Goal: Task Accomplishment & Management: Complete application form

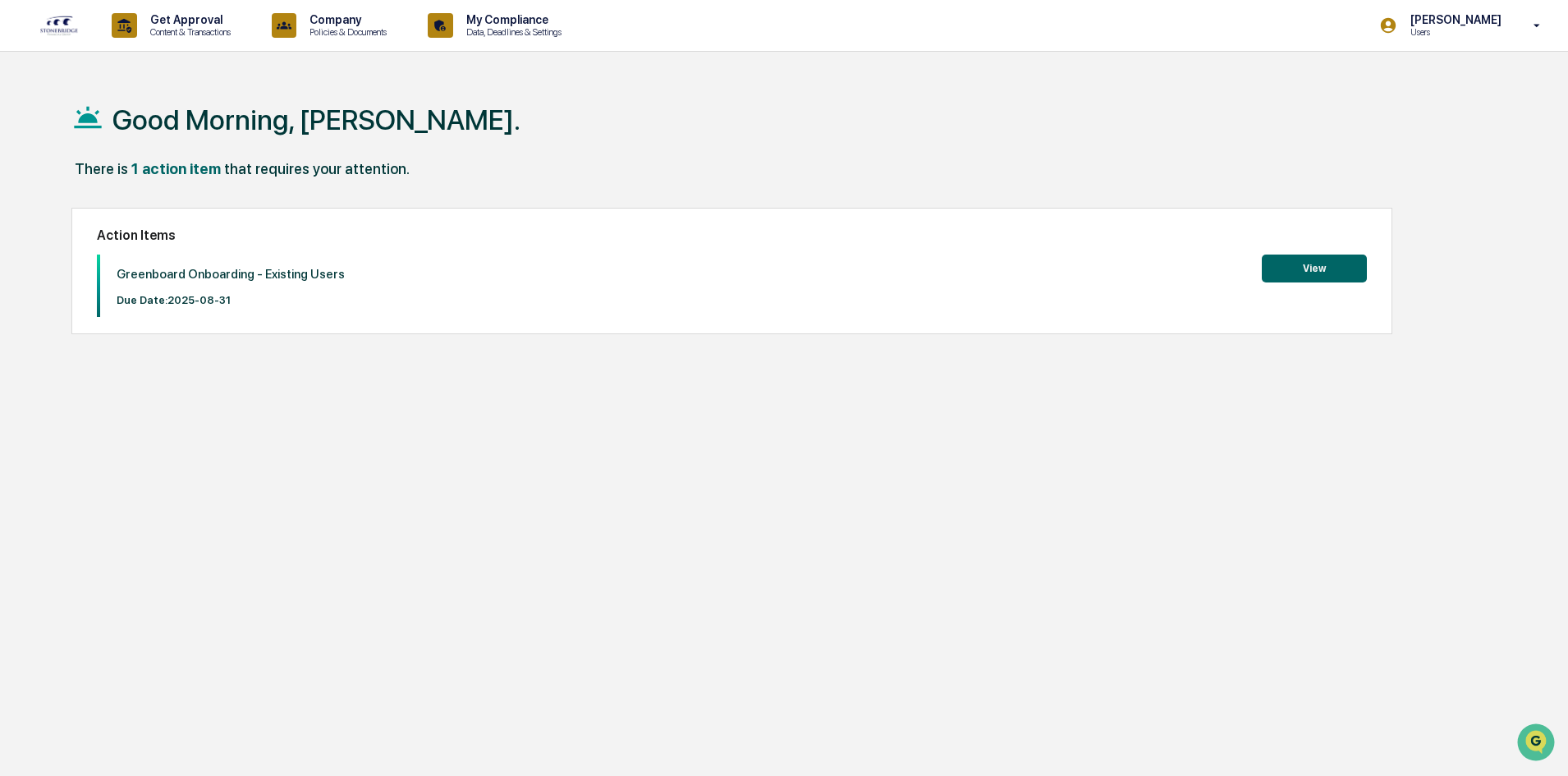
click at [1313, 268] on button "View" at bounding box center [1314, 269] width 105 height 28
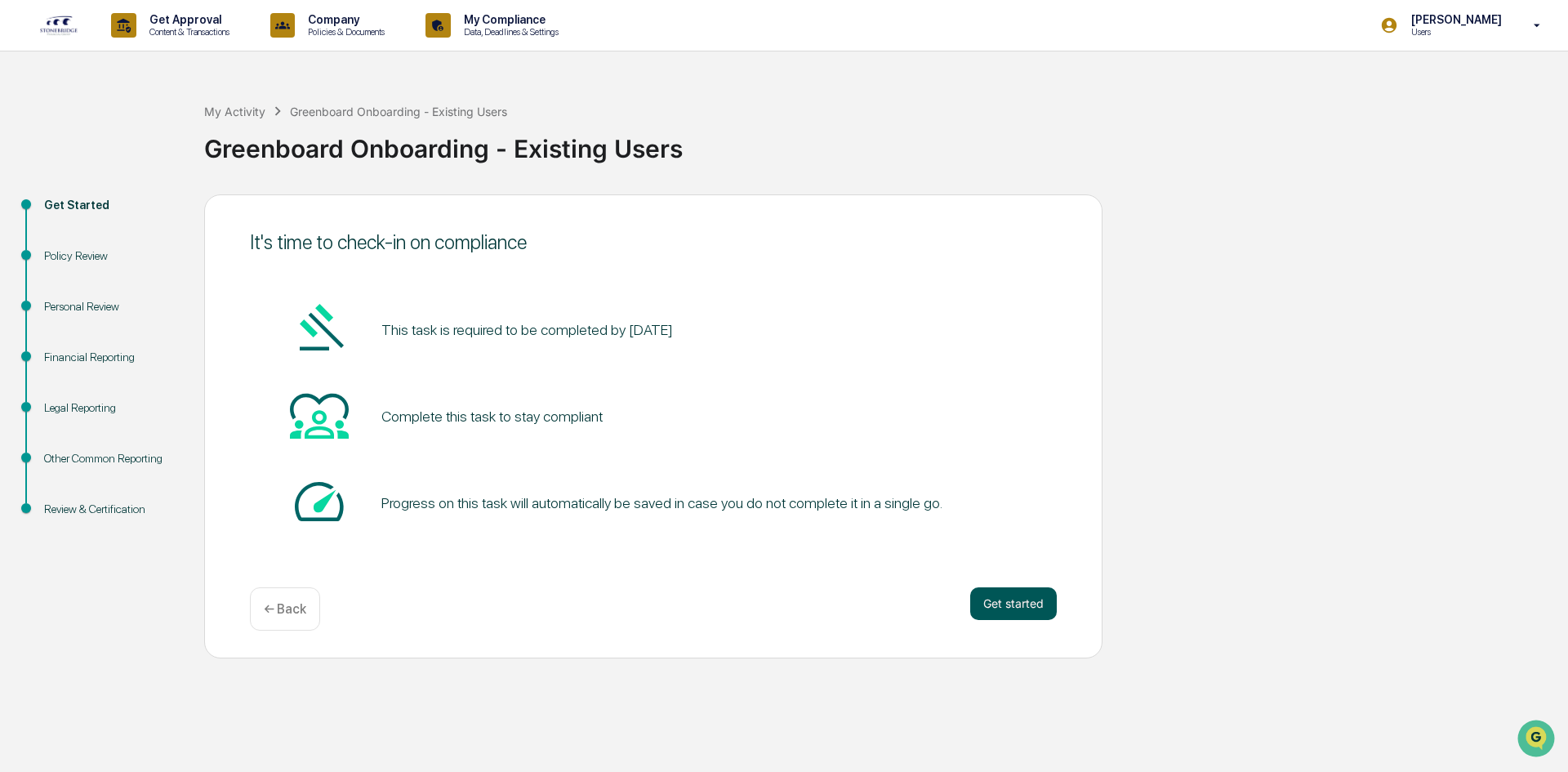
click at [1018, 602] on button "Get started" at bounding box center [1014, 604] width 87 height 32
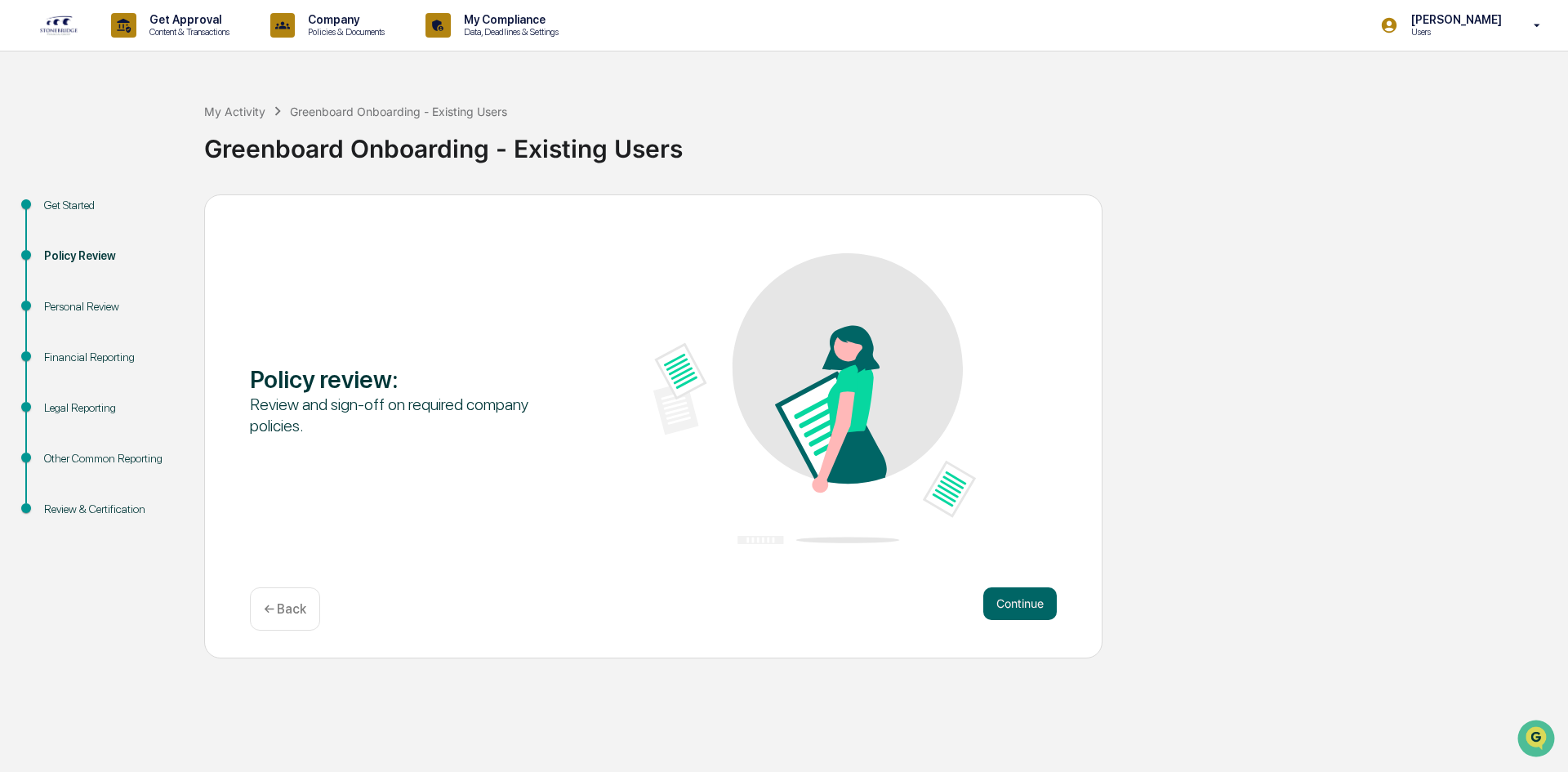
click at [1018, 602] on button "Continue" at bounding box center [1020, 604] width 74 height 32
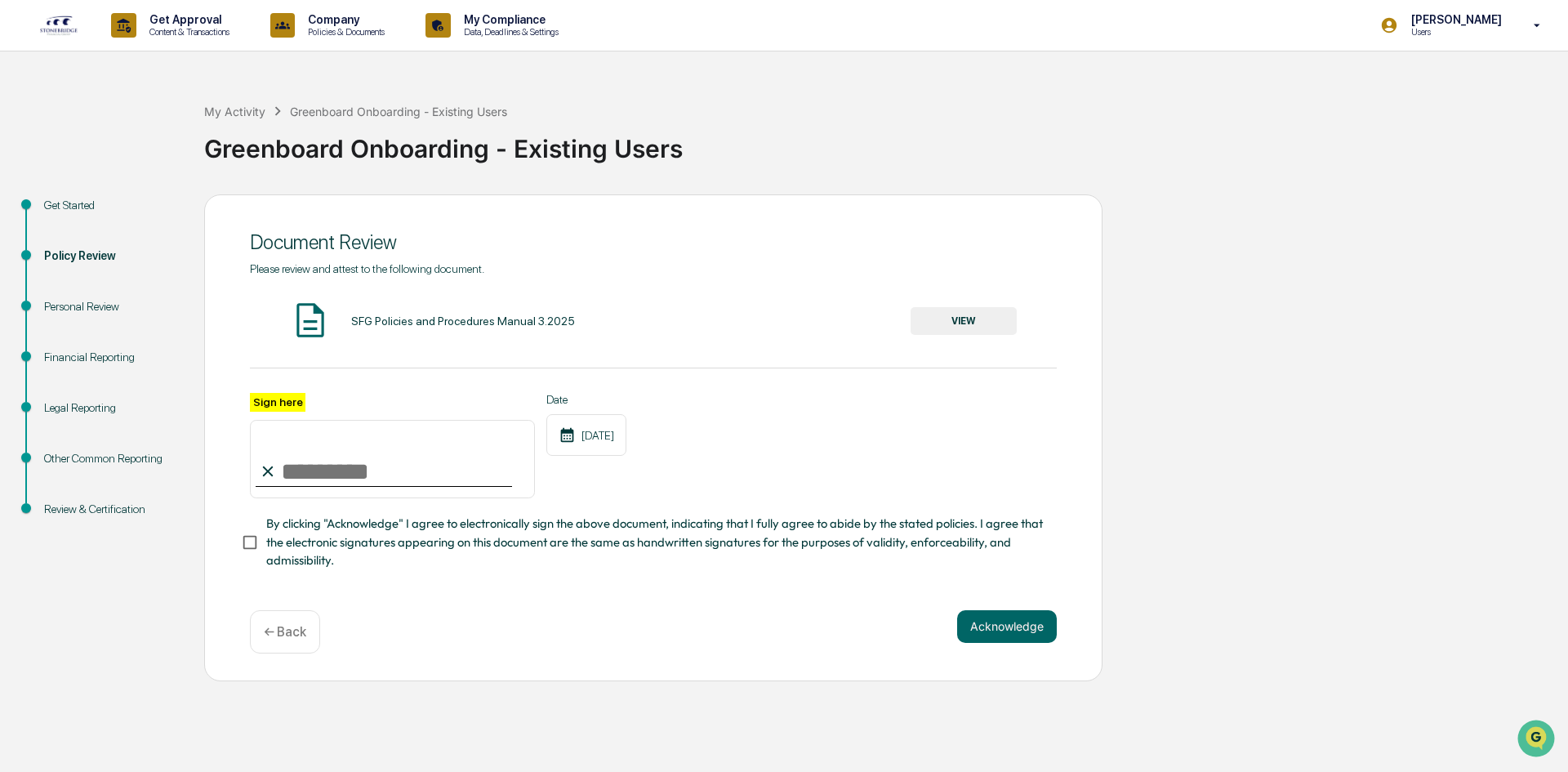
click at [946, 324] on button "VIEW" at bounding box center [964, 321] width 106 height 28
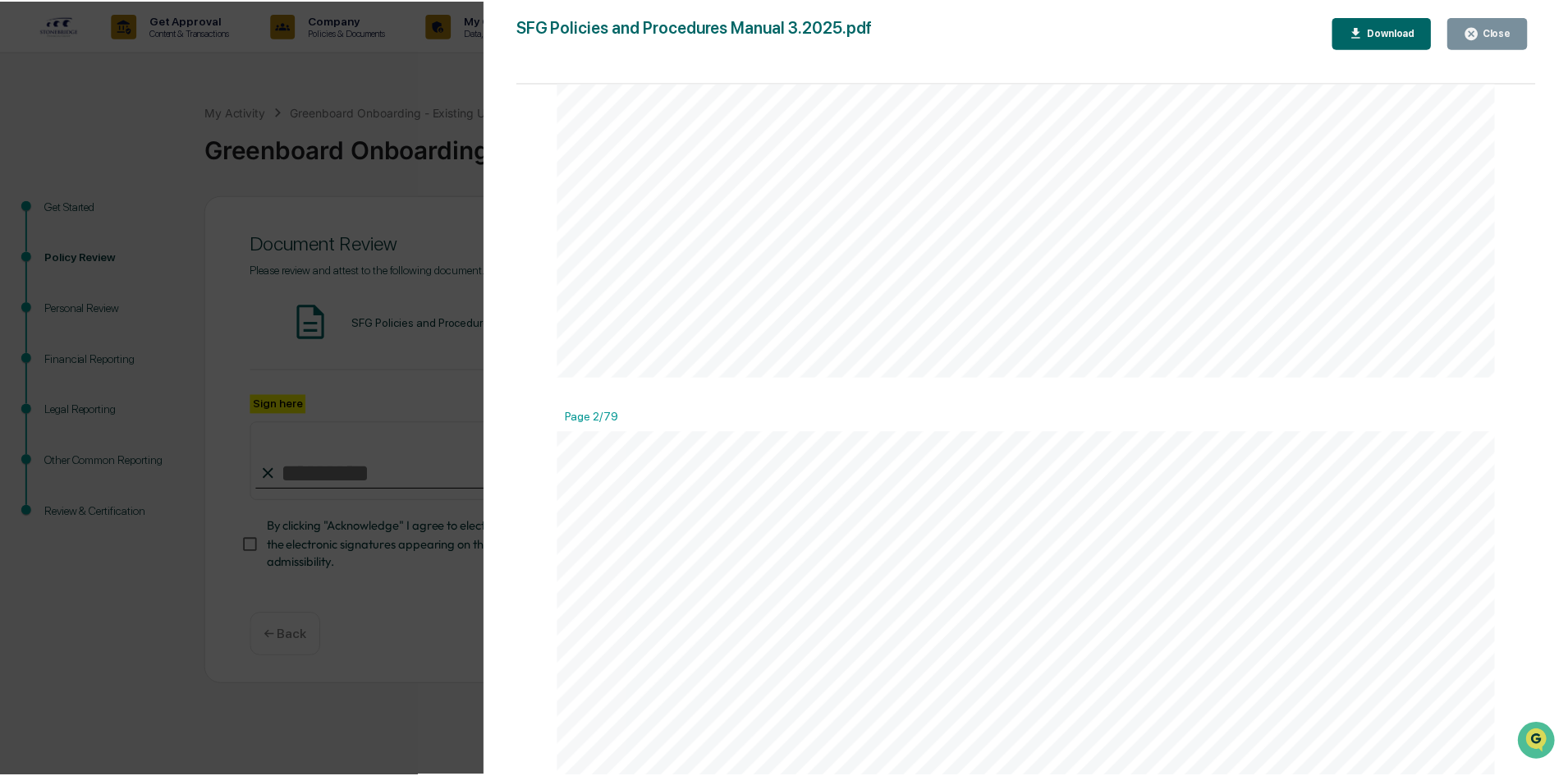
scroll to position [1679, 0]
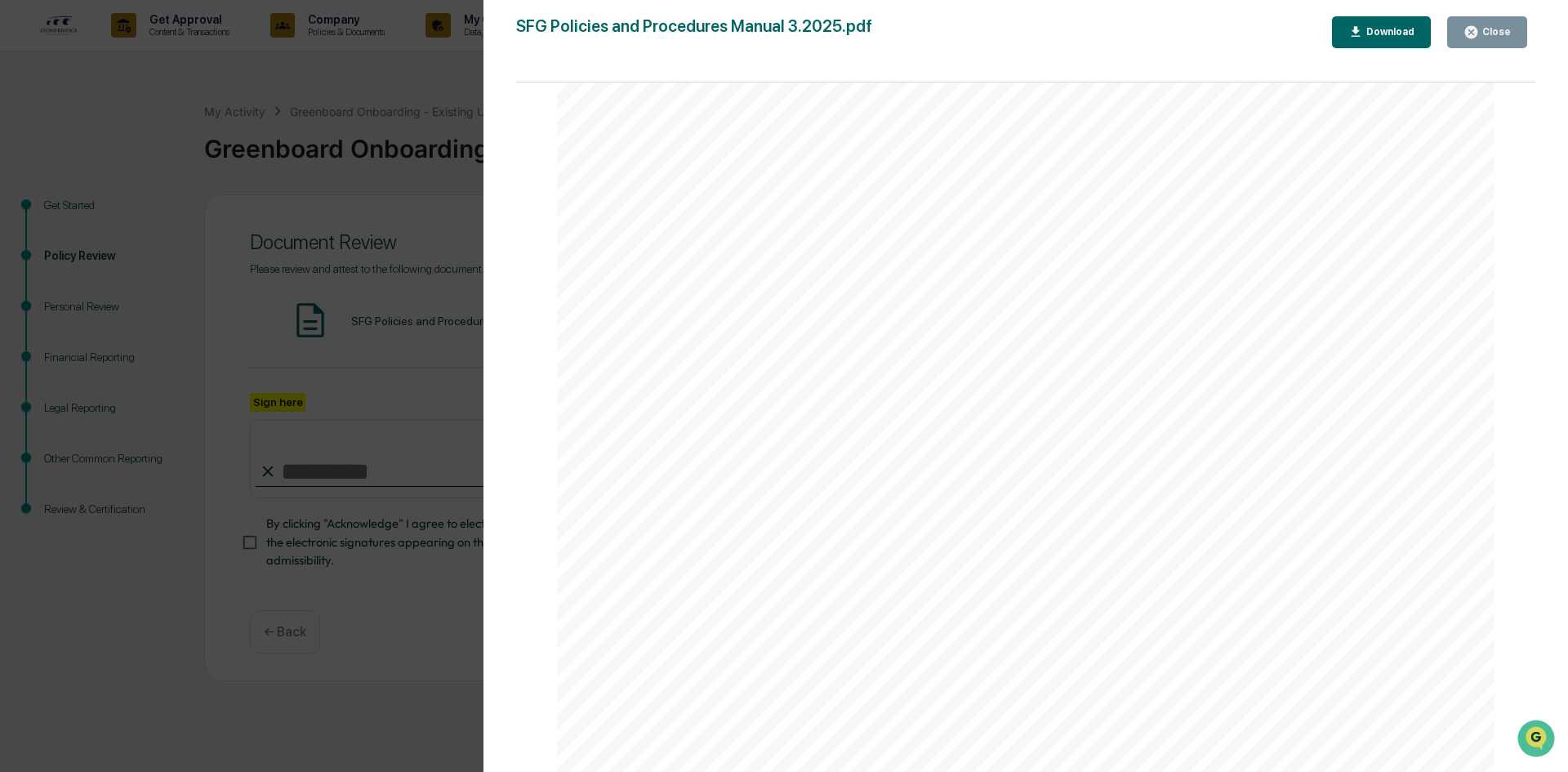
click at [1495, 28] on div "Close" at bounding box center [1495, 31] width 31 height 11
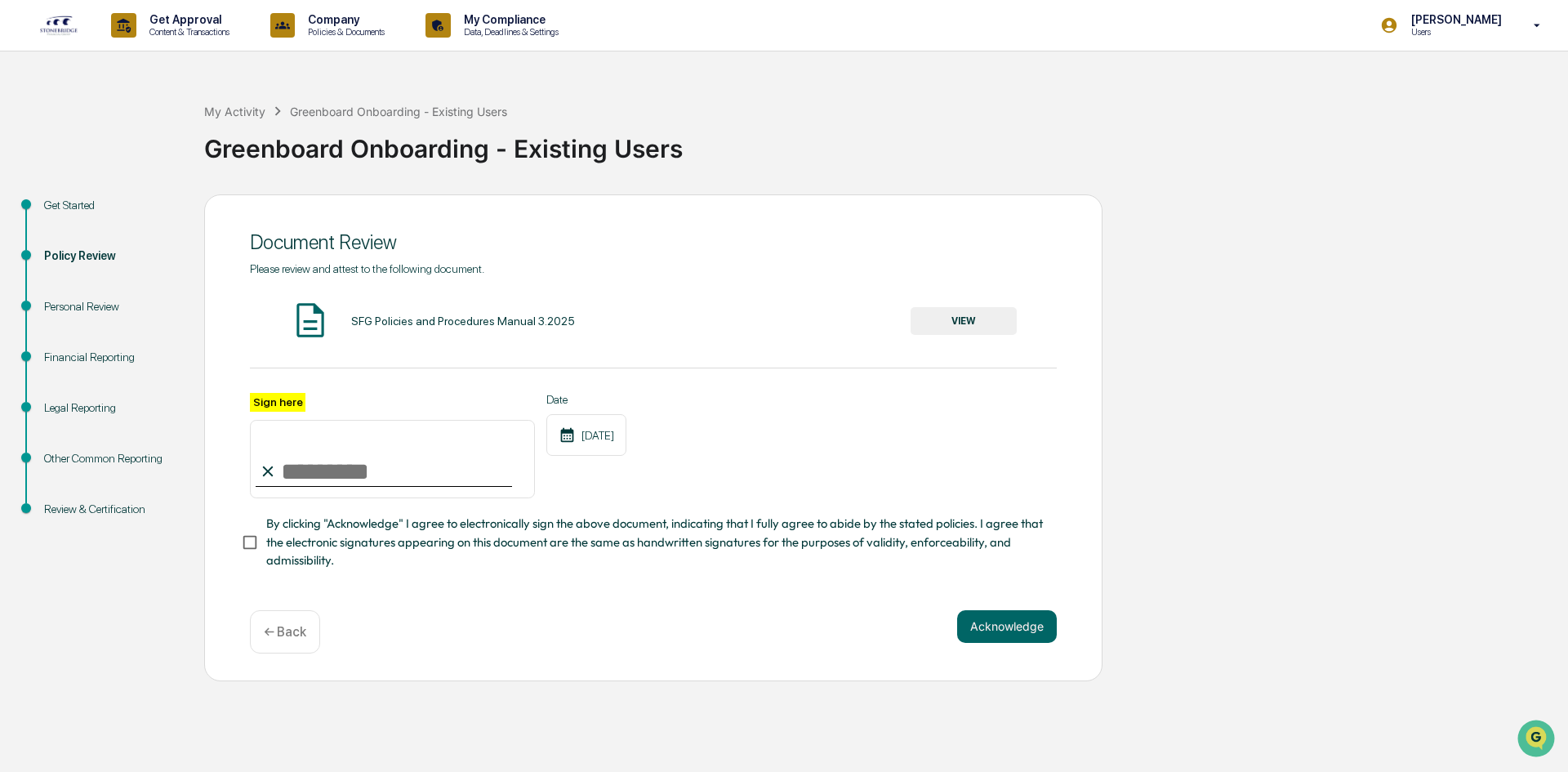
click at [328, 482] on input "Sign here" at bounding box center [392, 459] width 285 height 79
type input "**********"
click at [1292, 592] on div "**********" at bounding box center [784, 437] width 1551 height 487
click at [1010, 643] on button "Acknowledge" at bounding box center [1007, 626] width 100 height 32
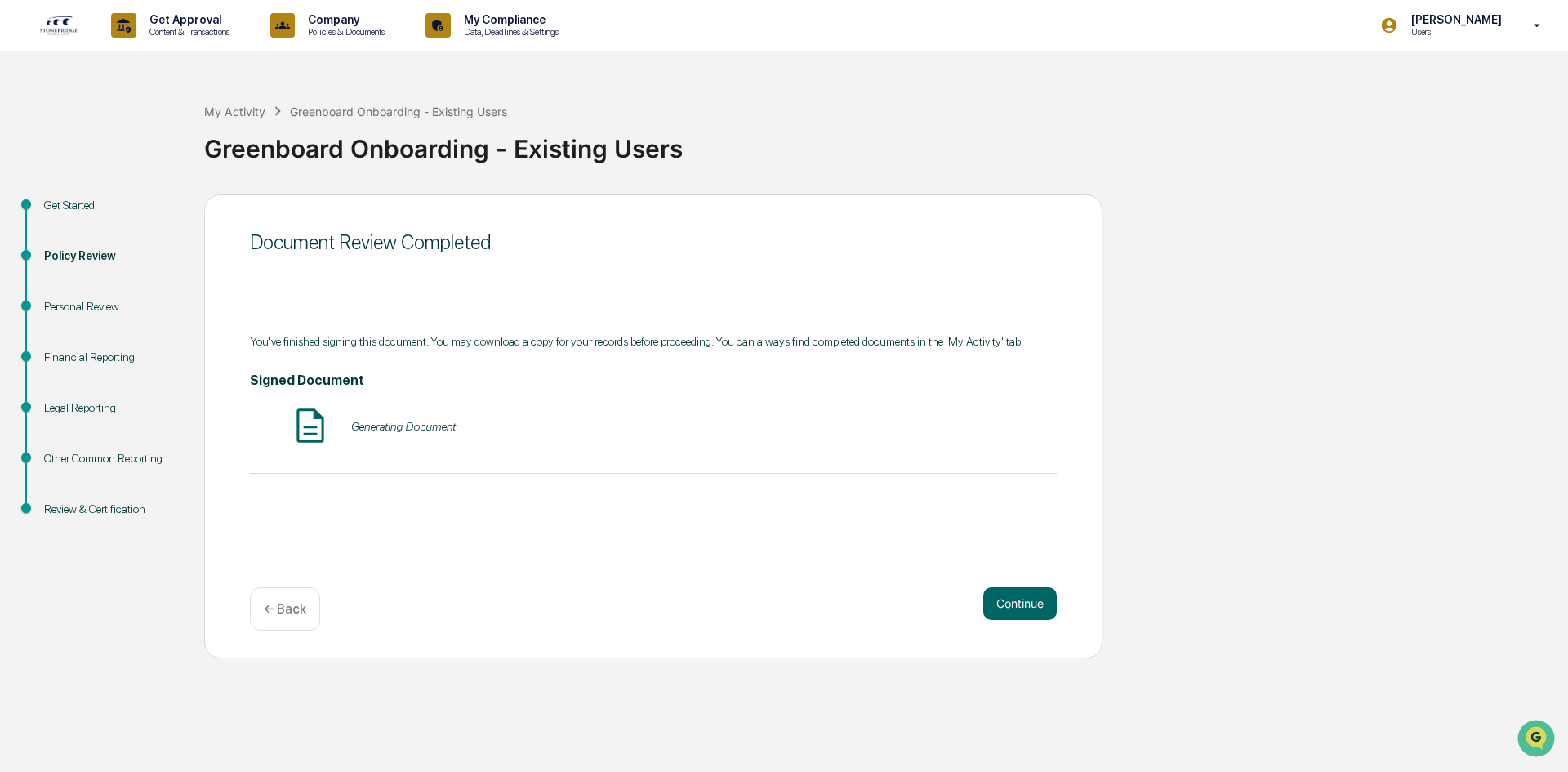
click at [1001, 582] on div "Document Review Completed You've finished signing this document. You may downlo…" at bounding box center [653, 426] width 898 height 464
click at [1001, 584] on div "Document Review Completed You've finished signing this document. You may downlo…" at bounding box center [653, 426] width 898 height 464
click at [1010, 602] on button "Continue" at bounding box center [1020, 604] width 74 height 32
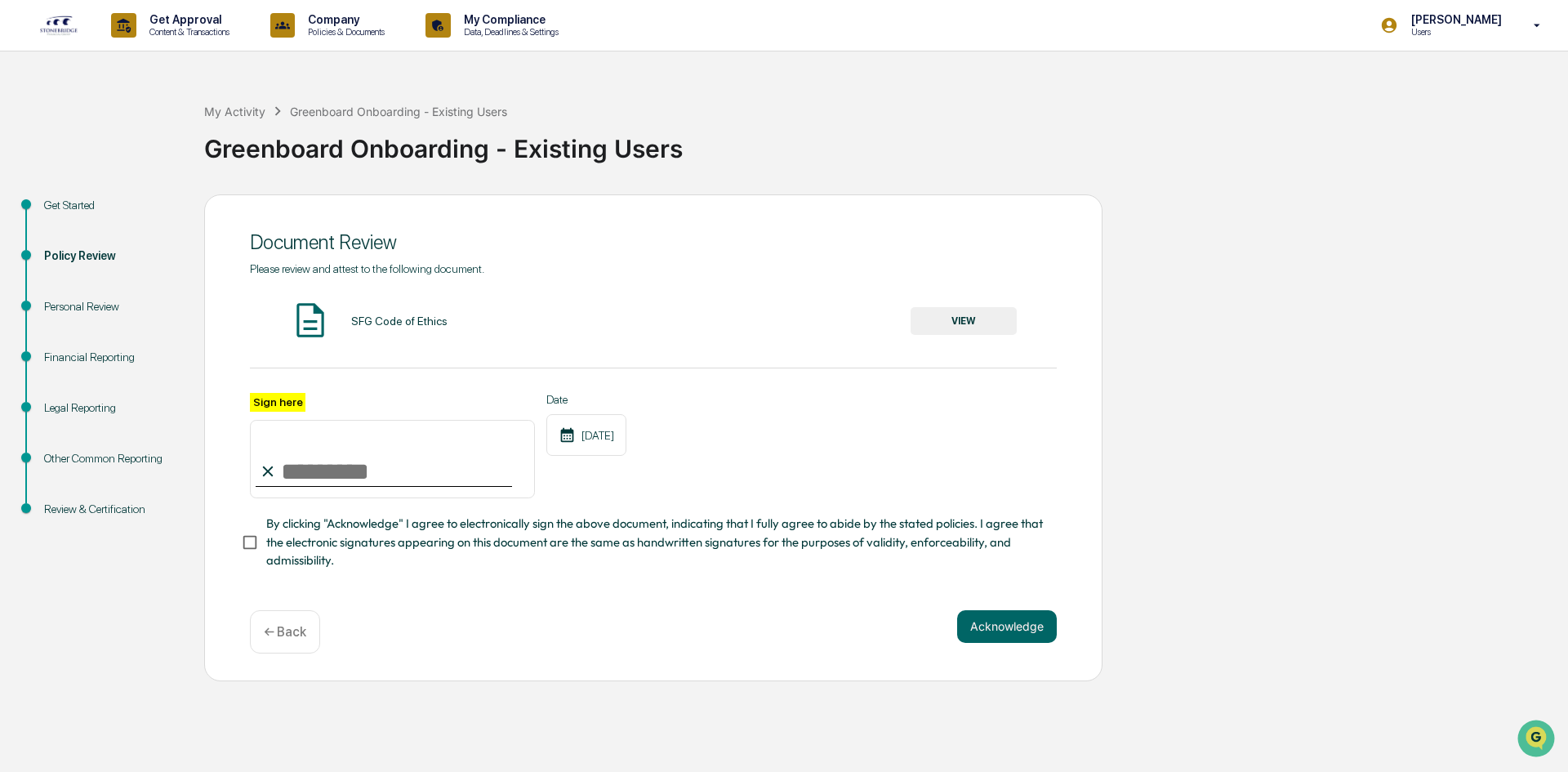
click at [427, 490] on div "Sign here" at bounding box center [392, 446] width 285 height 106
type input "**********"
click at [1019, 614] on div "**********" at bounding box center [653, 437] width 898 height 487
click at [1019, 619] on button "Acknowledge" at bounding box center [1007, 626] width 100 height 32
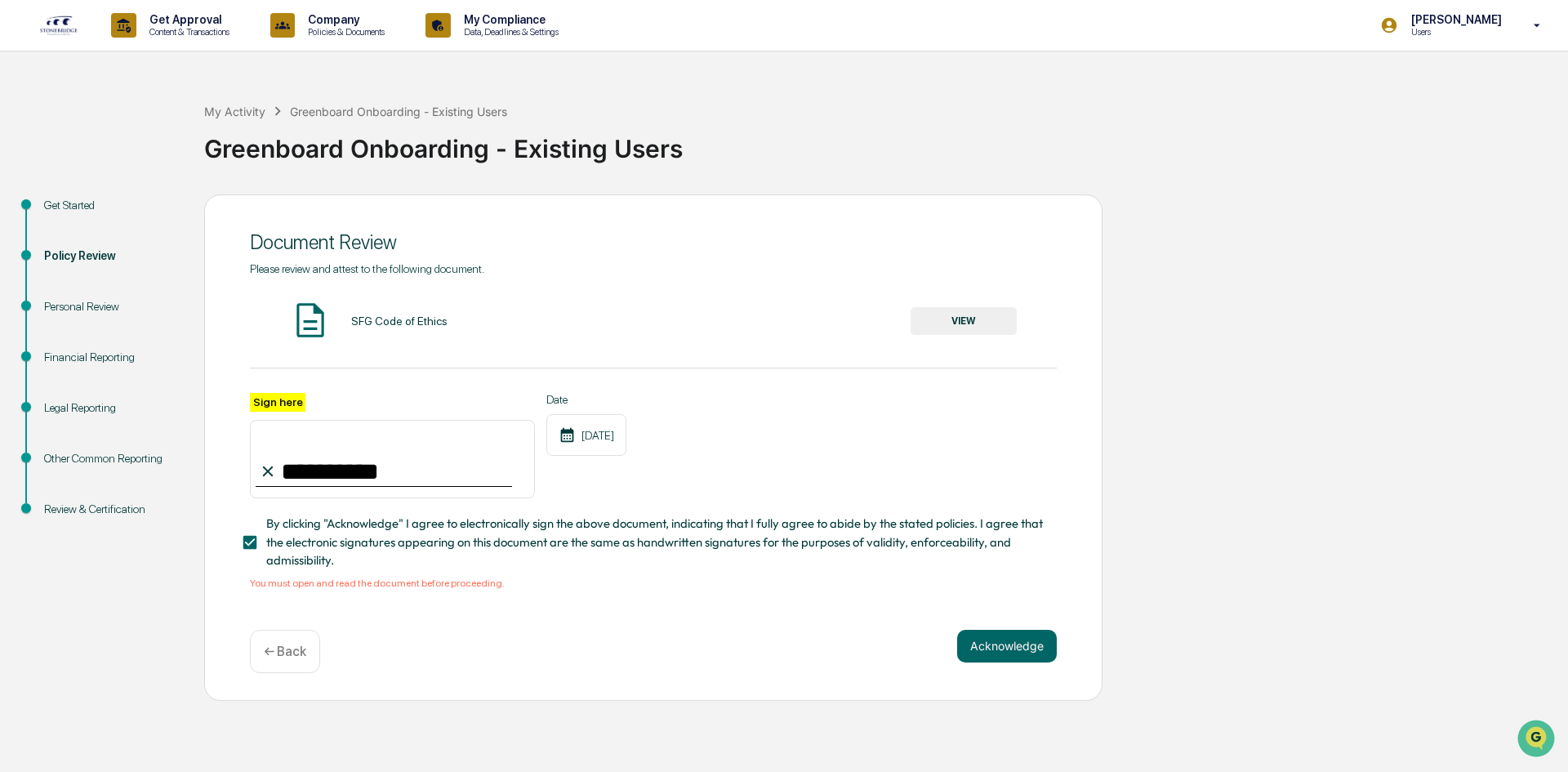
click at [981, 325] on button "VIEW" at bounding box center [964, 321] width 106 height 28
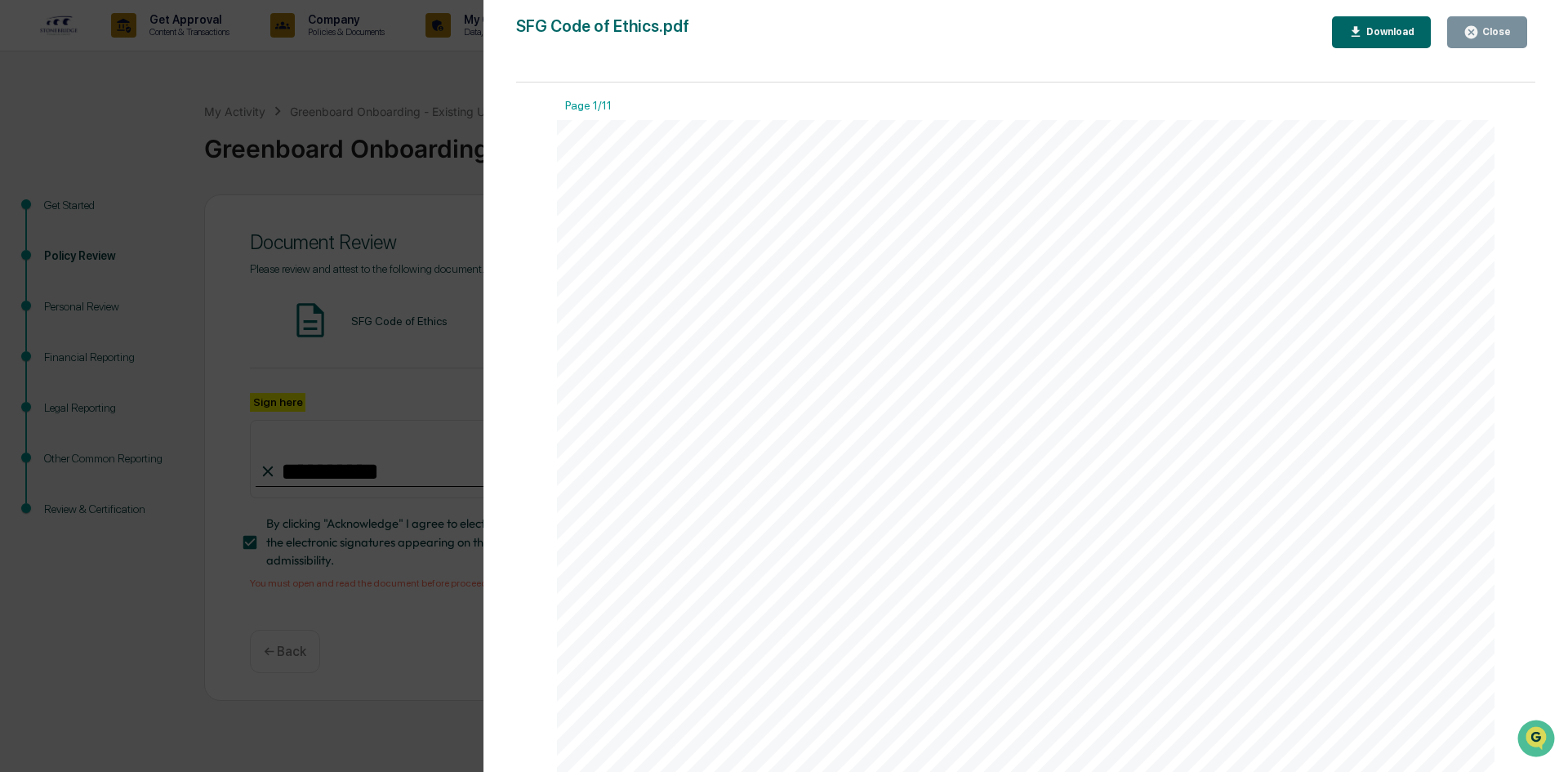
click at [1485, 33] on div "Close" at bounding box center [1495, 31] width 31 height 11
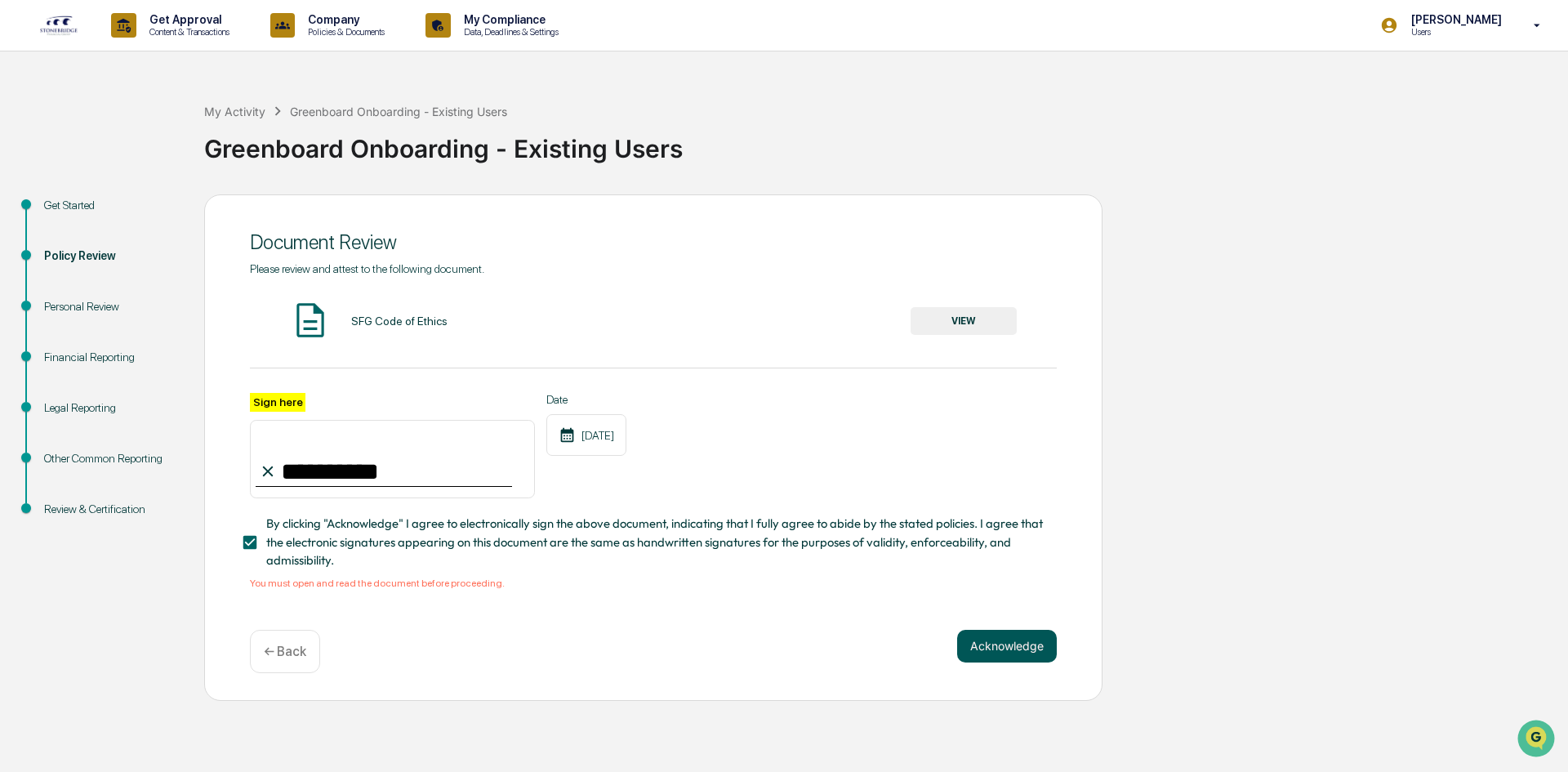
click at [984, 656] on button "Acknowledge" at bounding box center [1007, 646] width 100 height 32
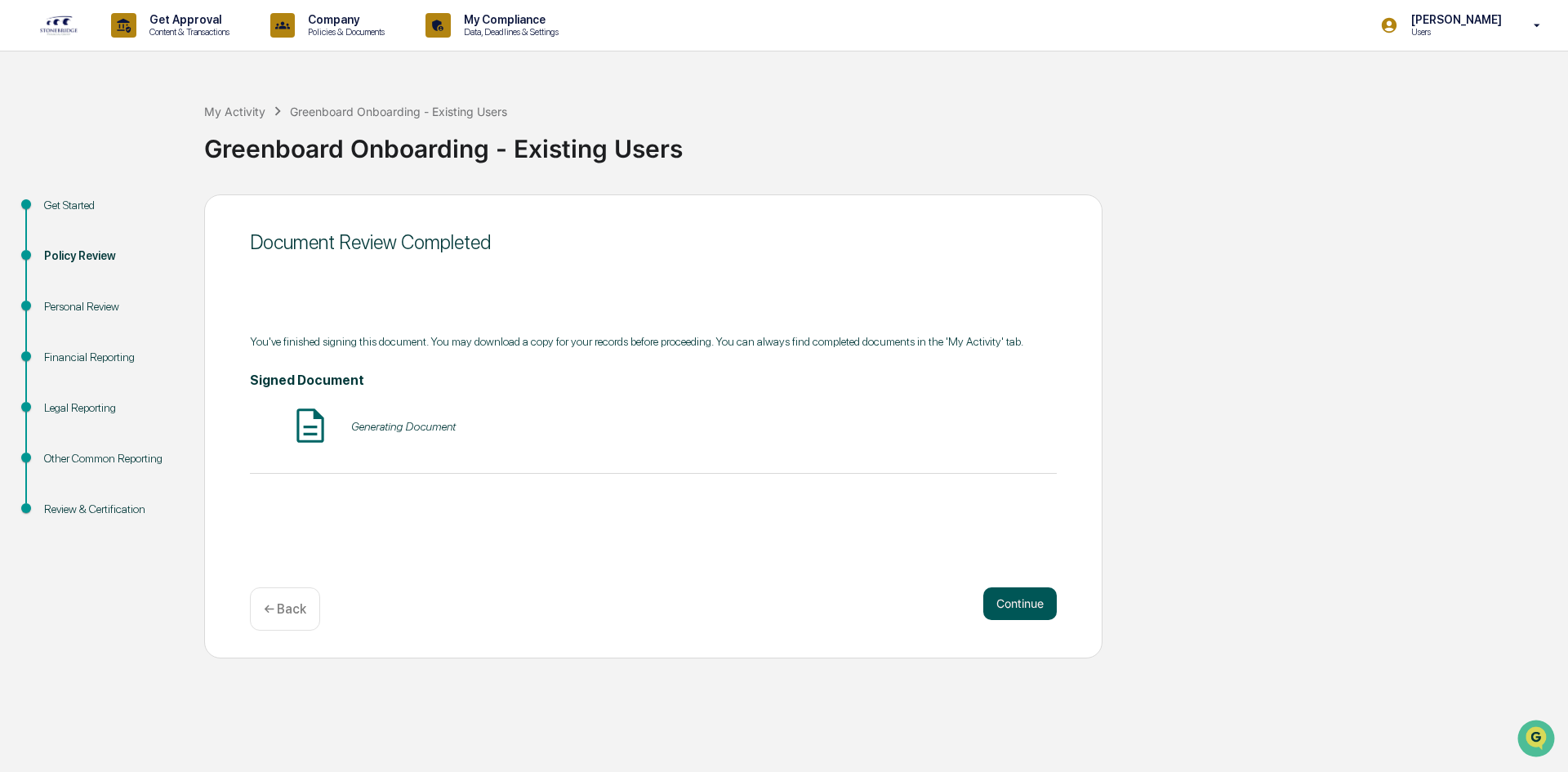
click at [1024, 593] on button "Continue" at bounding box center [1020, 604] width 74 height 32
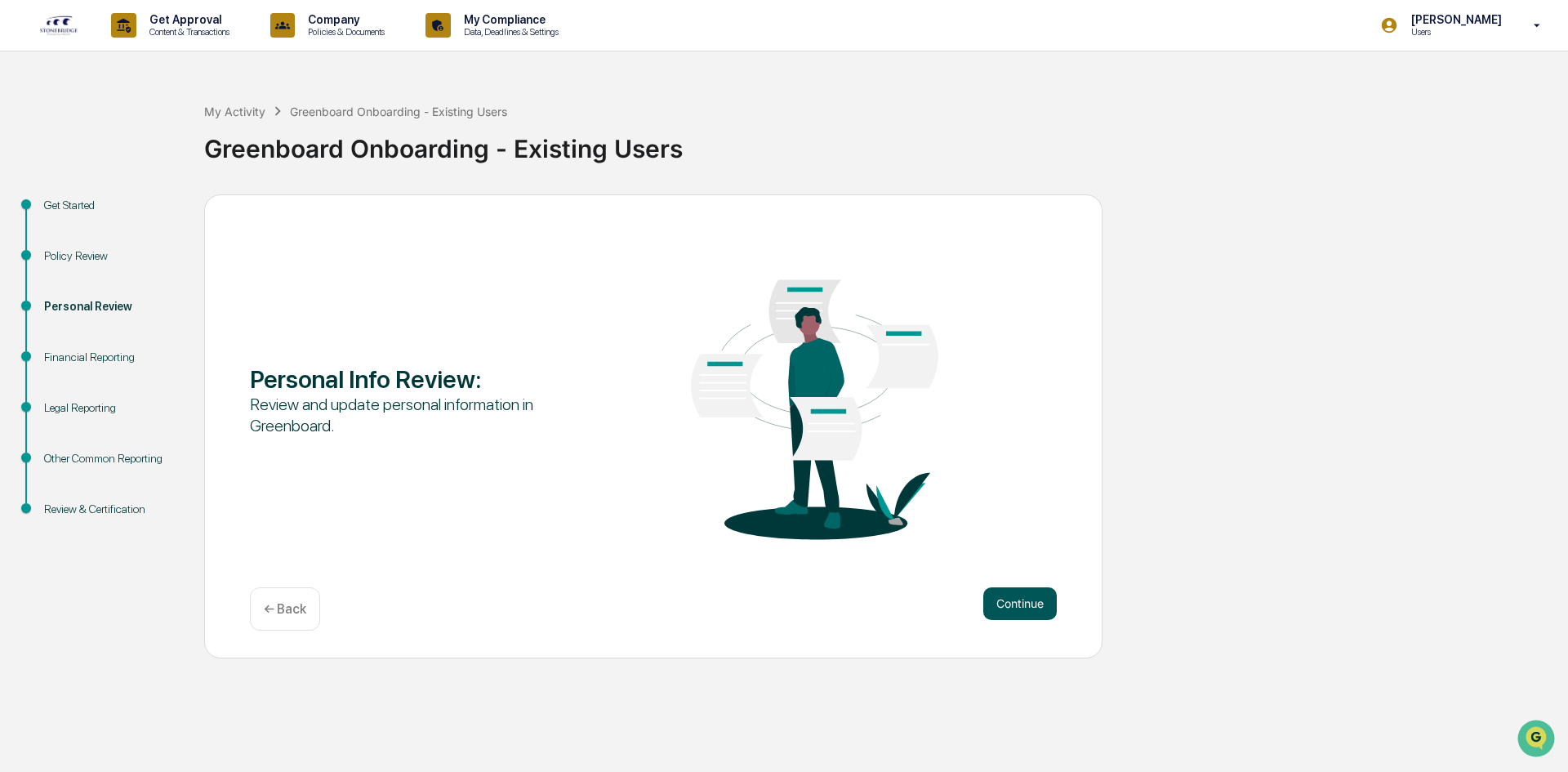
click at [1031, 609] on button "Continue" at bounding box center [1020, 604] width 74 height 32
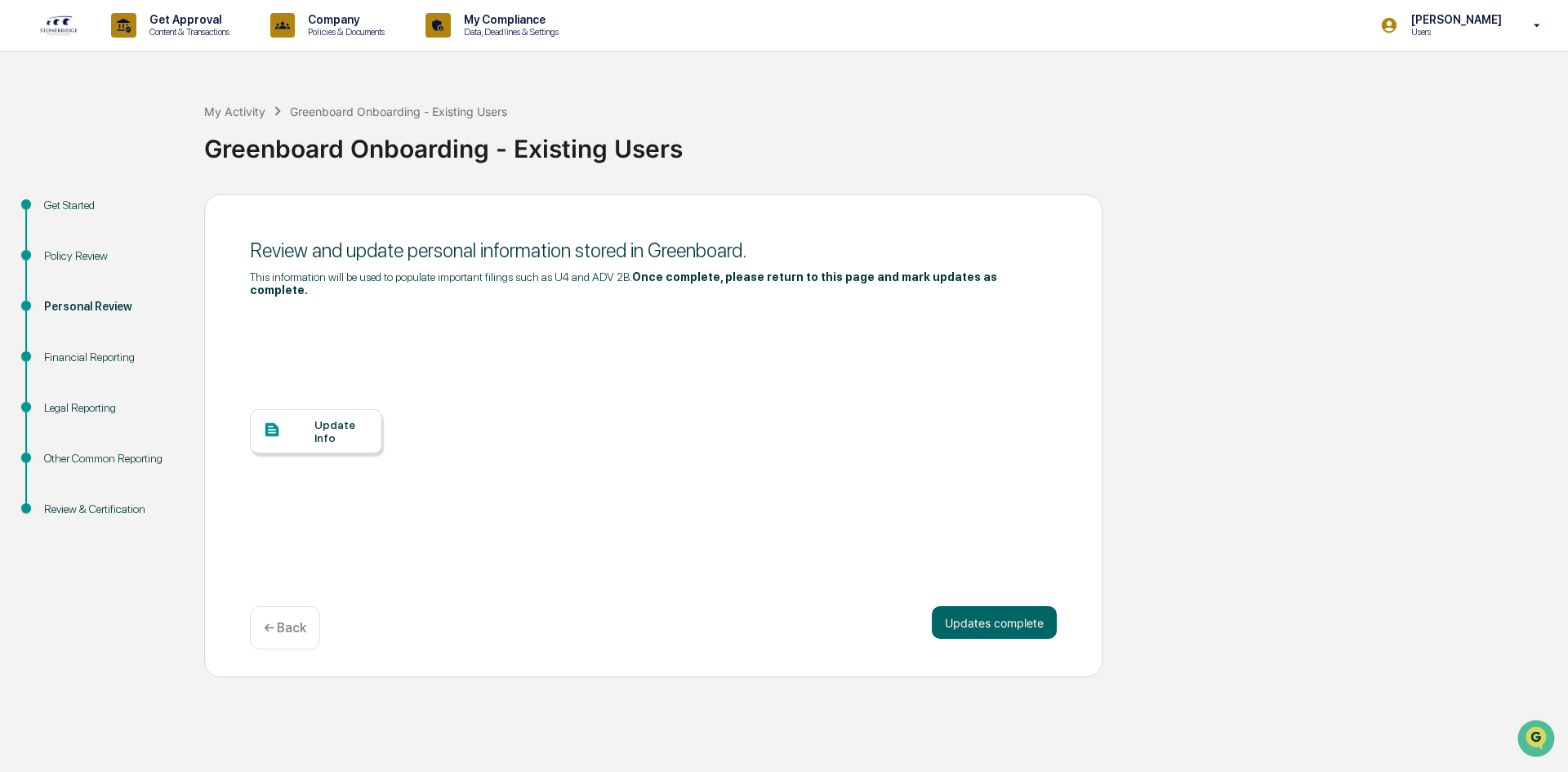
click at [289, 421] on div at bounding box center [289, 431] width 52 height 20
click at [878, 206] on div "Review and update personal information stored in Greenboard. This information w…" at bounding box center [653, 435] width 898 height 484
click at [1010, 623] on button "Updates complete" at bounding box center [994, 622] width 125 height 32
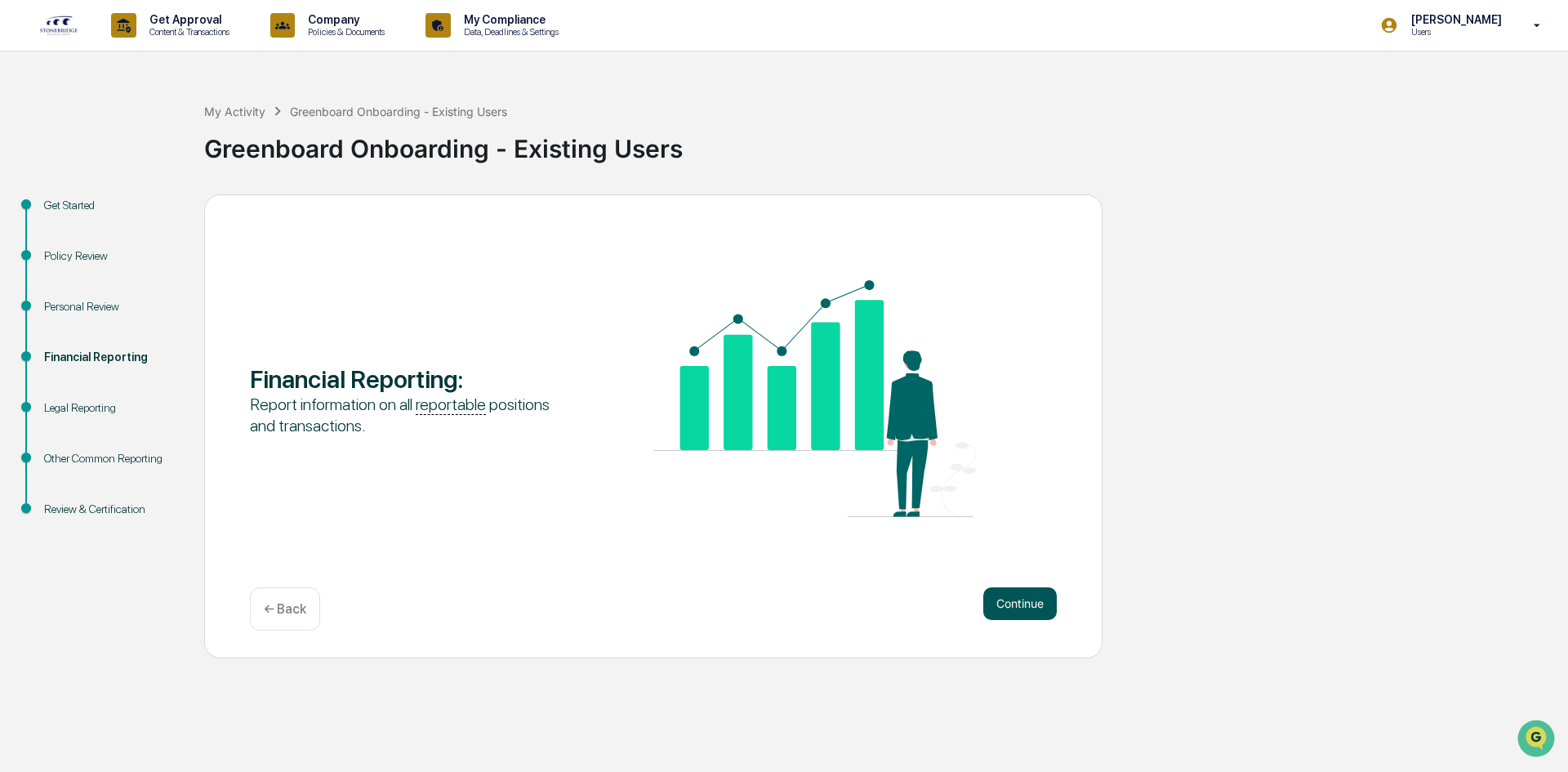
click at [1017, 609] on button "Continue" at bounding box center [1020, 604] width 74 height 32
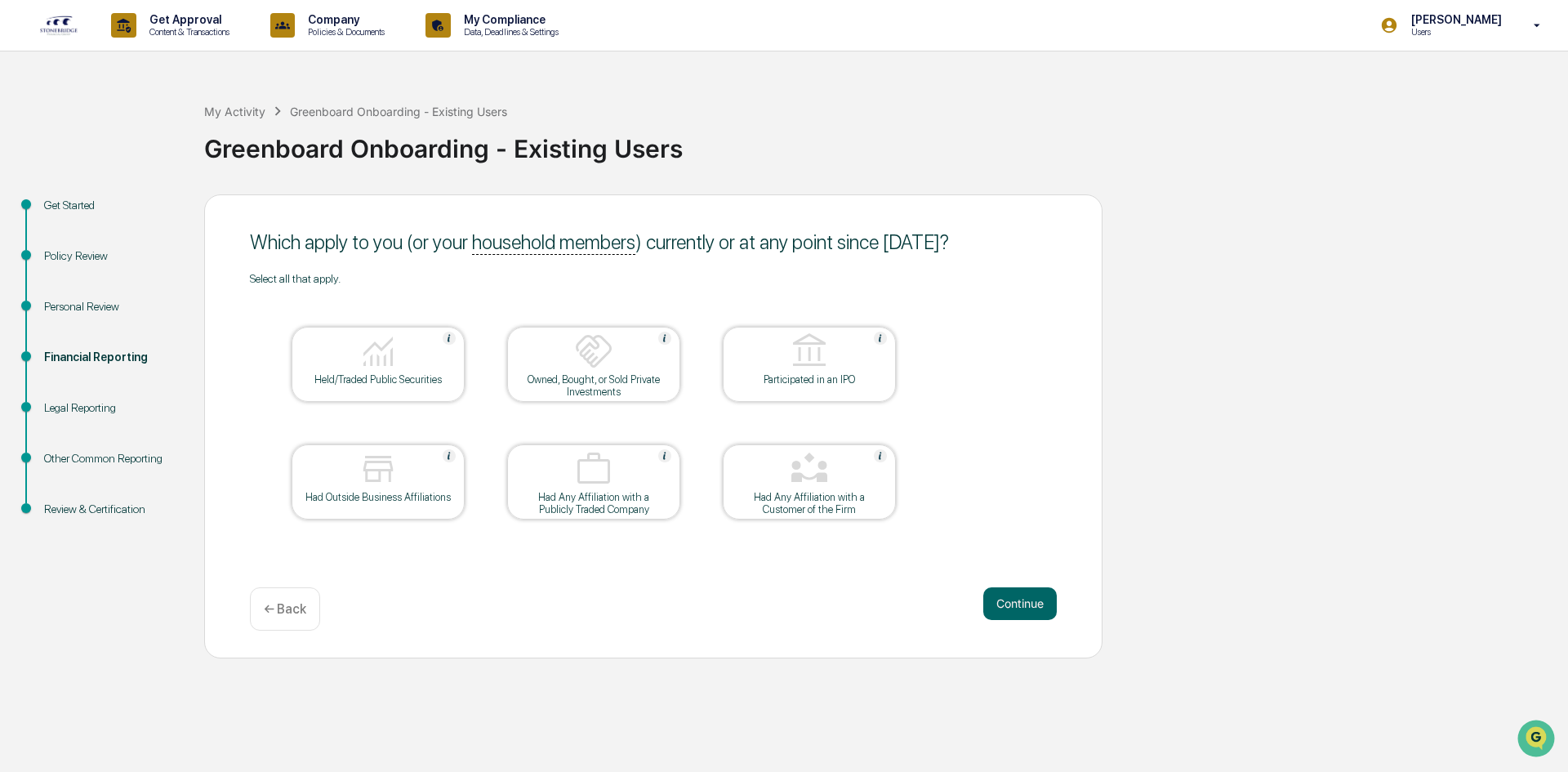
click at [1017, 609] on button "Continue" at bounding box center [1020, 604] width 74 height 32
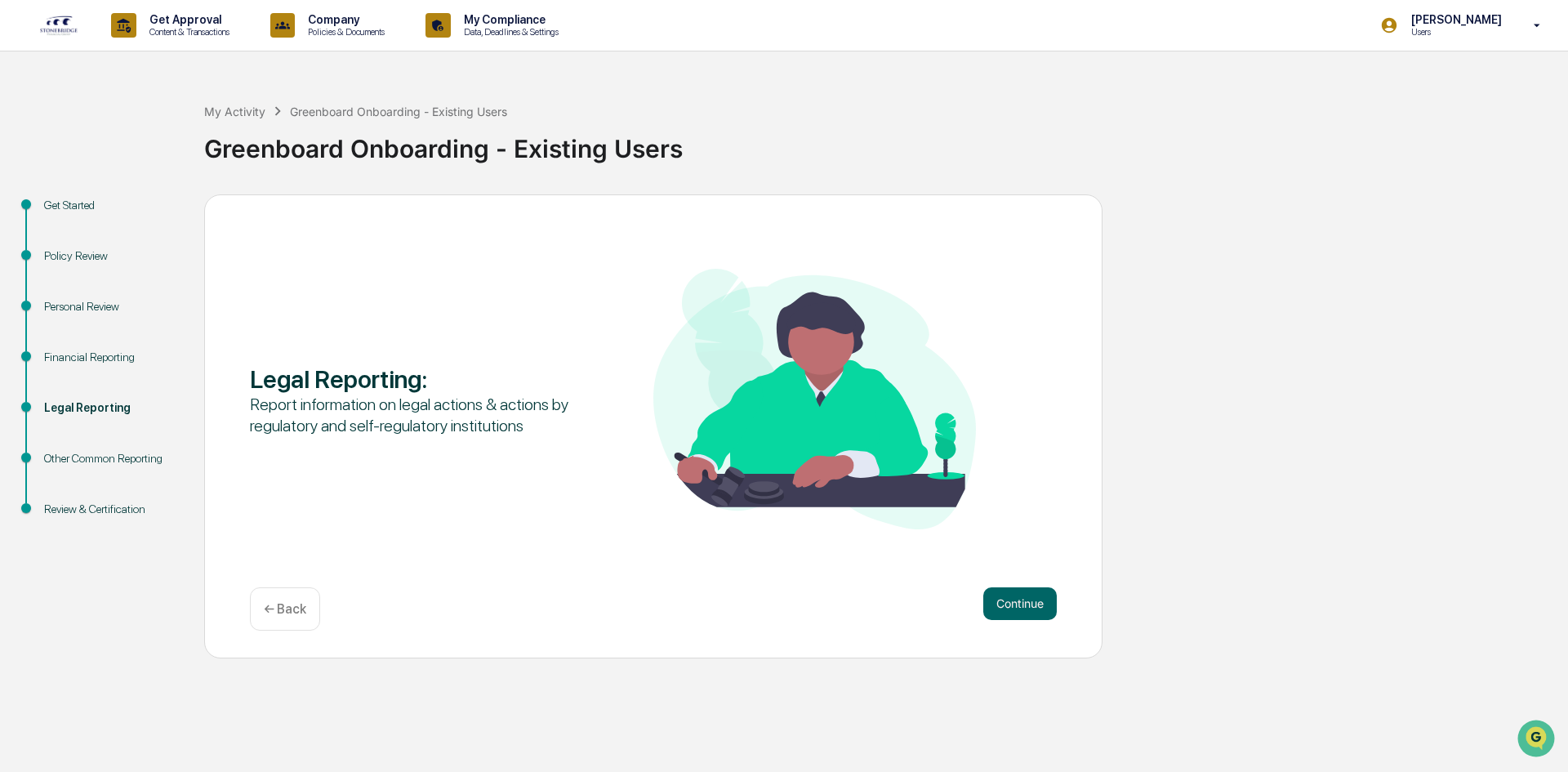
click at [287, 607] on p "← Back" at bounding box center [286, 609] width 43 height 16
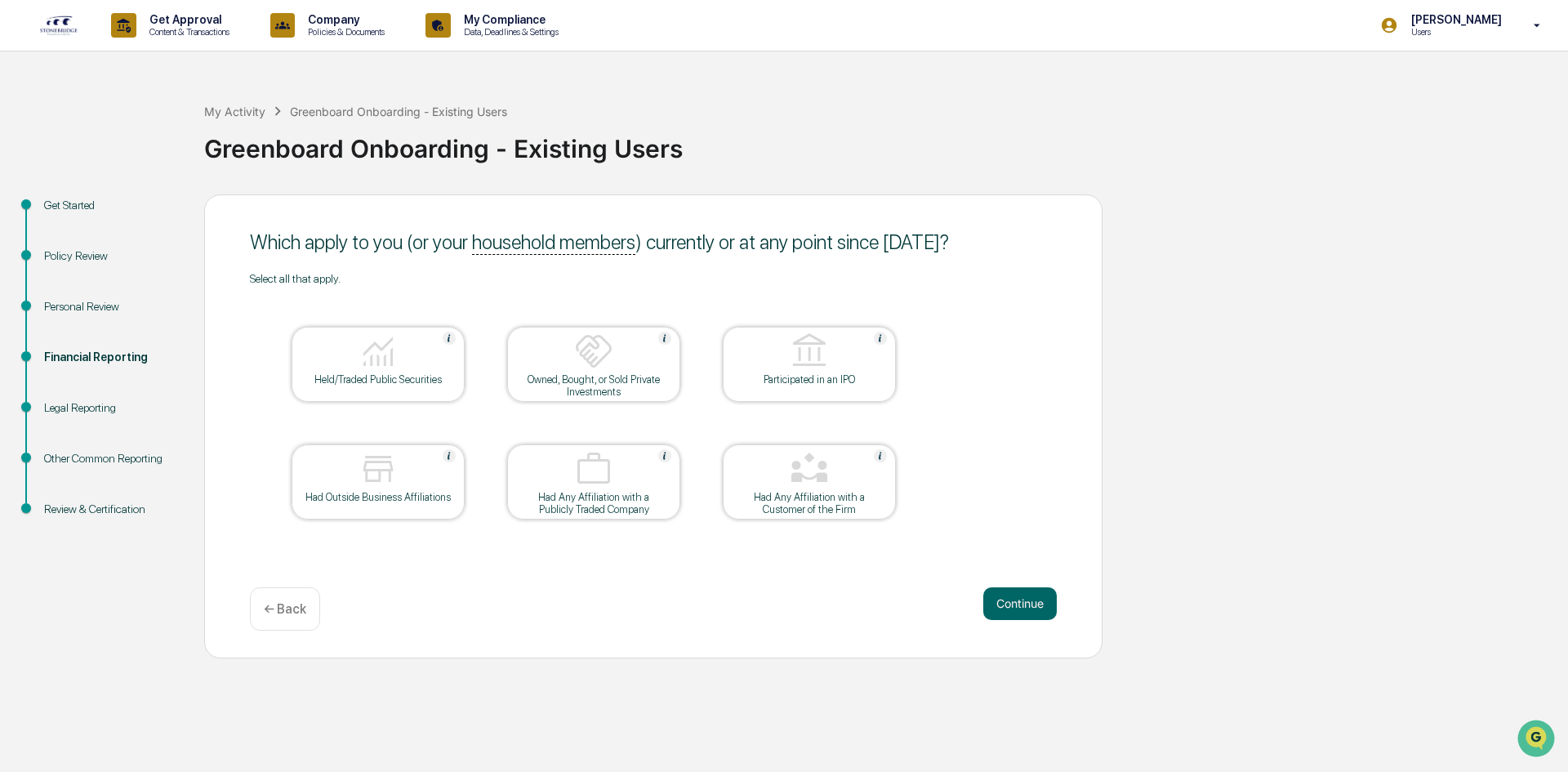
click at [109, 461] on div "Other Common Reporting" at bounding box center [111, 459] width 134 height 18
click at [79, 412] on div "Legal Reporting" at bounding box center [111, 408] width 134 height 18
click at [360, 364] on img at bounding box center [378, 351] width 39 height 39
click at [627, 386] on div "Owned, Bought, or Sold Private Investments" at bounding box center [593, 386] width 147 height 25
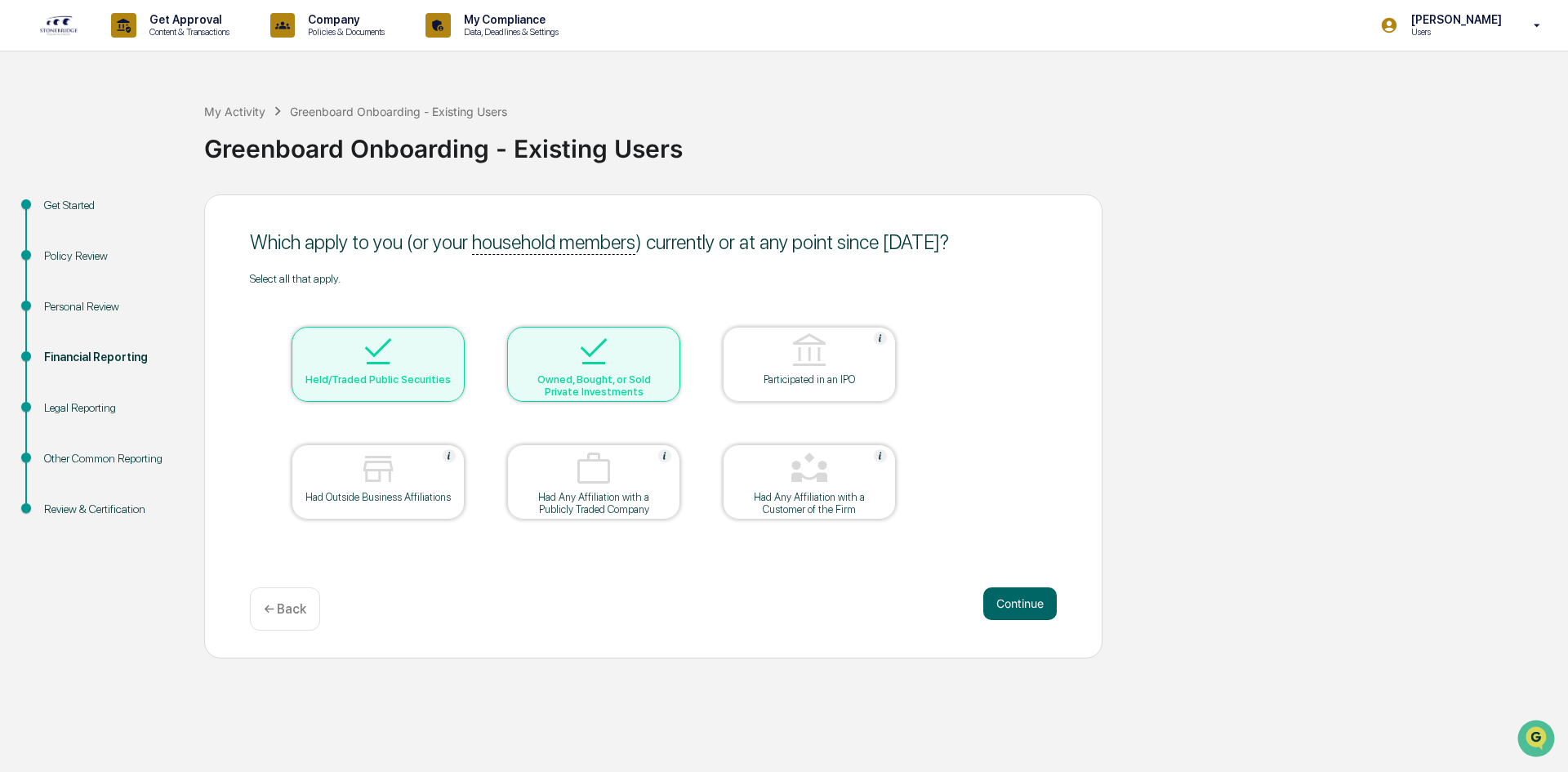
click at [348, 487] on div at bounding box center [378, 470] width 164 height 42
click at [397, 484] on img at bounding box center [378, 469] width 39 height 39
click at [637, 343] on div at bounding box center [593, 352] width 164 height 42
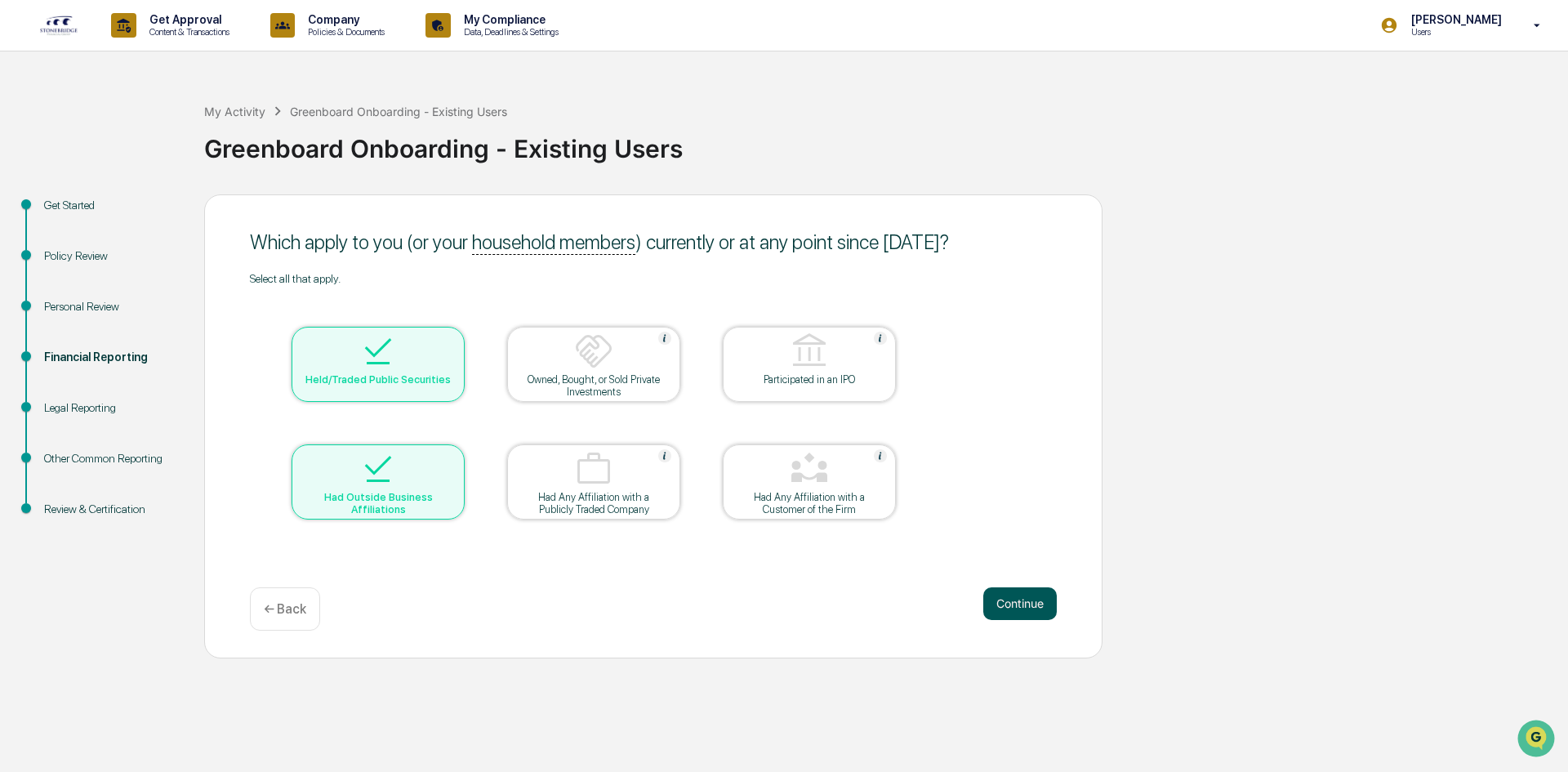
click at [1007, 610] on button "Continue" at bounding box center [1020, 604] width 74 height 32
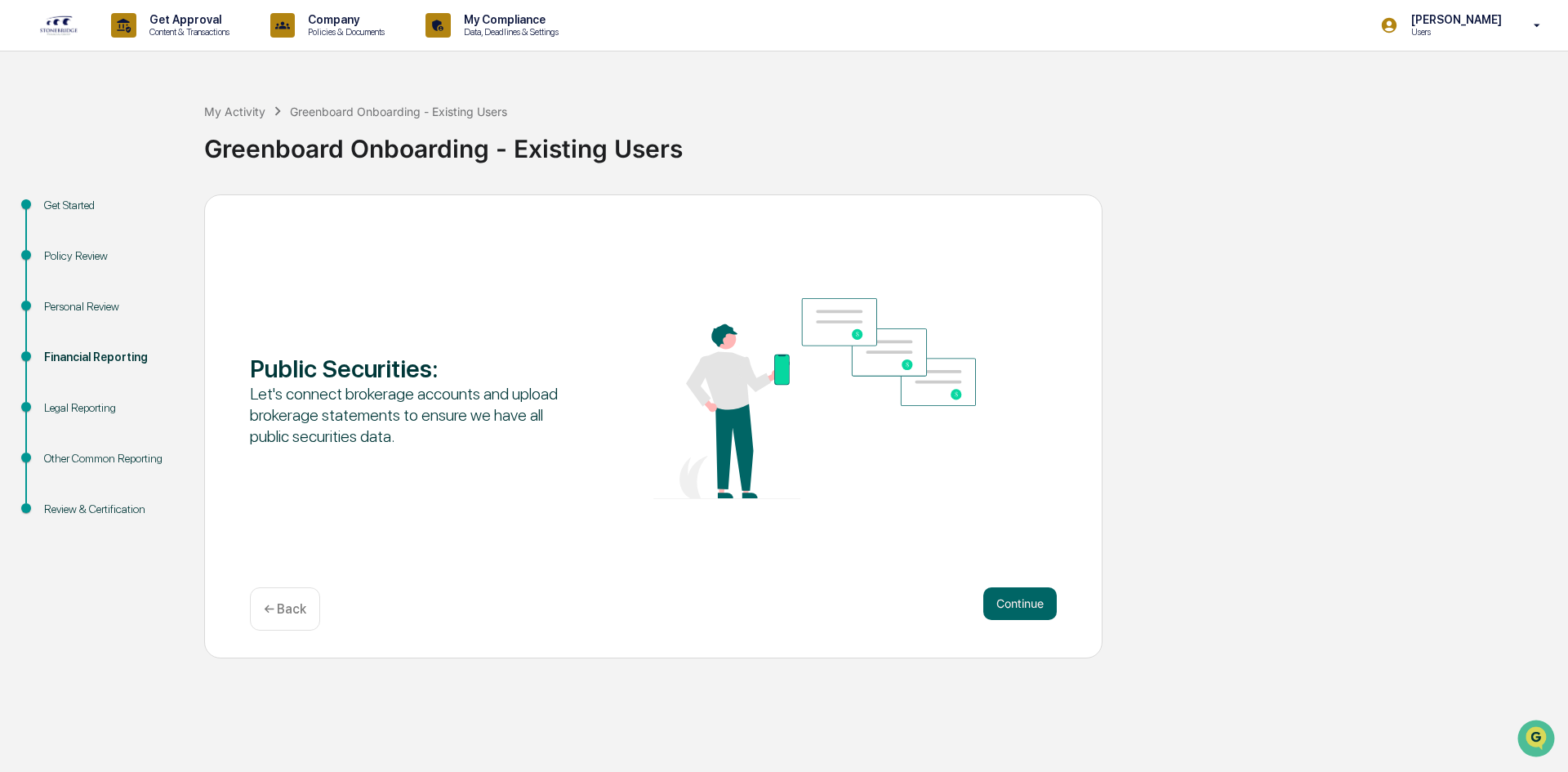
click at [1007, 610] on button "Continue" at bounding box center [1020, 604] width 74 height 32
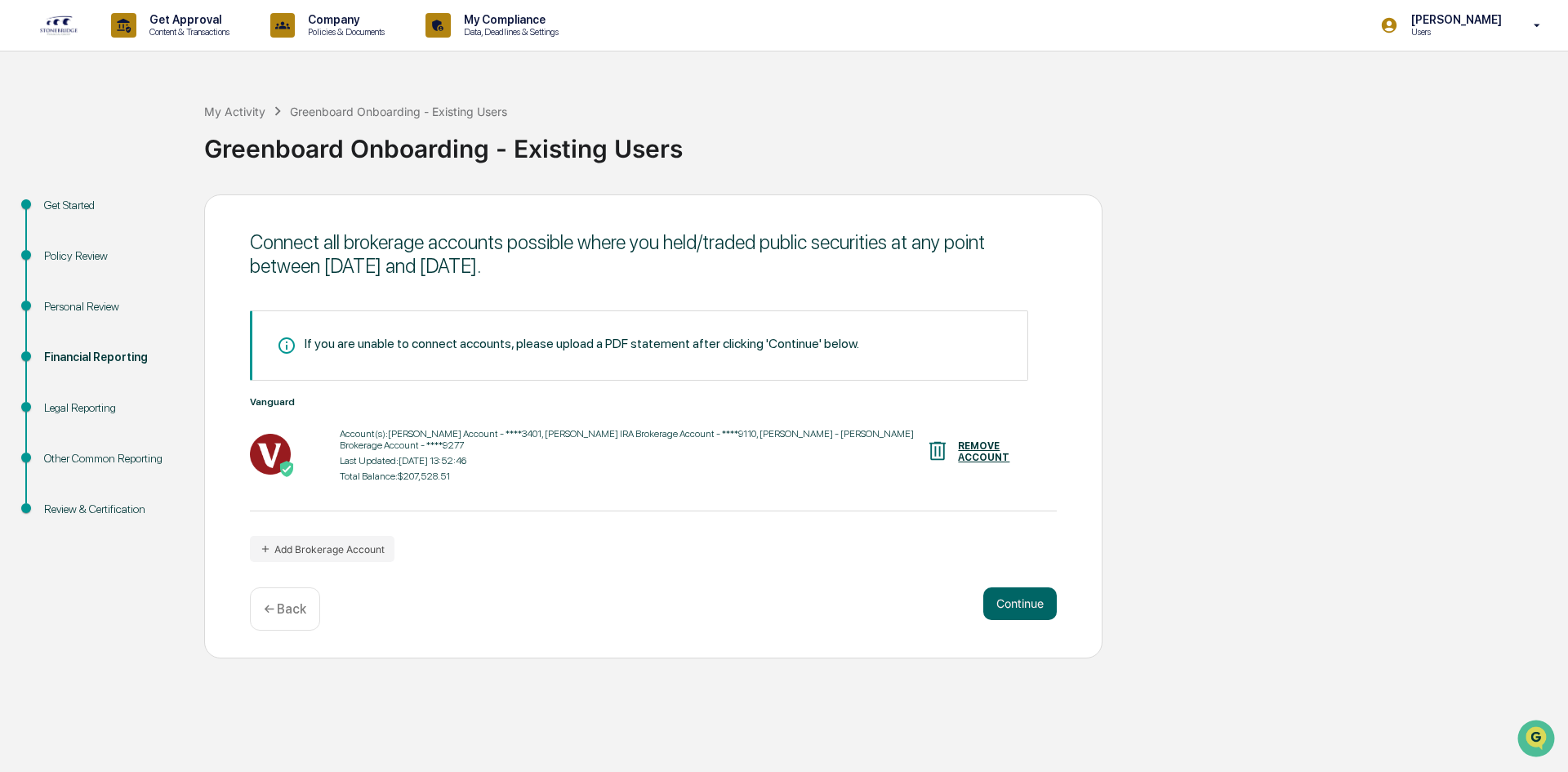
click at [1007, 610] on button "Continue" at bounding box center [1020, 604] width 74 height 32
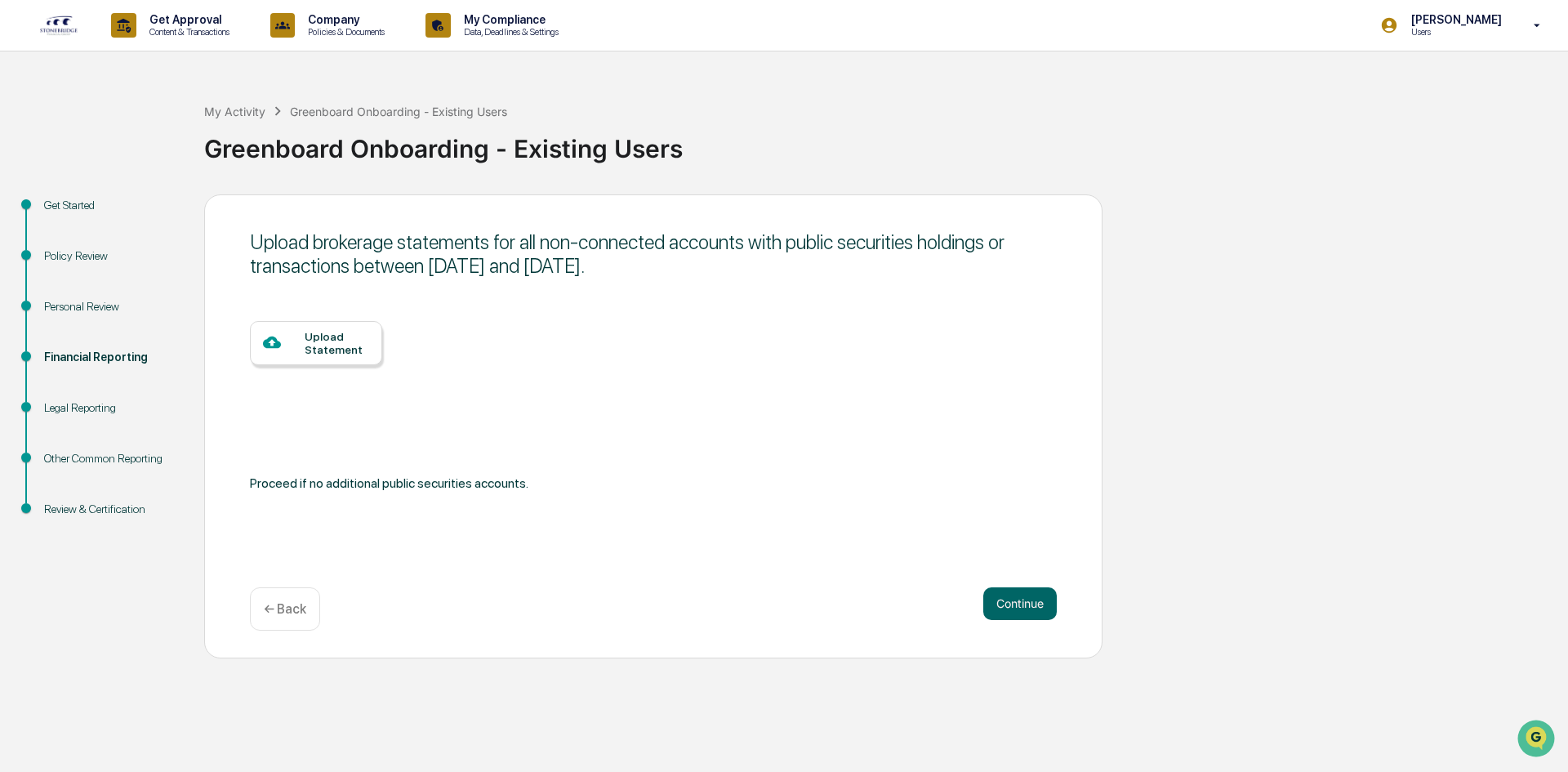
click at [1007, 610] on button "Continue" at bounding box center [1020, 604] width 74 height 32
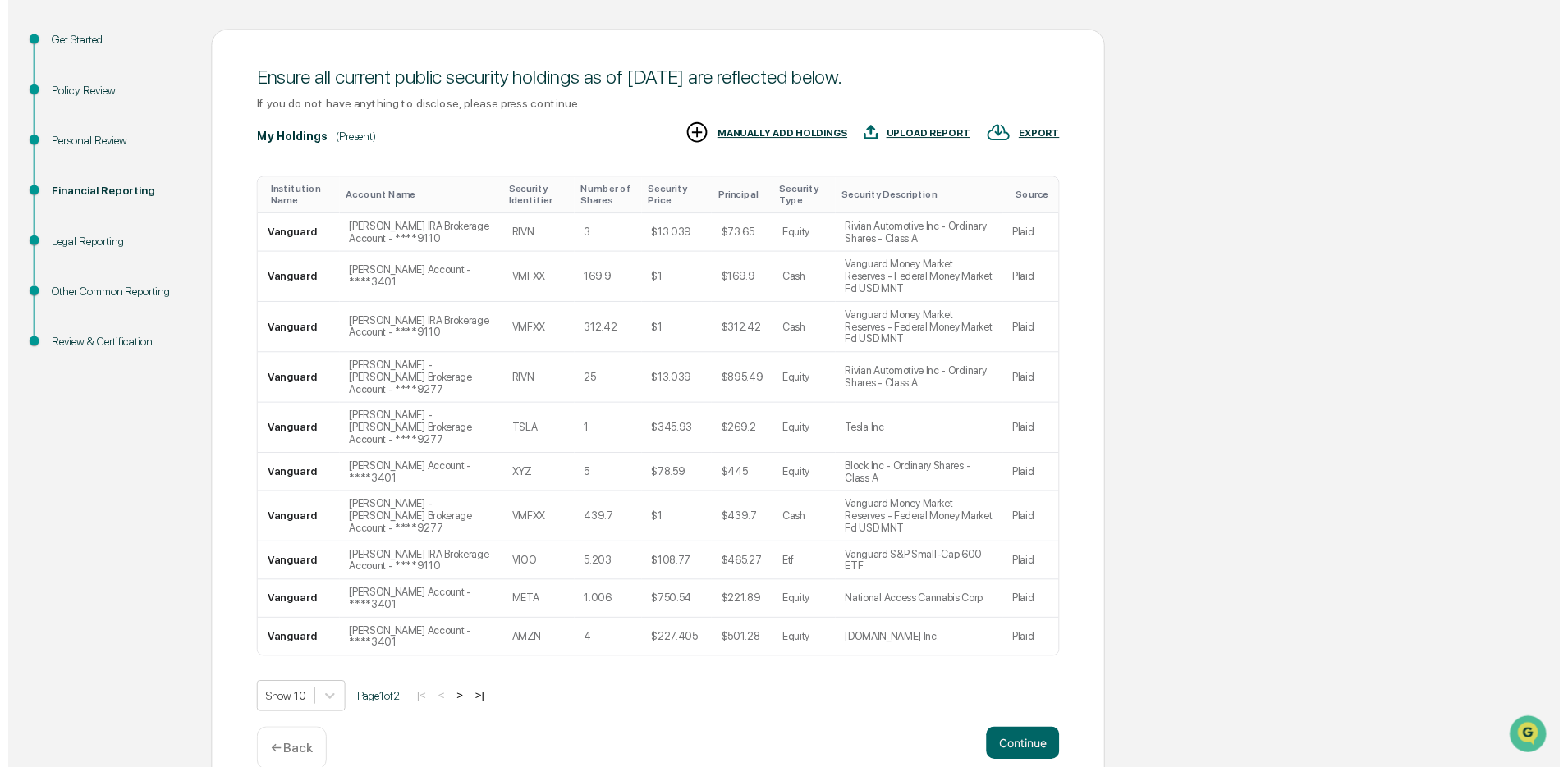
scroll to position [172, 0]
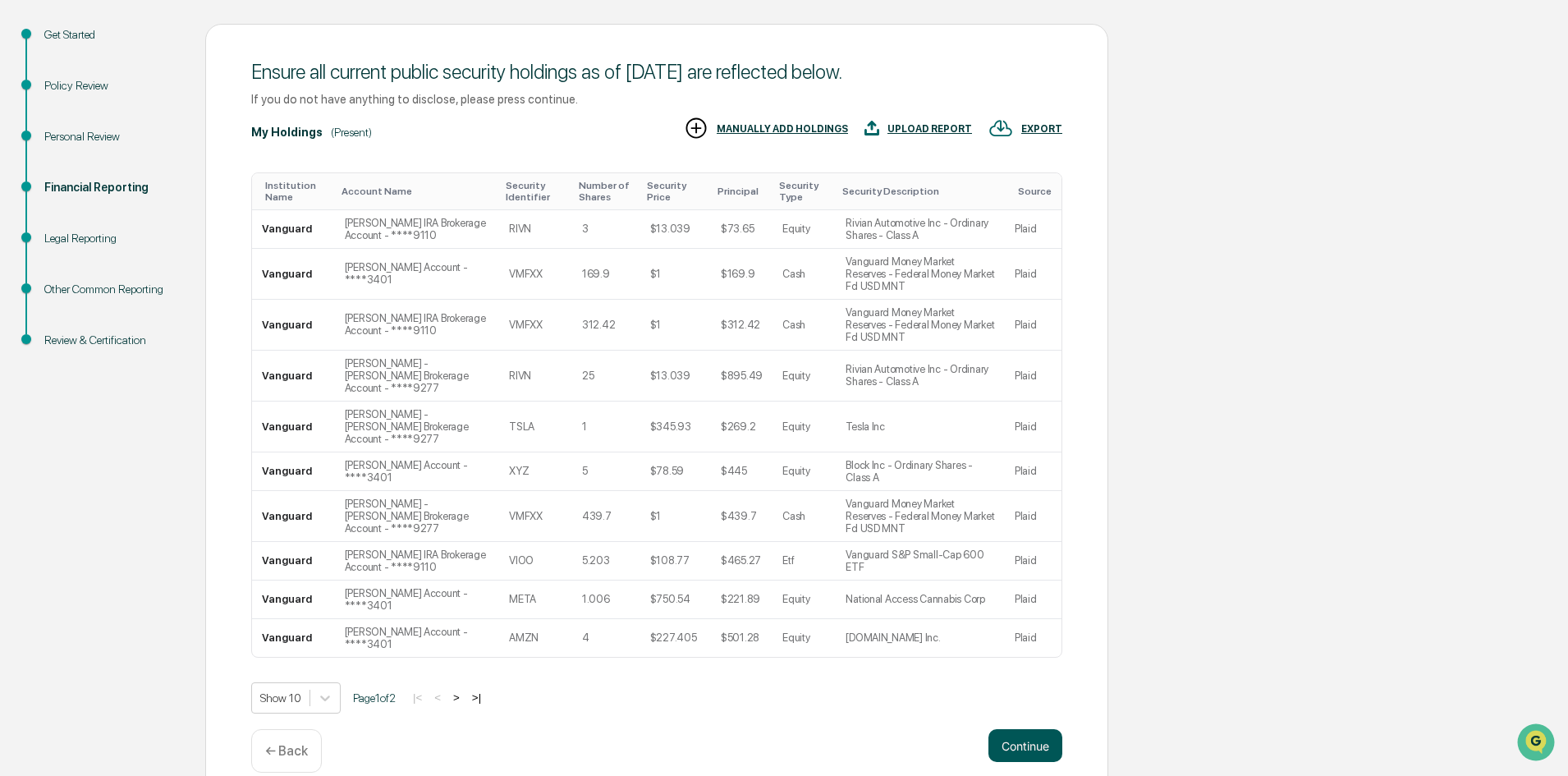
click at [1022, 732] on button "Continue" at bounding box center [1026, 745] width 74 height 33
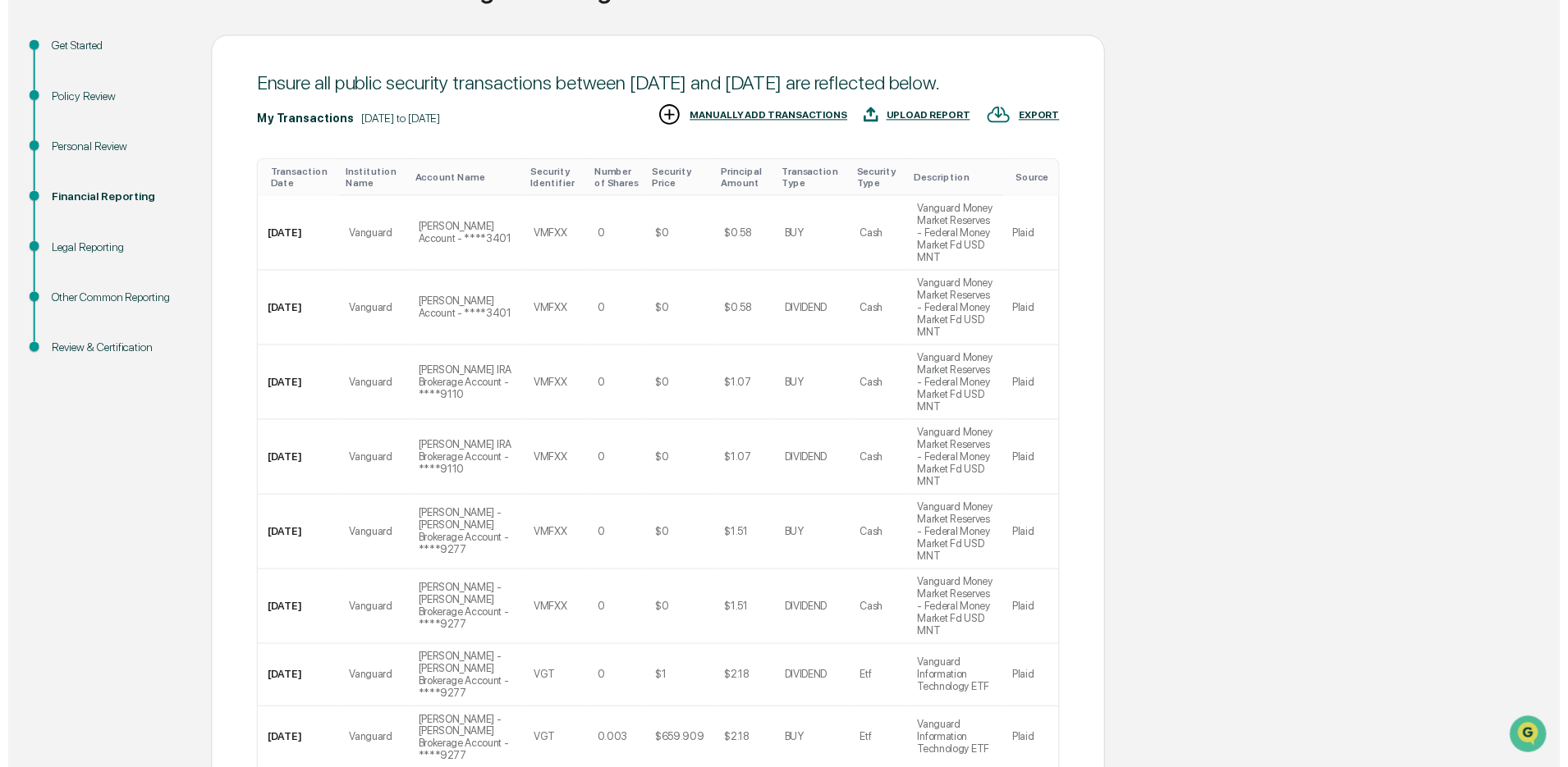
scroll to position [357, 0]
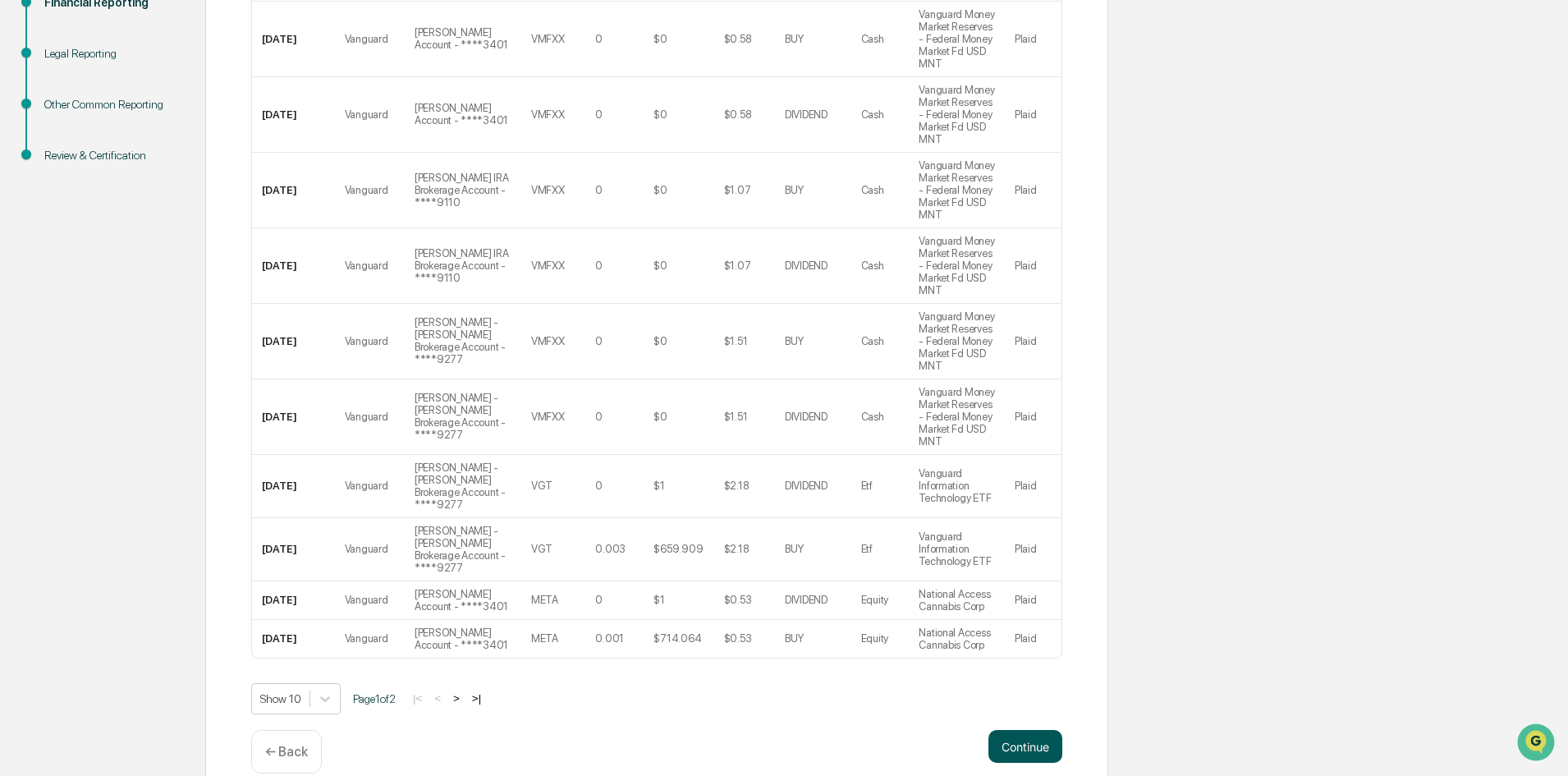
click at [1011, 730] on button "Continue" at bounding box center [1026, 746] width 74 height 33
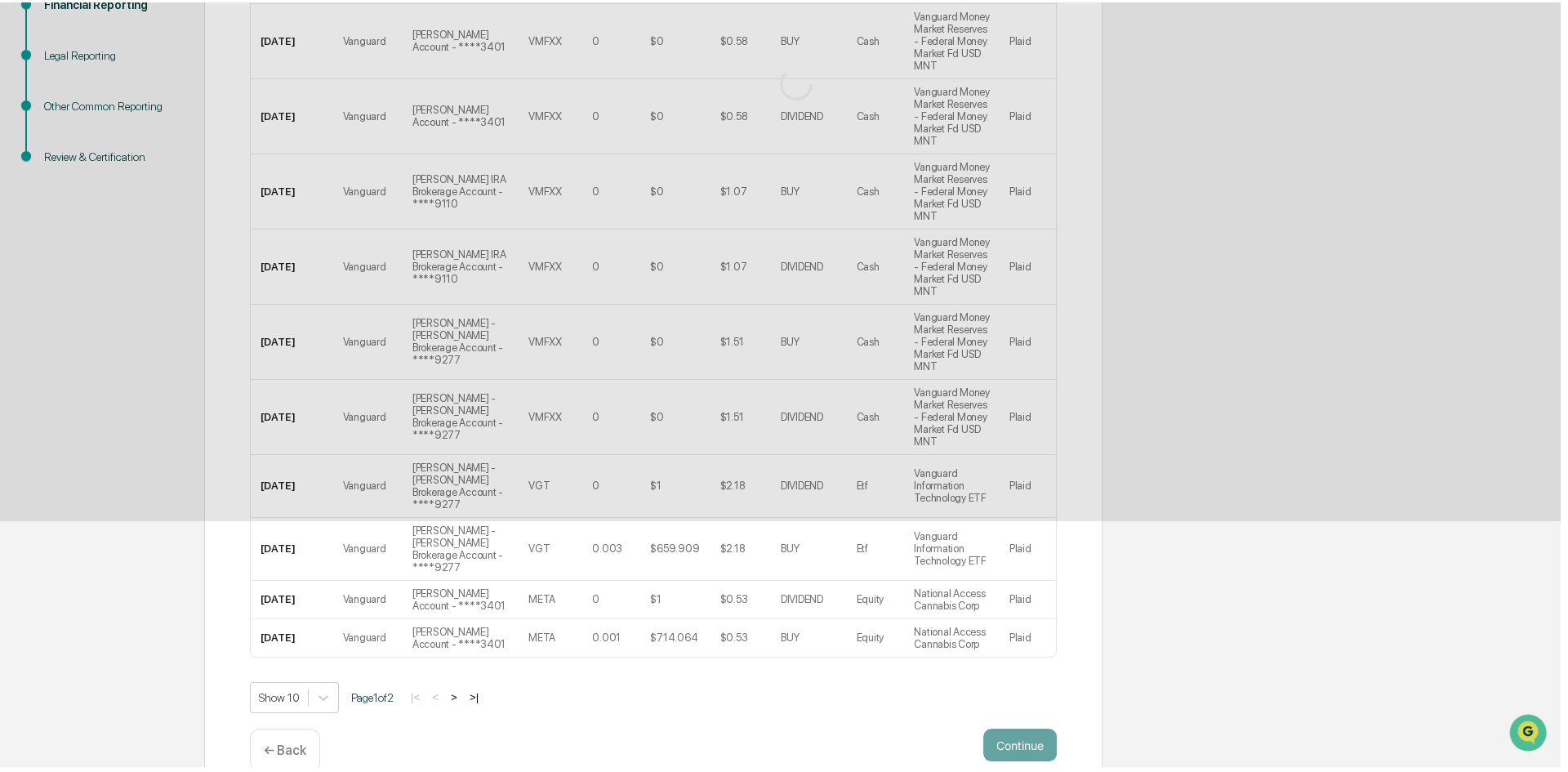
scroll to position [0, 0]
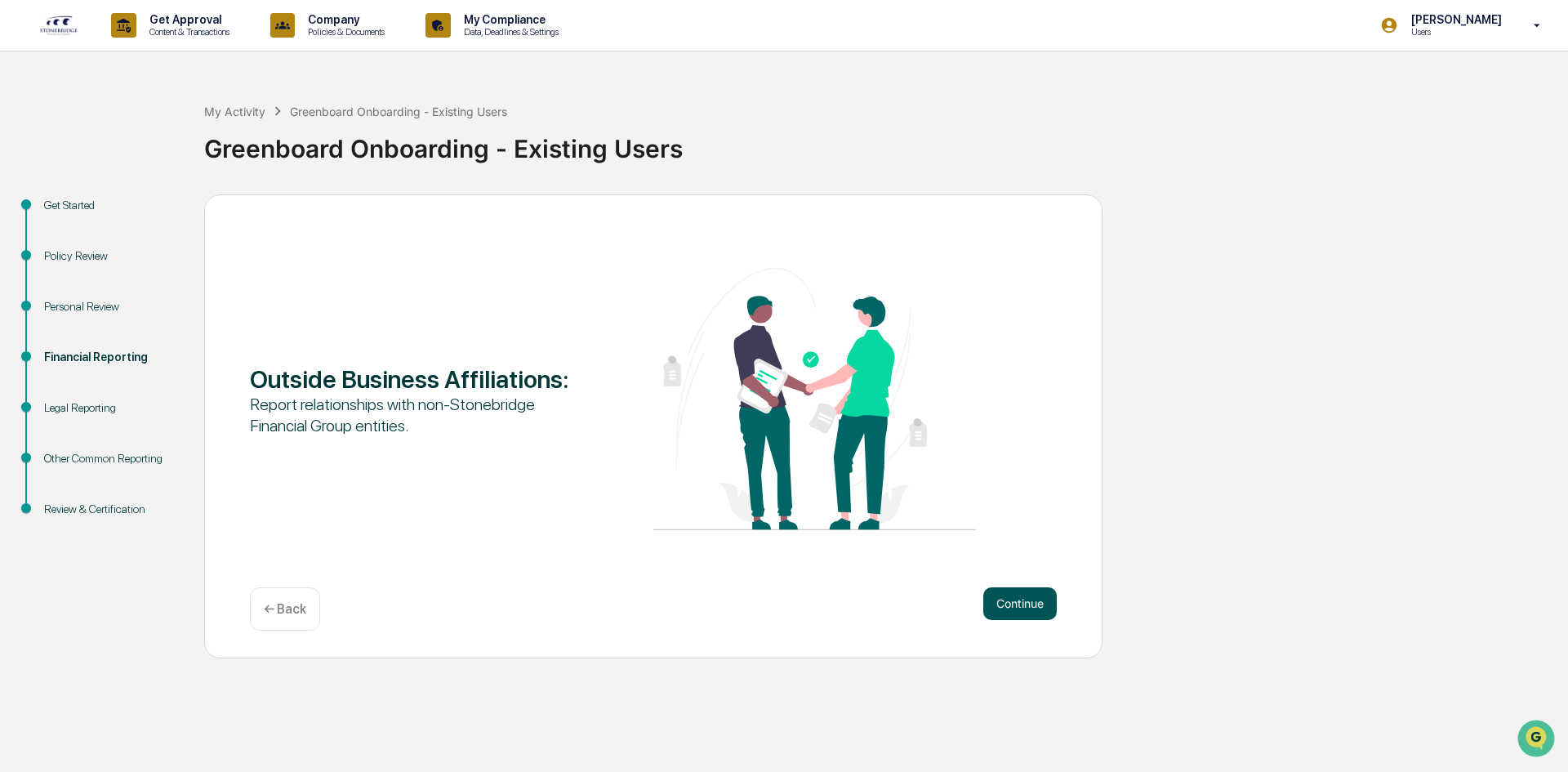
click at [1011, 607] on button "Continue" at bounding box center [1020, 604] width 74 height 32
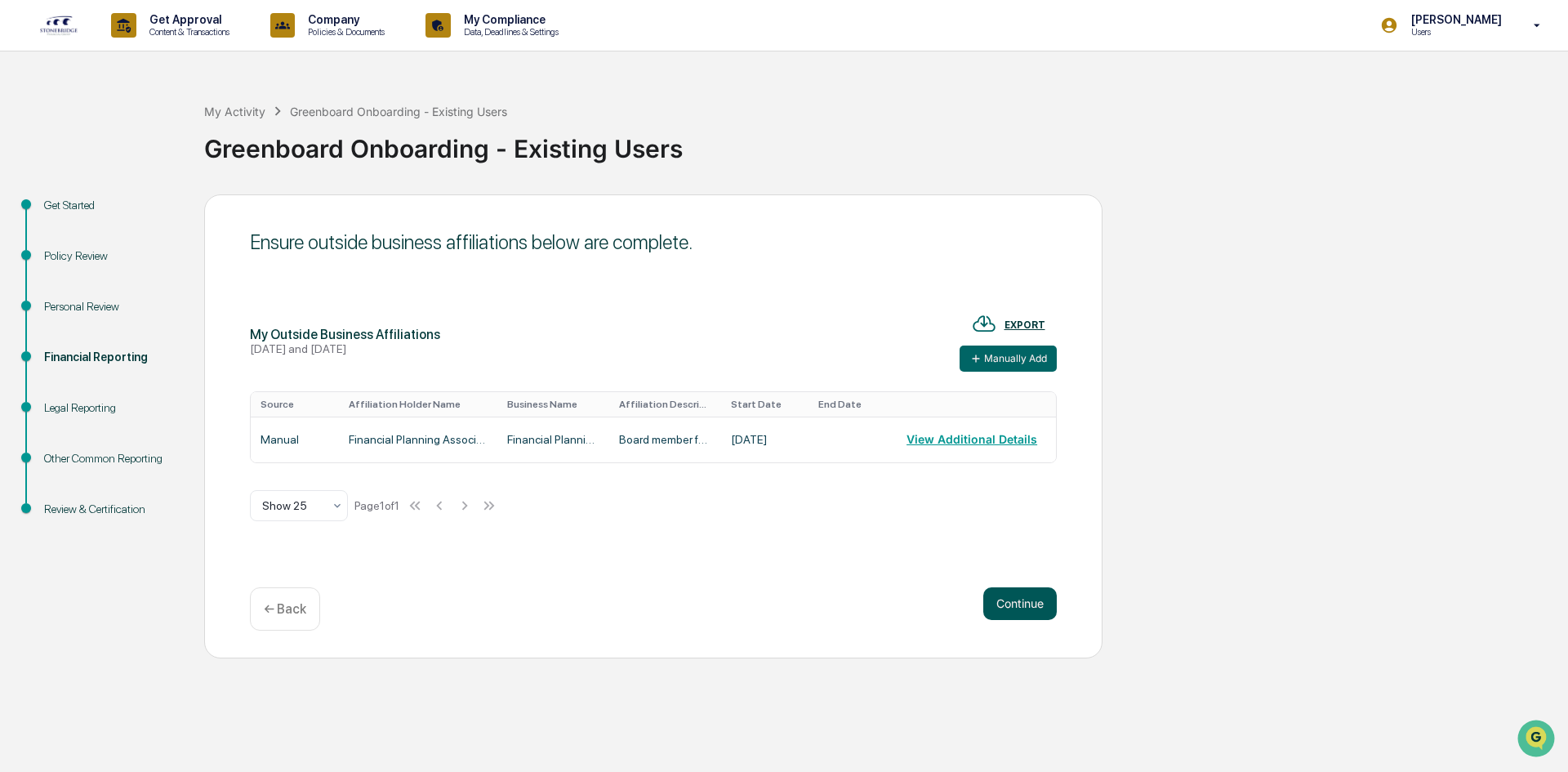
click at [1011, 607] on button "Continue" at bounding box center [1020, 604] width 74 height 32
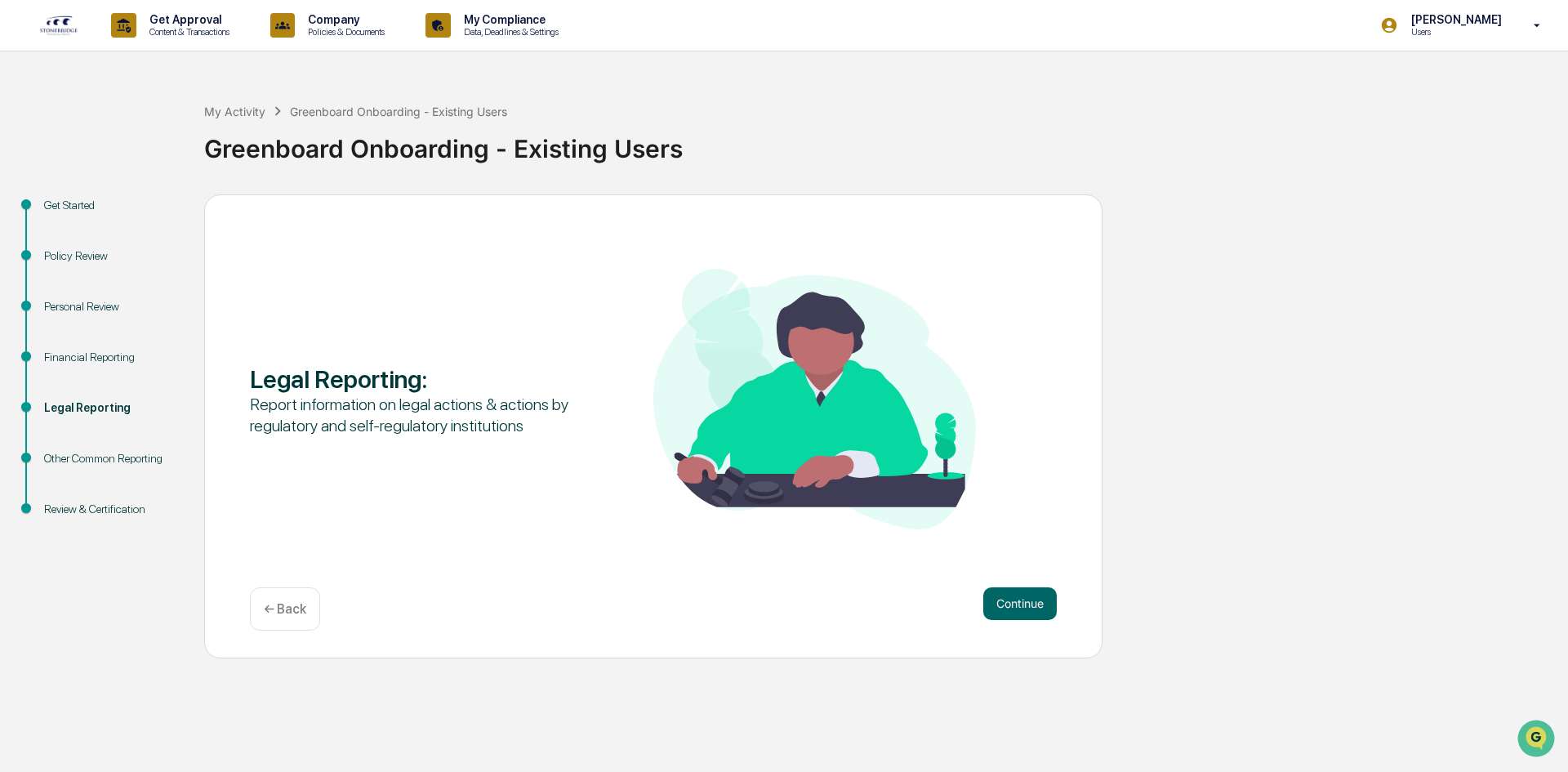
click at [1011, 607] on button "Continue" at bounding box center [1020, 604] width 74 height 32
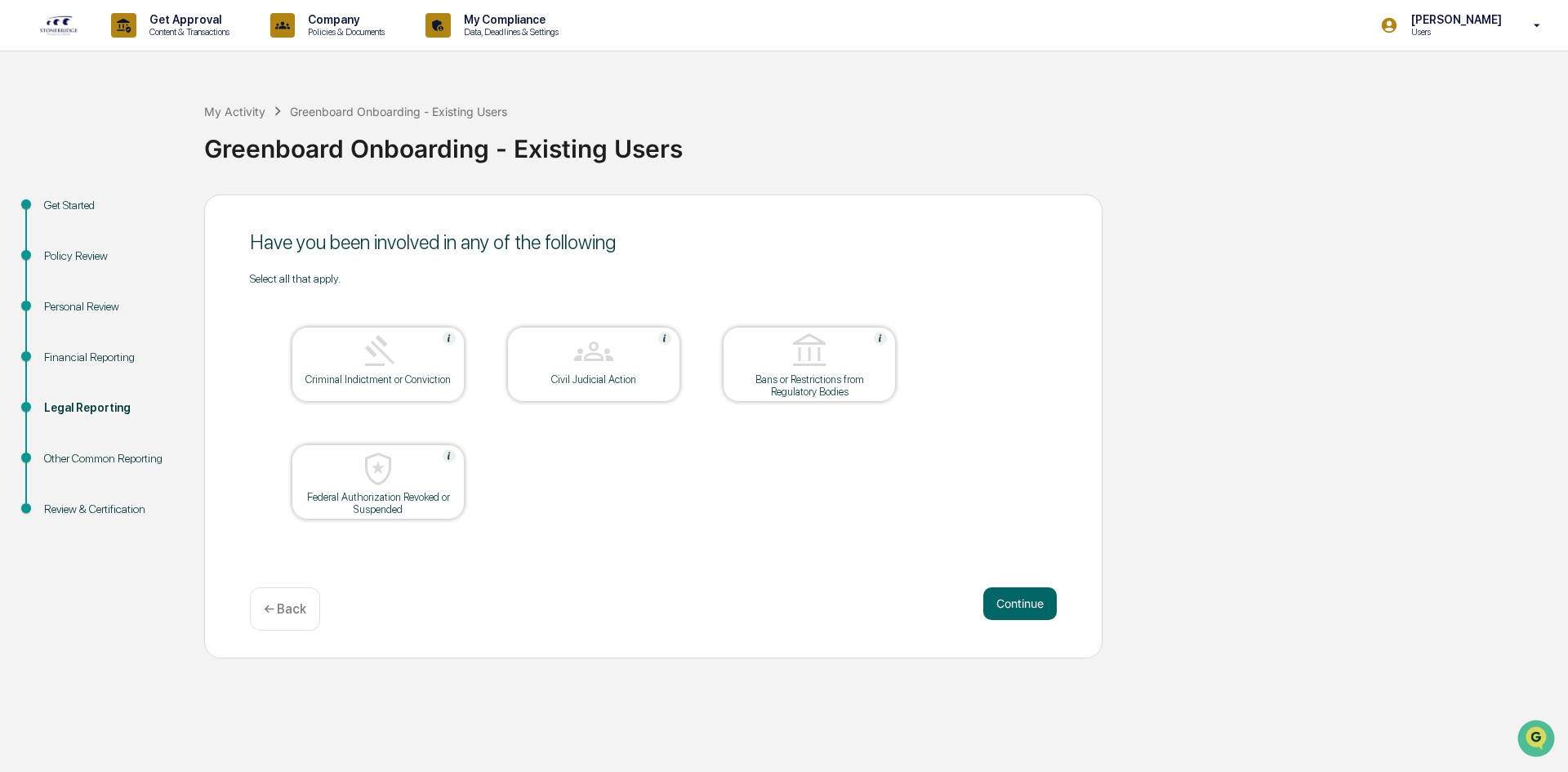
click at [1011, 607] on button "Continue" at bounding box center [1020, 604] width 74 height 32
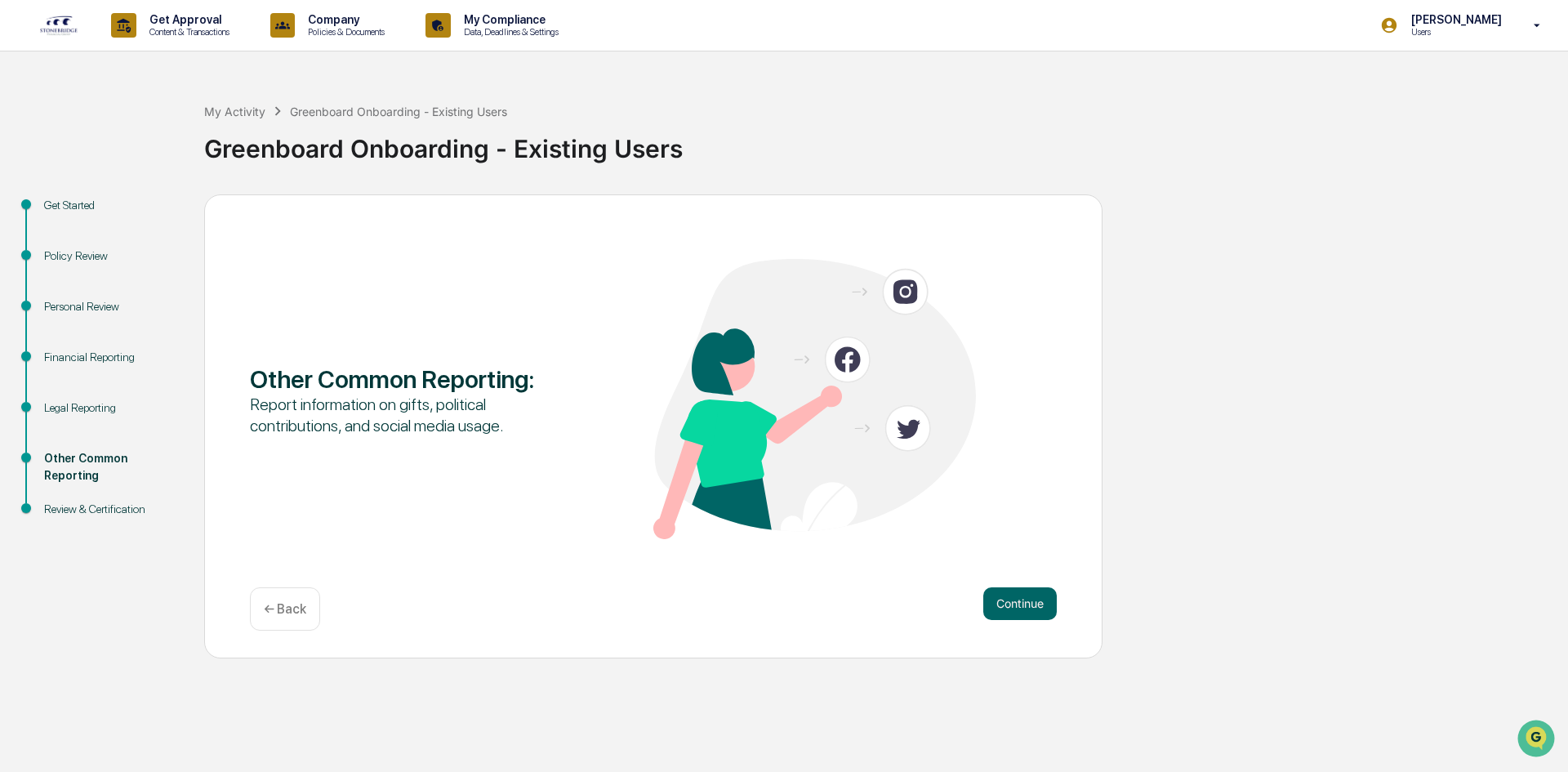
click at [1011, 607] on button "Continue" at bounding box center [1020, 604] width 74 height 32
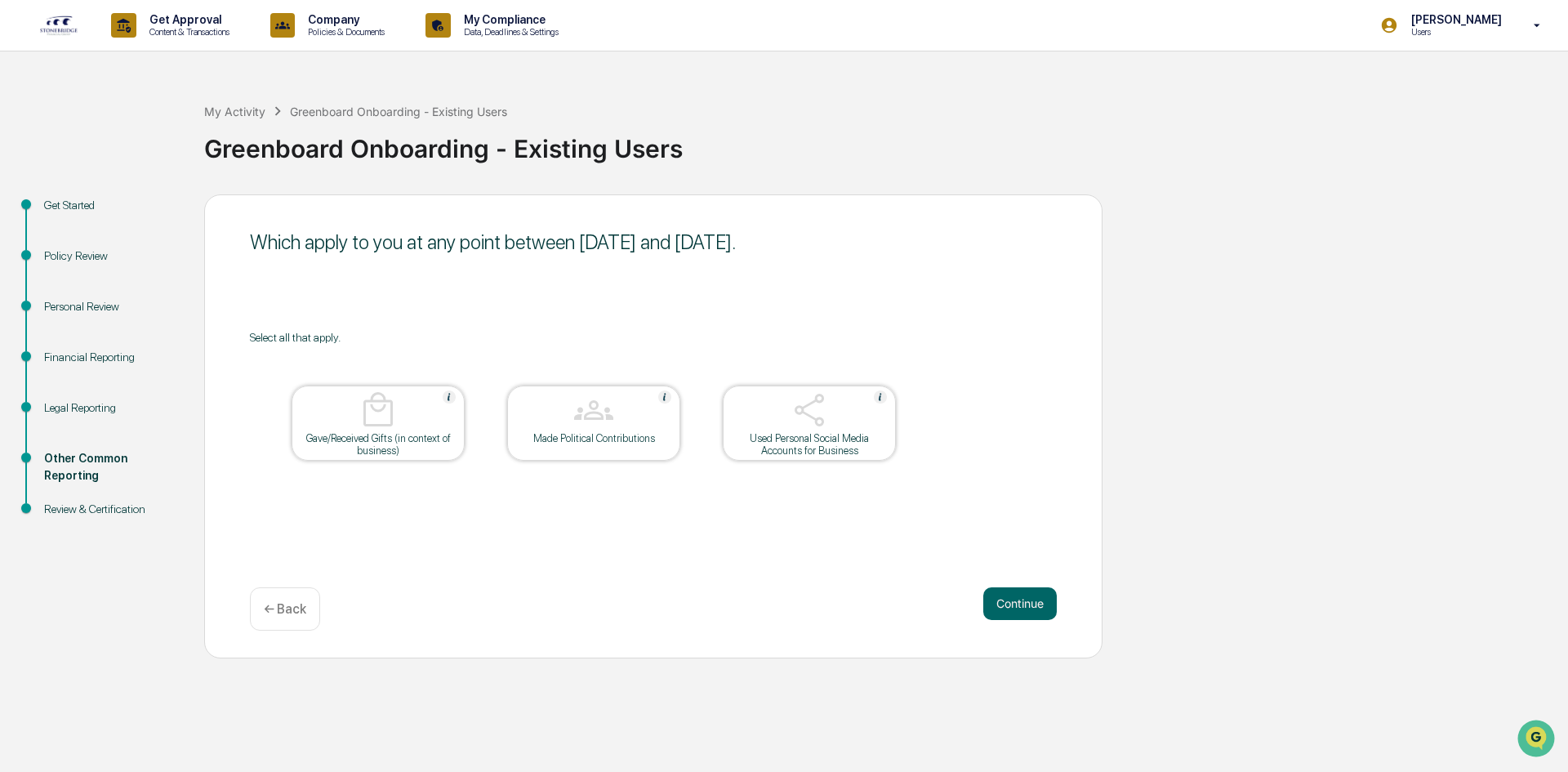
click at [1011, 607] on button "Continue" at bounding box center [1020, 604] width 74 height 32
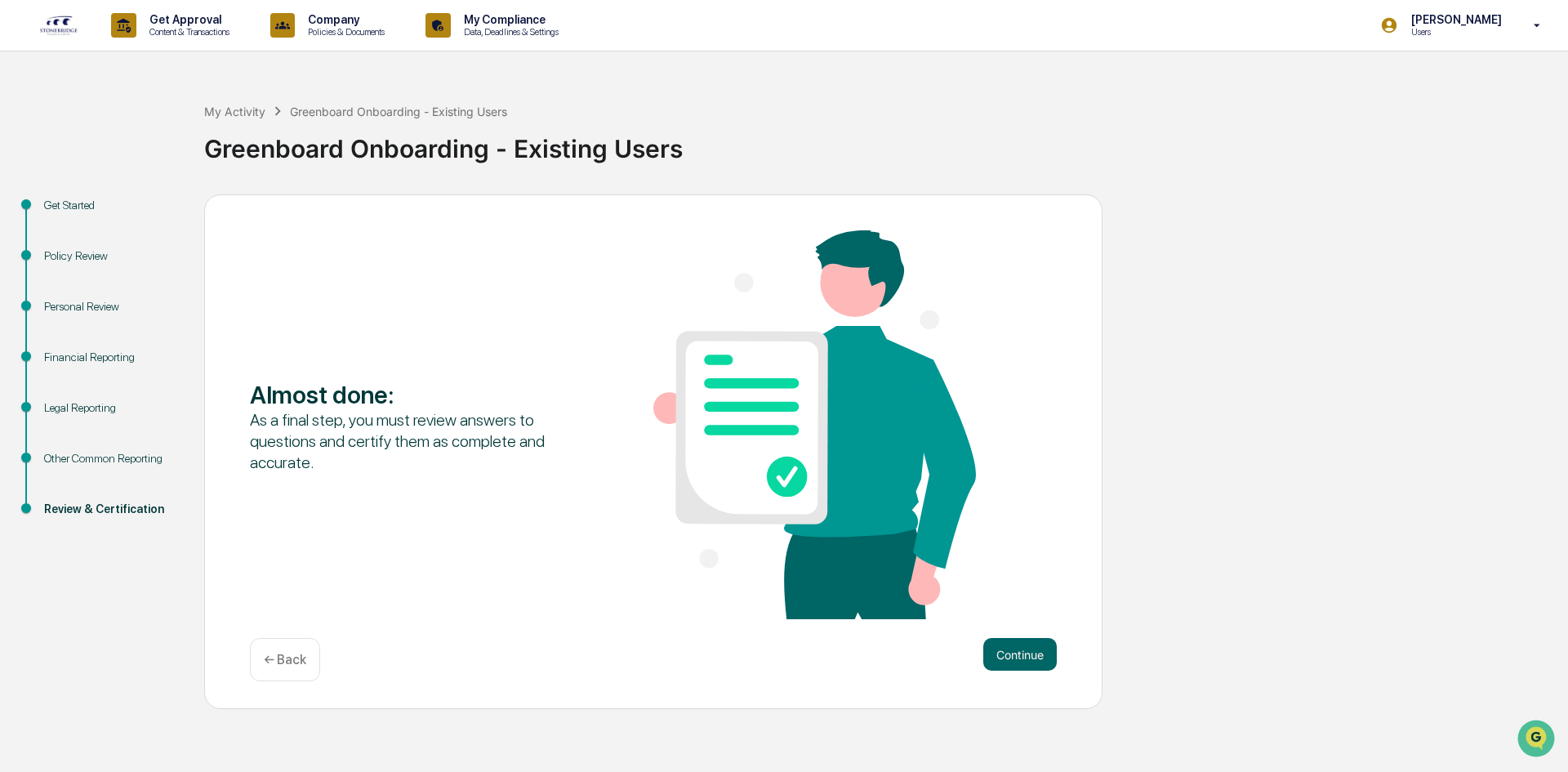
click at [286, 674] on div "← Back" at bounding box center [285, 659] width 70 height 43
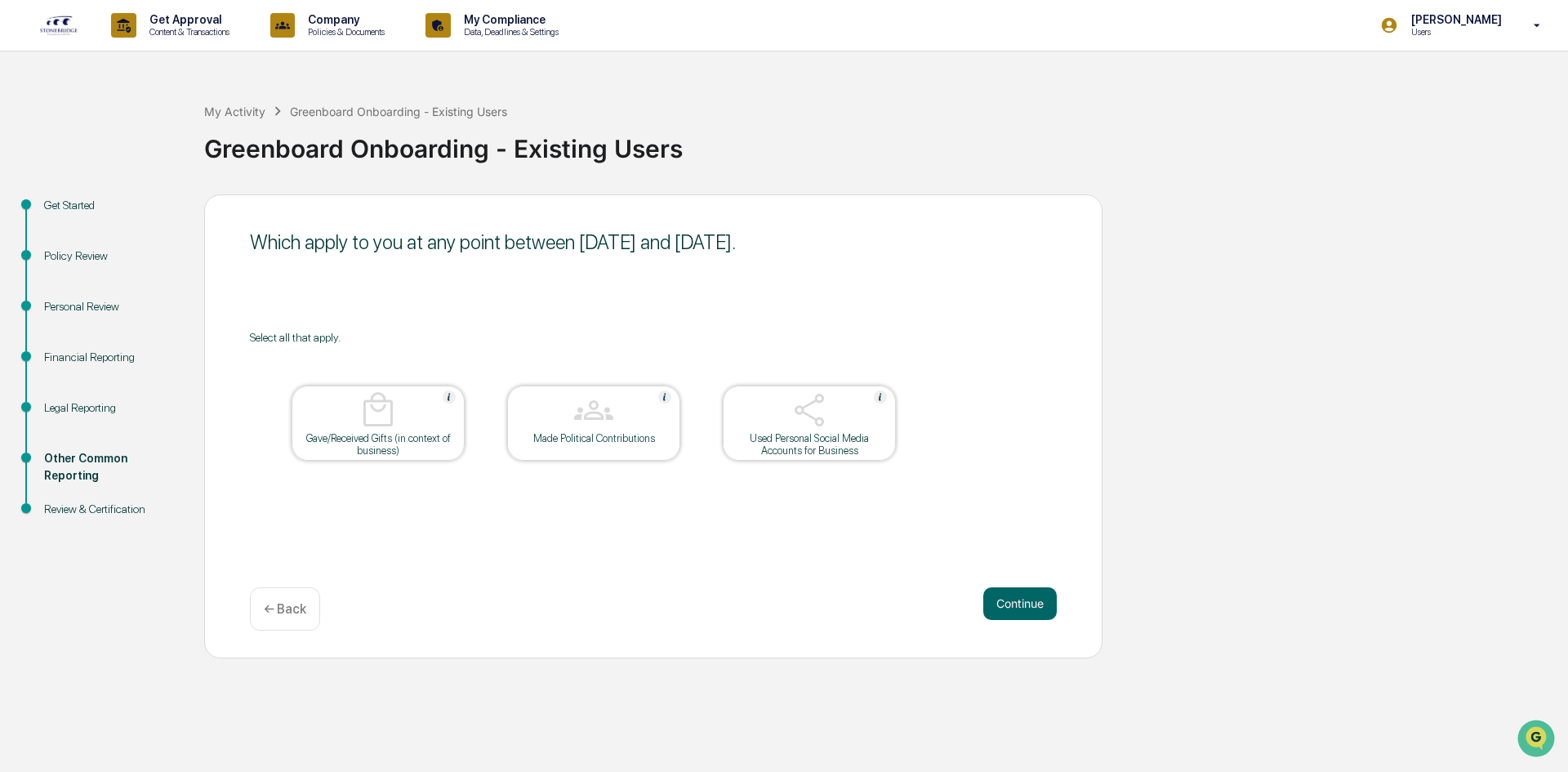
drag, startPoint x: 796, startPoint y: 419, endPoint x: 829, endPoint y: 468, distance: 59.1
click at [796, 419] on img at bounding box center [809, 411] width 39 height 39
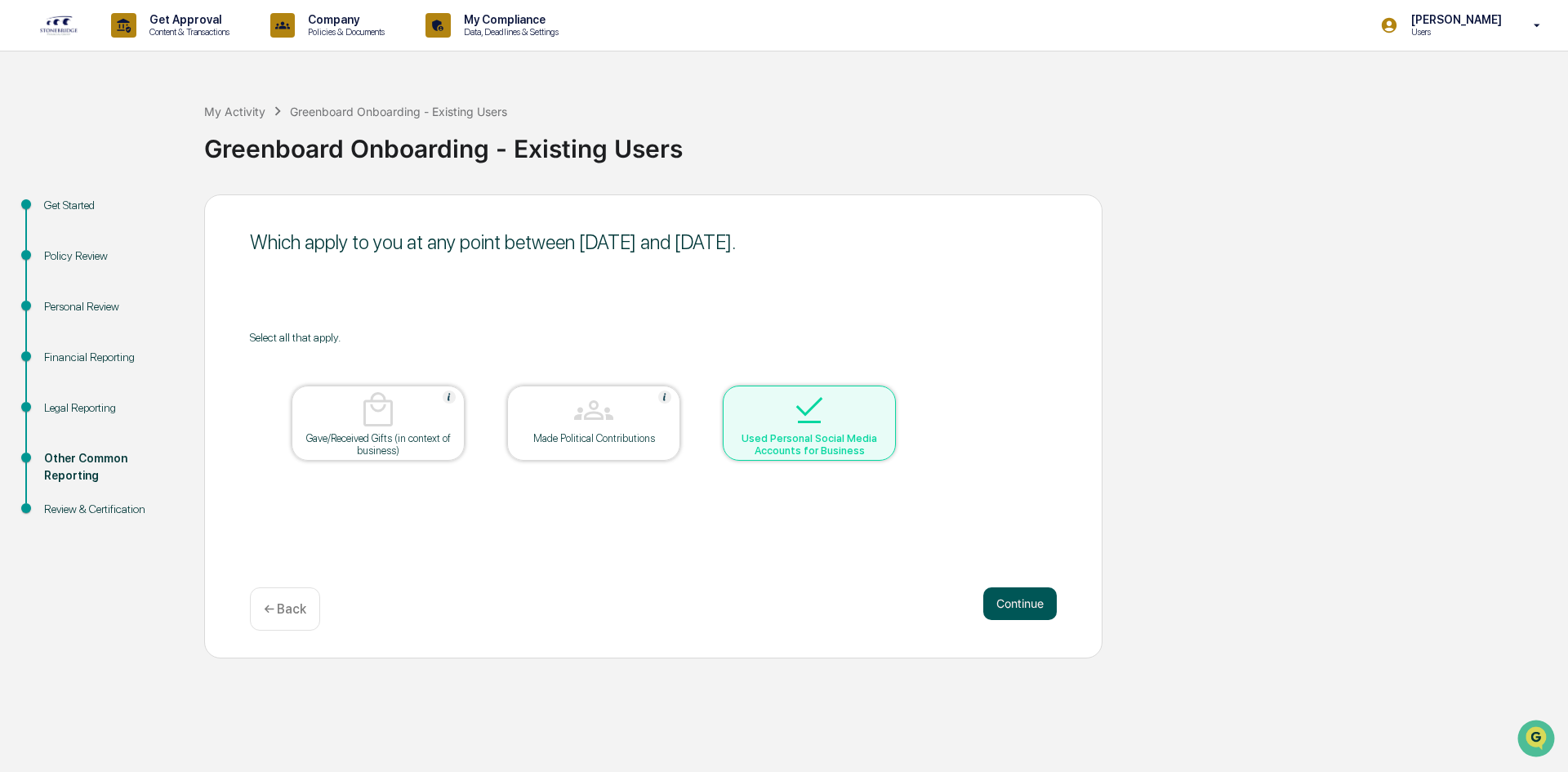
click at [993, 604] on button "Continue" at bounding box center [1020, 604] width 74 height 32
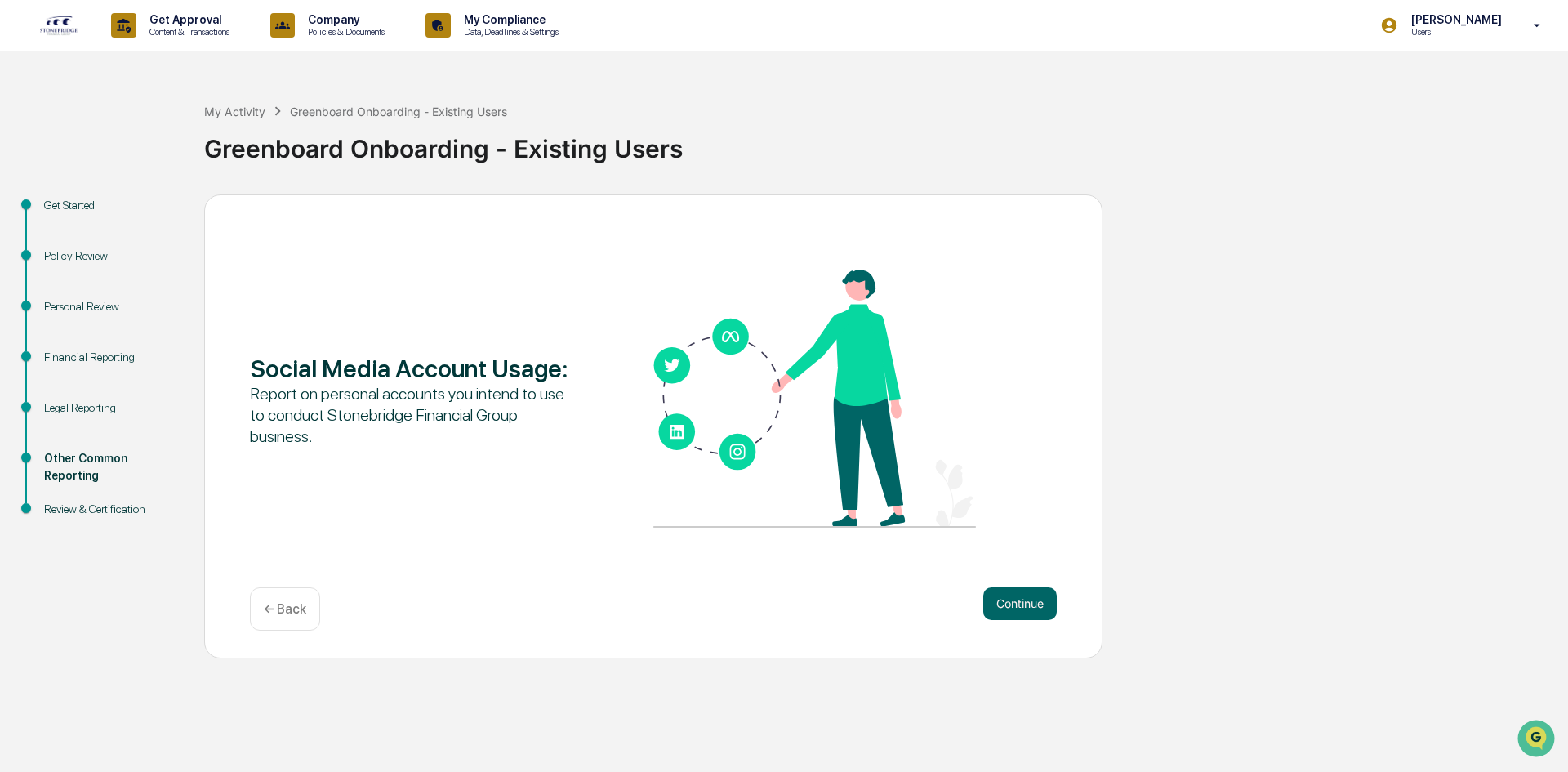
click at [993, 604] on button "Continue" at bounding box center [1020, 604] width 74 height 32
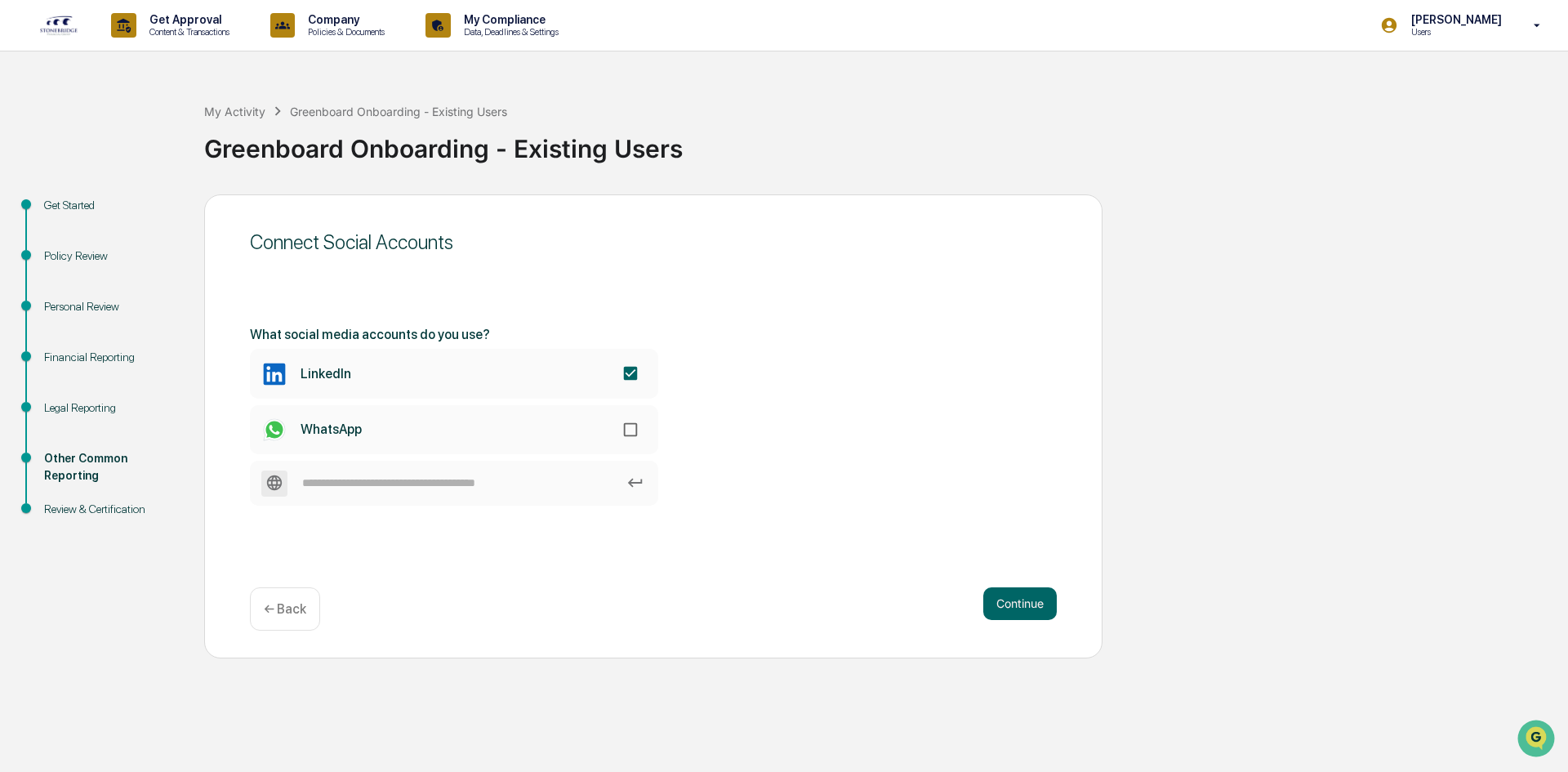
click at [1033, 620] on div "Continue ← Back" at bounding box center [652, 609] width 807 height 43
click at [1015, 594] on button "Continue" at bounding box center [1020, 604] width 74 height 32
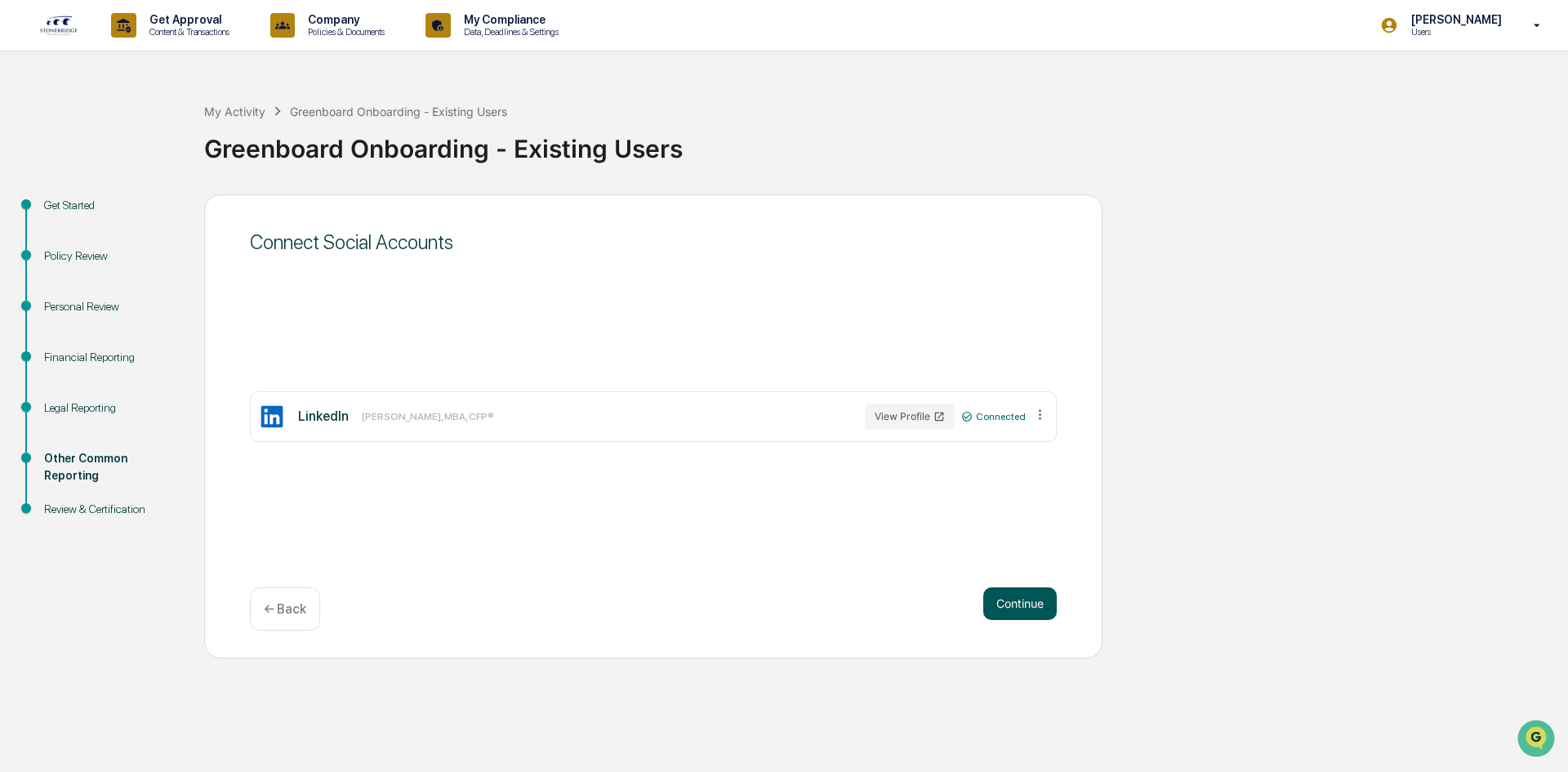
click at [1015, 594] on button "Continue" at bounding box center [1020, 604] width 74 height 32
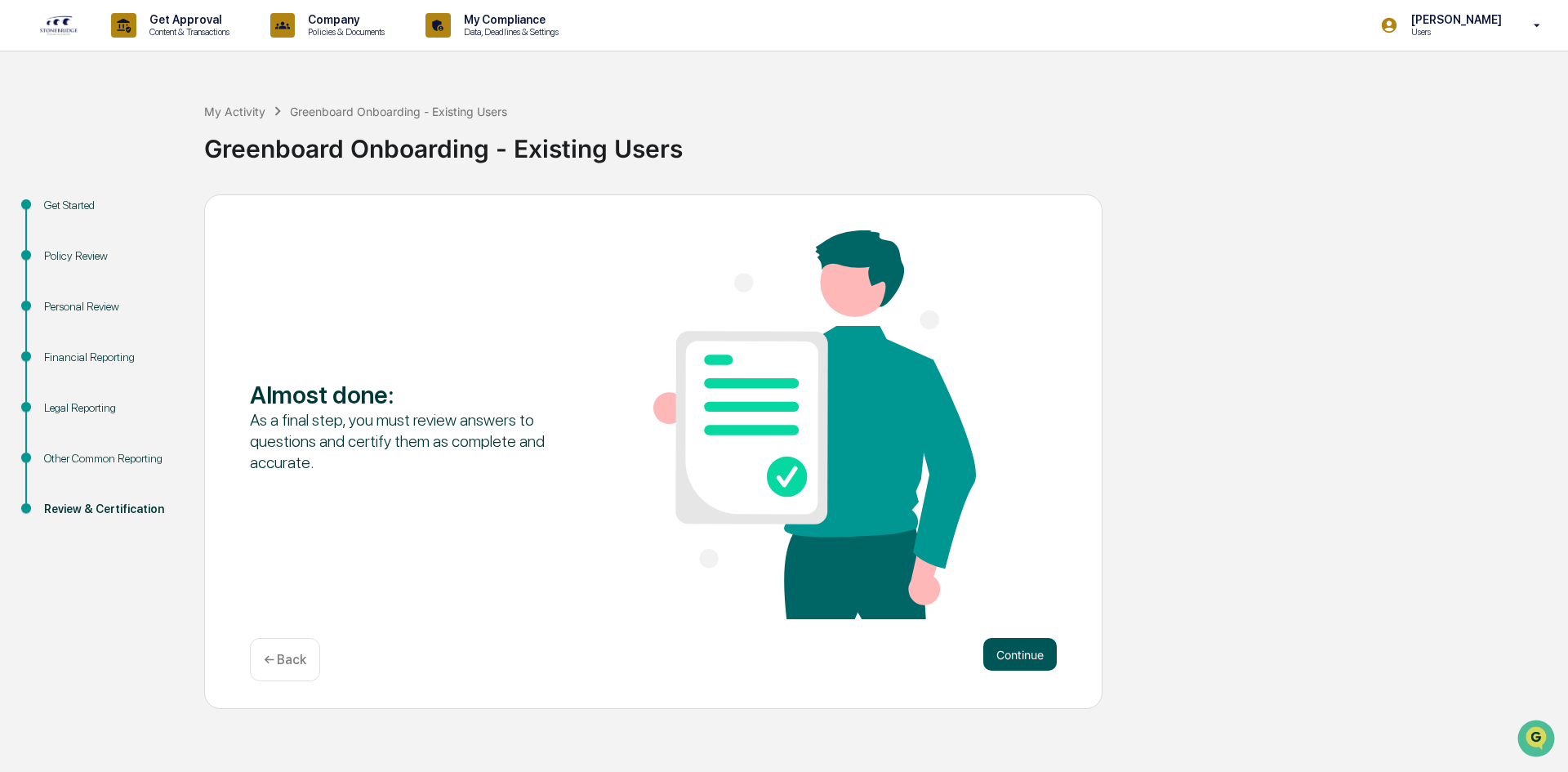
click at [1016, 661] on button "Continue" at bounding box center [1020, 654] width 74 height 32
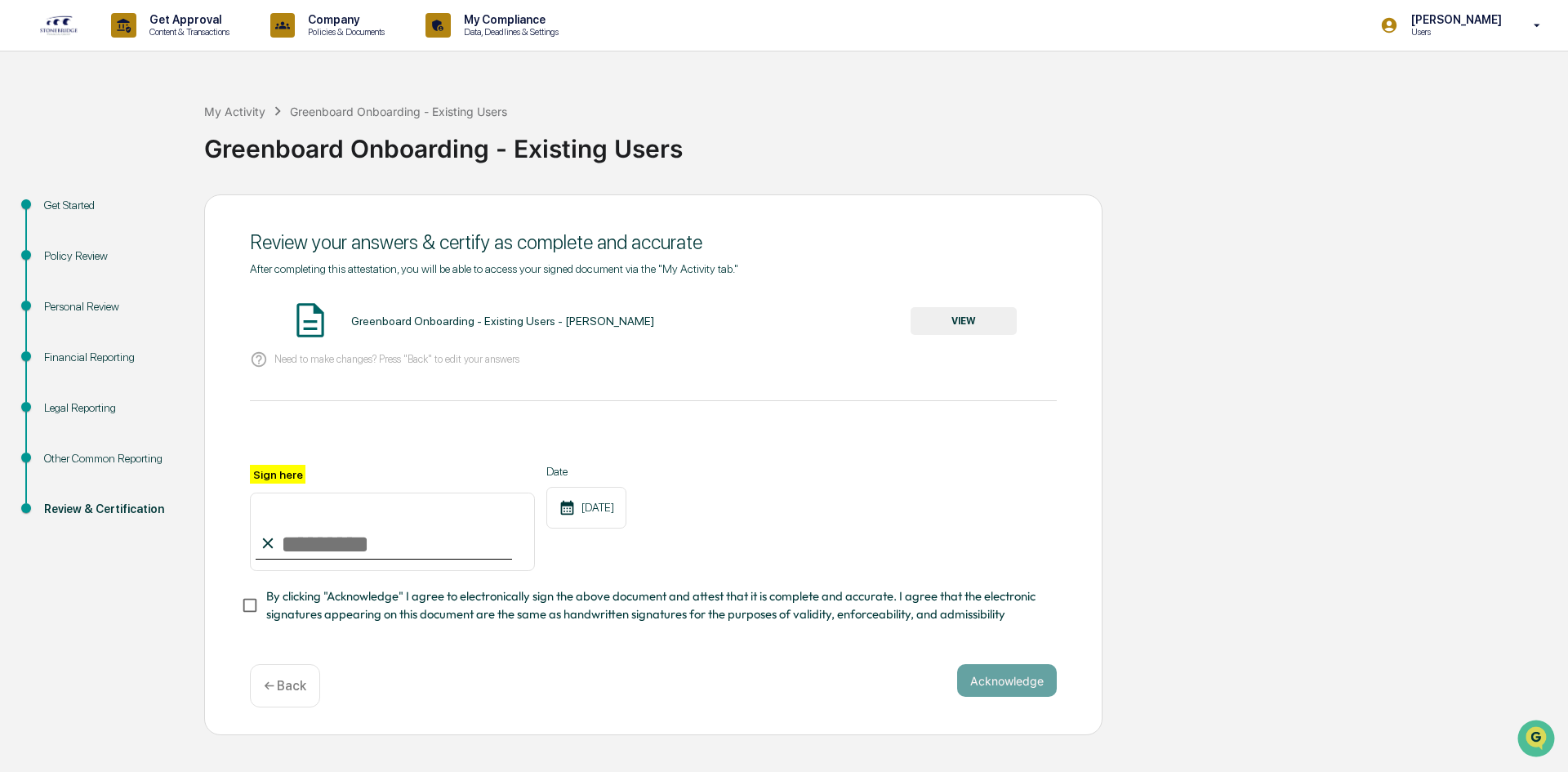
click at [358, 553] on input "Sign here" at bounding box center [392, 532] width 285 height 79
type input "**********"
click at [989, 318] on button "VIEW" at bounding box center [964, 321] width 106 height 28
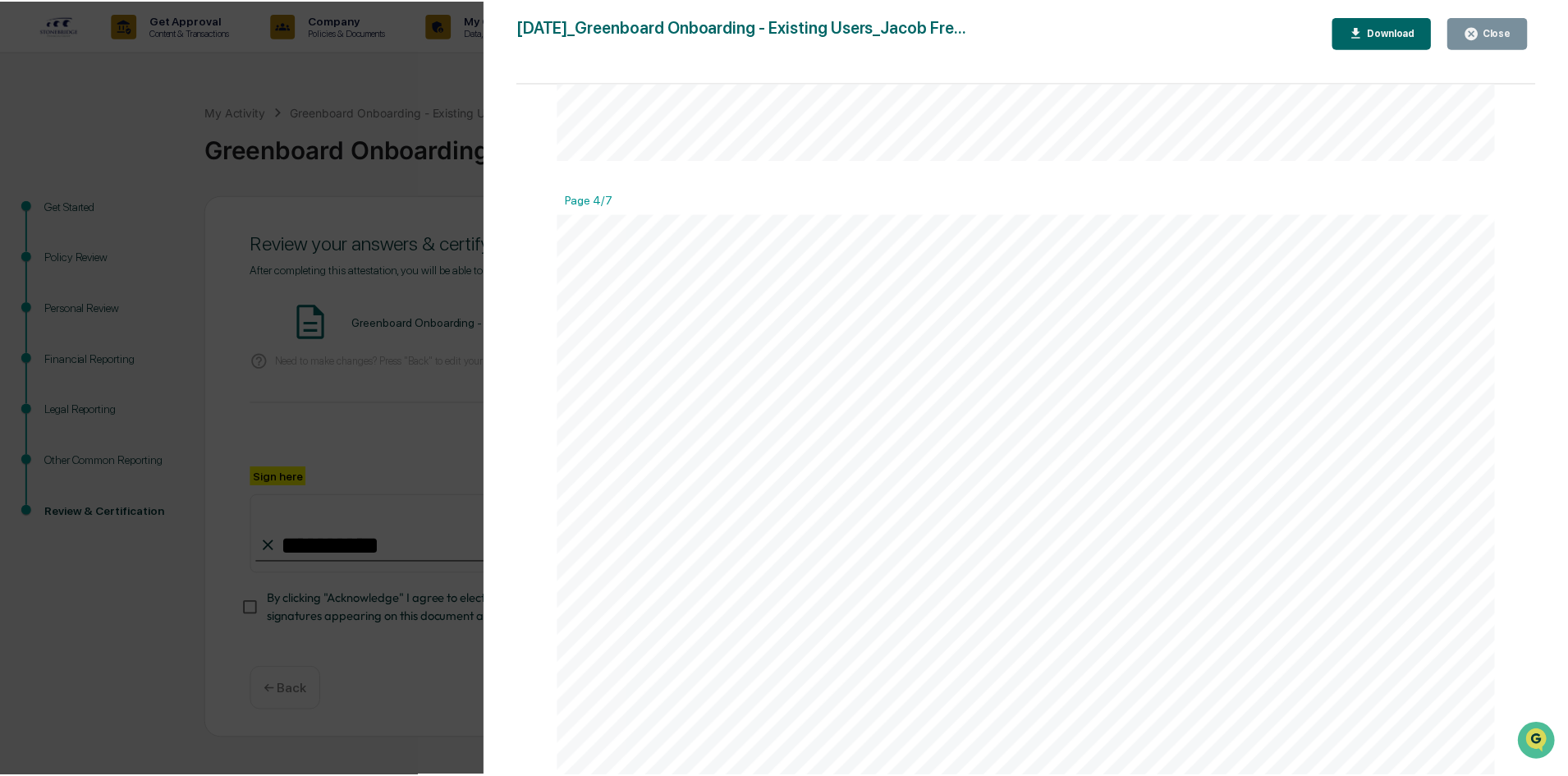
scroll to position [4093, 0]
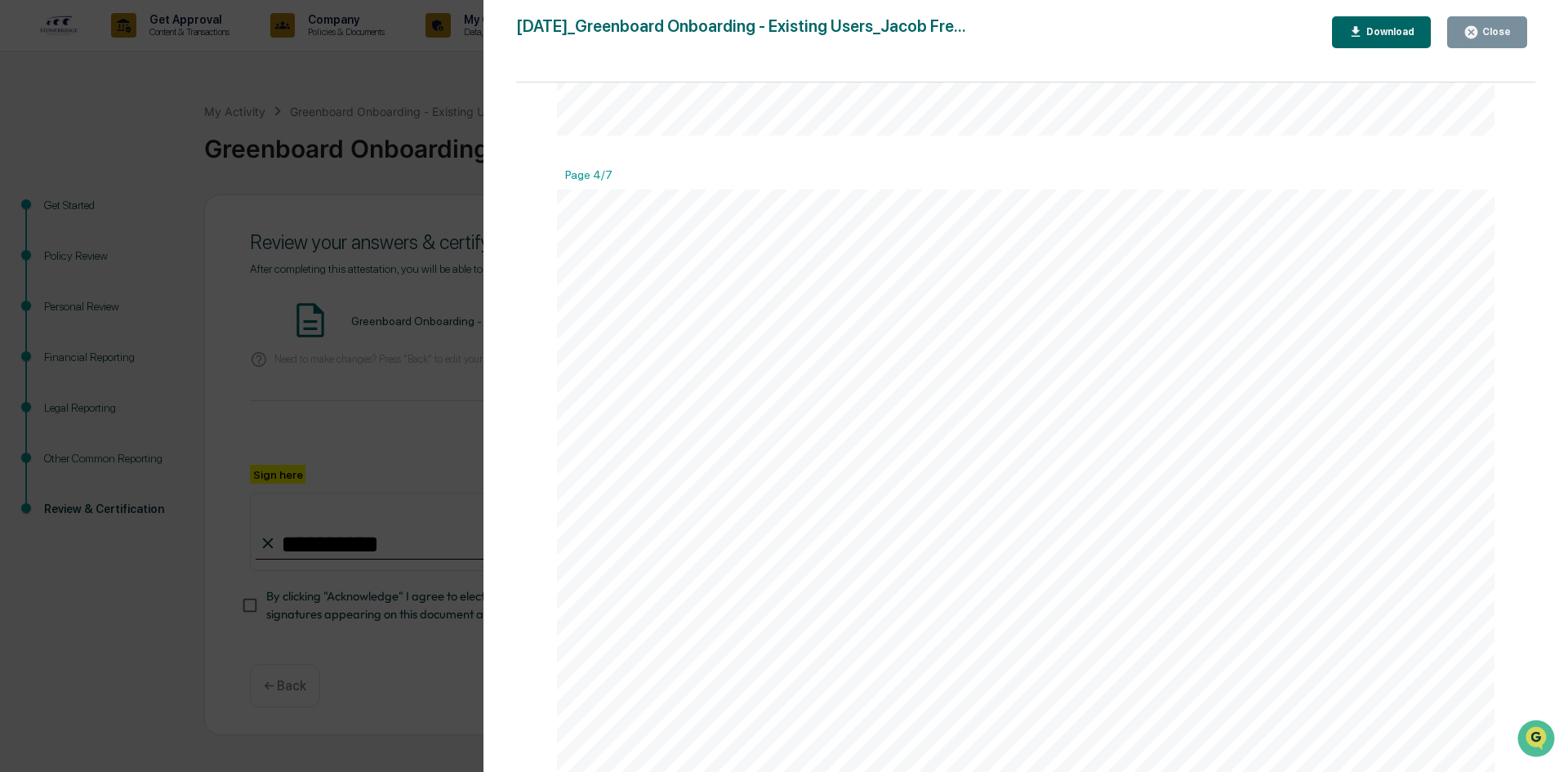
click at [1474, 28] on icon "button" at bounding box center [1471, 31] width 12 height 12
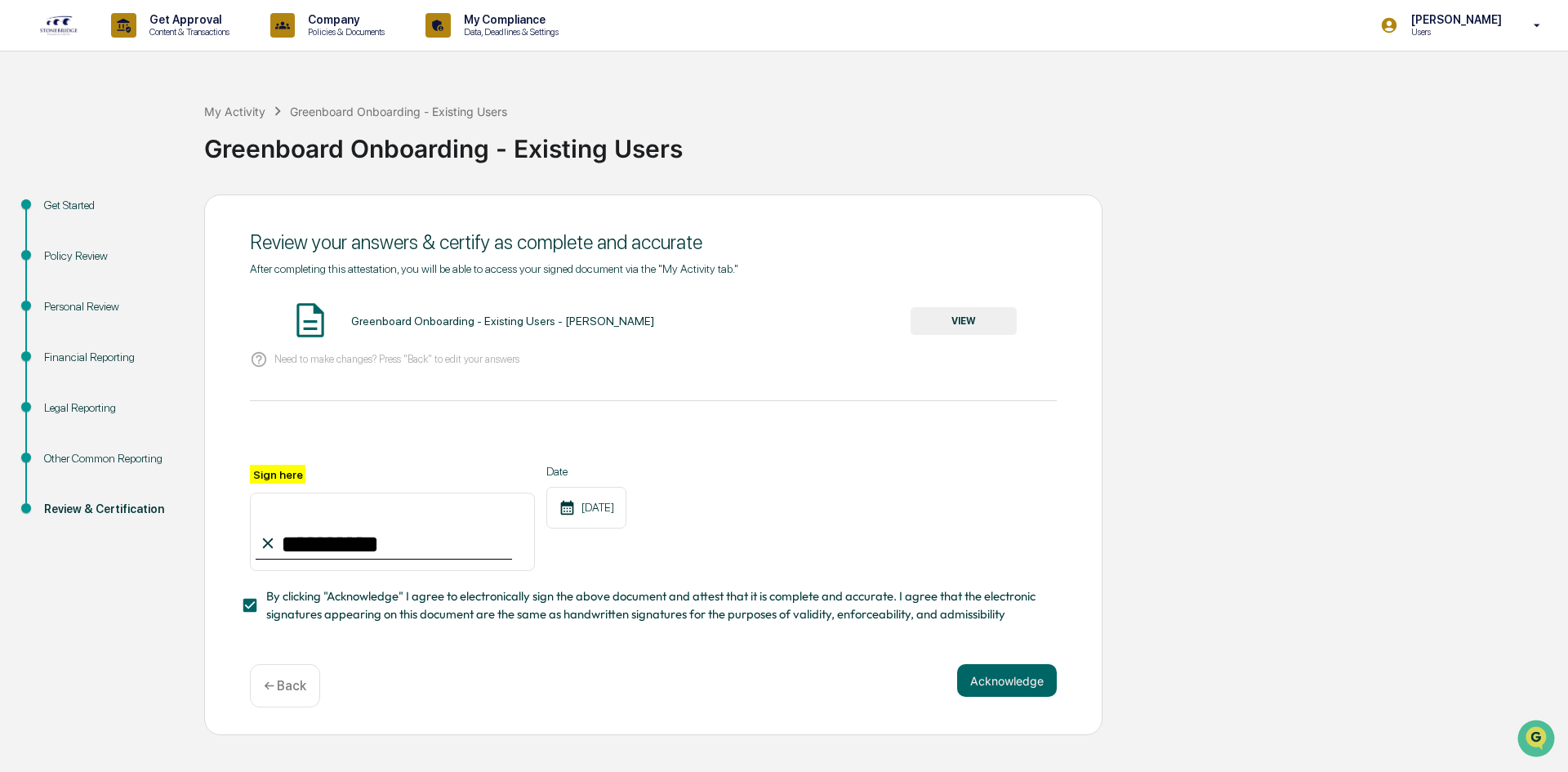
click at [968, 697] on button "Acknowledge" at bounding box center [1007, 680] width 100 height 32
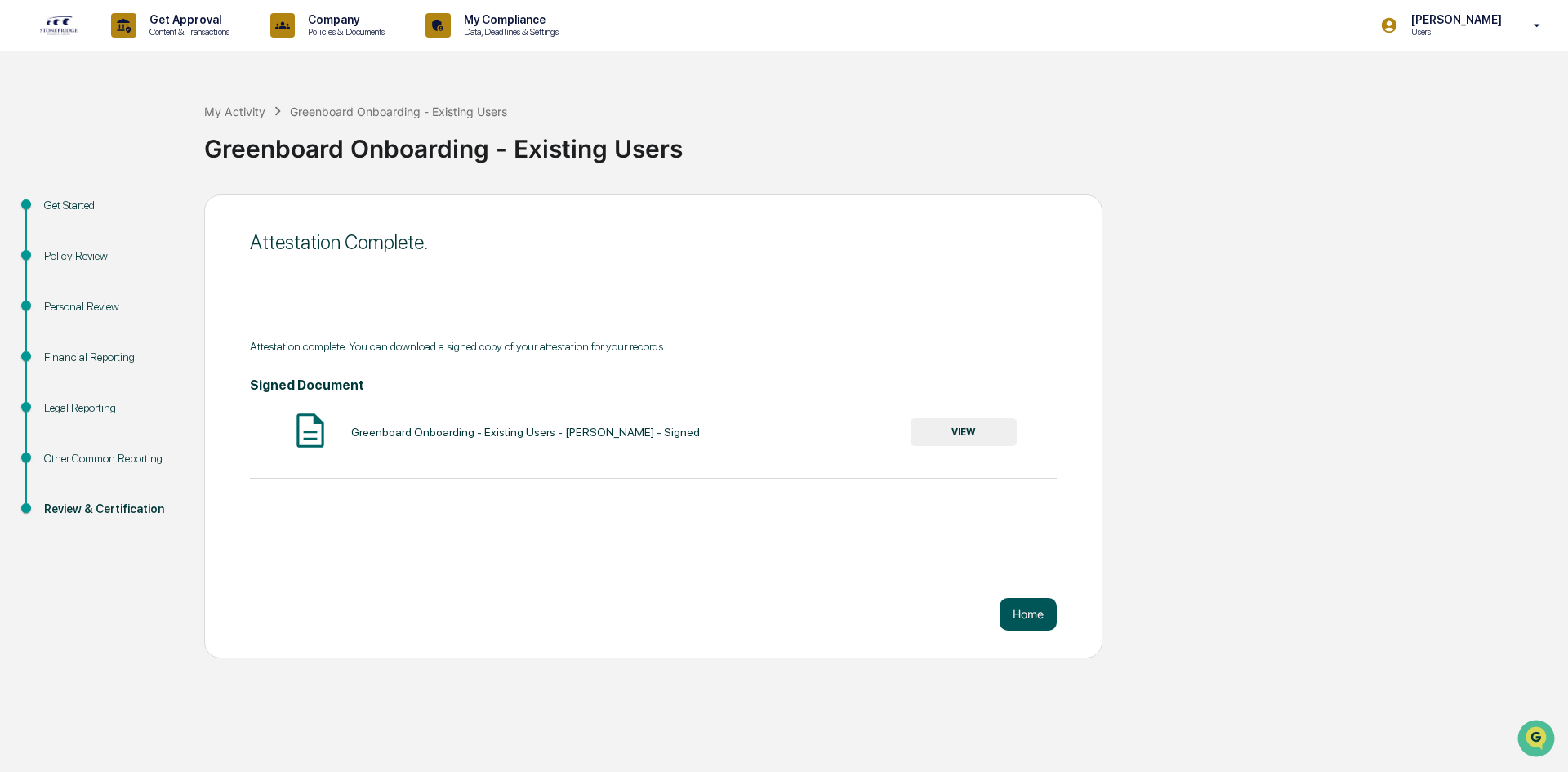
click at [1017, 618] on button "Home" at bounding box center [1028, 614] width 57 height 32
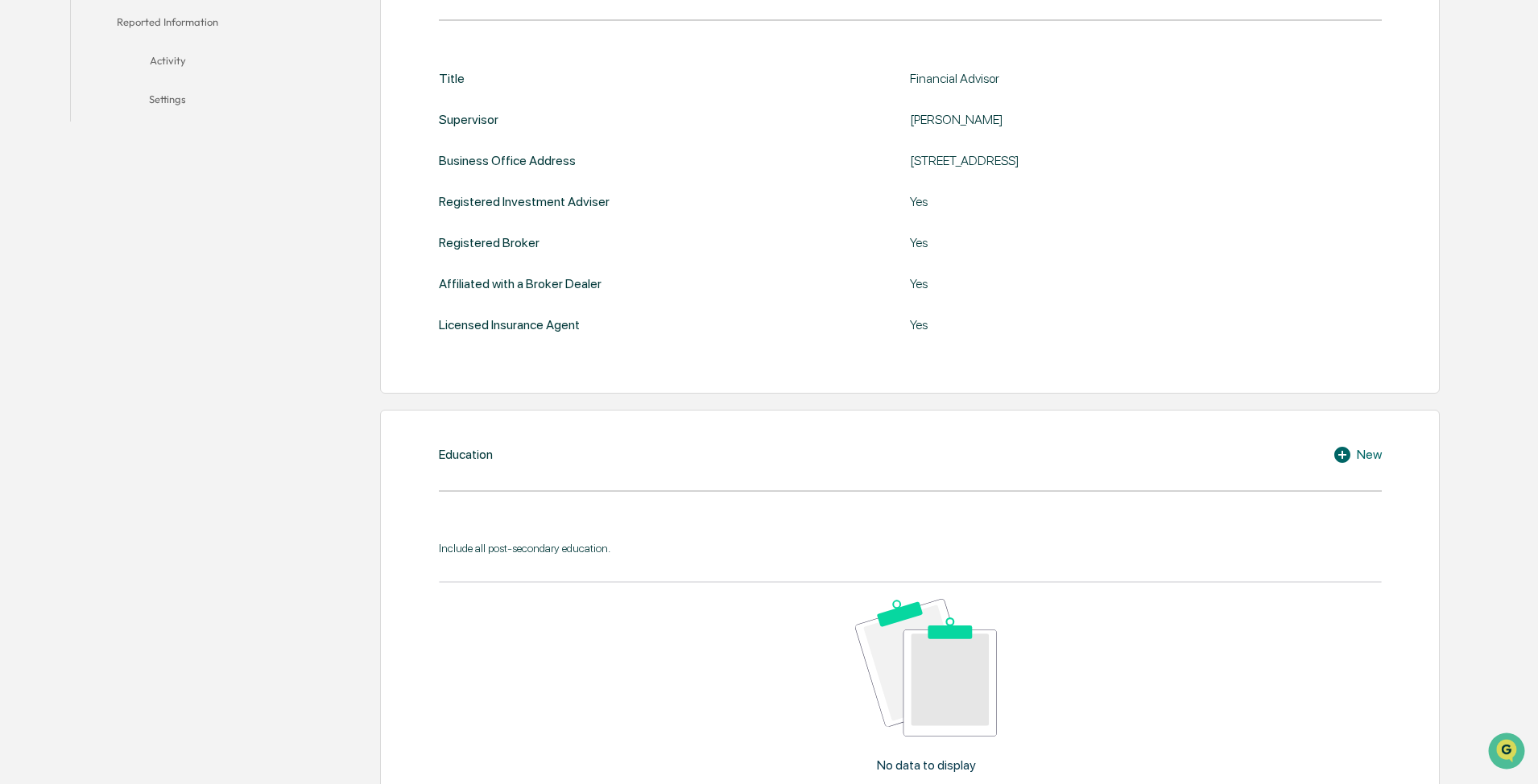
scroll to position [483, 0]
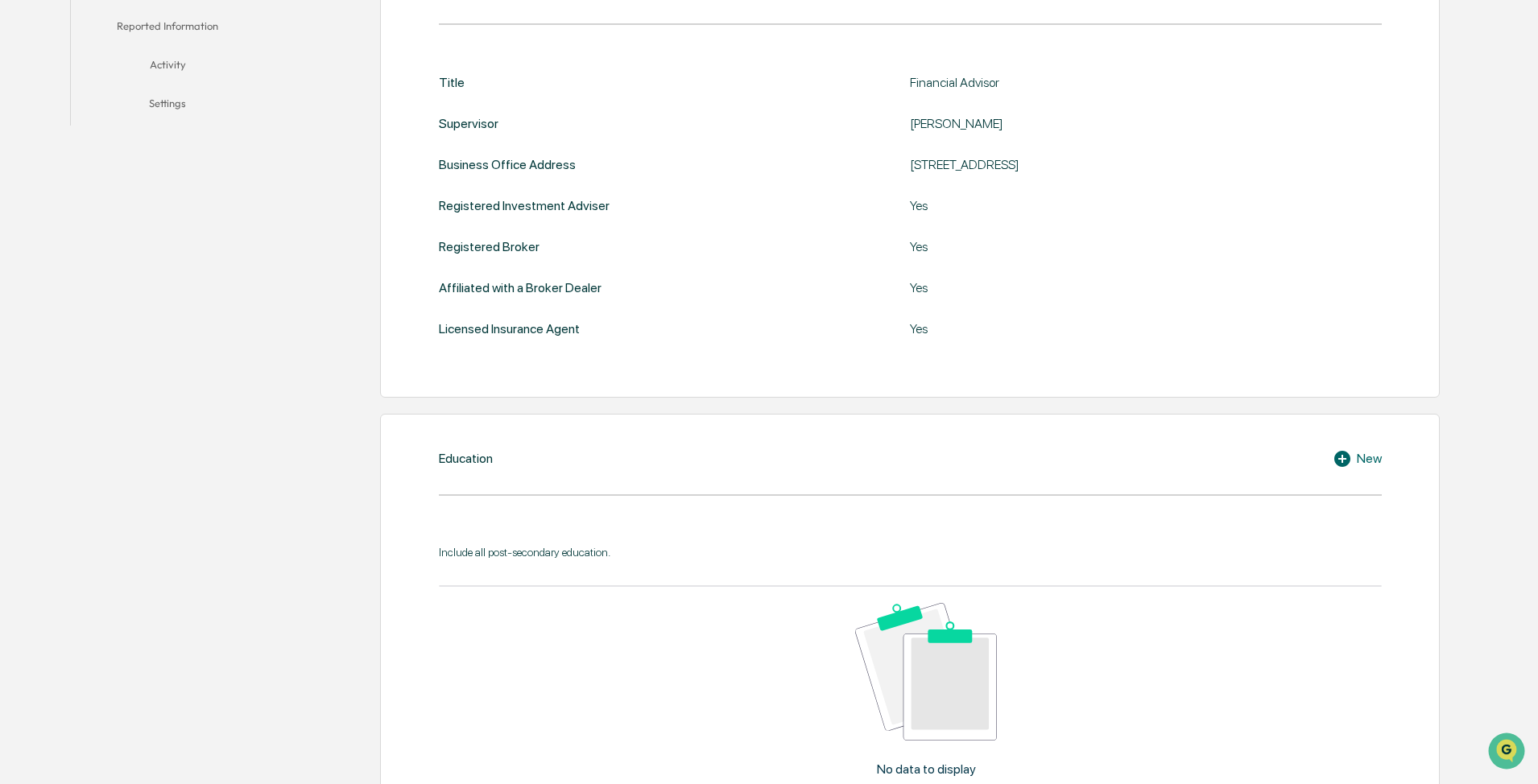
click at [615, 329] on icon at bounding box center [1345, 458] width 25 height 19
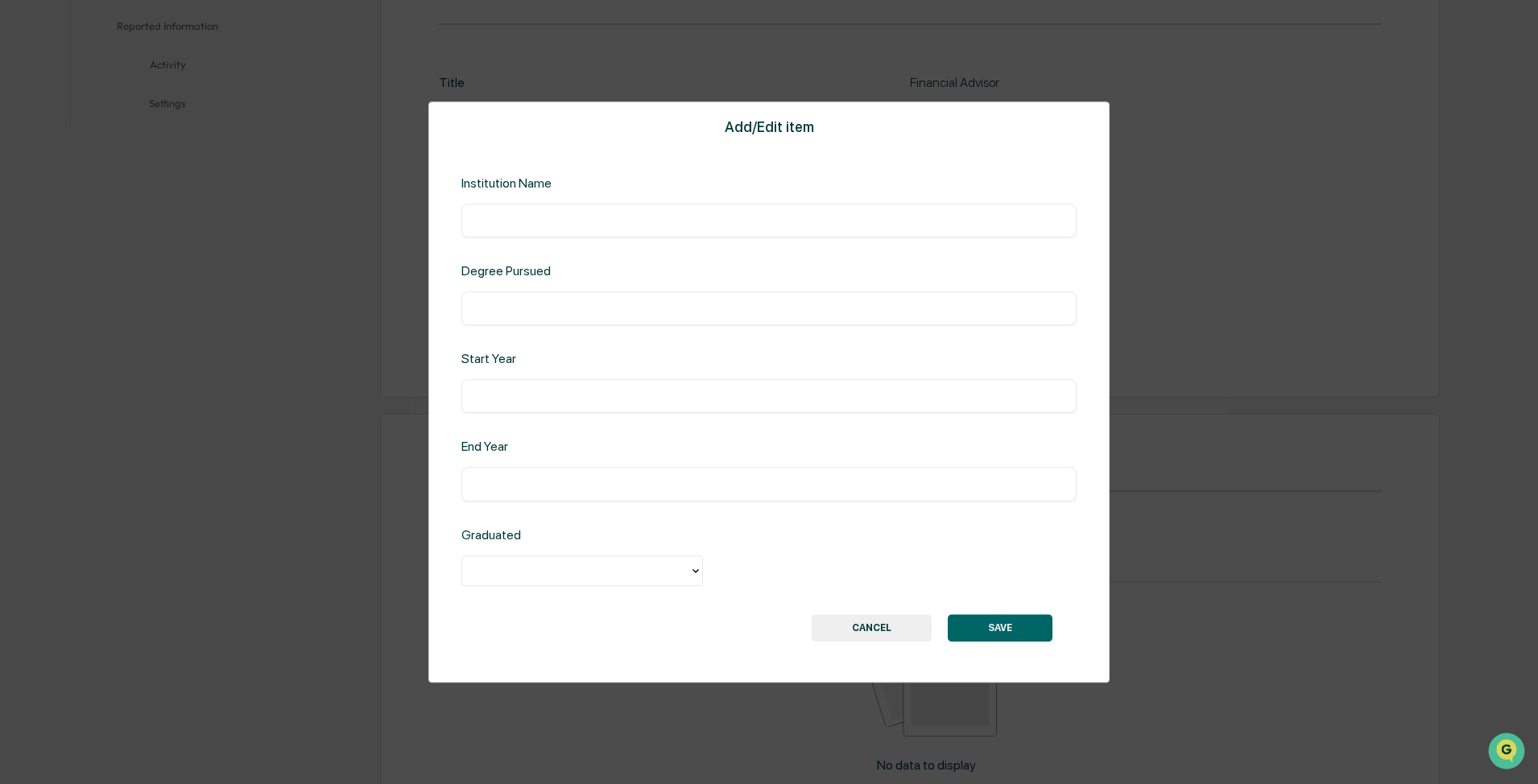
click at [480, 219] on input "text" at bounding box center [769, 220] width 591 height 16
type input "**********"
click at [566, 300] on div "​" at bounding box center [768, 308] width 615 height 34
click at [566, 307] on input "text" at bounding box center [769, 309] width 591 height 16
type input "*********"
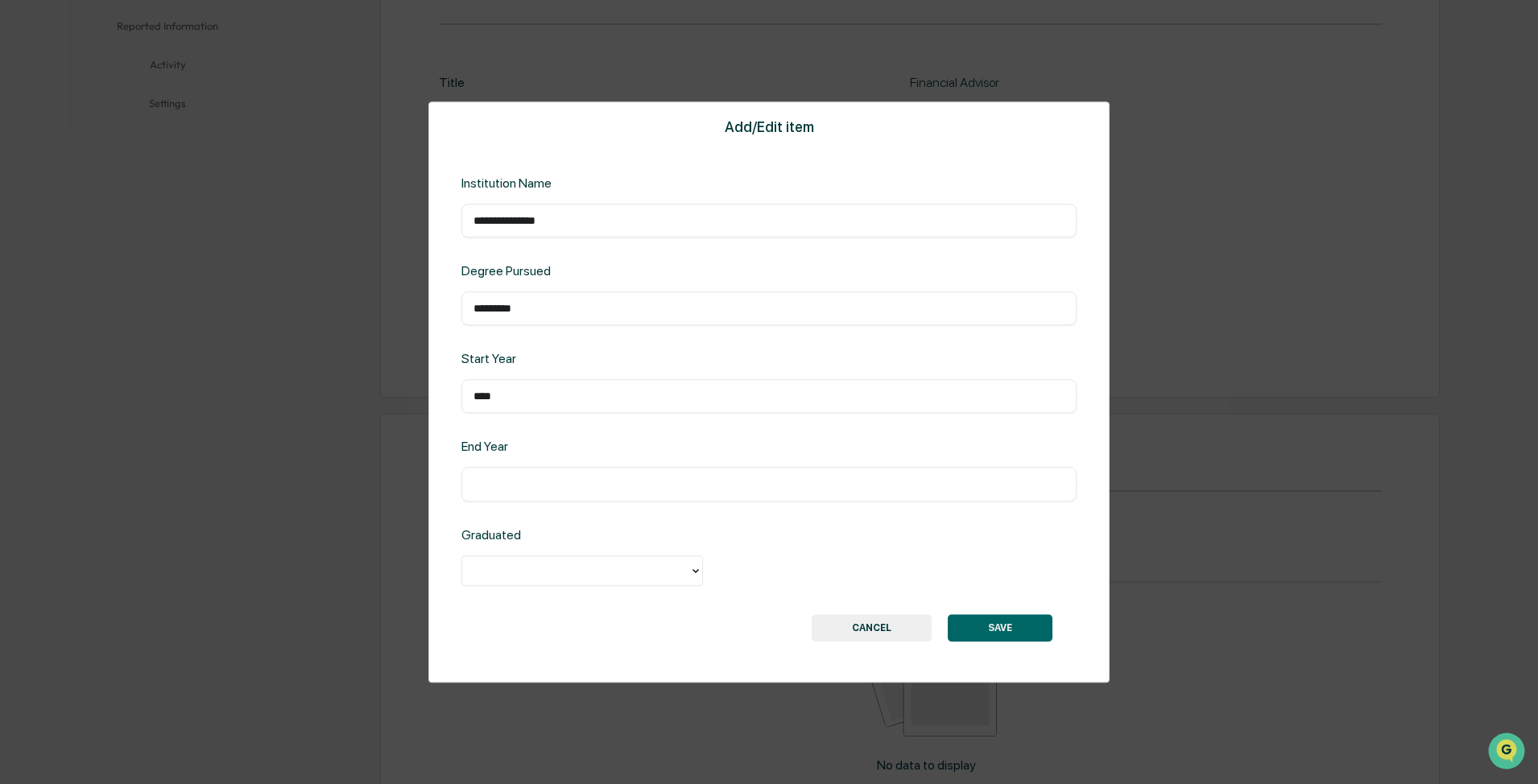
type input "****"
click at [552, 329] on div "​" at bounding box center [768, 484] width 615 height 34
click at [556, 329] on input "text" at bounding box center [769, 484] width 591 height 16
type input "****"
click at [603, 329] on div at bounding box center [576, 570] width 211 height 18
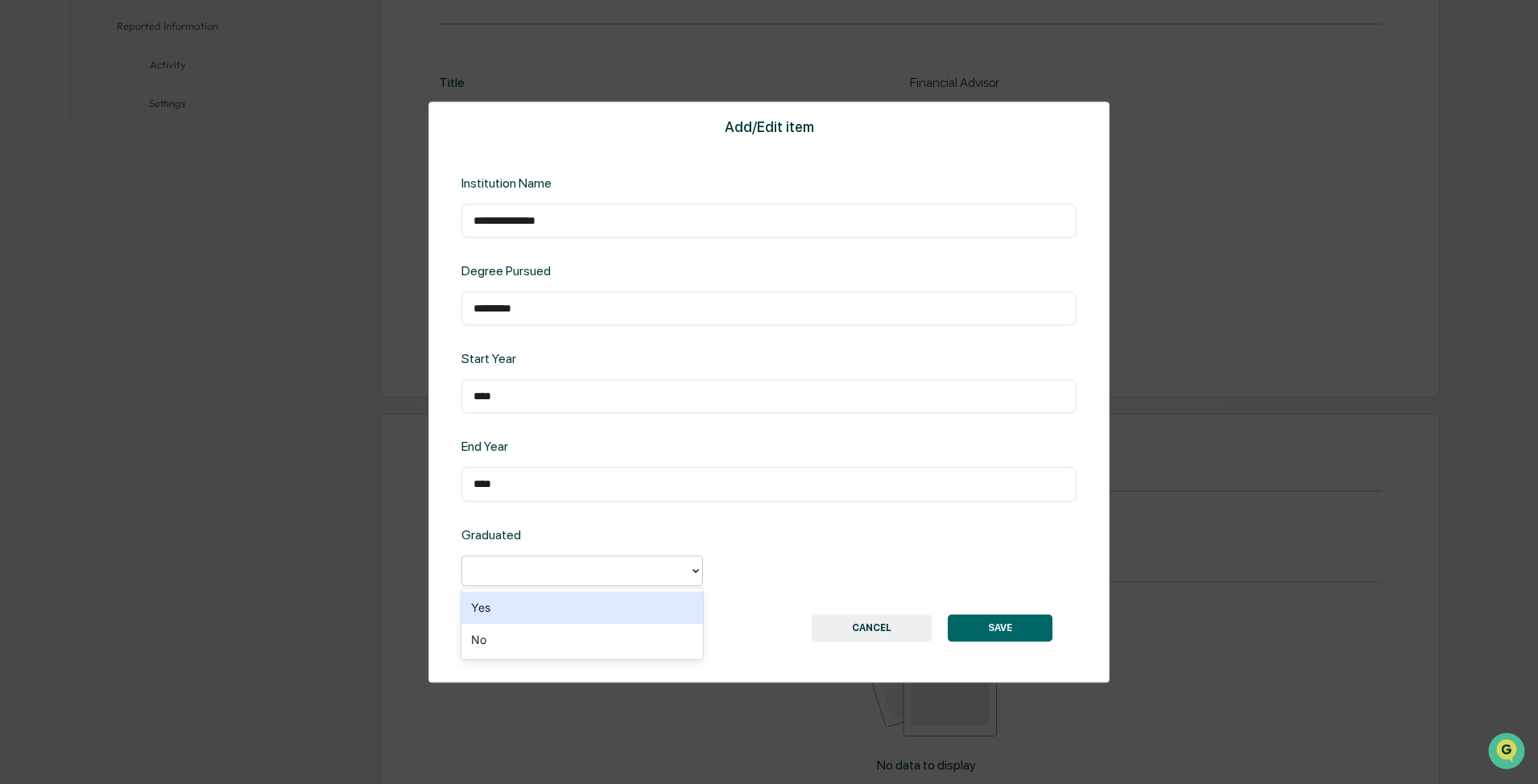
click at [591, 329] on div "Yes" at bounding box center [581, 607] width 241 height 32
click at [615, 329] on button "SAVE" at bounding box center [1000, 627] width 105 height 27
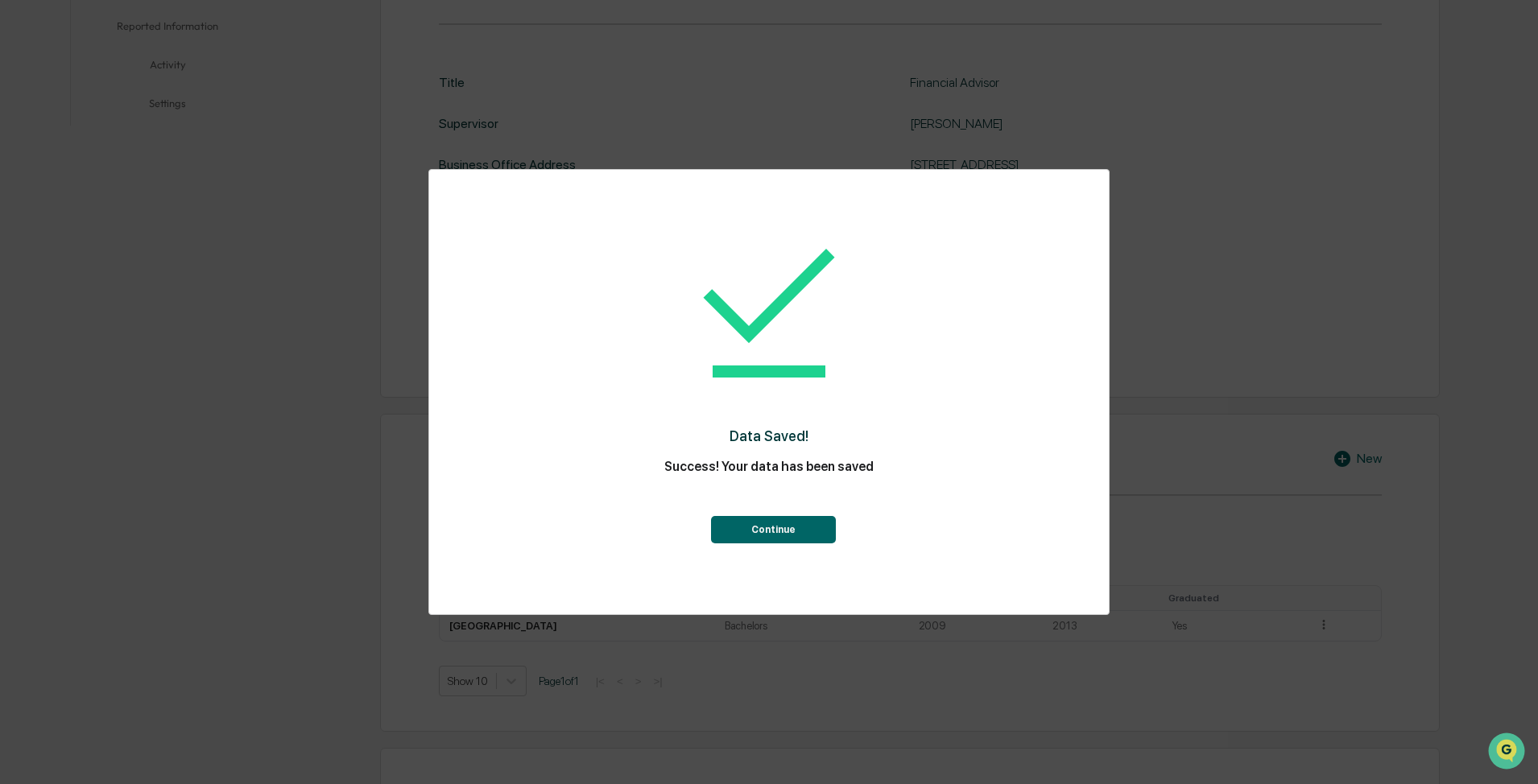
click at [615, 329] on button "Continue" at bounding box center [774, 530] width 125 height 27
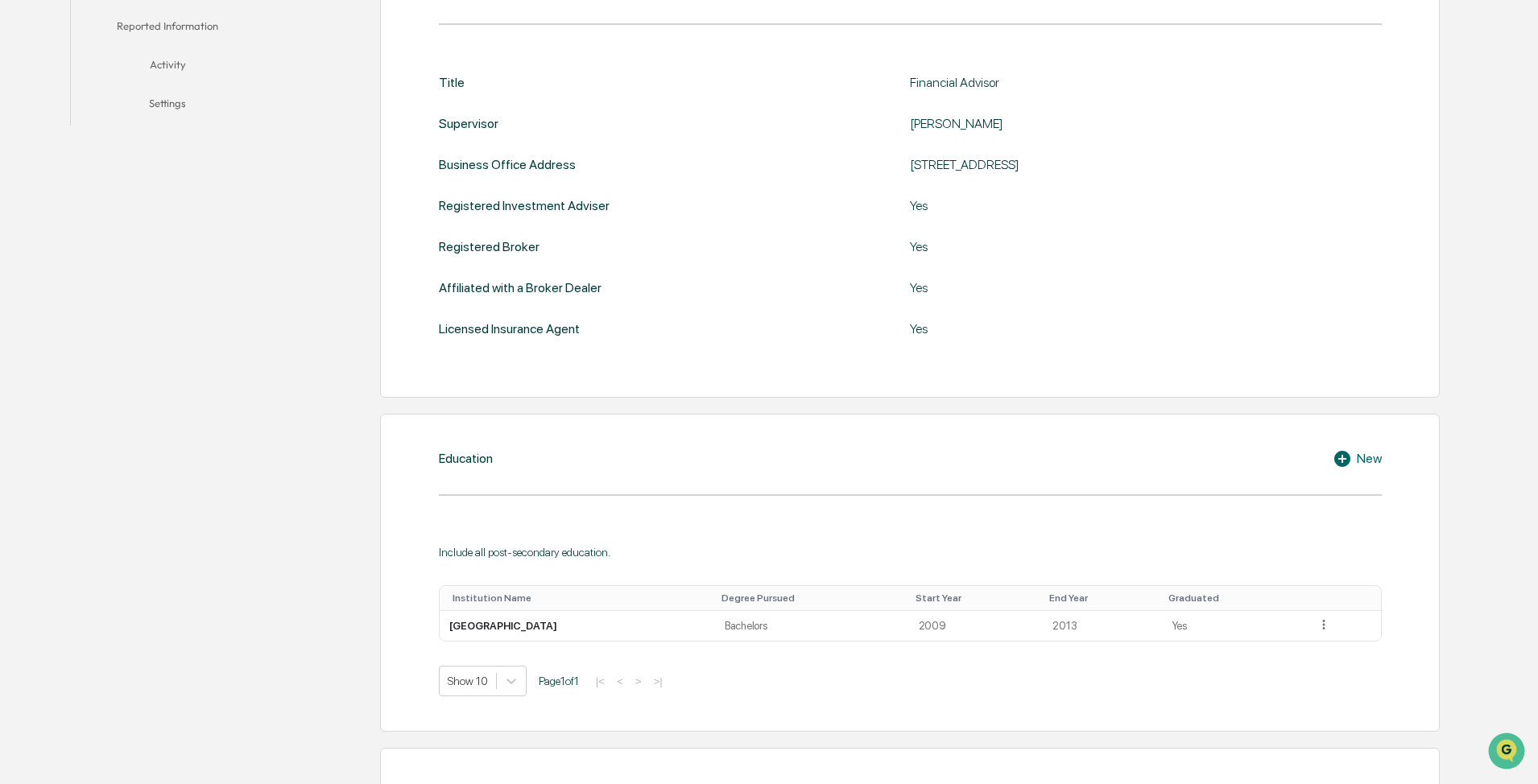
click at [615, 329] on icon at bounding box center [1345, 458] width 25 height 19
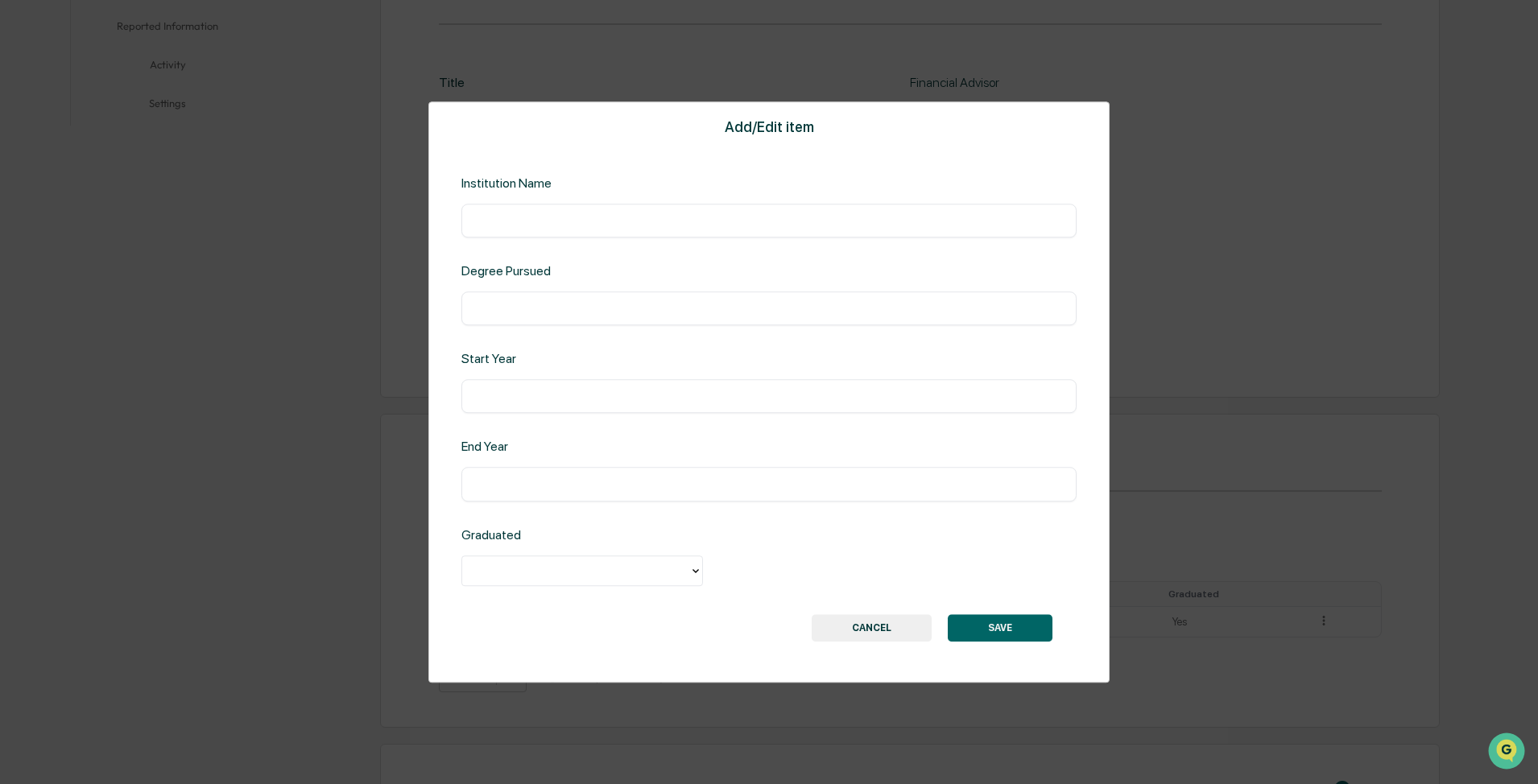
click at [615, 224] on input "text" at bounding box center [769, 220] width 591 height 16
type input "**********"
click at [615, 329] on input "text" at bounding box center [769, 397] width 591 height 16
type input "****"
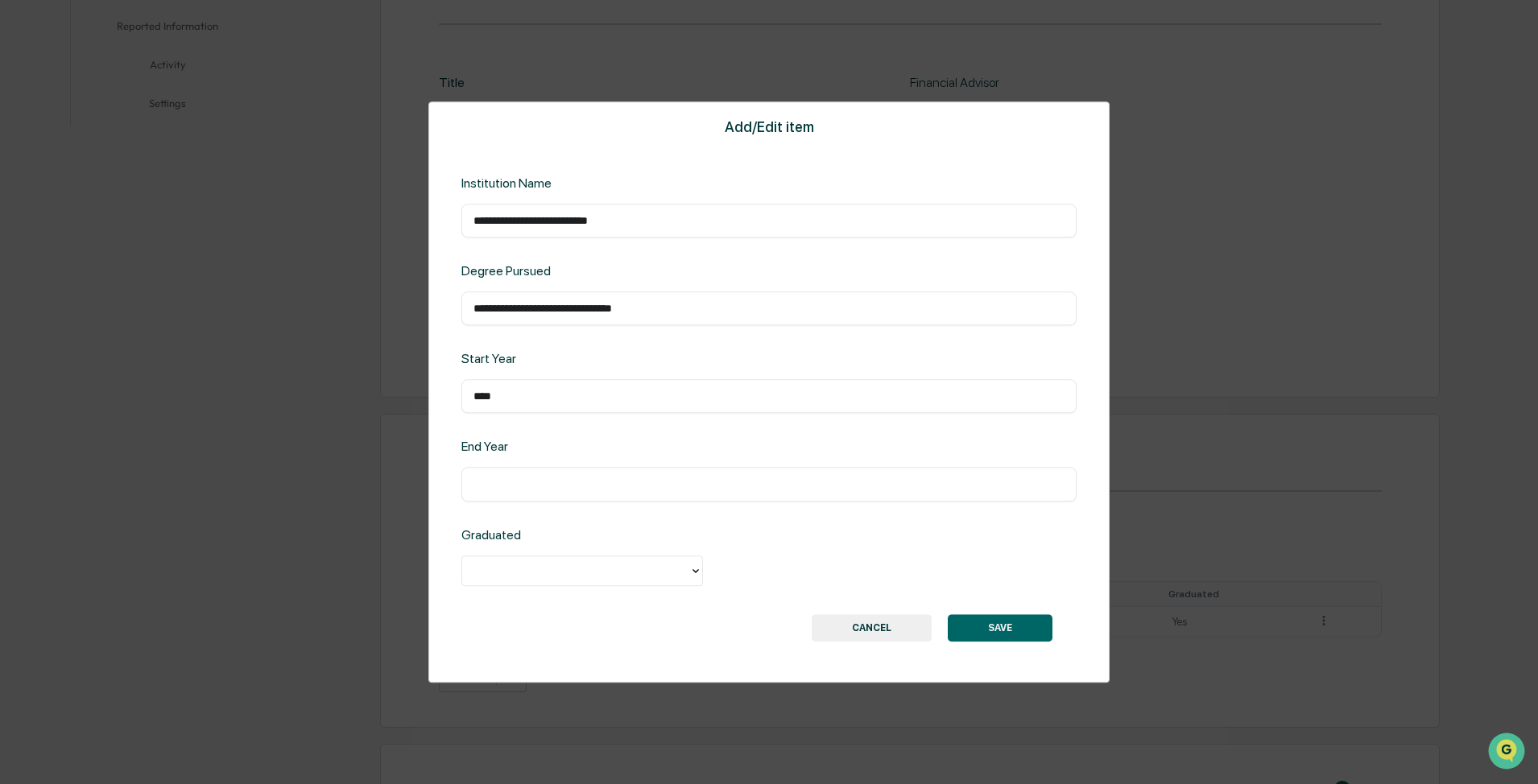
click at [615, 329] on input "text" at bounding box center [769, 484] width 591 height 16
type input "****"
click at [587, 329] on div at bounding box center [581, 571] width 241 height 31
click at [566, 329] on div "Yes" at bounding box center [581, 607] width 241 height 32
click at [615, 329] on button "SAVE" at bounding box center [1000, 627] width 105 height 27
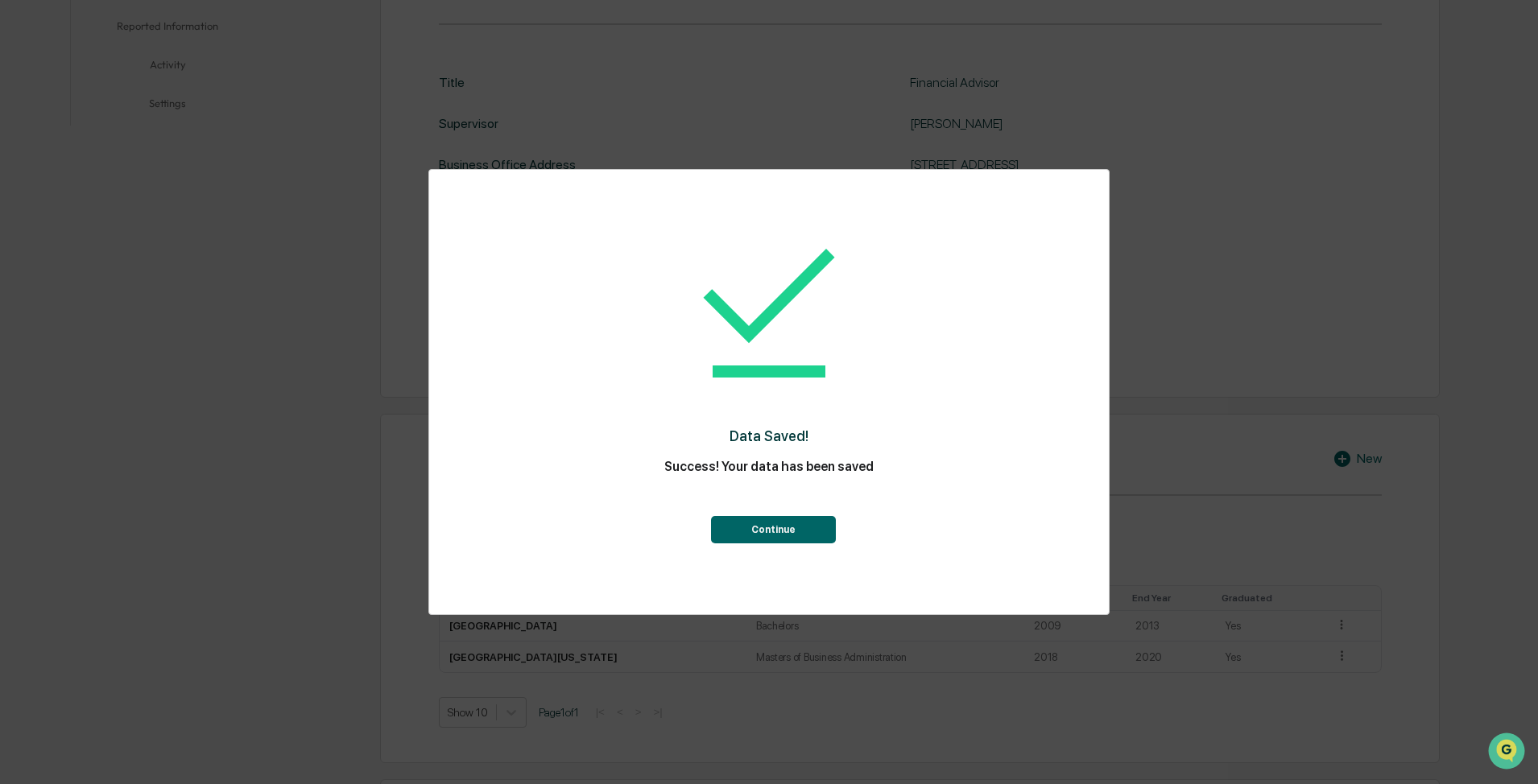
click at [615, 329] on button "Continue" at bounding box center [774, 530] width 125 height 27
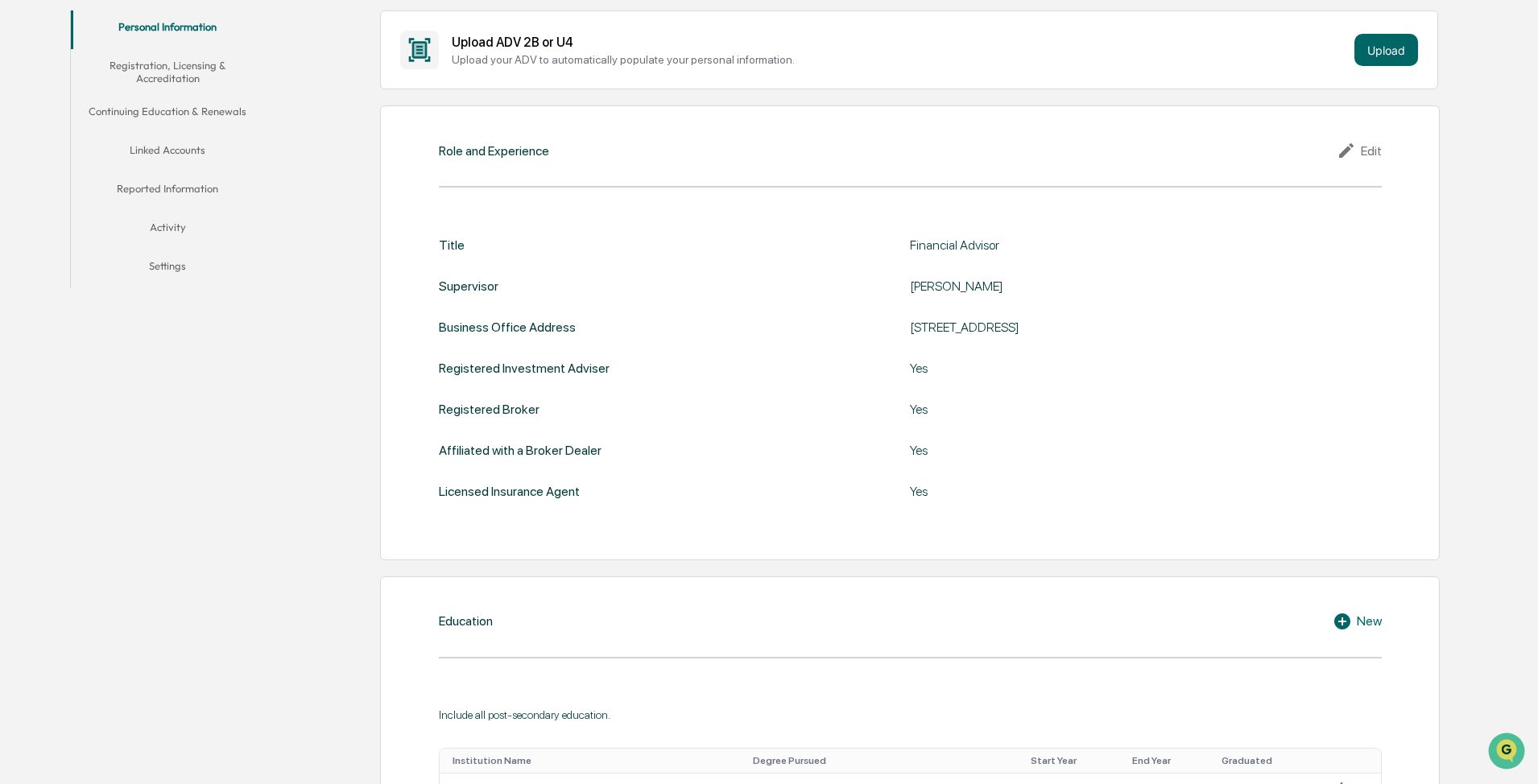
scroll to position [0, 0]
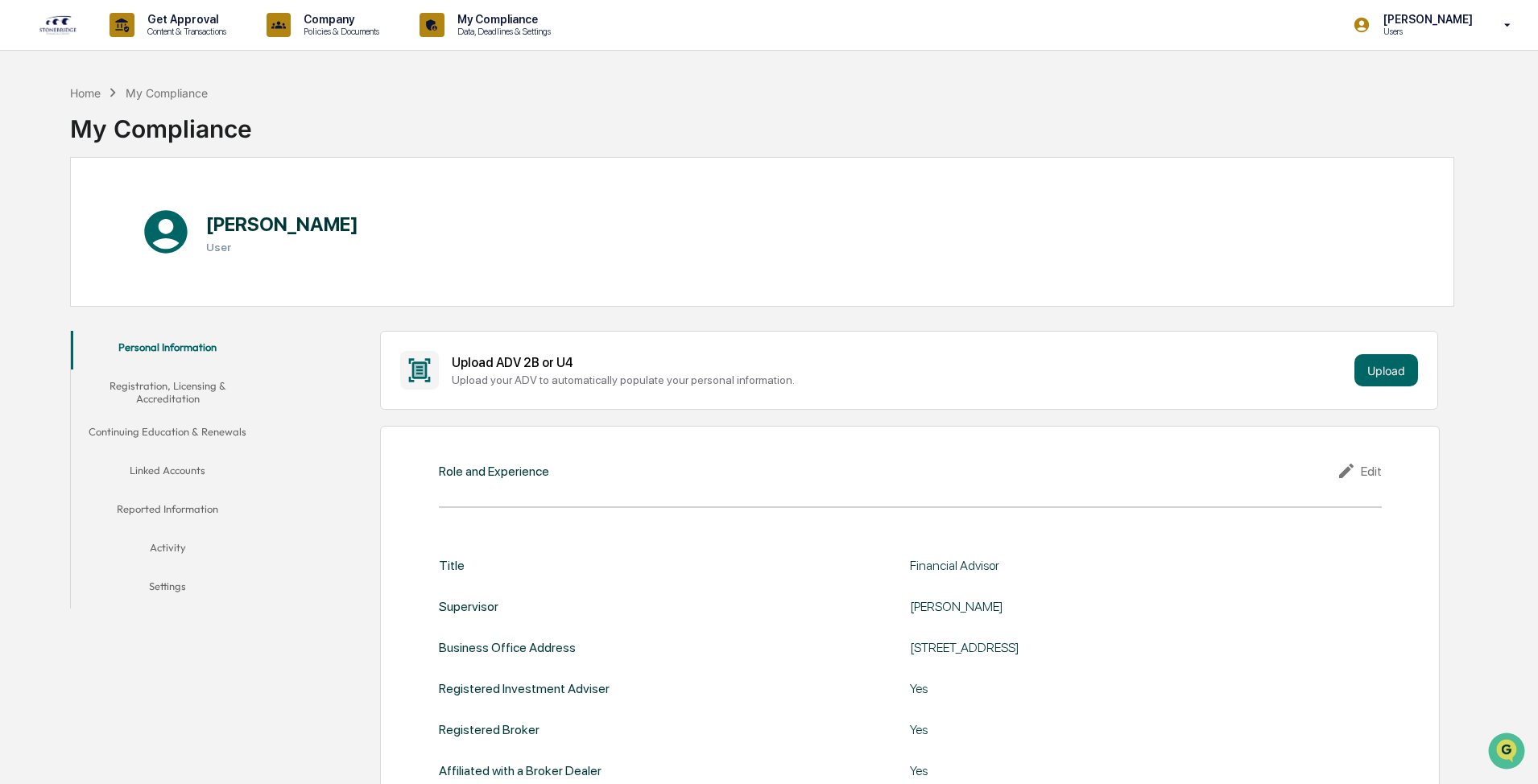
click at [180, 329] on button "Registration, Licensing & Accreditation" at bounding box center [168, 392] width 193 height 46
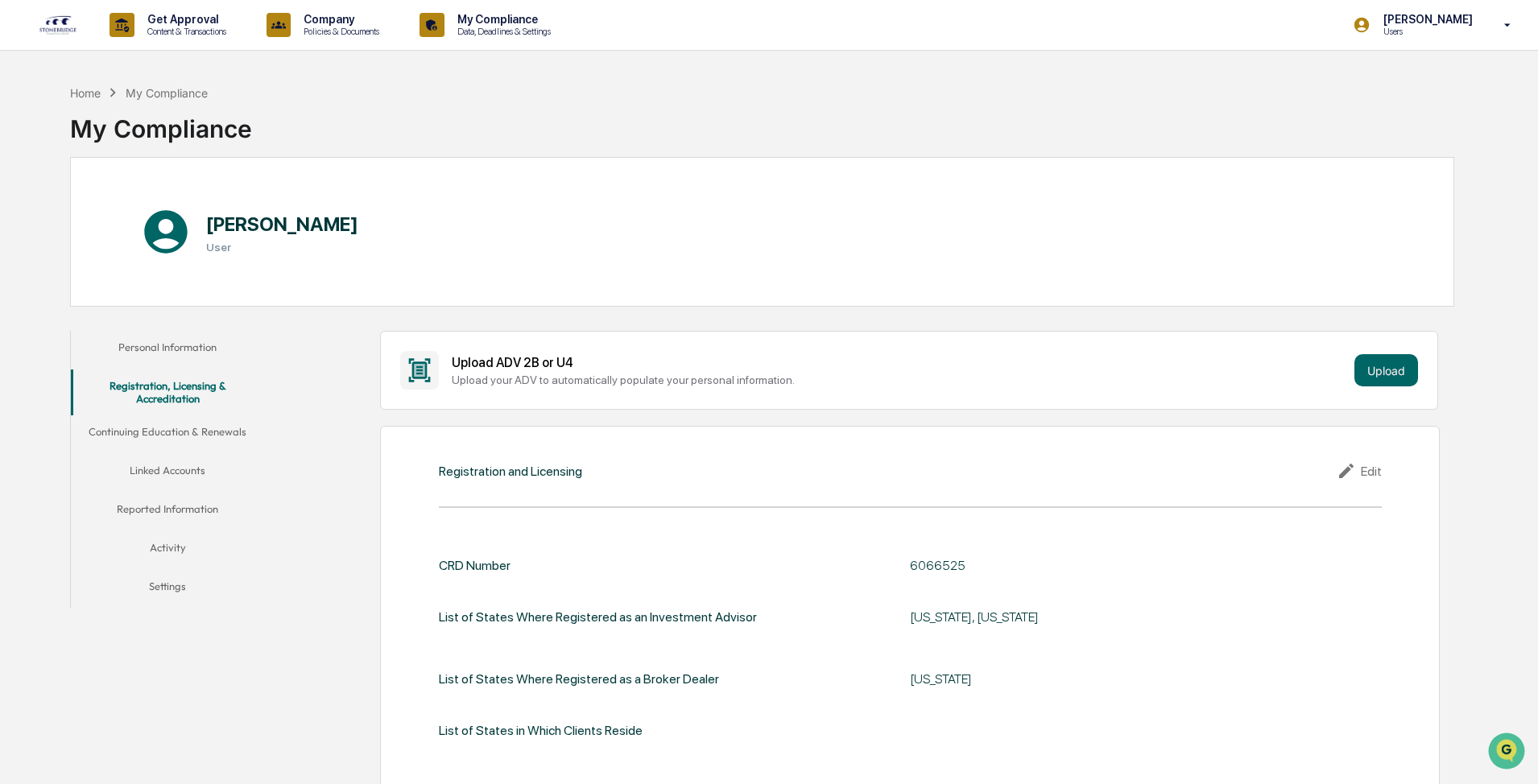
click at [225, 329] on button "Continuing Education & Renewals" at bounding box center [168, 434] width 193 height 38
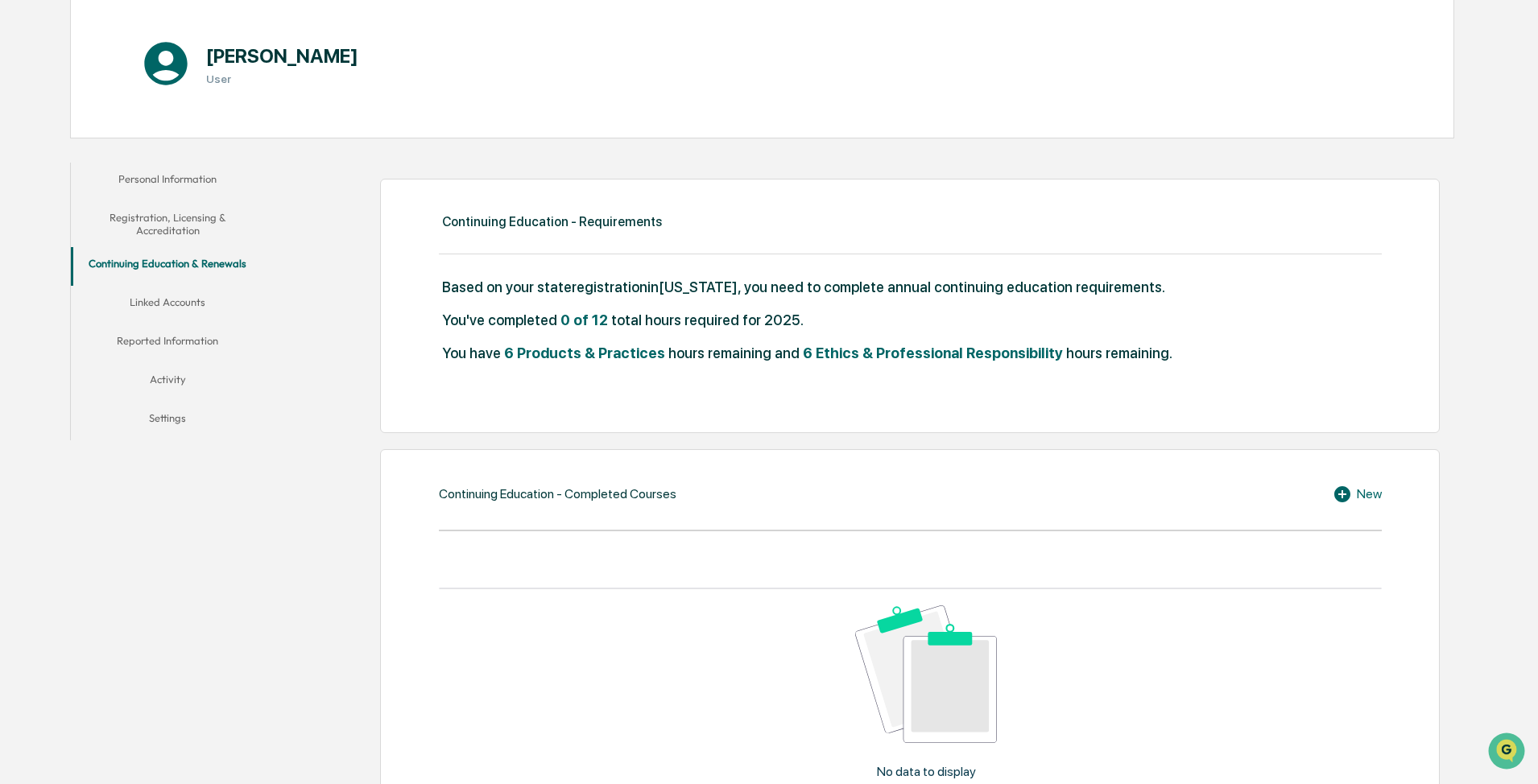
scroll to position [161, 0]
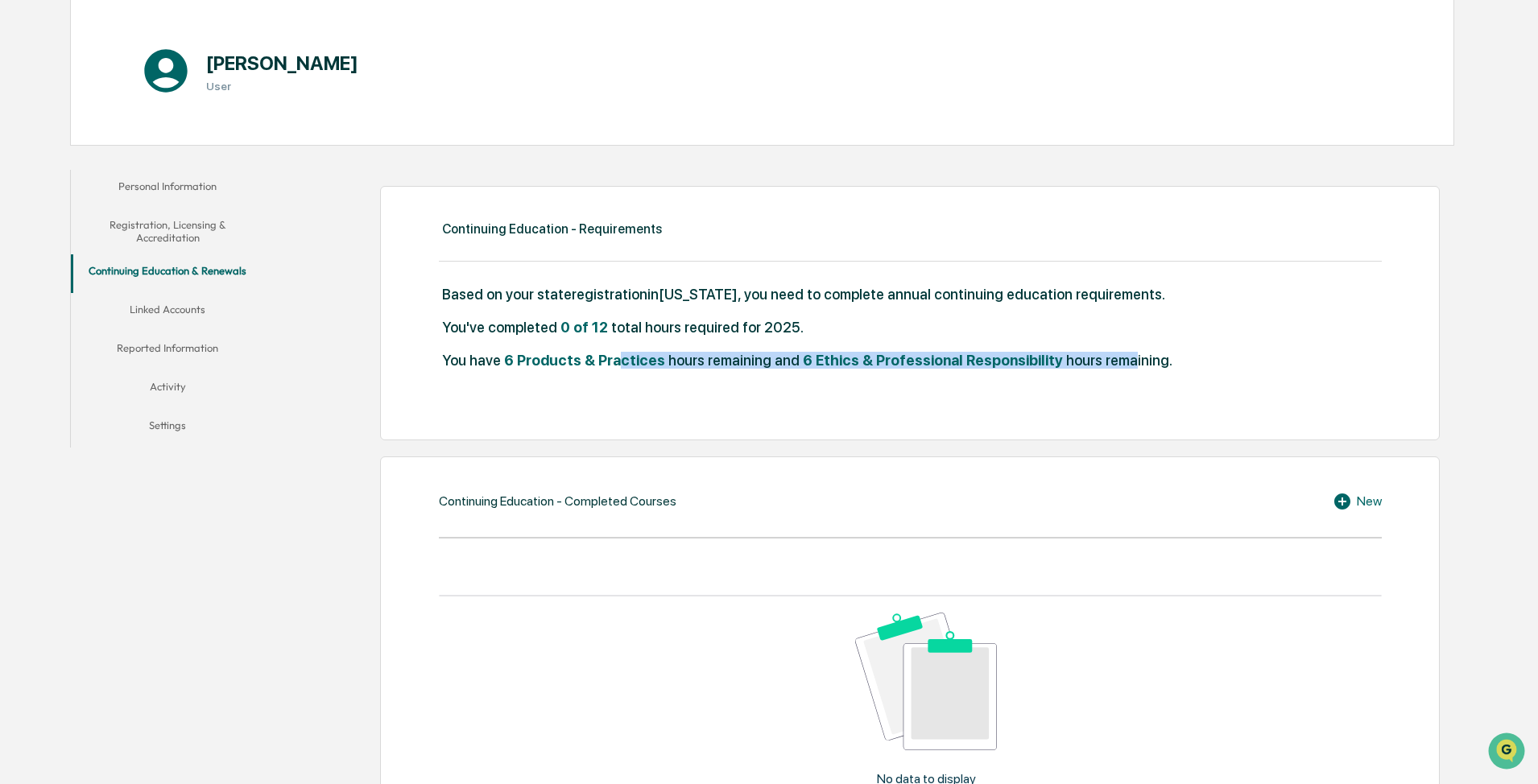
drag, startPoint x: 617, startPoint y: 361, endPoint x: 1194, endPoint y: 373, distance: 577.1
click at [615, 329] on div "Continuing Education - Requirements Based on your state registration in Marylan…" at bounding box center [909, 312] width 1060 height 254
click at [615, 329] on div "You've completed 0 of 12 total hours required for 2025." at bounding box center [910, 335] width 943 height 33
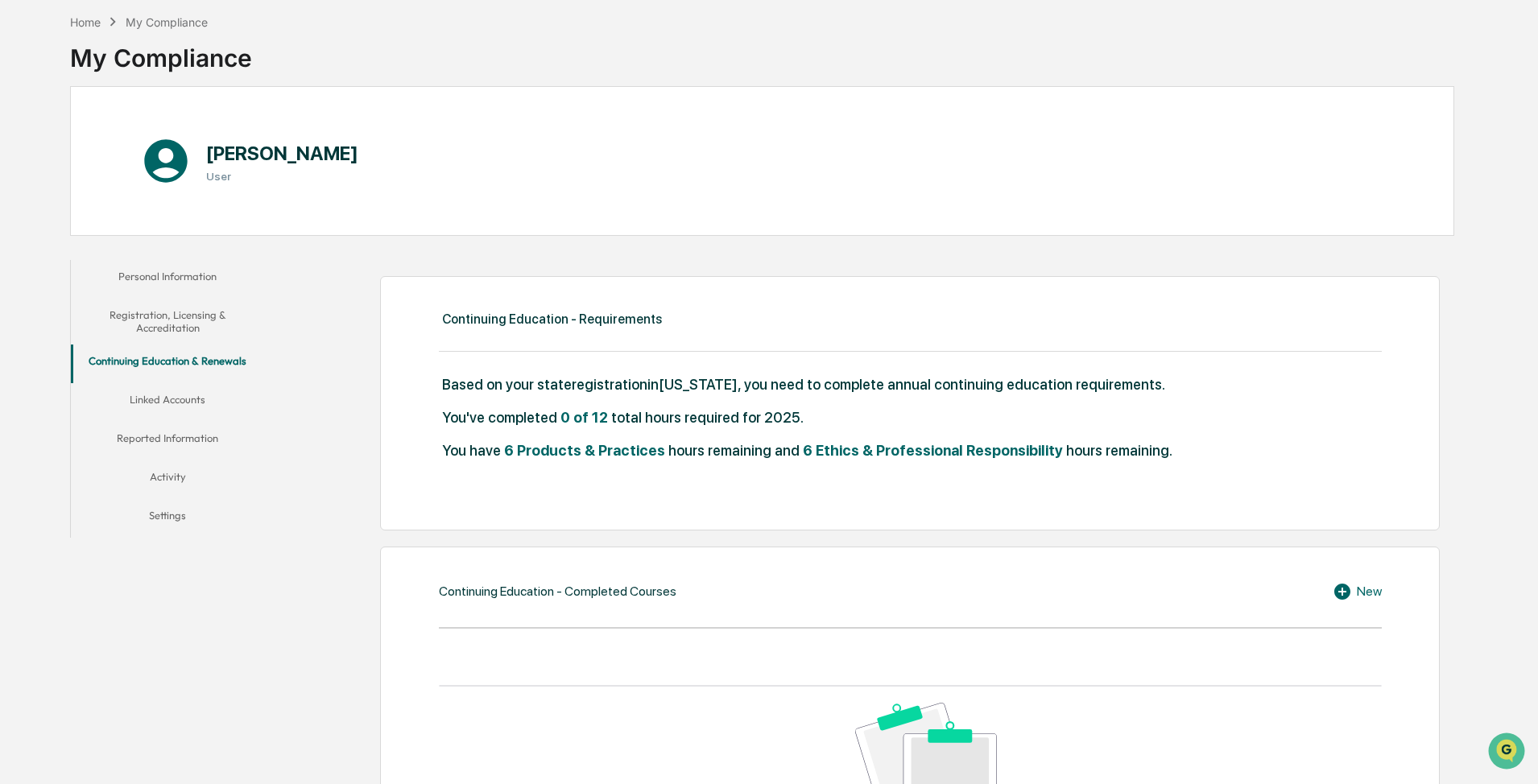
scroll to position [0, 0]
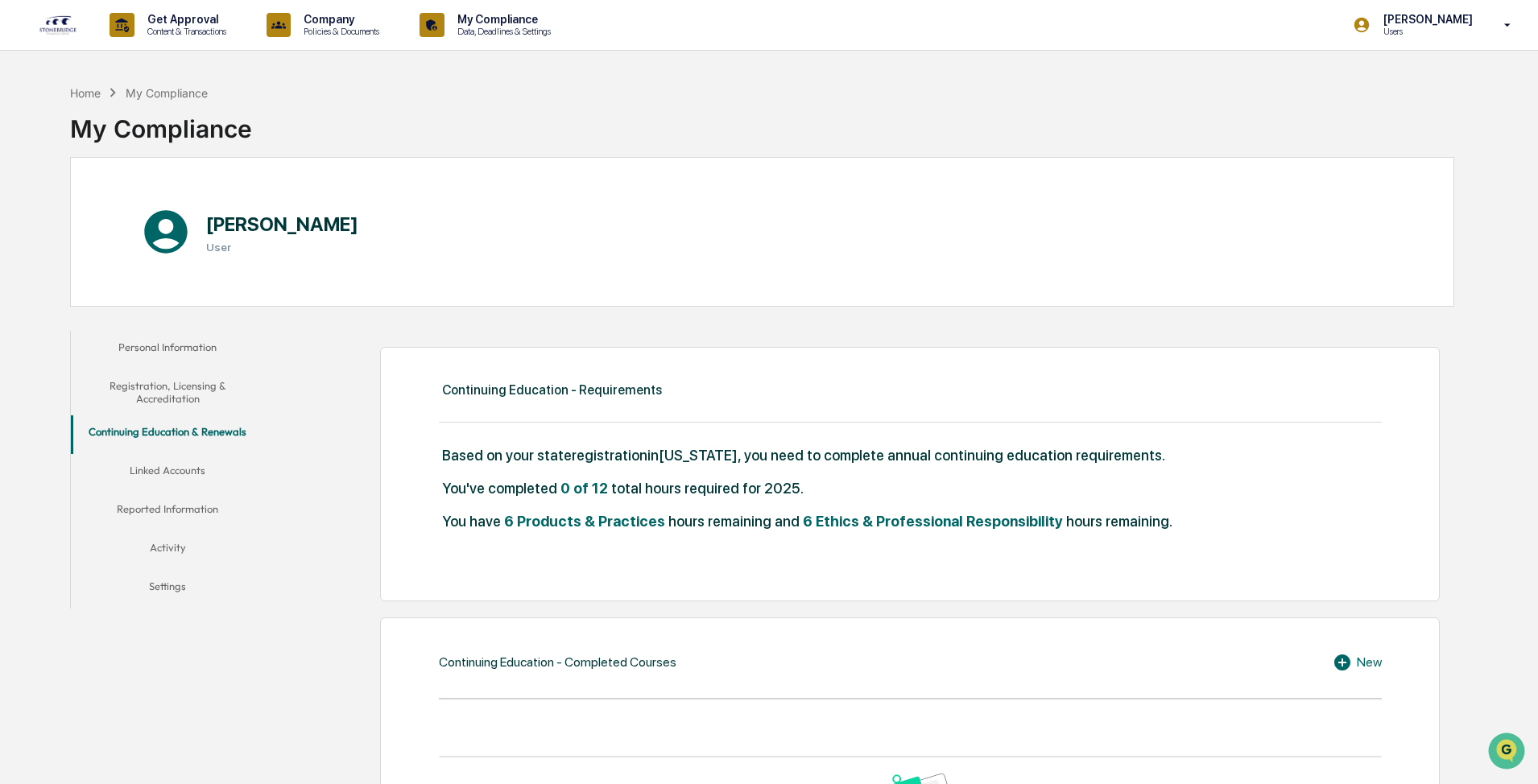
click at [163, 329] on button "Linked Accounts" at bounding box center [168, 473] width 193 height 38
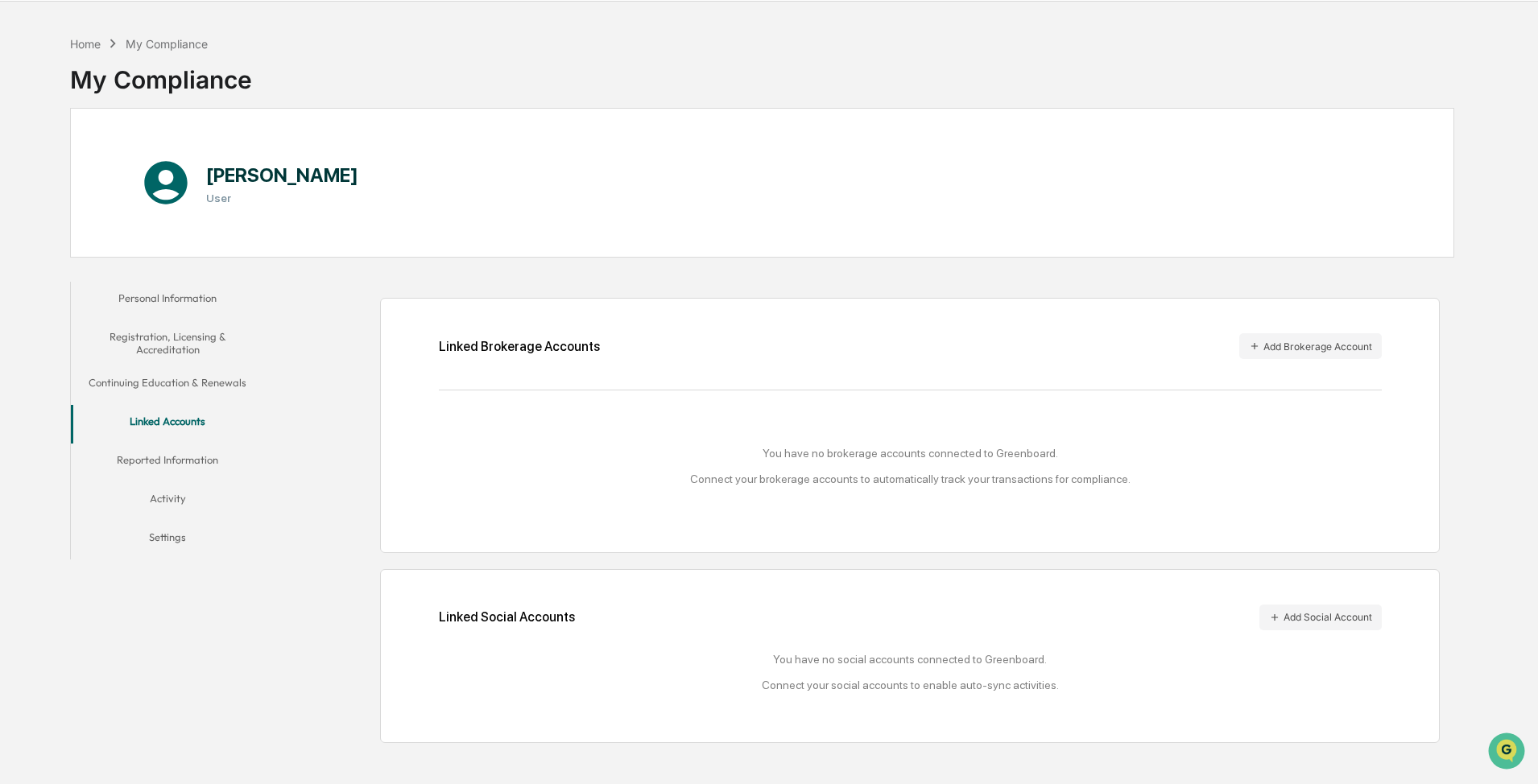
scroll to position [76, 0]
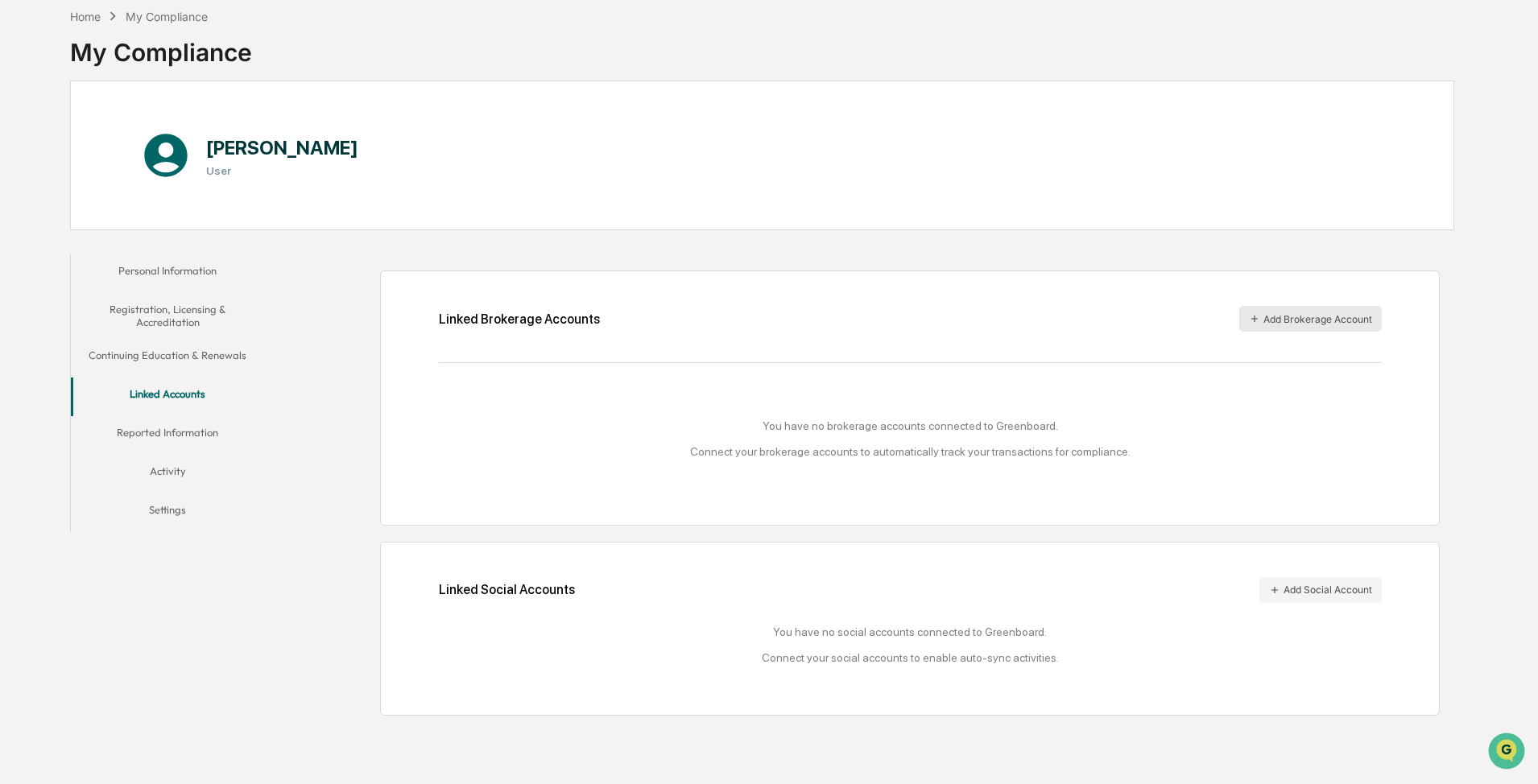
click at [615, 315] on button "Add Brokerage Account" at bounding box center [1310, 319] width 142 height 25
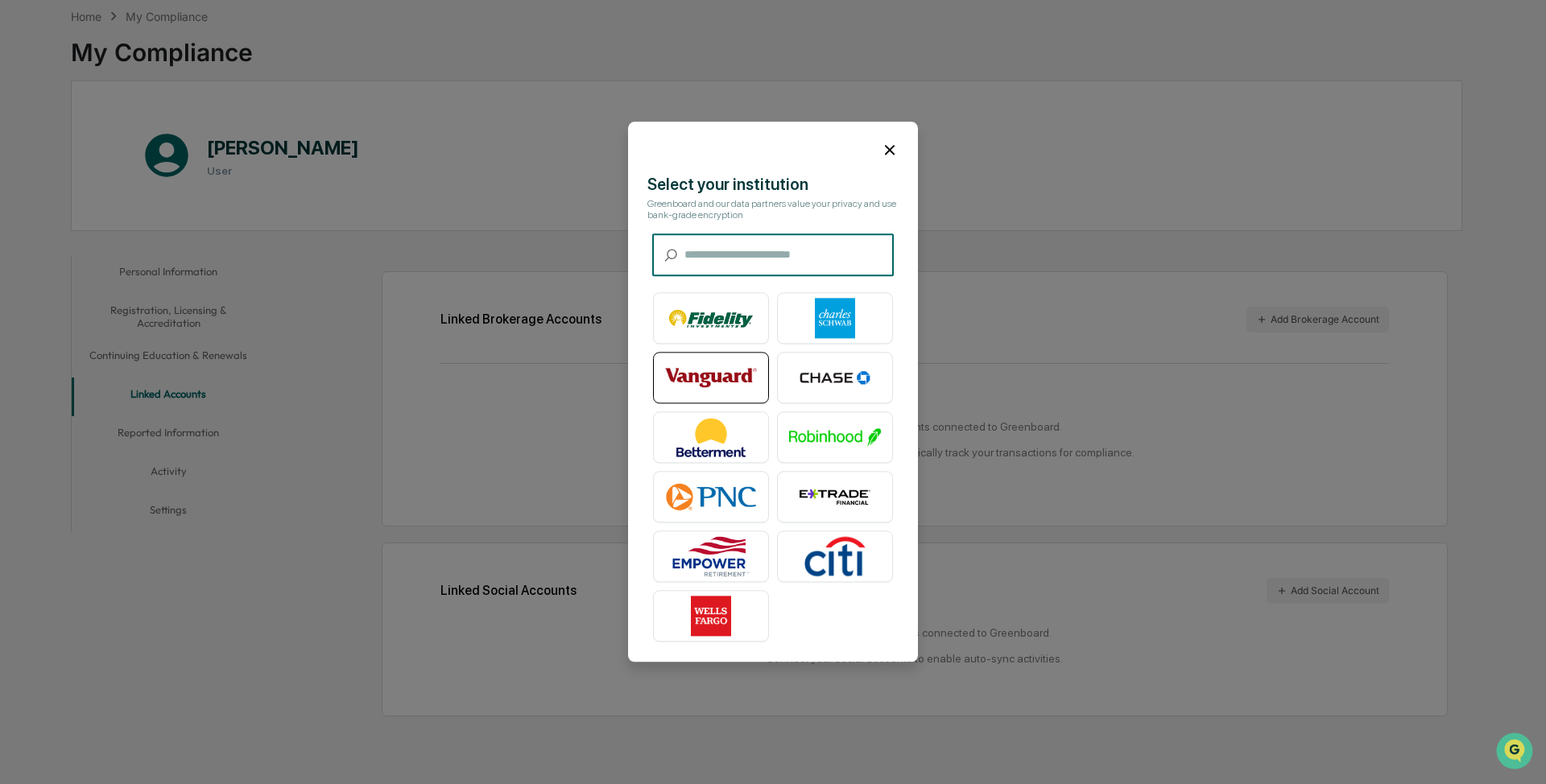
click at [615, 329] on img at bounding box center [711, 378] width 92 height 40
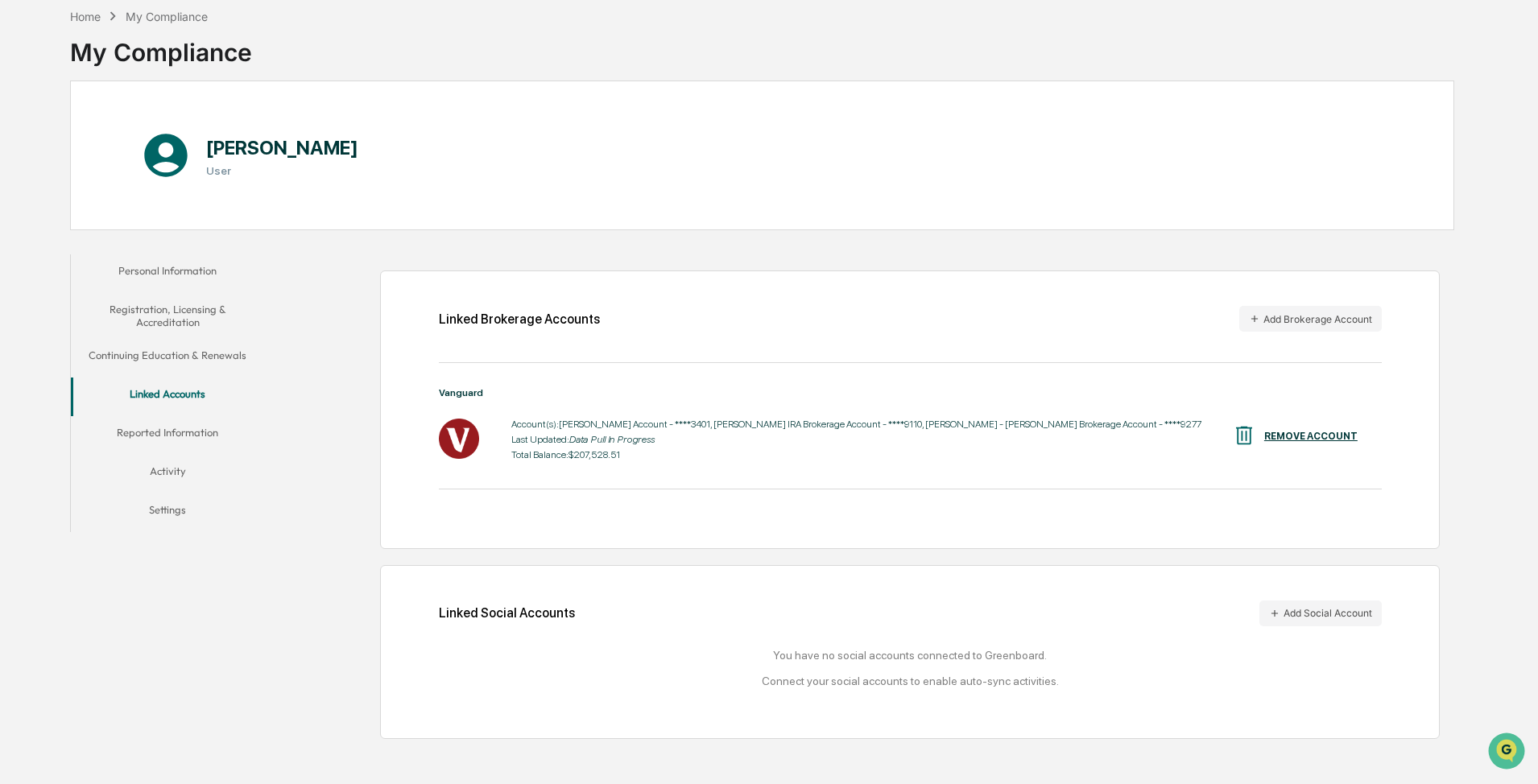
click at [200, 329] on button "Reported Information" at bounding box center [168, 435] width 193 height 38
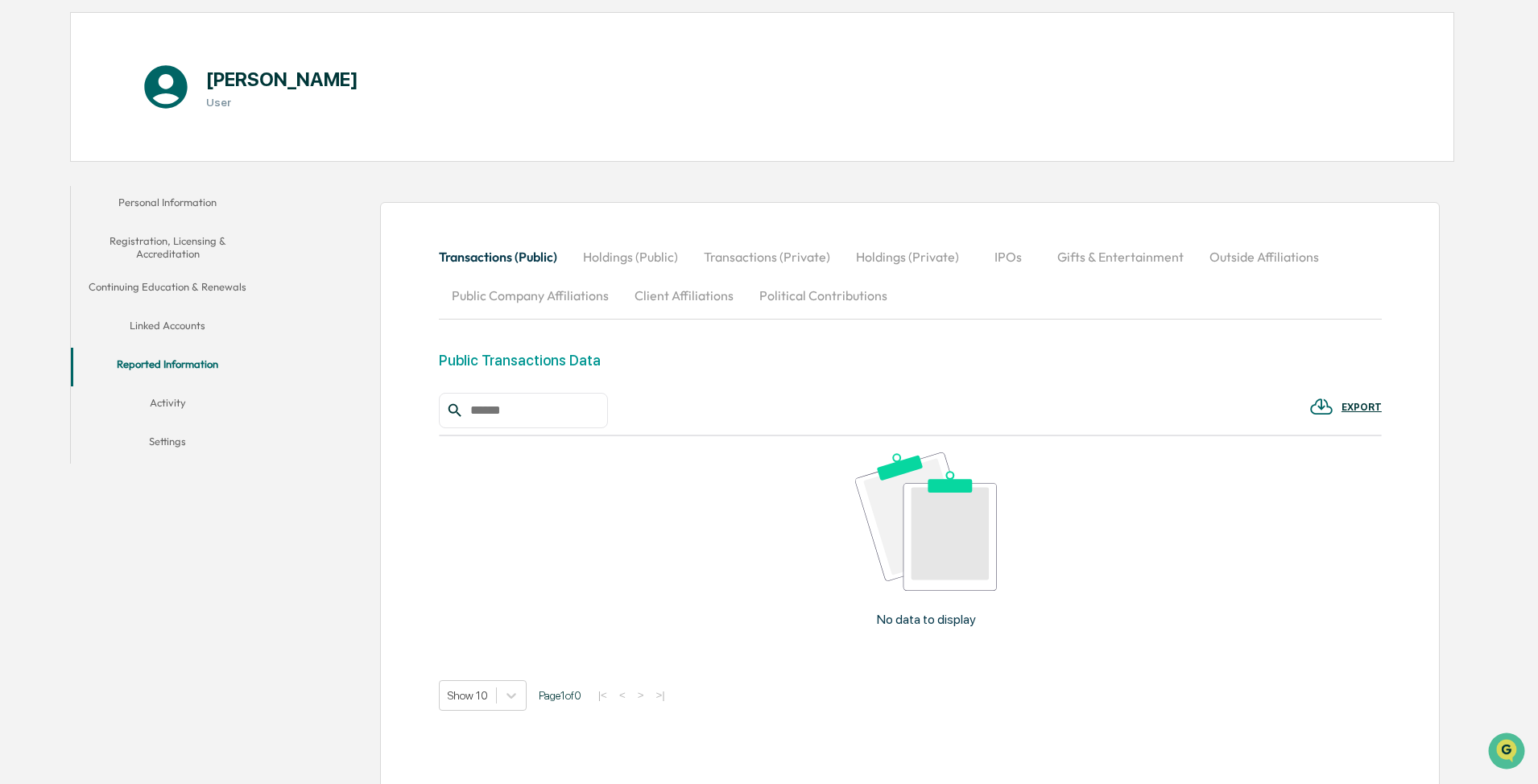
scroll to position [209, 0]
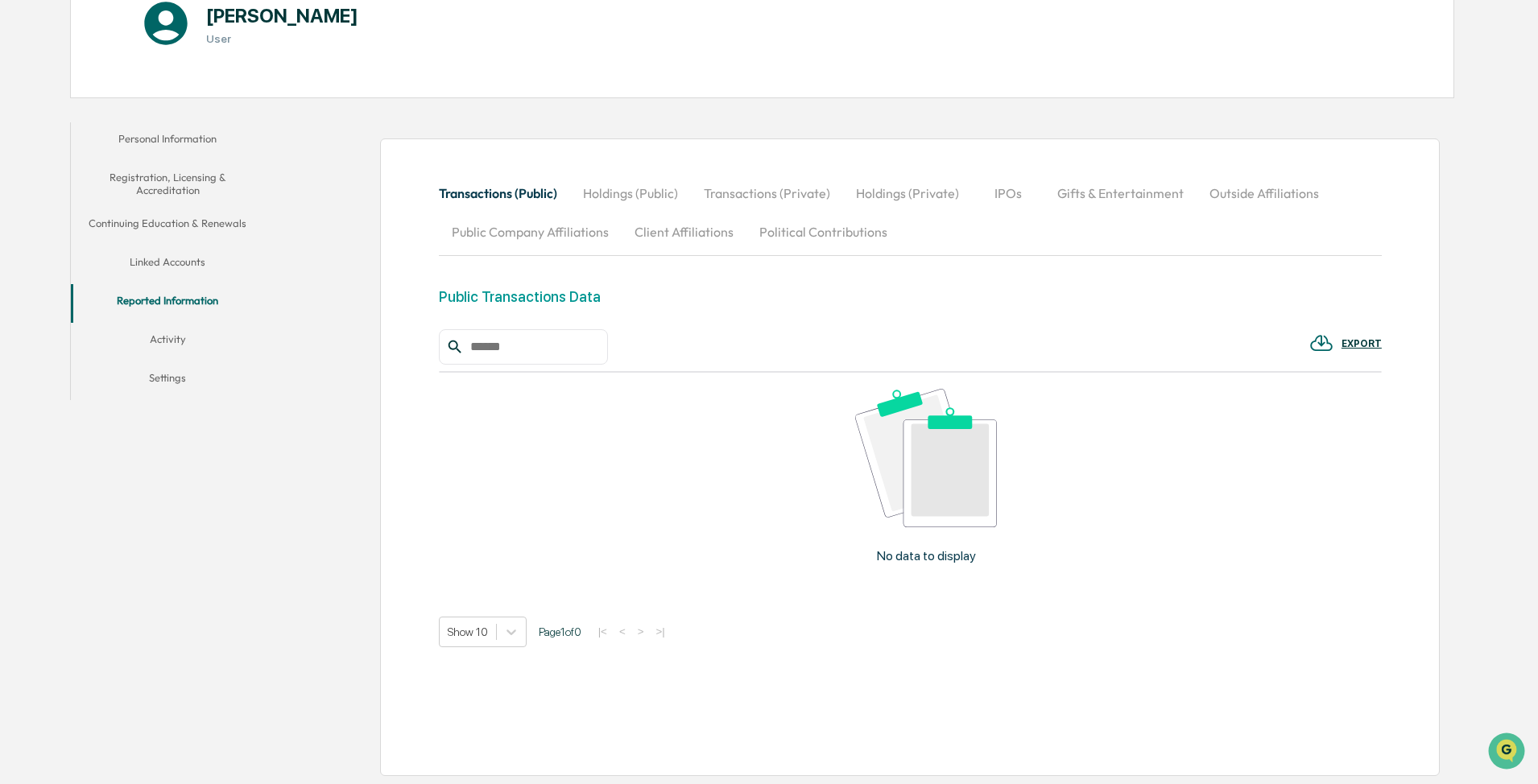
click at [173, 329] on button "Activity" at bounding box center [168, 341] width 193 height 38
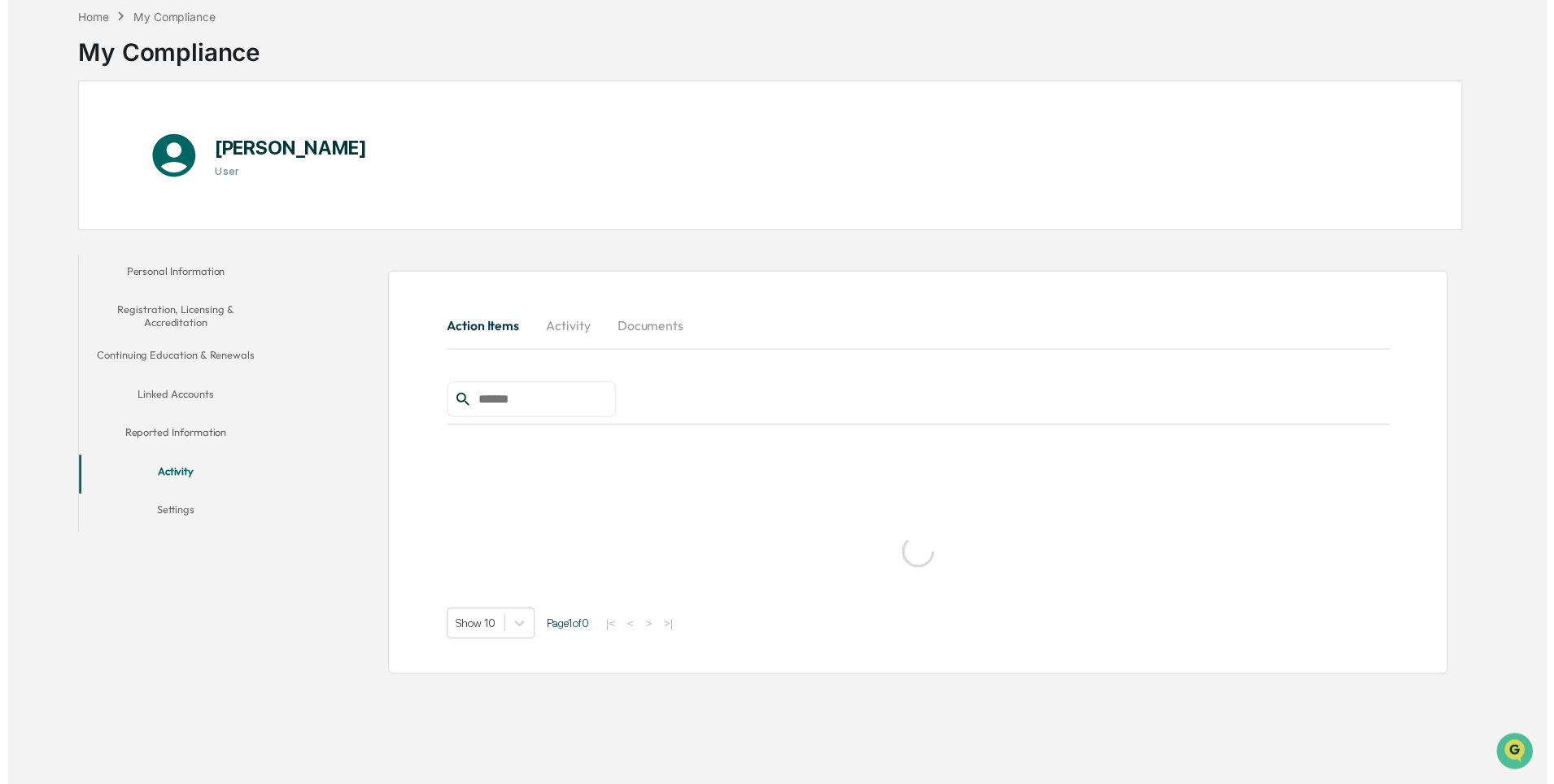
scroll to position [77, 0]
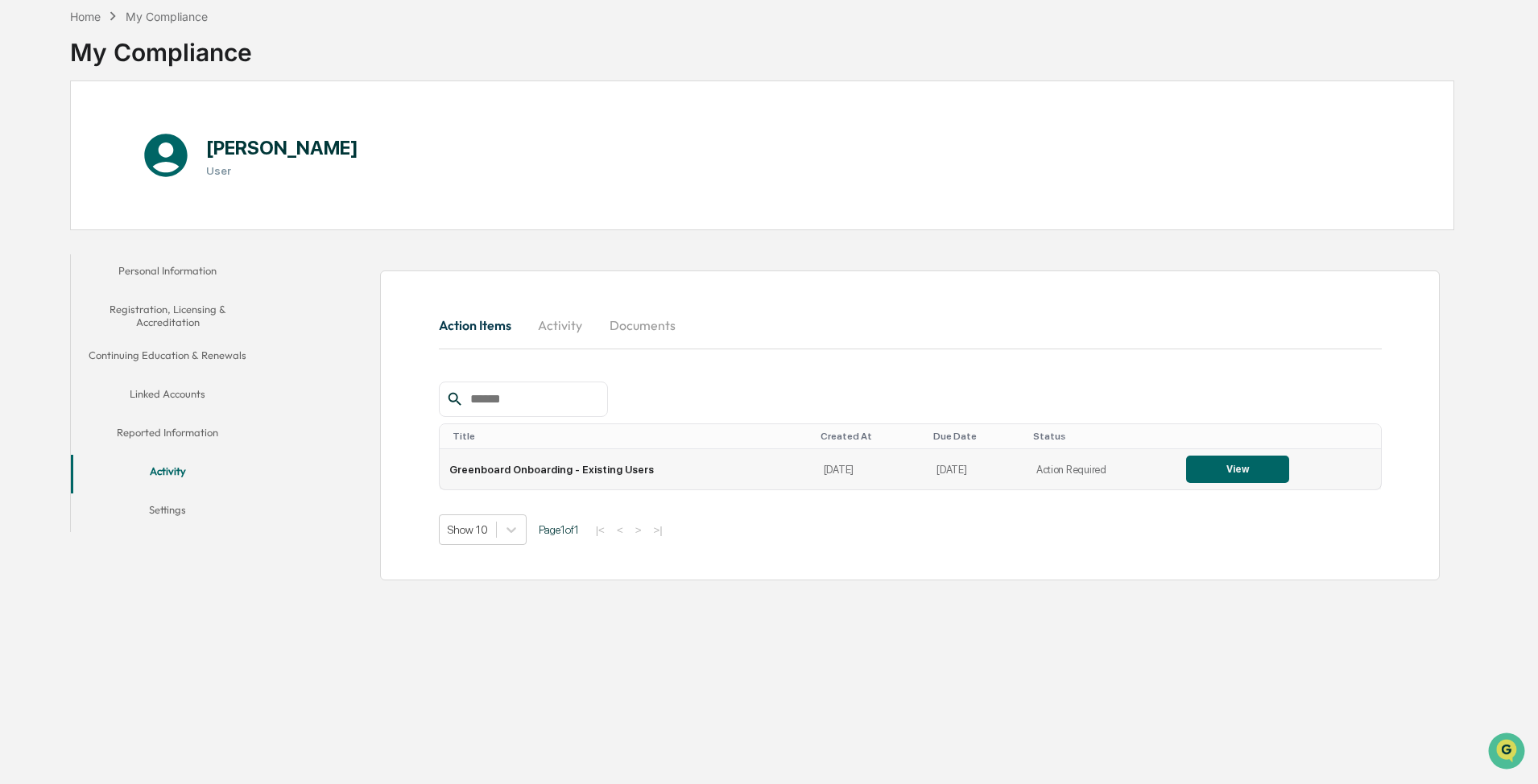
click at [615, 329] on button "View" at bounding box center [1237, 469] width 103 height 27
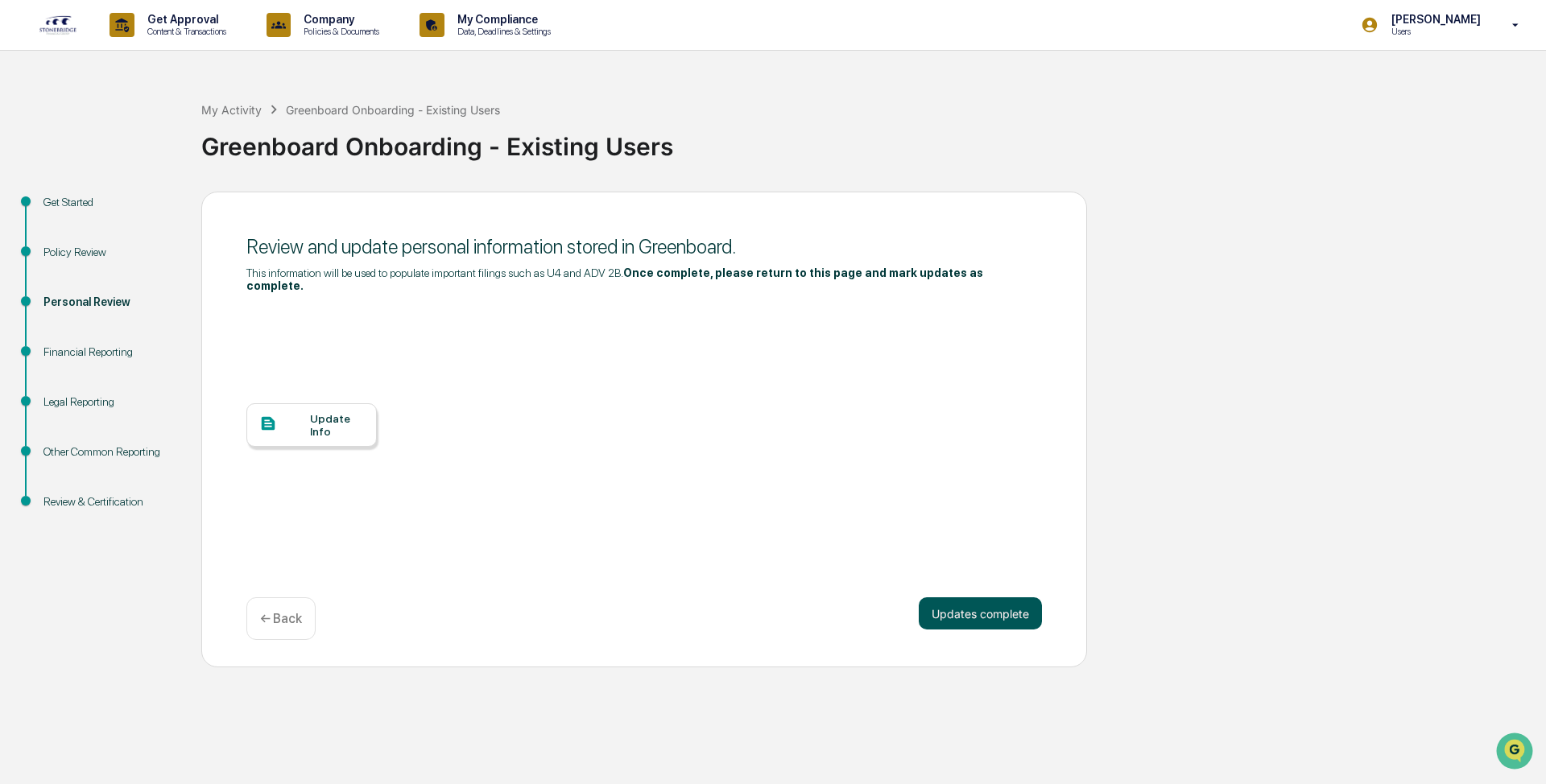
click at [615, 329] on button "Updates complete" at bounding box center [980, 613] width 123 height 32
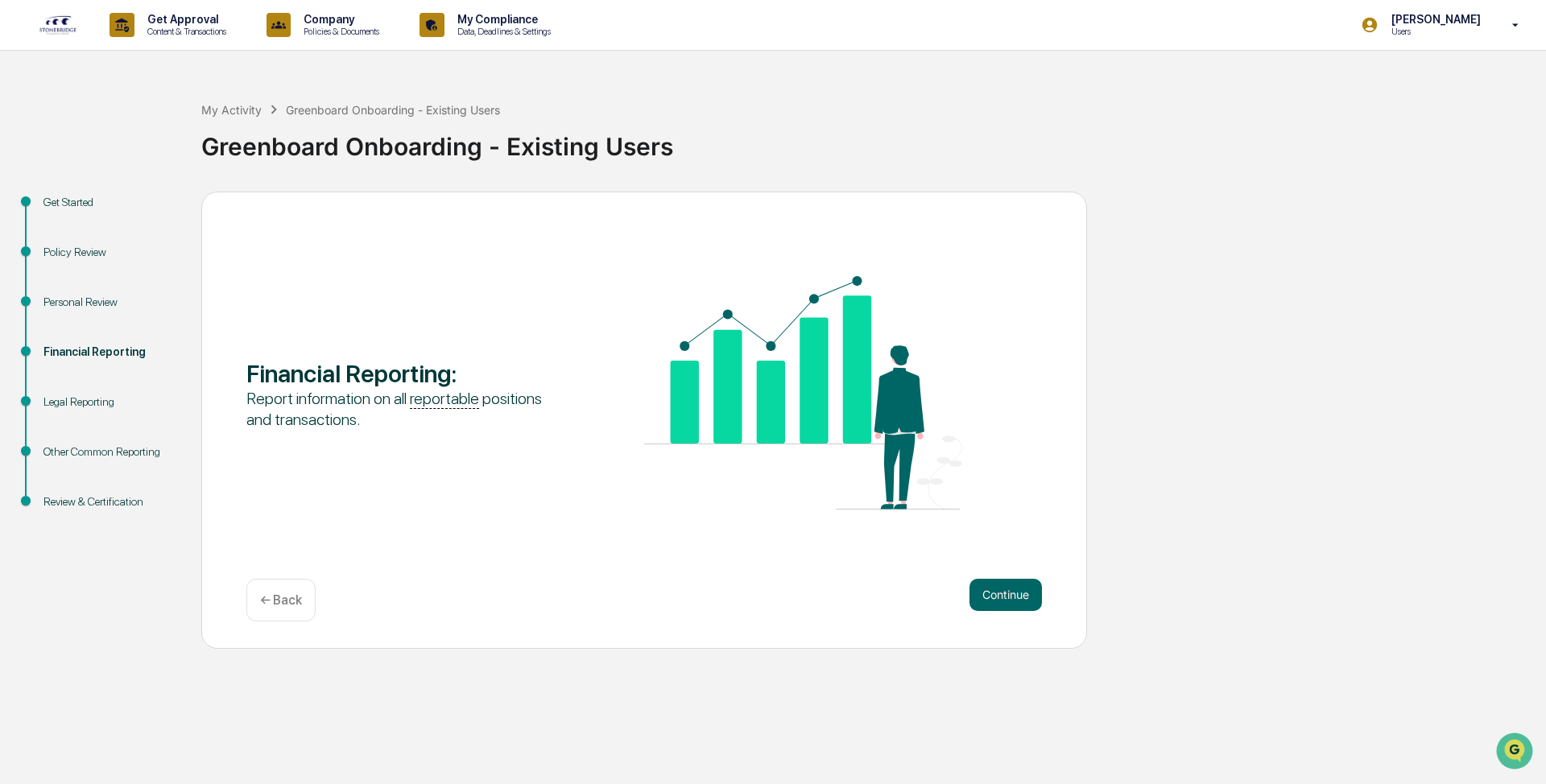
click at [615, 329] on button "Continue" at bounding box center [1006, 595] width 73 height 32
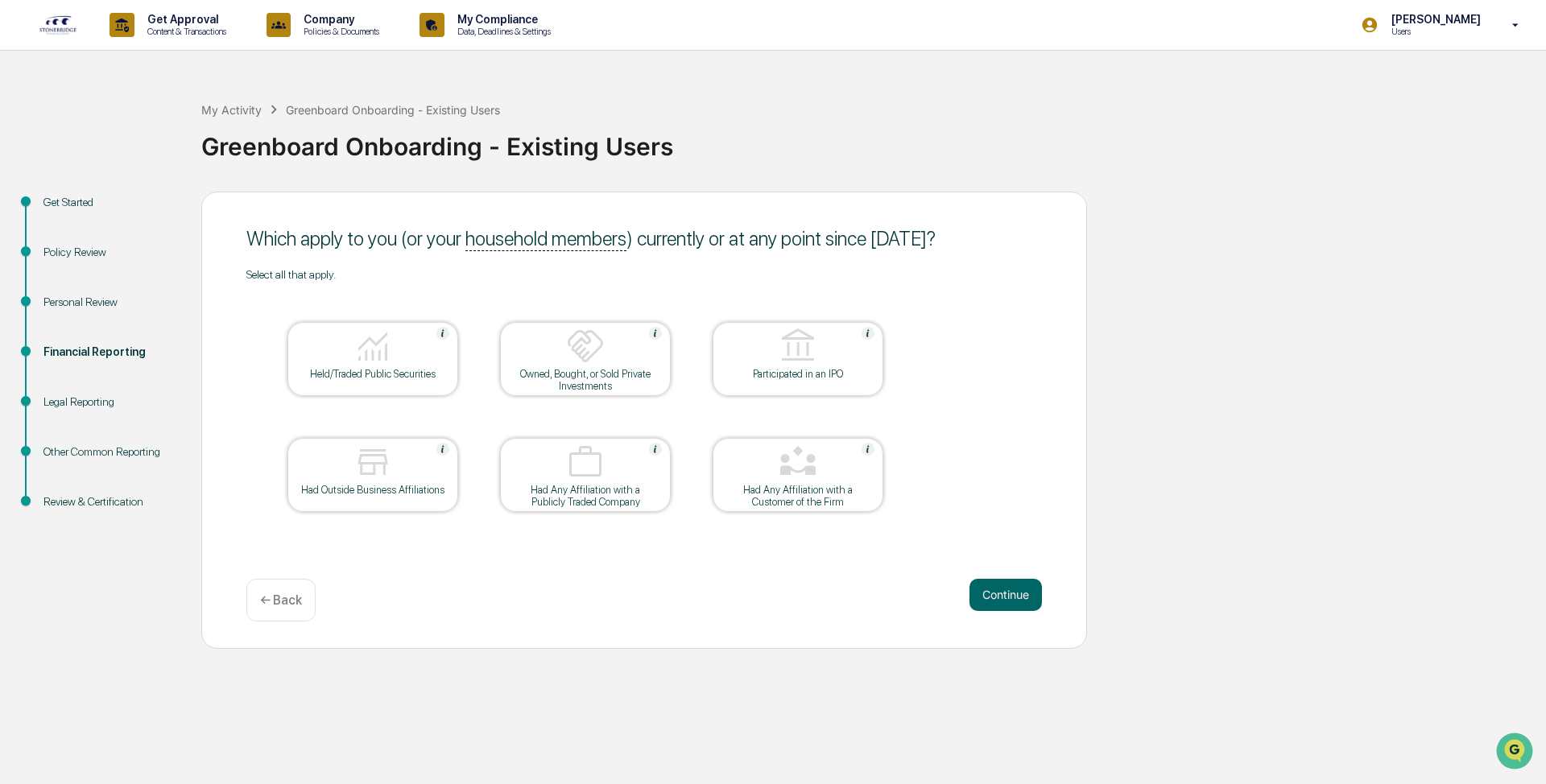
click at [379, 329] on img at bounding box center [373, 346] width 38 height 38
click at [615, 329] on div at bounding box center [585, 347] width 161 height 41
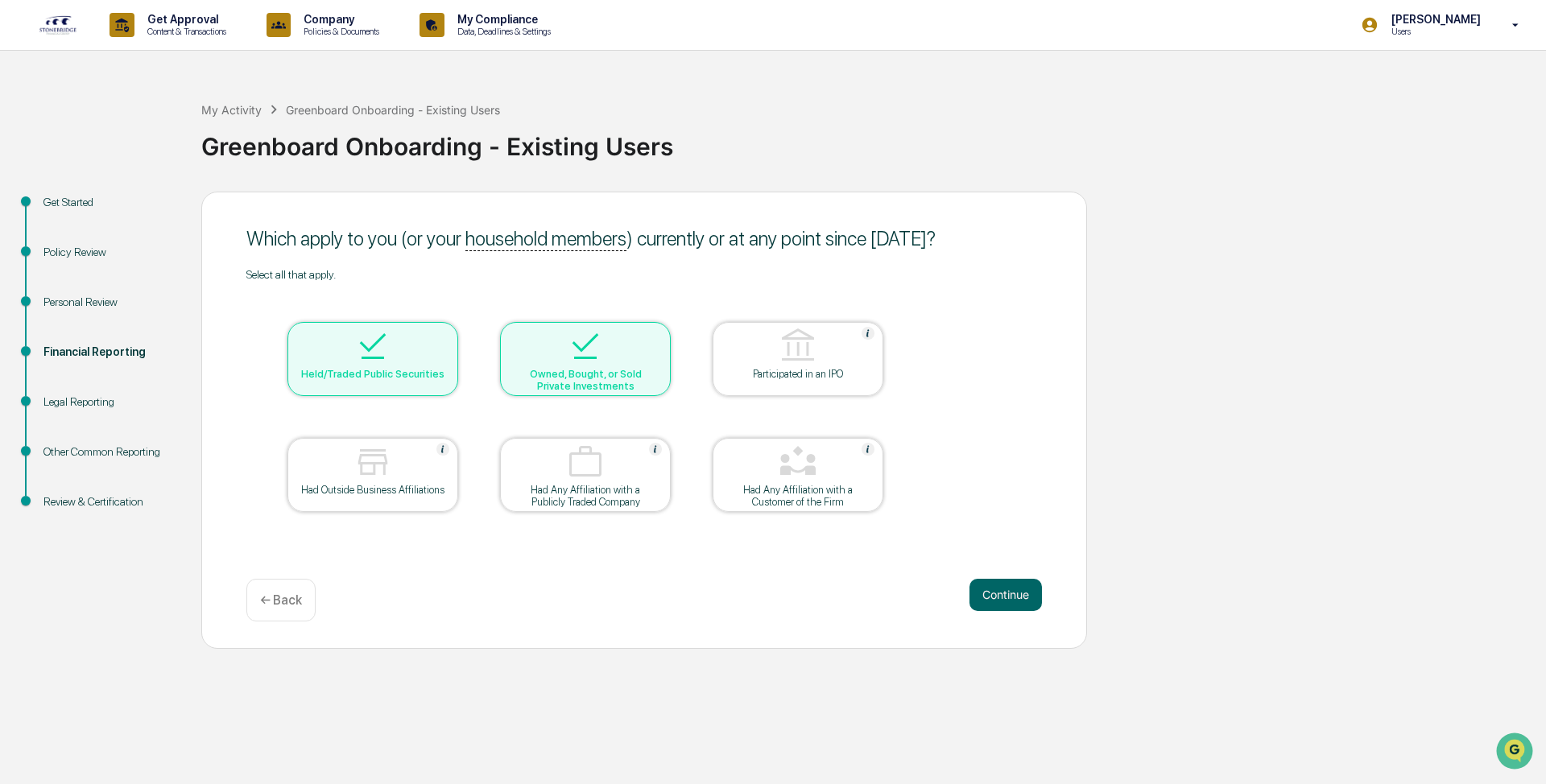
click at [615, 329] on div at bounding box center [798, 463] width 161 height 41
click at [363, 329] on img at bounding box center [373, 462] width 38 height 38
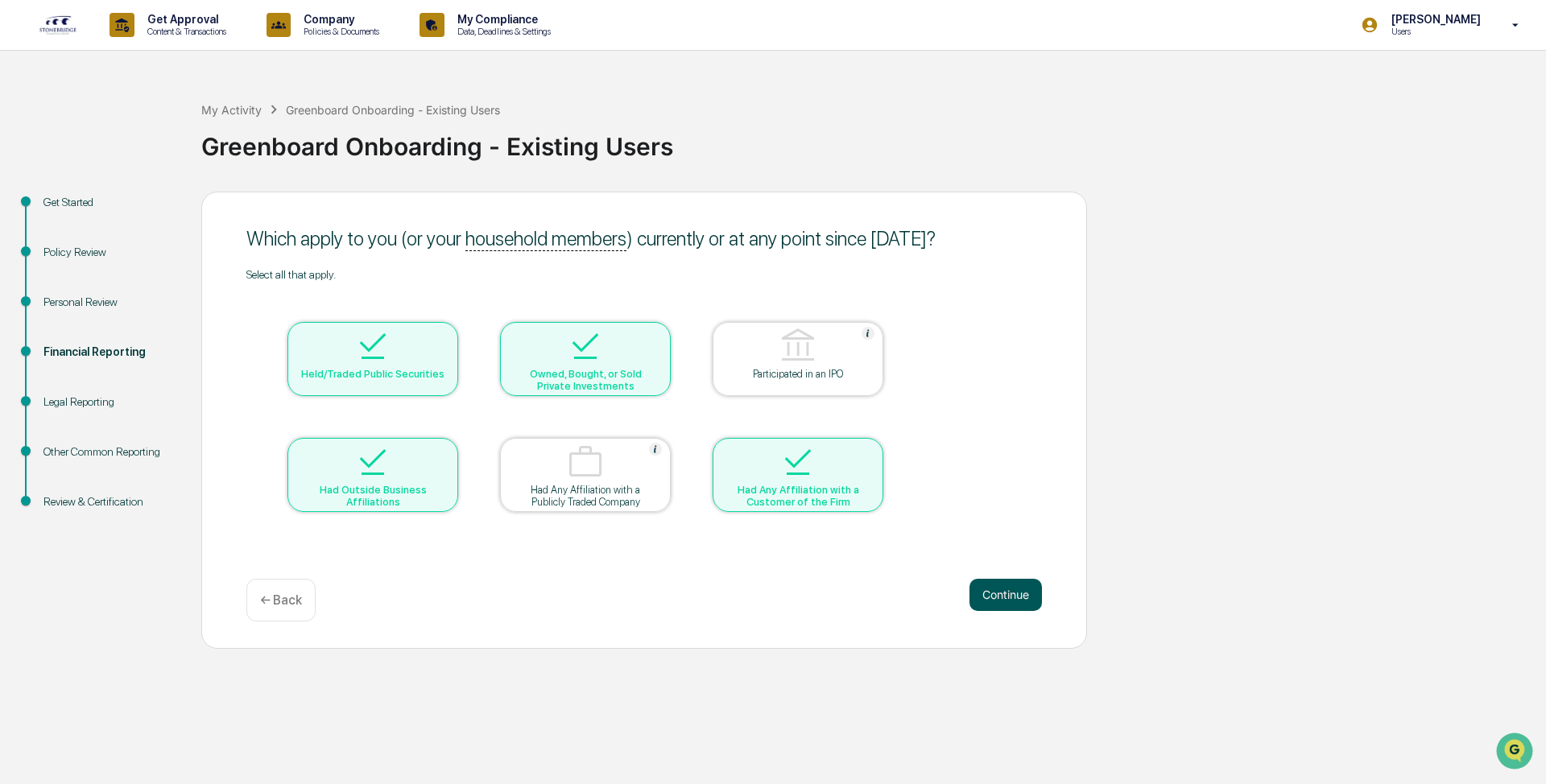
click at [615, 329] on button "Continue" at bounding box center [1006, 595] width 73 height 32
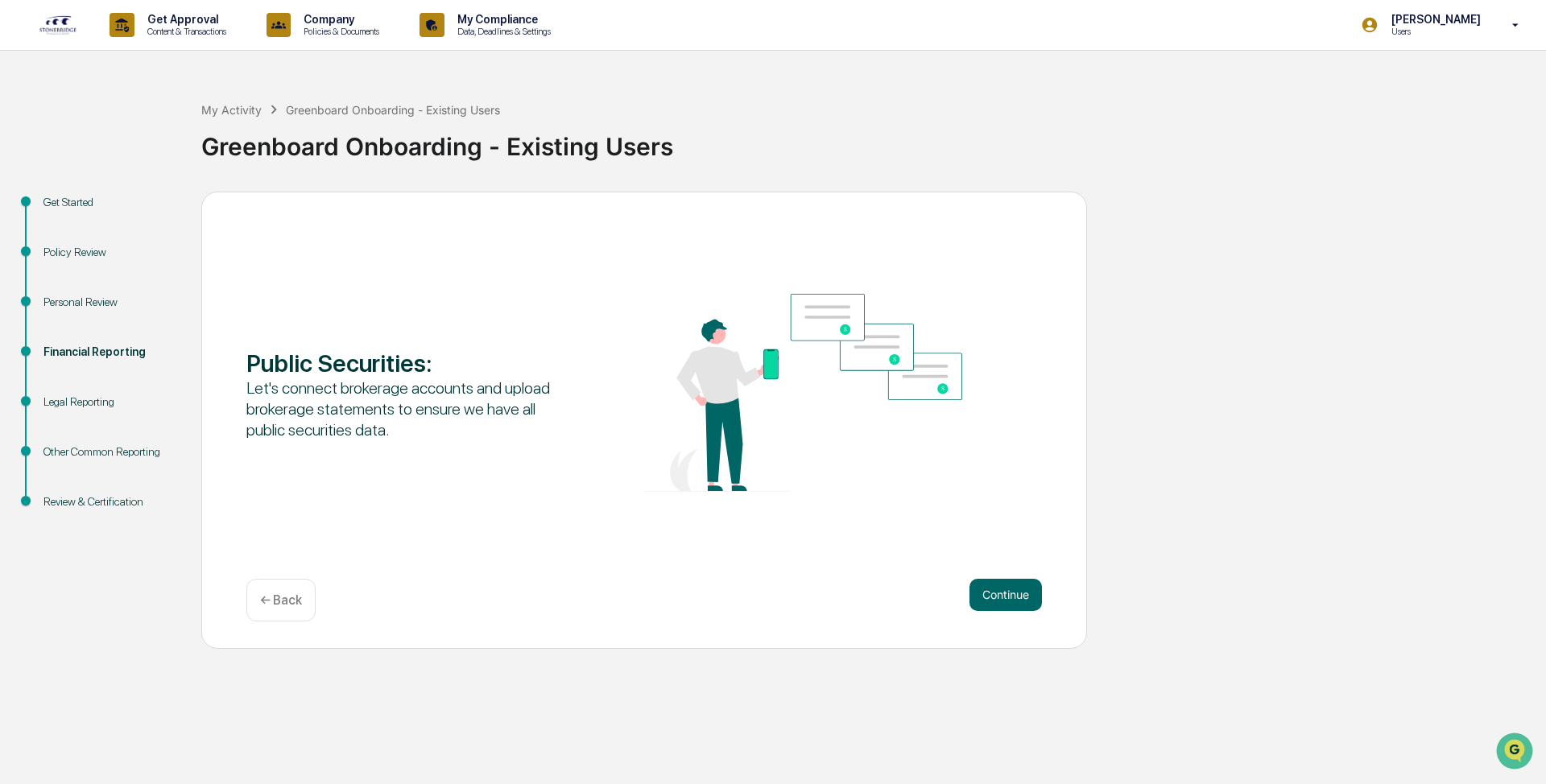
click at [615, 329] on button "Continue" at bounding box center [1006, 595] width 73 height 32
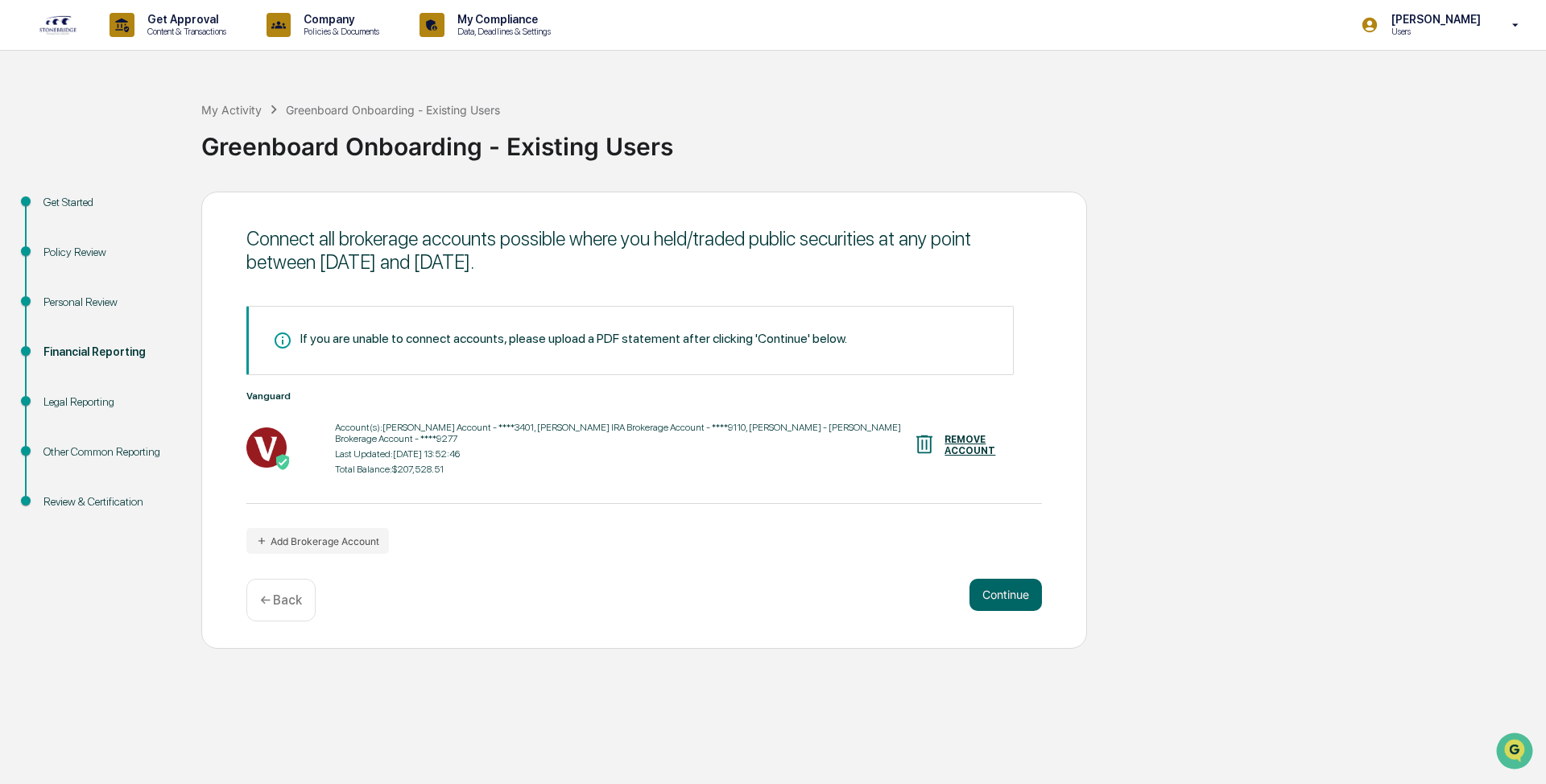
click at [615, 329] on button "Continue" at bounding box center [1006, 595] width 73 height 32
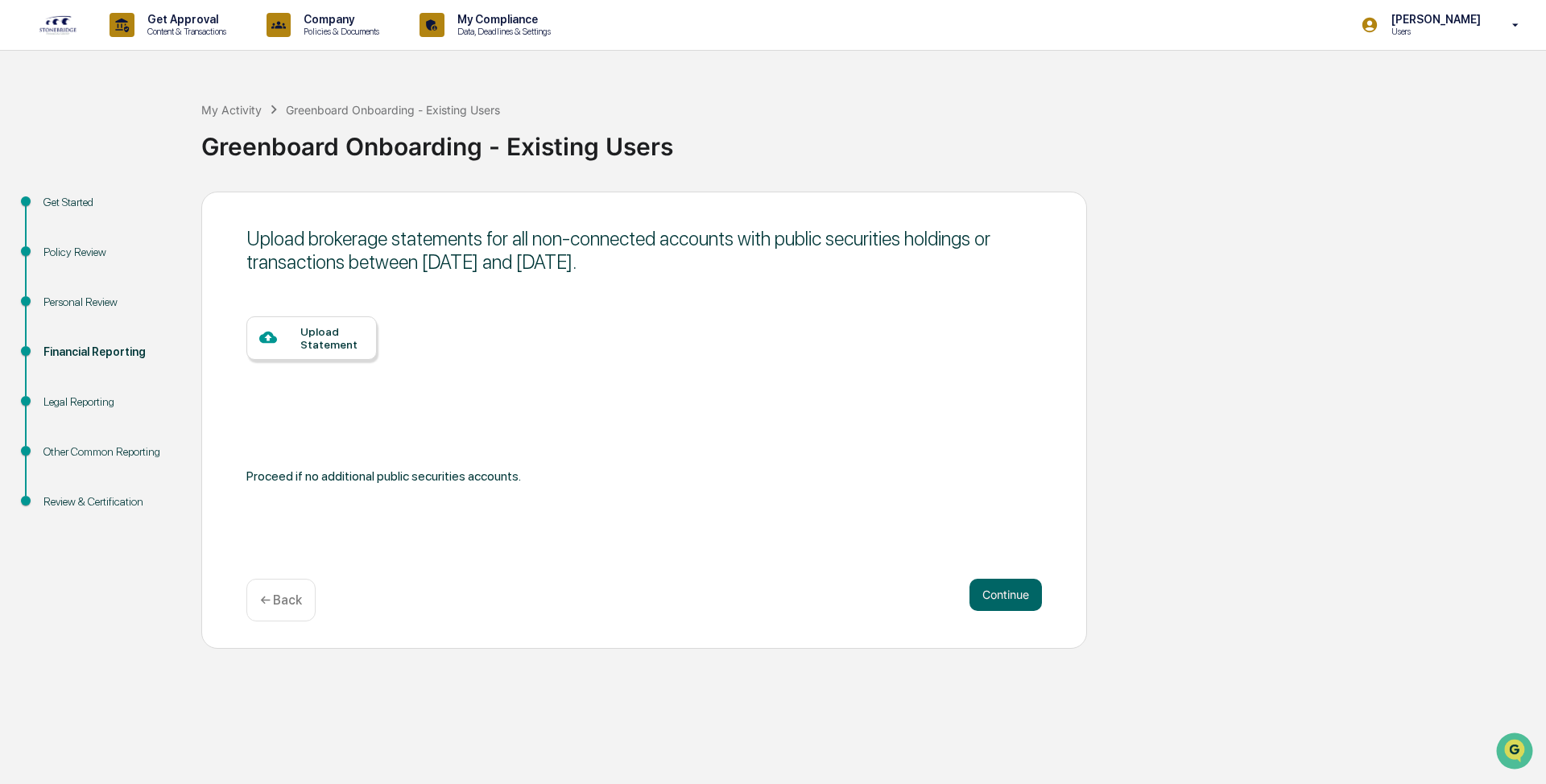
click at [615, 329] on button "Continue" at bounding box center [1006, 595] width 73 height 32
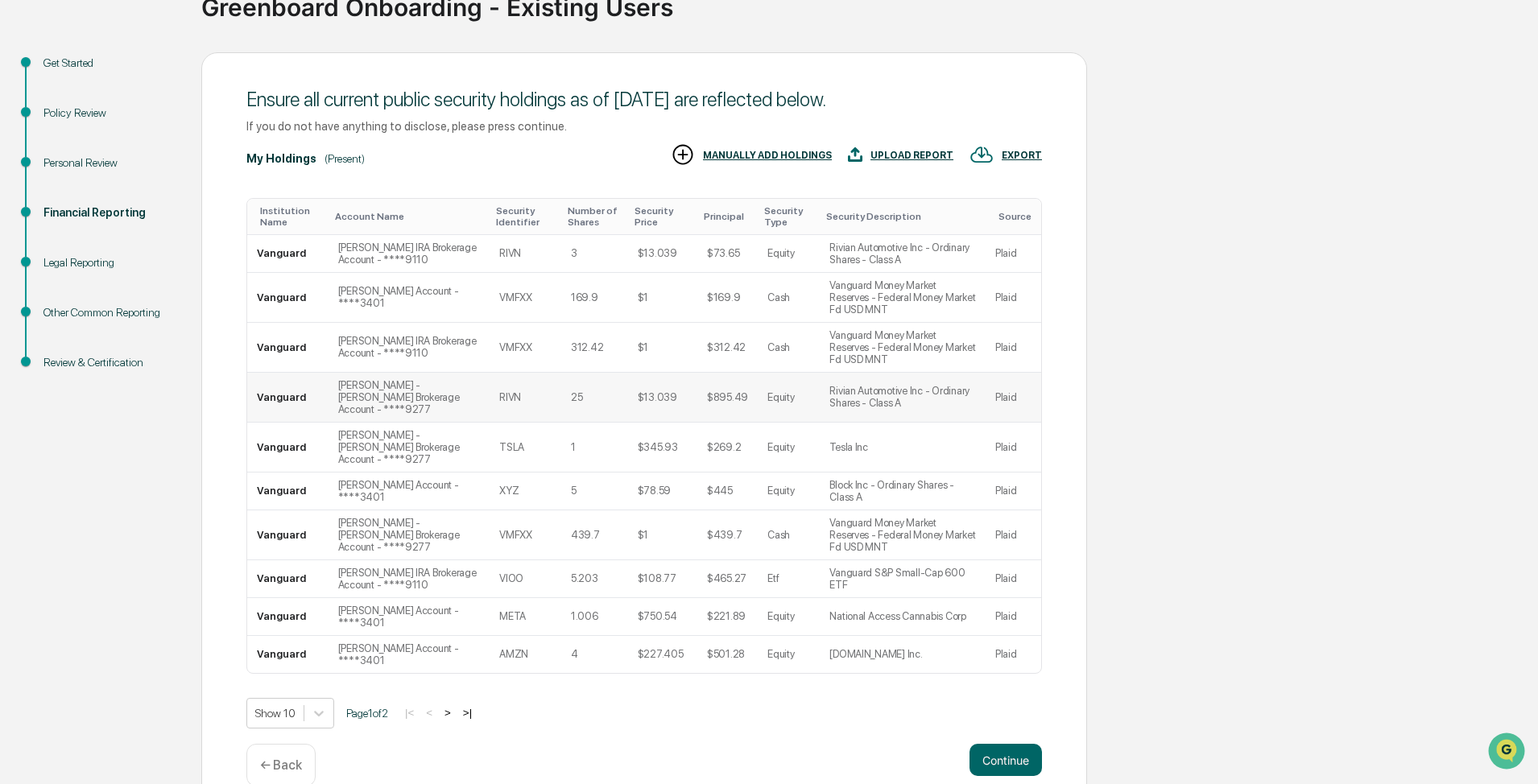
scroll to position [145, 0]
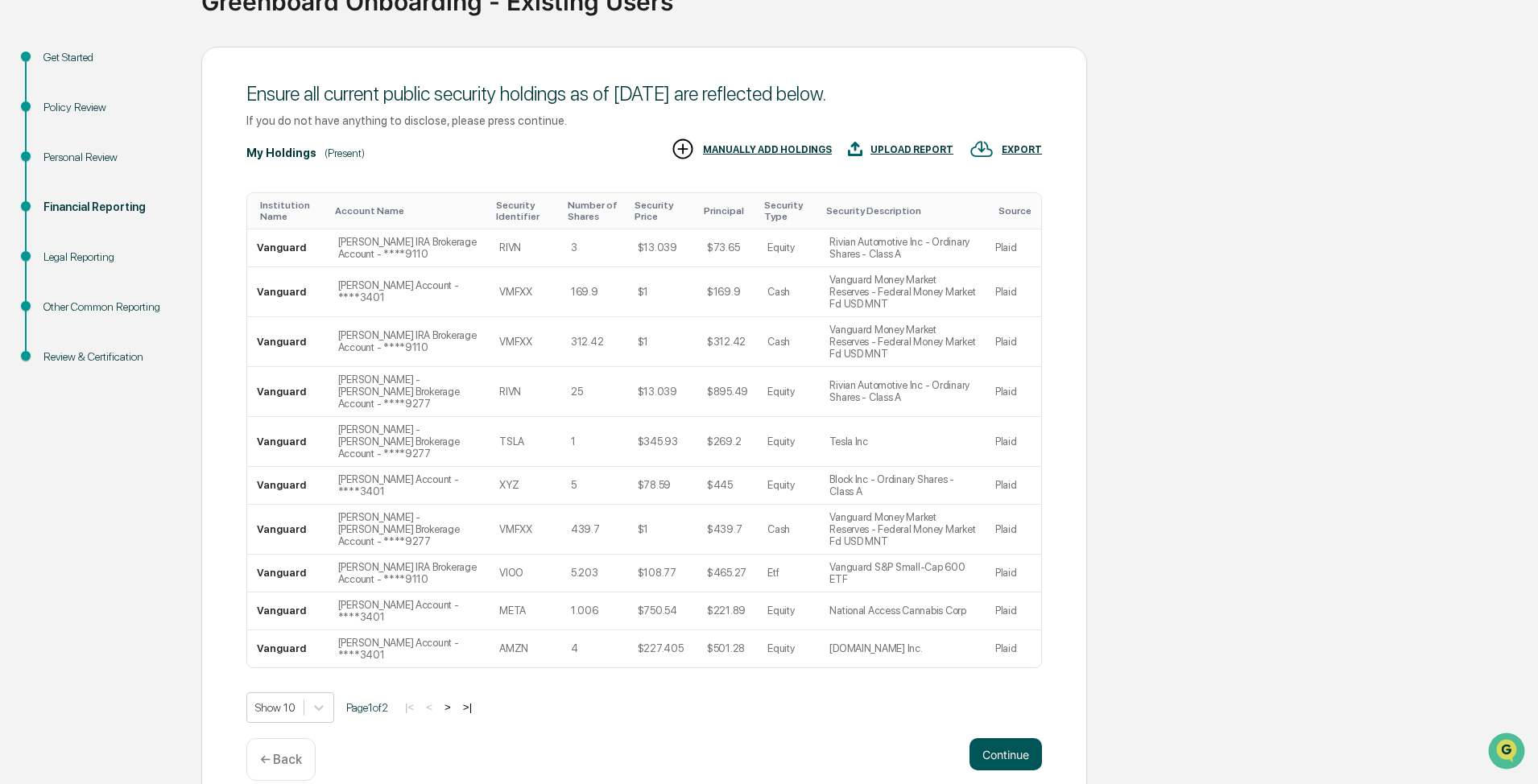
click at [615, 329] on button "Continue" at bounding box center [1006, 754] width 73 height 32
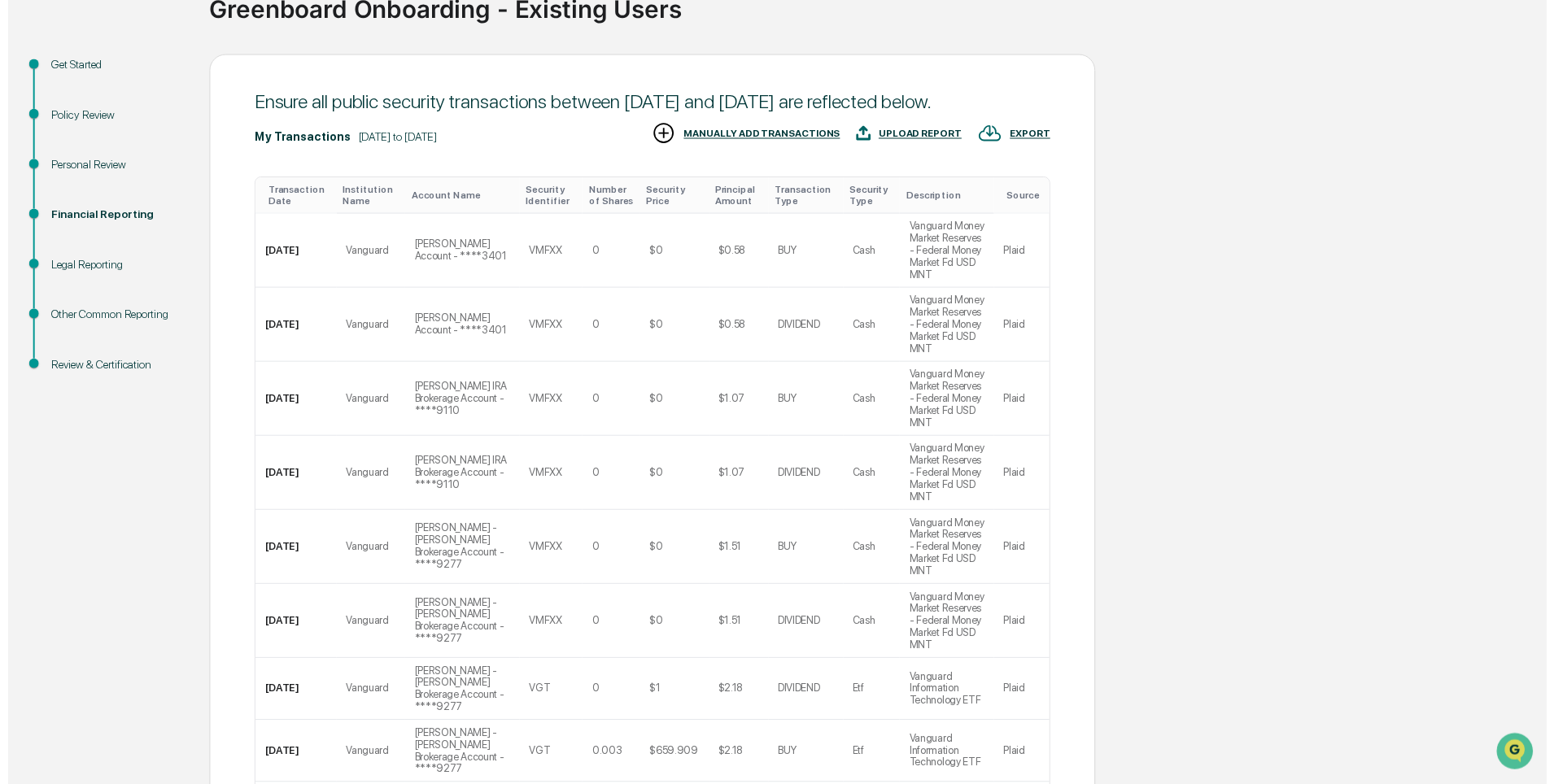
scroll to position [329, 0]
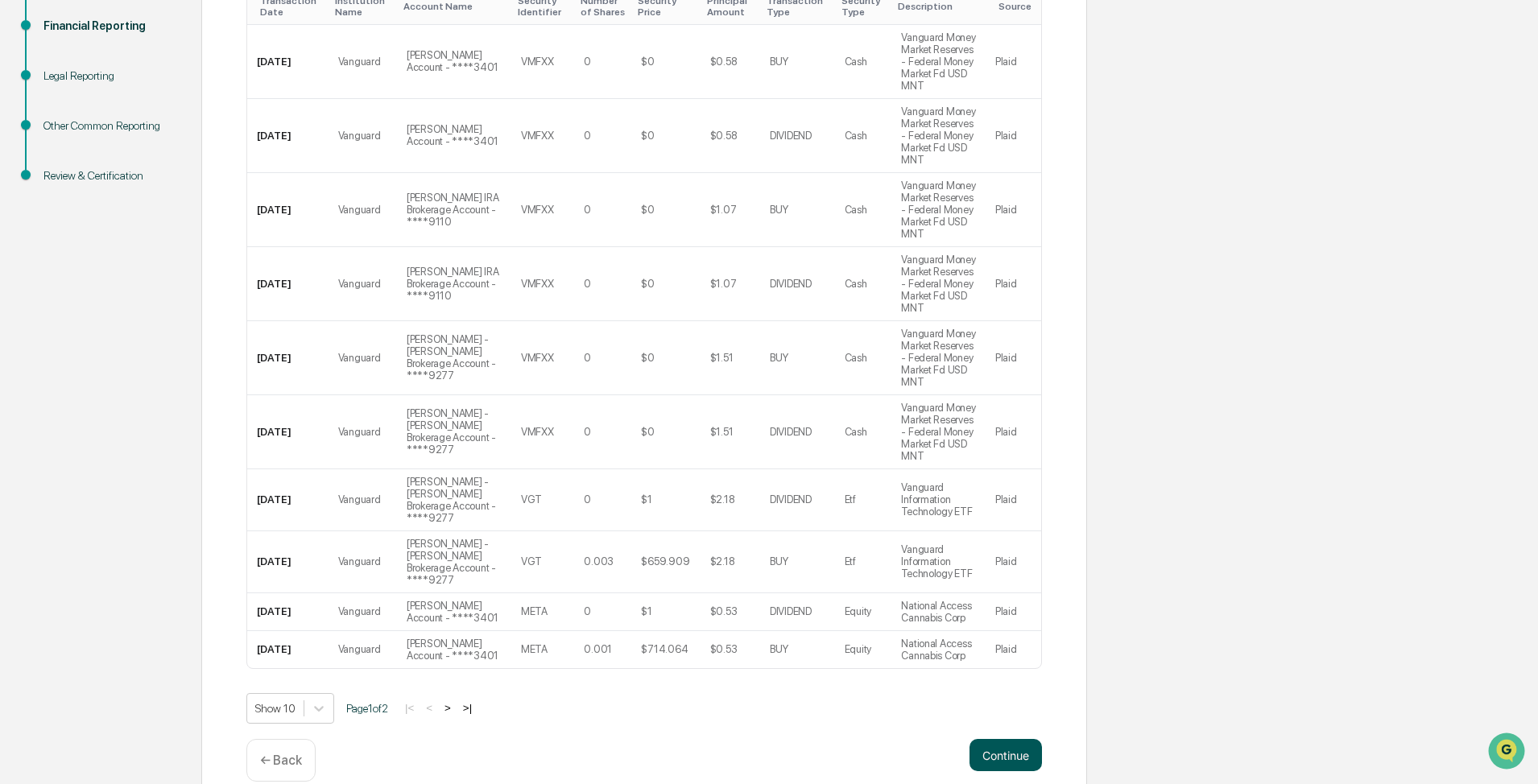
click at [615, 329] on button "Continue" at bounding box center [1006, 754] width 73 height 32
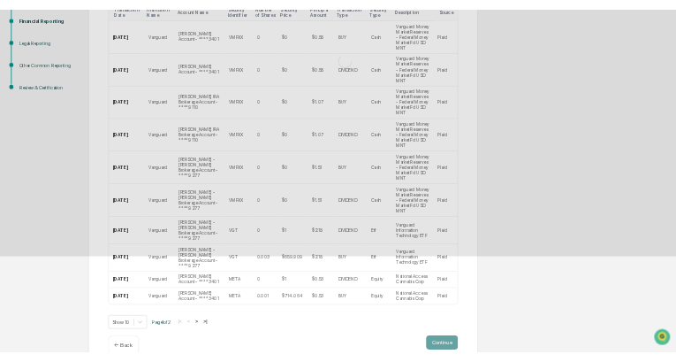
scroll to position [0, 0]
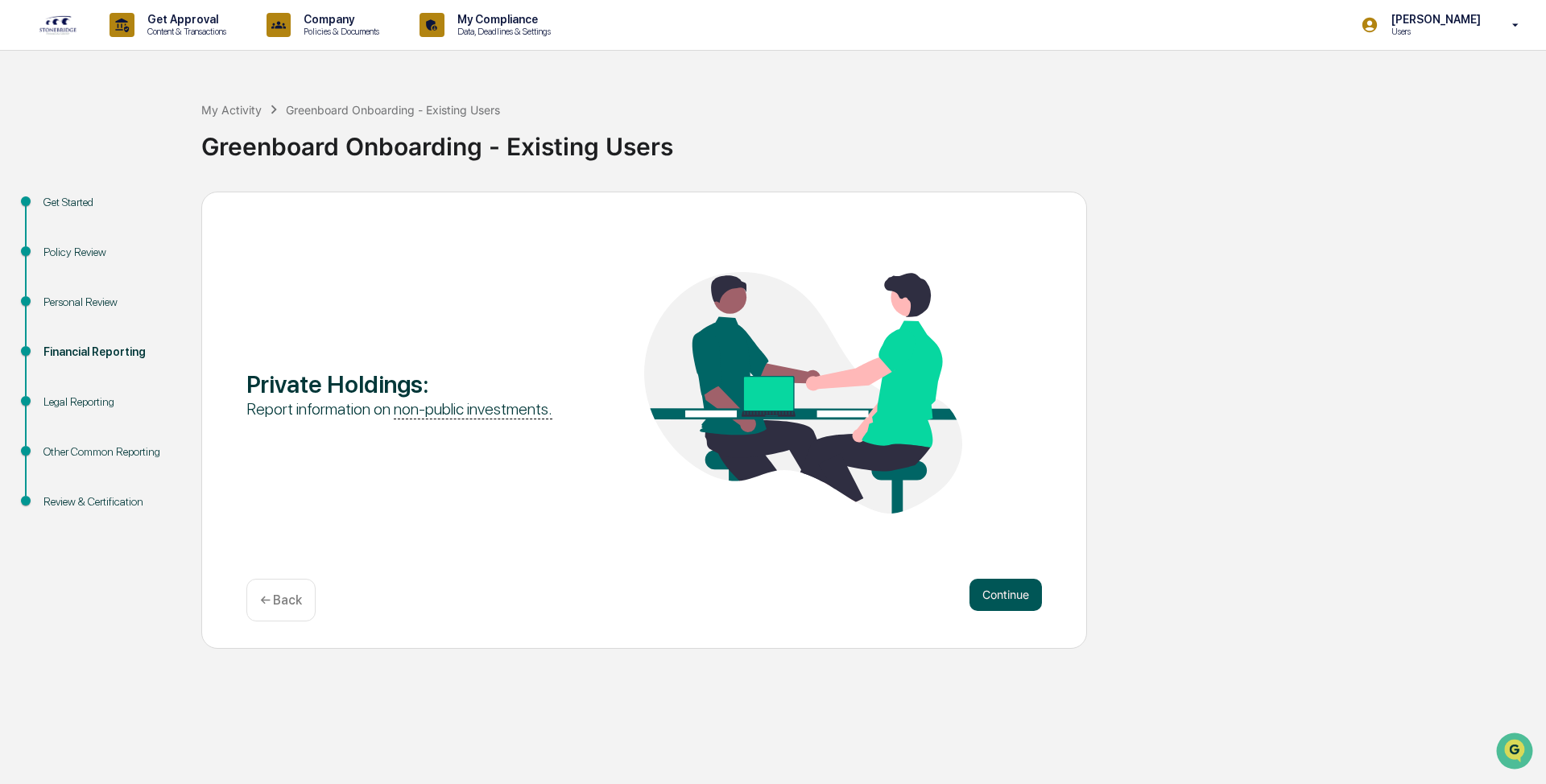
click at [615, 329] on button "Continue" at bounding box center [1006, 595] width 73 height 32
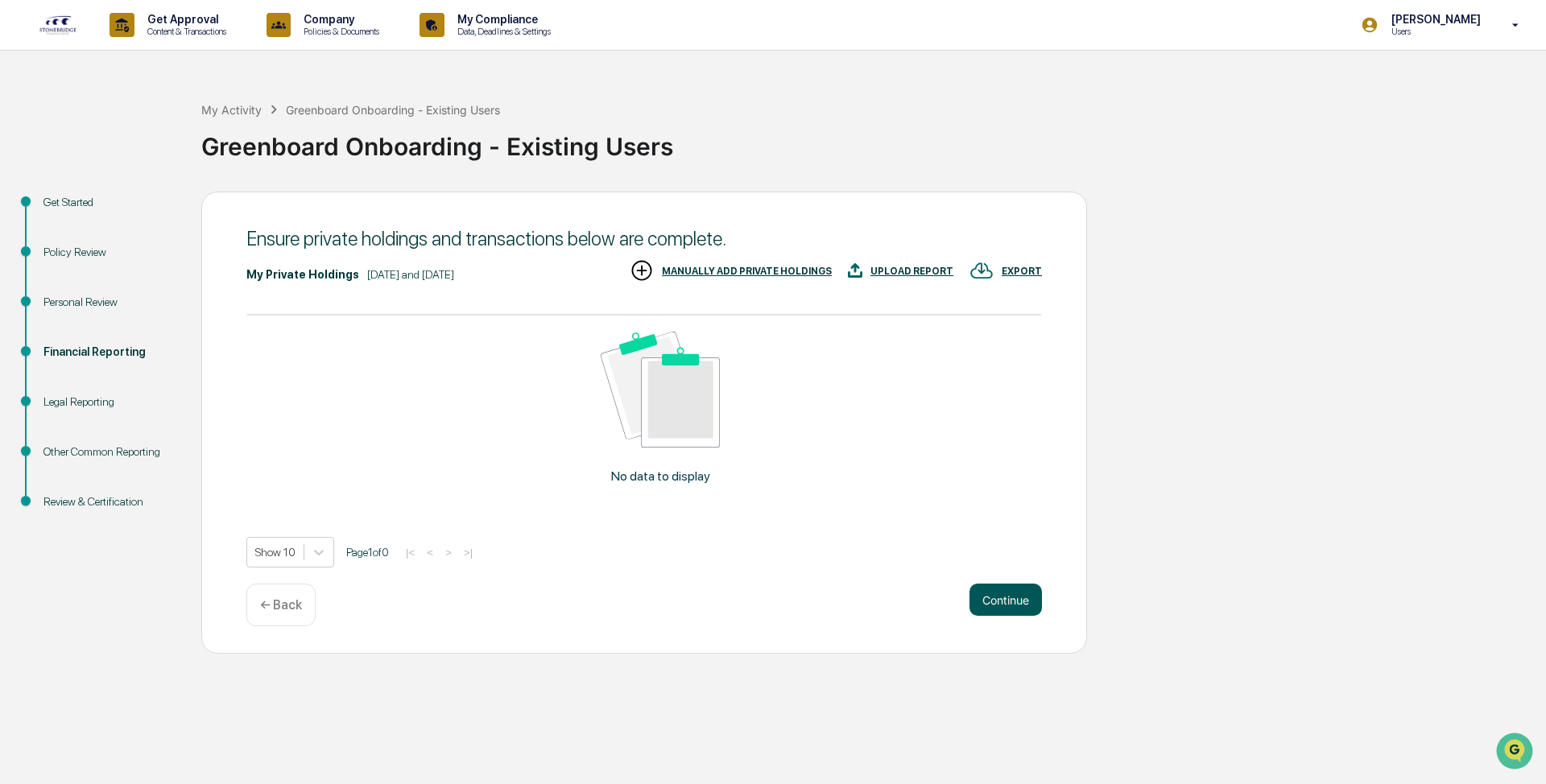
click at [615, 329] on button "Continue" at bounding box center [1006, 599] width 73 height 32
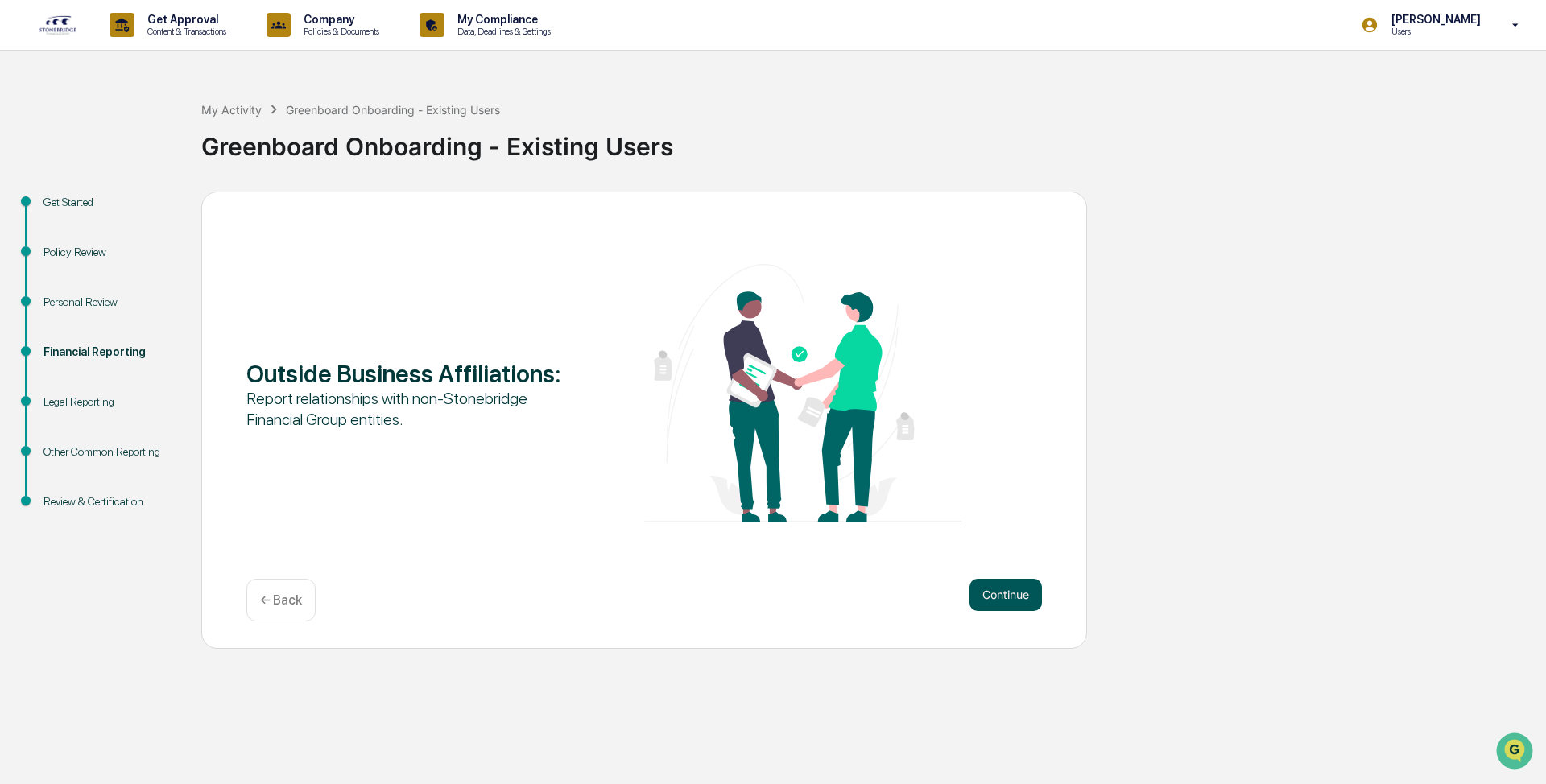
click at [615, 329] on button "Continue" at bounding box center [1006, 595] width 73 height 32
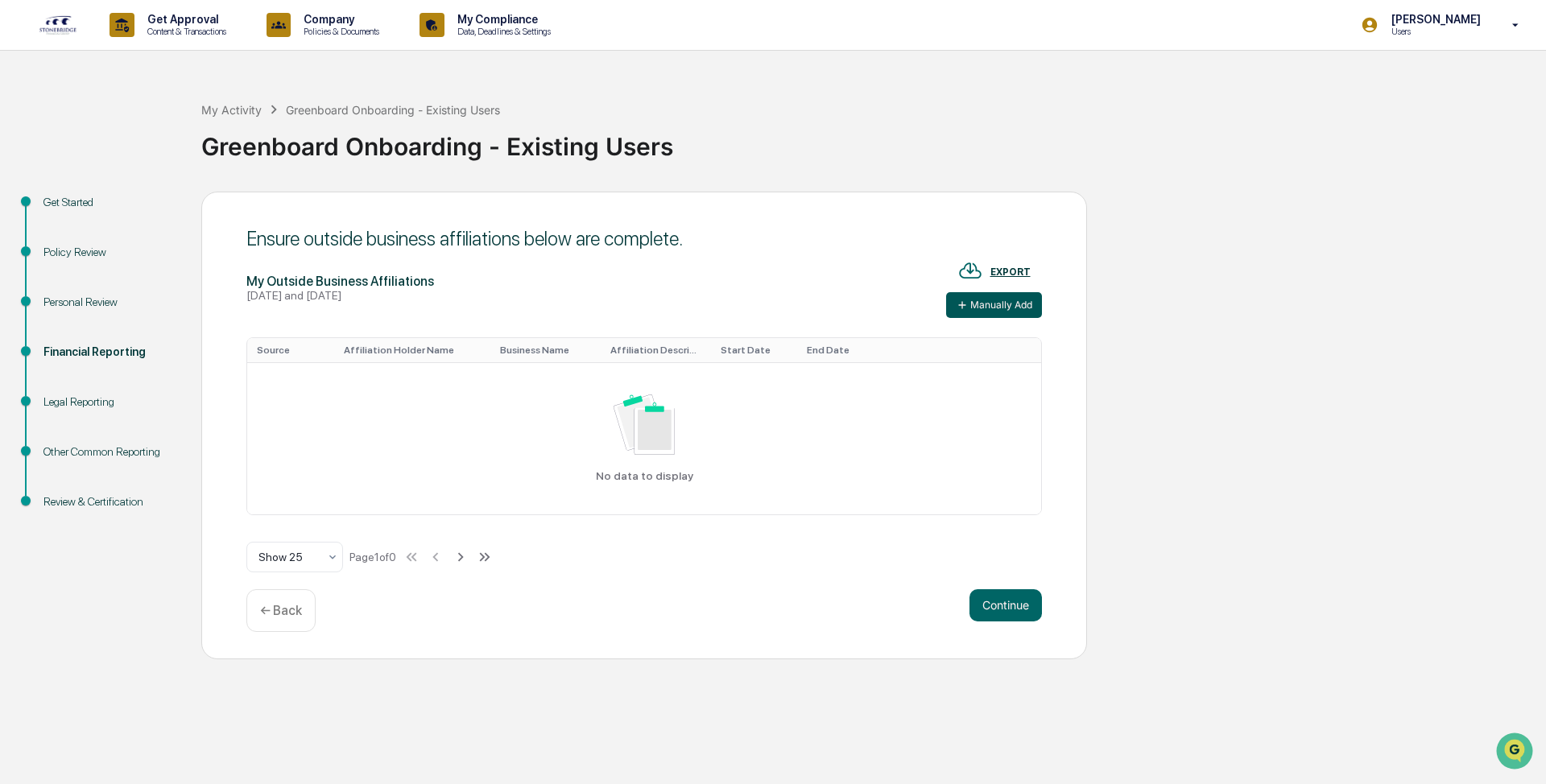
click at [615, 313] on button "Manually Add" at bounding box center [994, 305] width 96 height 25
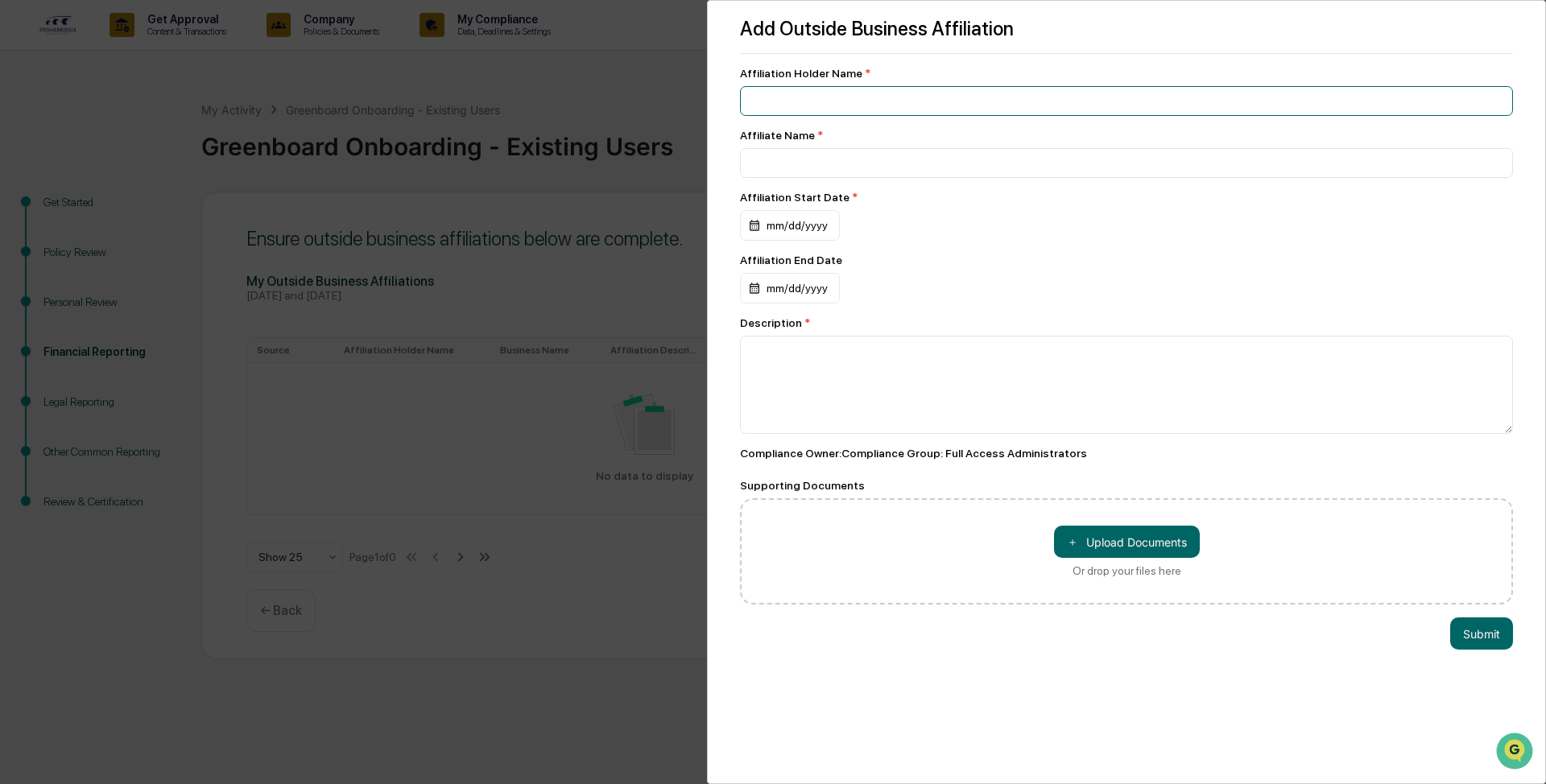
click at [615, 103] on input at bounding box center [1126, 101] width 773 height 30
click at [615, 116] on input at bounding box center [1126, 101] width 773 height 30
click at [615, 108] on input at bounding box center [1126, 101] width 773 height 30
click at [615, 114] on input "**********" at bounding box center [1126, 101] width 773 height 30
type input "**********"
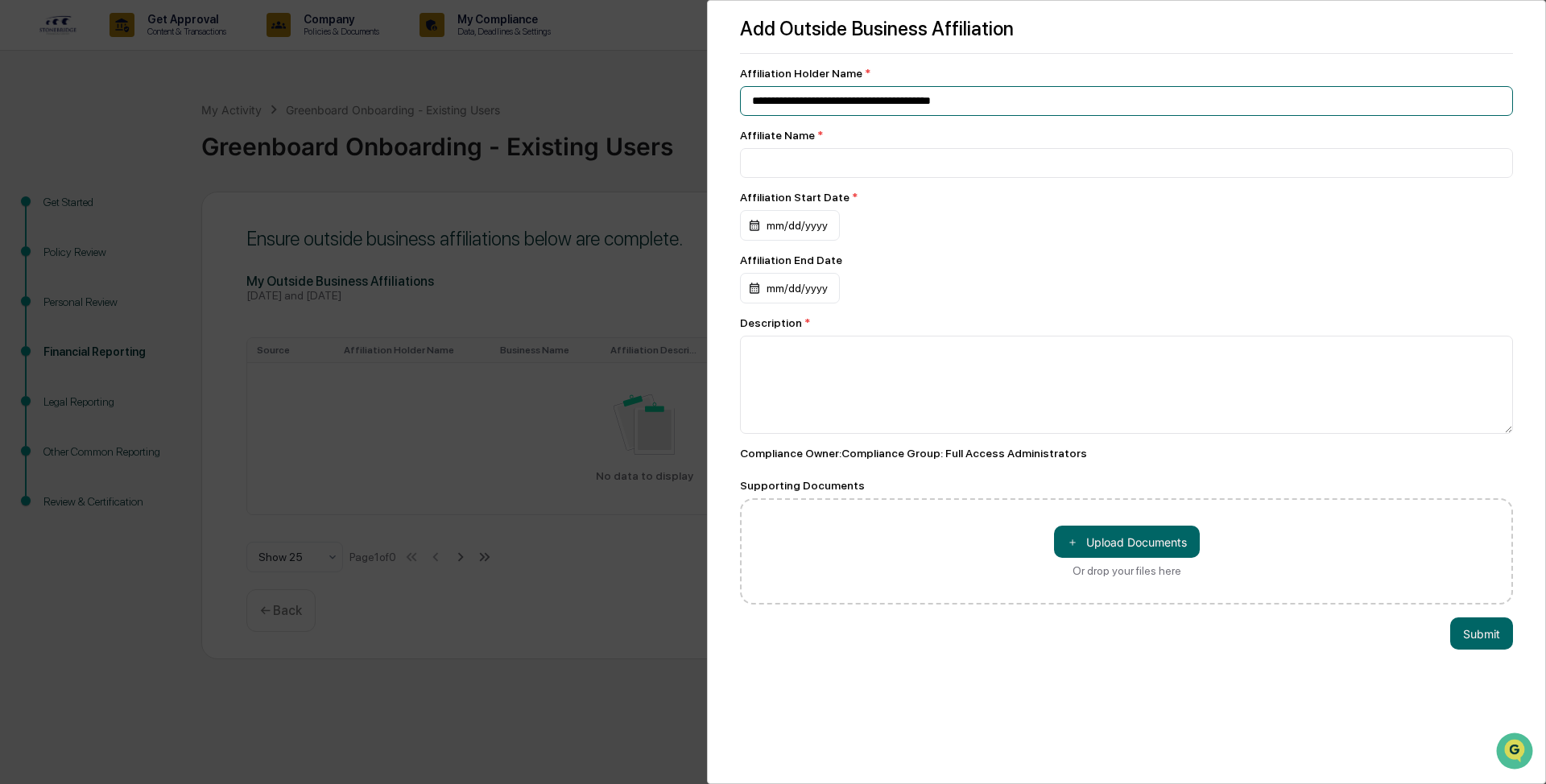
click at [615, 107] on input "**********" at bounding box center [1126, 101] width 773 height 30
click at [615, 105] on input "**********" at bounding box center [1126, 101] width 773 height 30
paste input
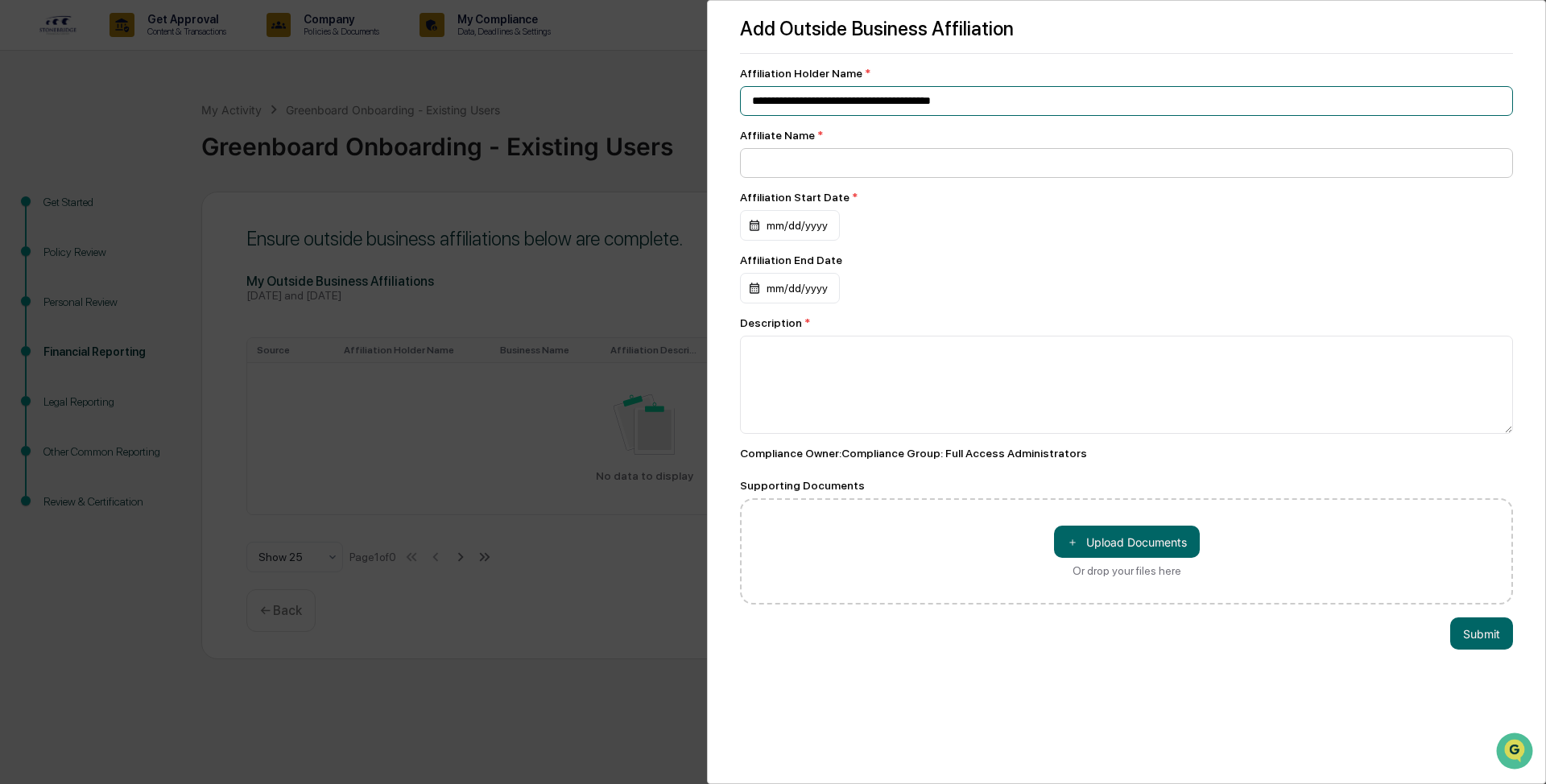
type input "**********"
click at [615, 116] on input at bounding box center [1126, 101] width 773 height 30
paste input "**********"
type input "**********"
click at [615, 223] on div "mm/dd/yyyy" at bounding box center [1126, 226] width 773 height 31
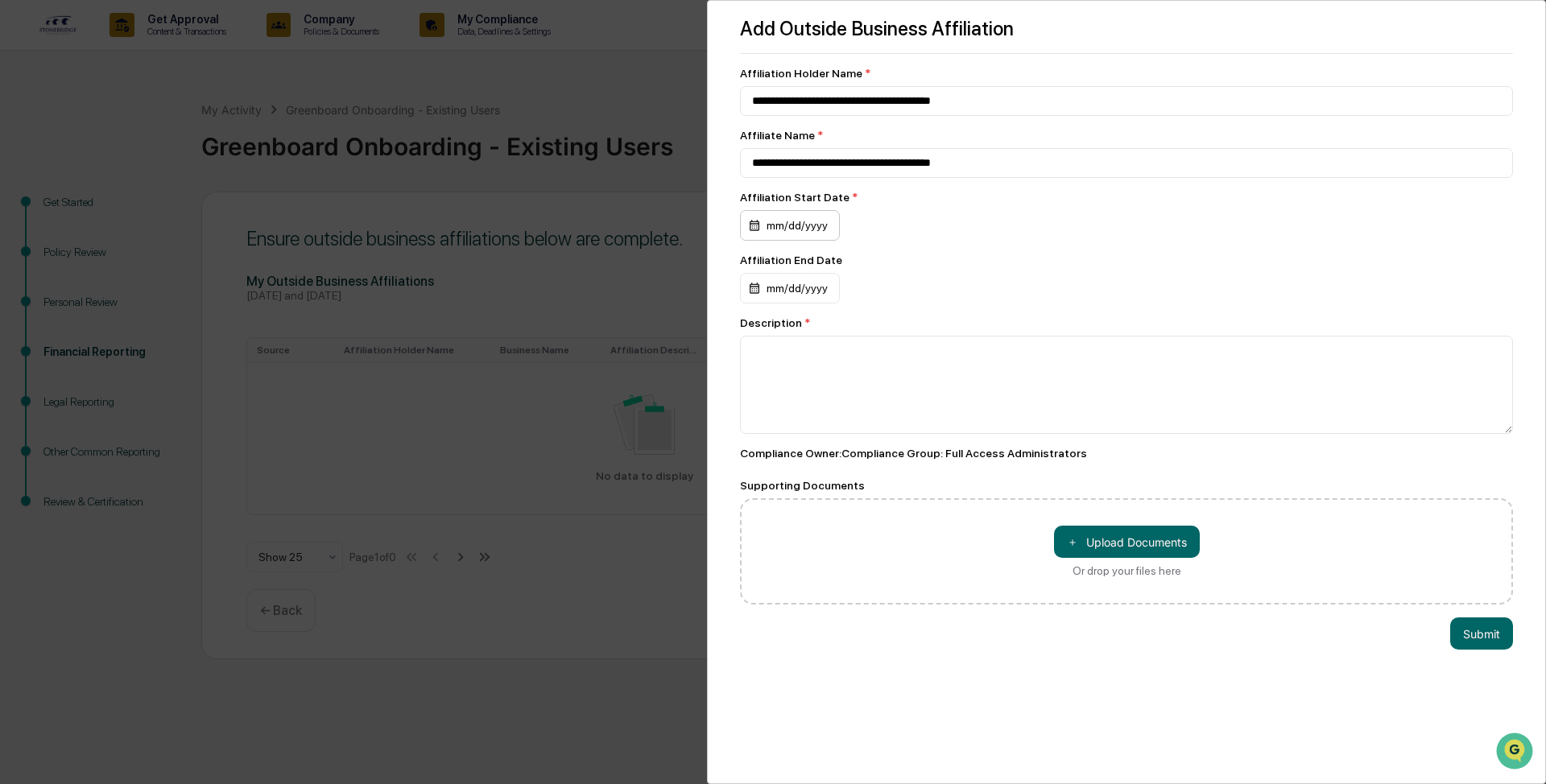
click at [615, 234] on div "mm/dd/yyyy" at bounding box center [790, 226] width 100 height 31
click at [615, 267] on icon "Previous month" at bounding box center [941, 267] width 17 height 17
click at [615, 227] on div at bounding box center [773, 392] width 1546 height 784
click at [615, 231] on div "mm/dd/yyyy" at bounding box center [790, 226] width 100 height 31
click at [615, 221] on div at bounding box center [773, 392] width 1546 height 784
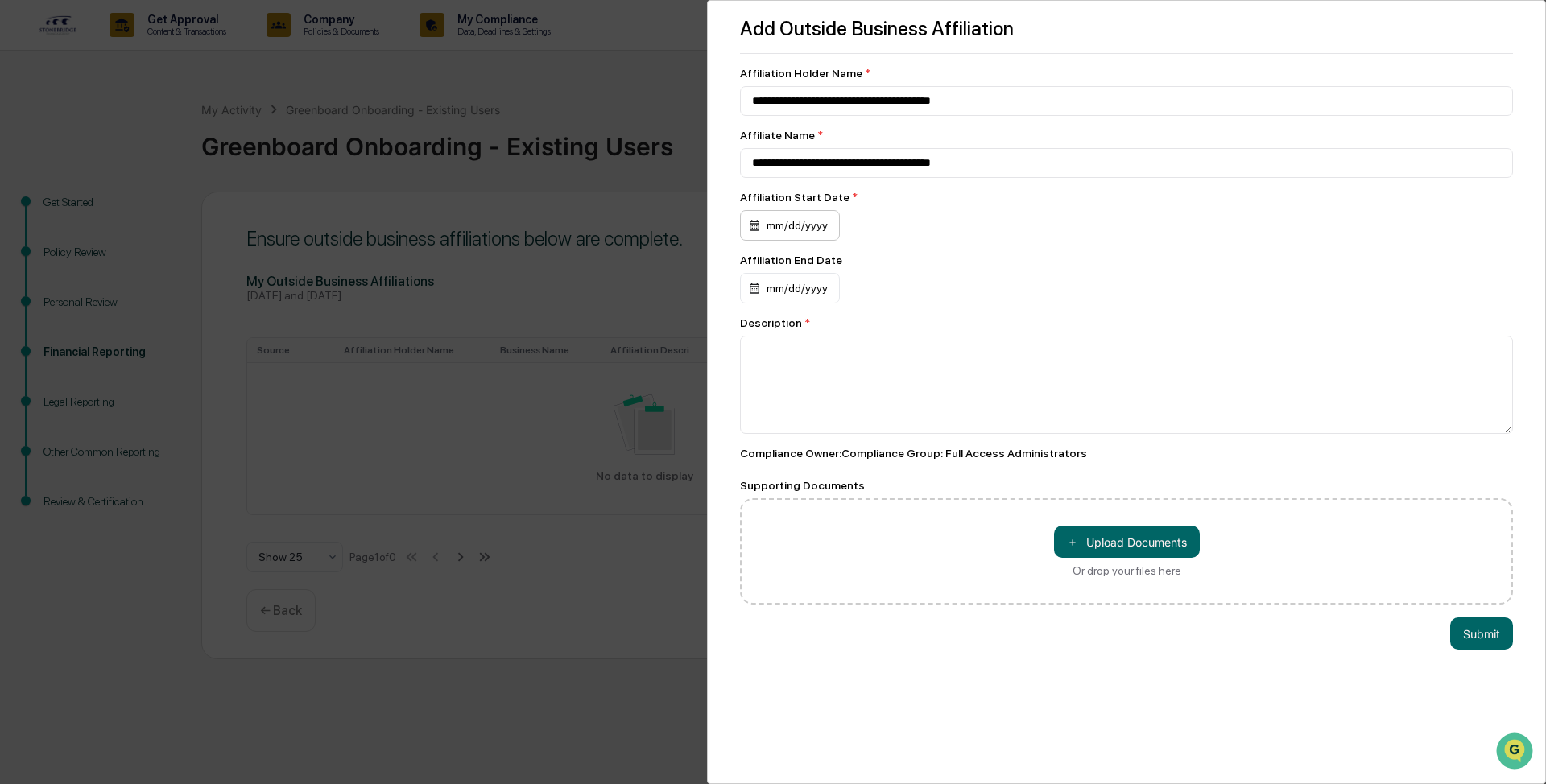
click at [615, 225] on div "mm/dd/yyyy" at bounding box center [790, 226] width 100 height 31
click at [615, 262] on icon "calendar view is open, switch to year view" at bounding box center [848, 267] width 17 height 17
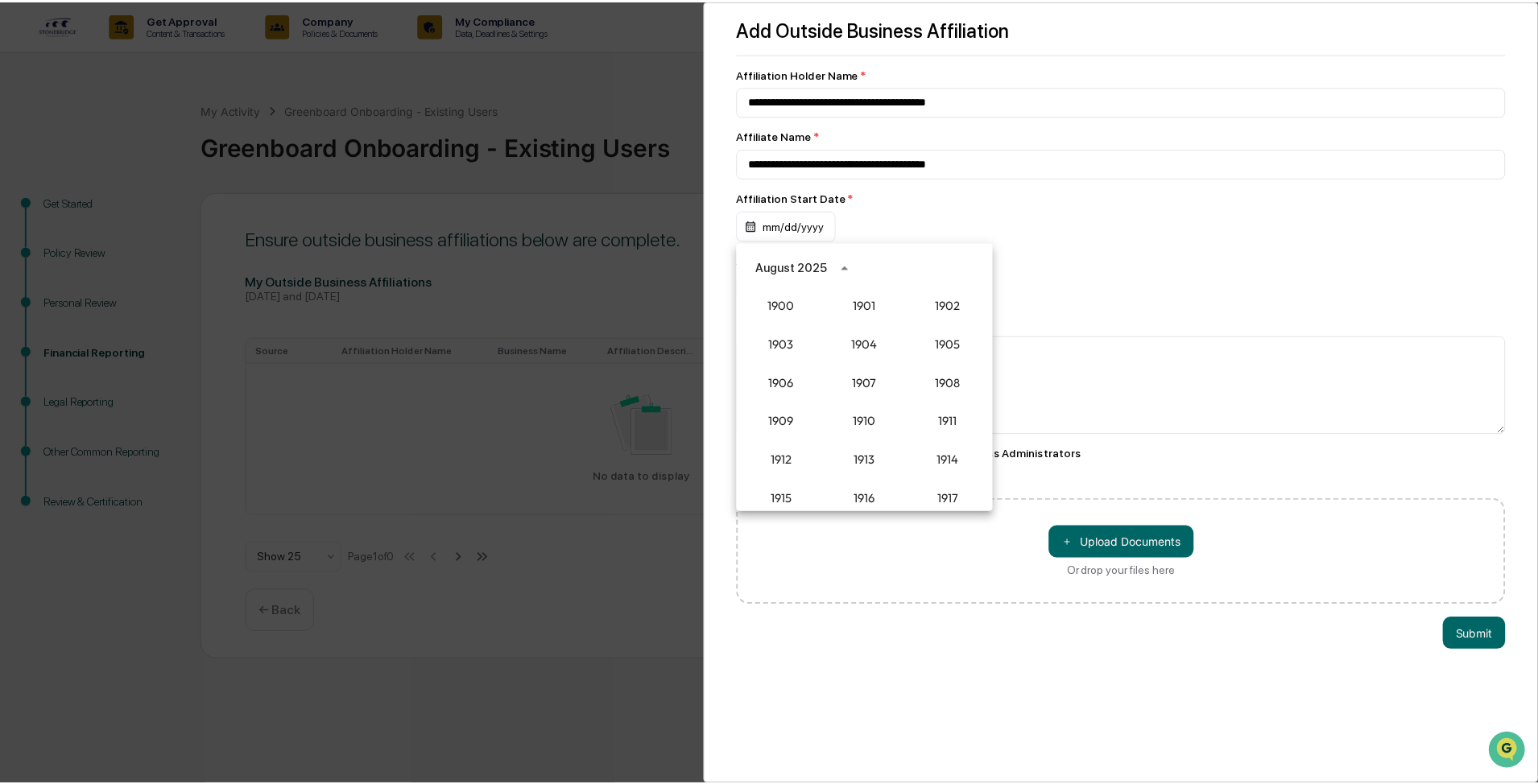
scroll to position [1491, 0]
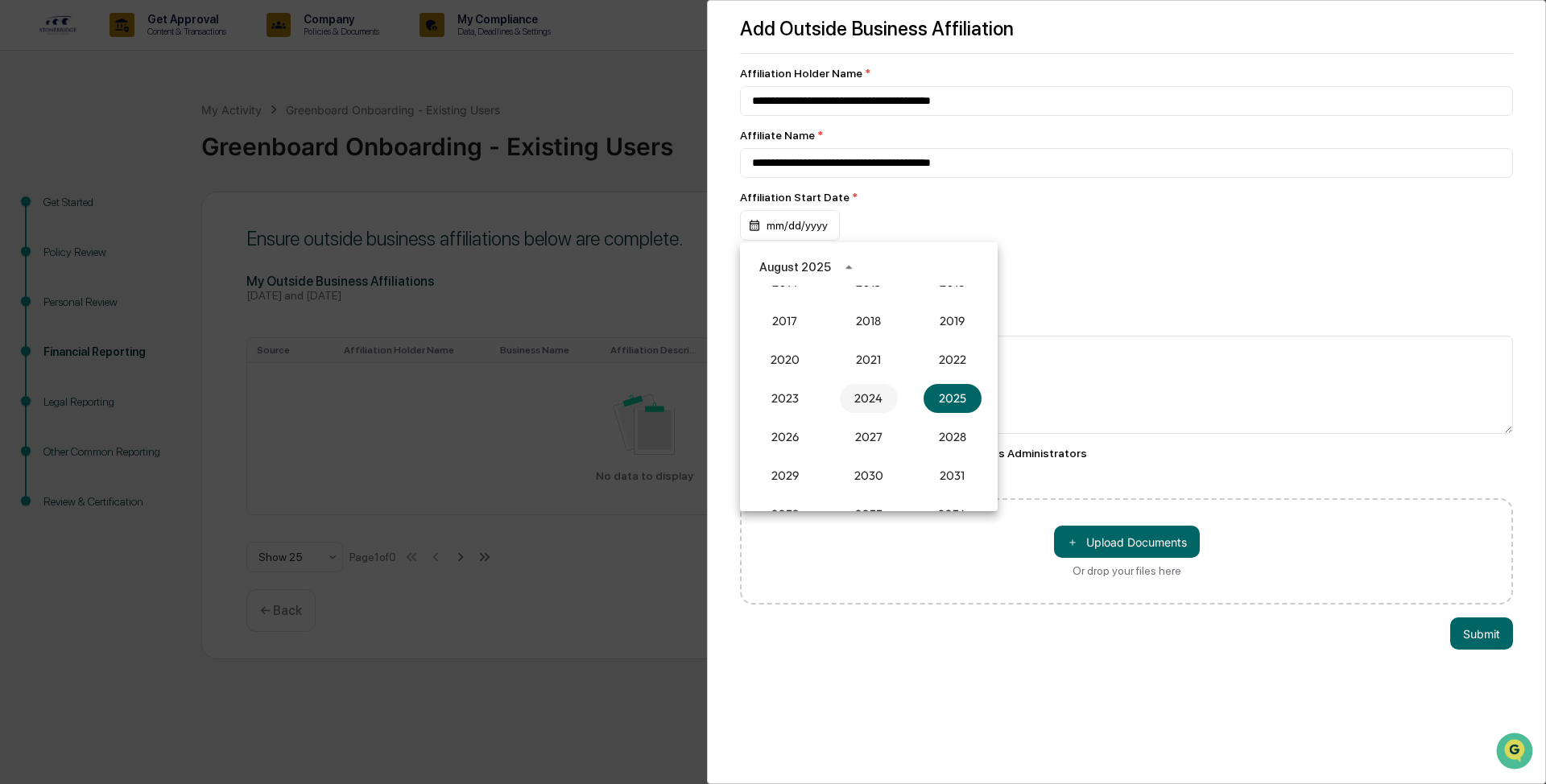
click at [615, 329] on button "2024" at bounding box center [869, 399] width 58 height 29
click at [615, 329] on button "Dec" at bounding box center [953, 433] width 58 height 29
click at [615, 329] on button "1" at bounding box center [773, 334] width 29 height 29
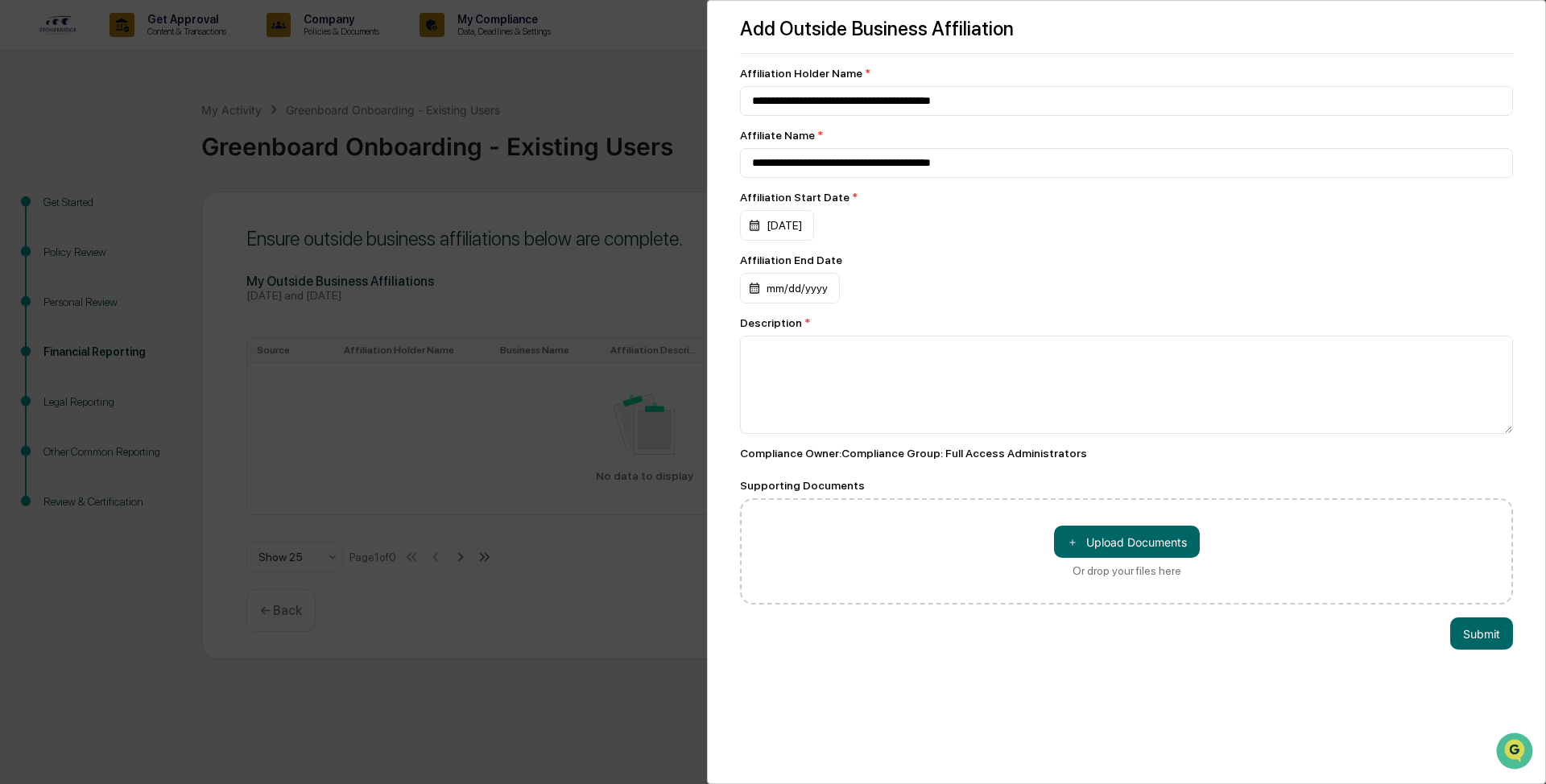
click at [615, 238] on div "12/01/2024" at bounding box center [1126, 226] width 773 height 31
click at [615, 270] on div "Affiliation End Date mm/dd/yyyy" at bounding box center [1126, 278] width 773 height 50
click at [615, 329] on textarea at bounding box center [1126, 385] width 773 height 98
type textarea "*"
click at [615, 97] on input "**********" at bounding box center [1126, 101] width 773 height 30
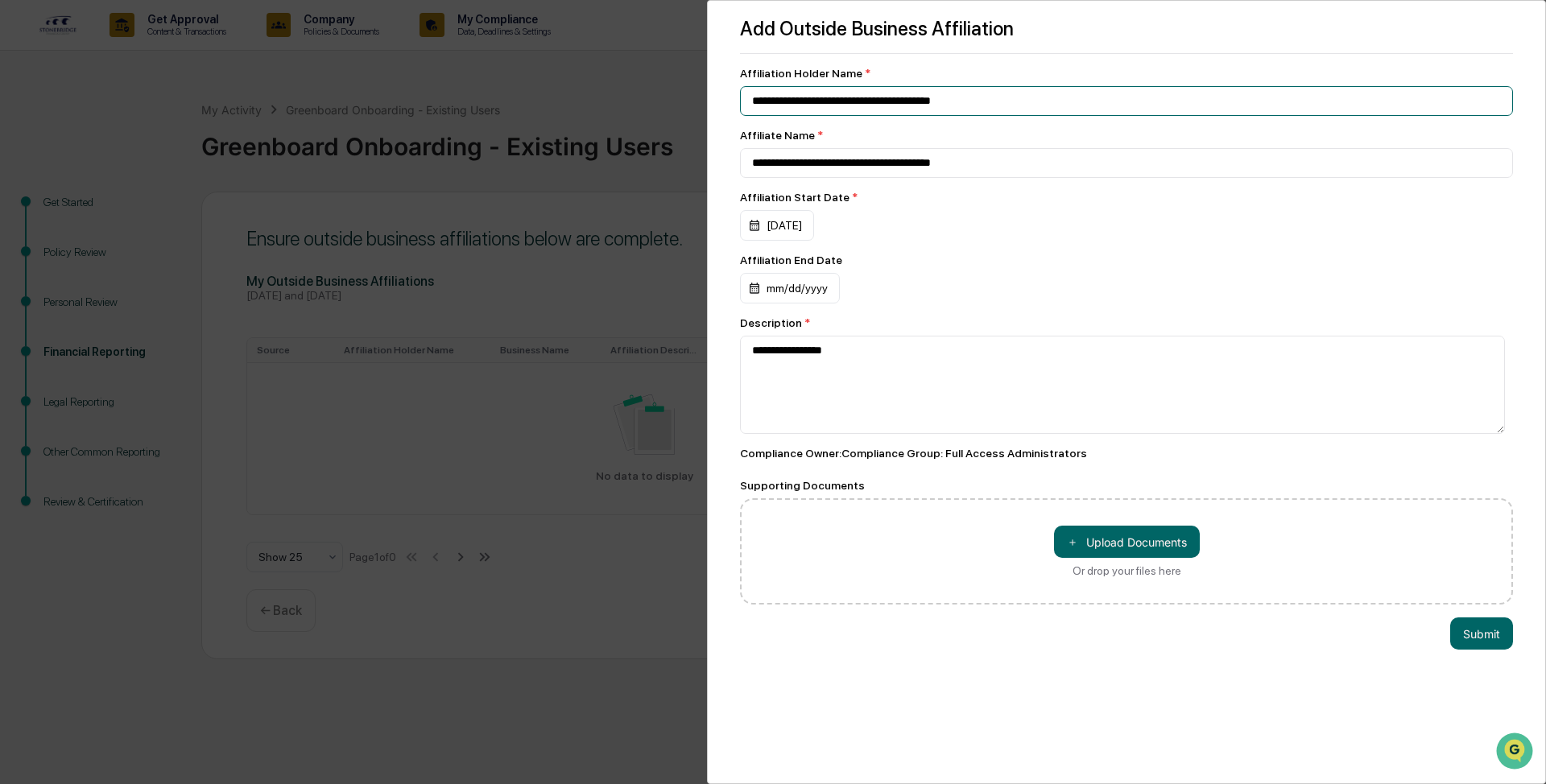
click at [615, 97] on input "**********" at bounding box center [1126, 101] width 773 height 30
click at [615, 329] on textarea "**********" at bounding box center [1122, 385] width 765 height 98
paste textarea "**********"
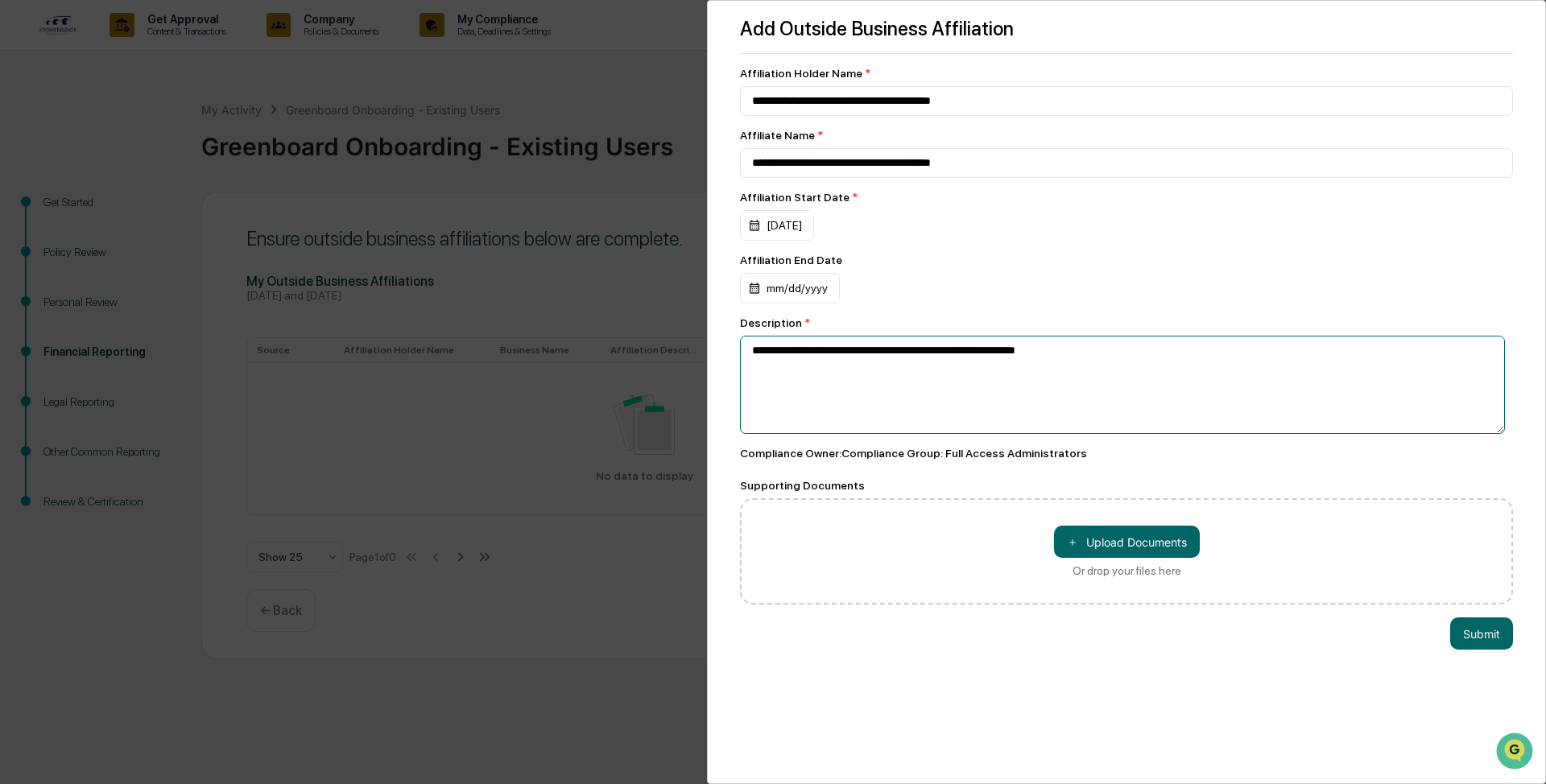
type textarea "**********"
click at [615, 329] on button "Submit" at bounding box center [1481, 633] width 63 height 32
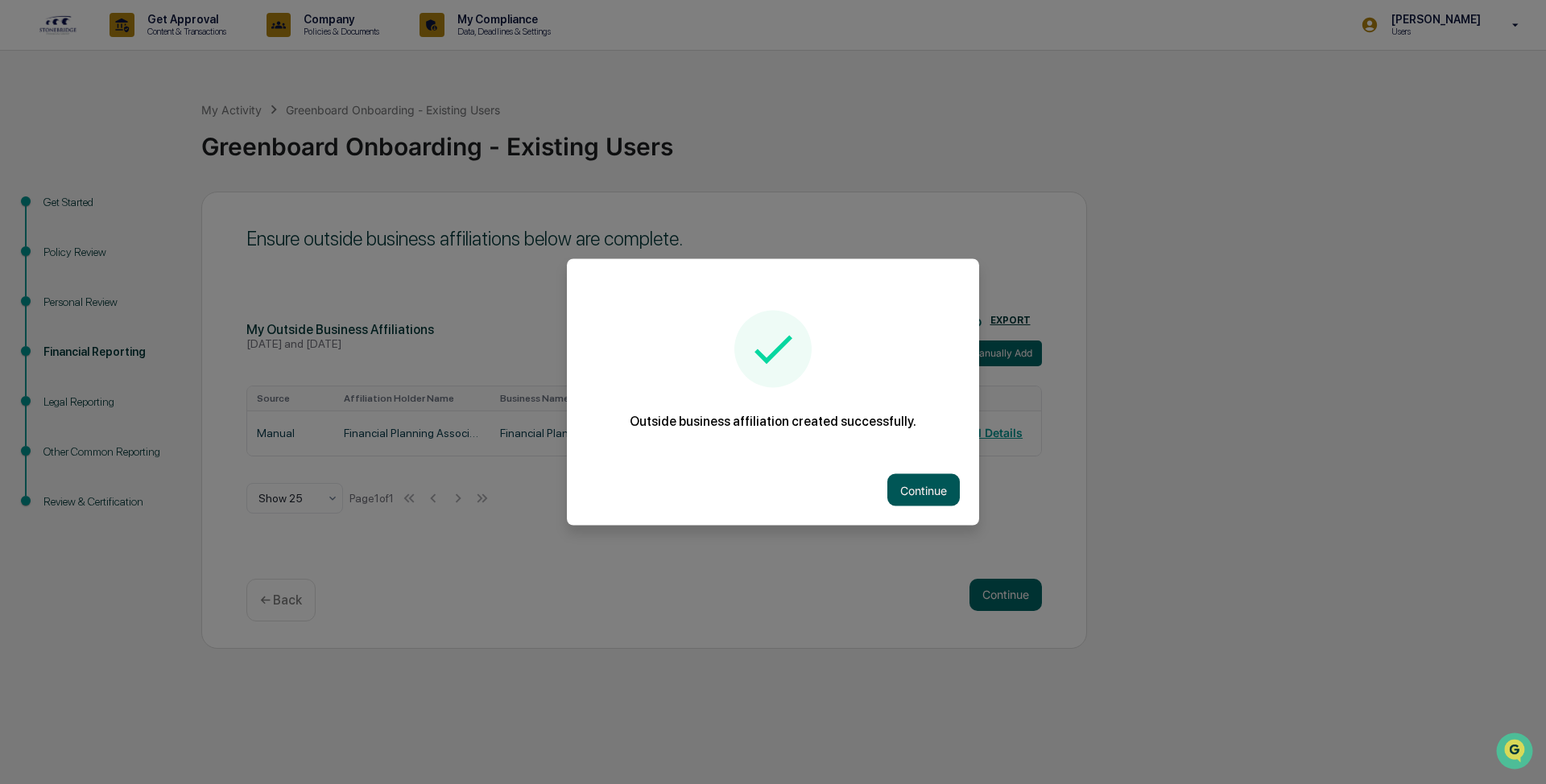
click at [615, 329] on button "Continue" at bounding box center [924, 490] width 73 height 32
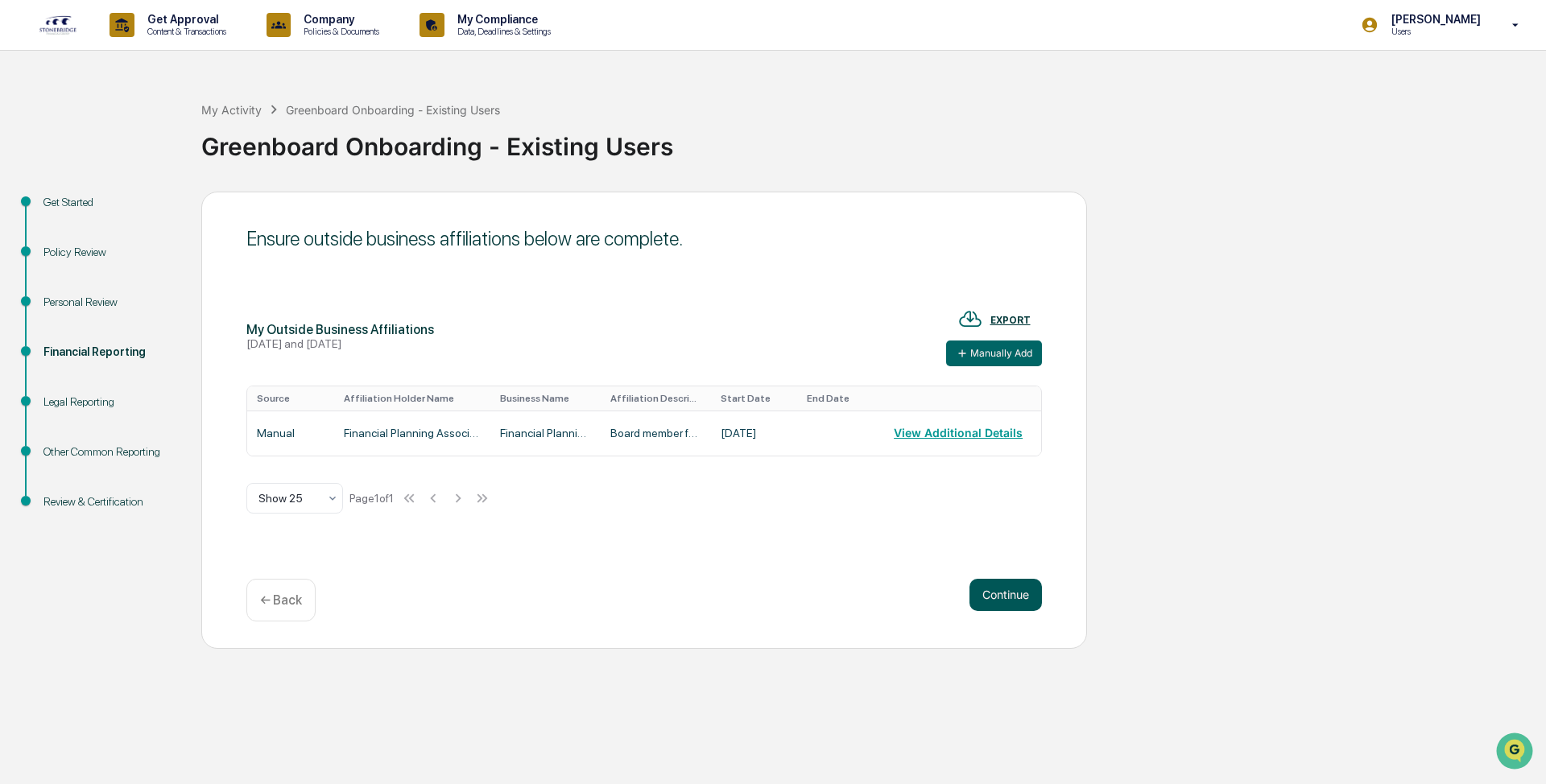
click at [615, 329] on button "Continue" at bounding box center [1006, 595] width 73 height 32
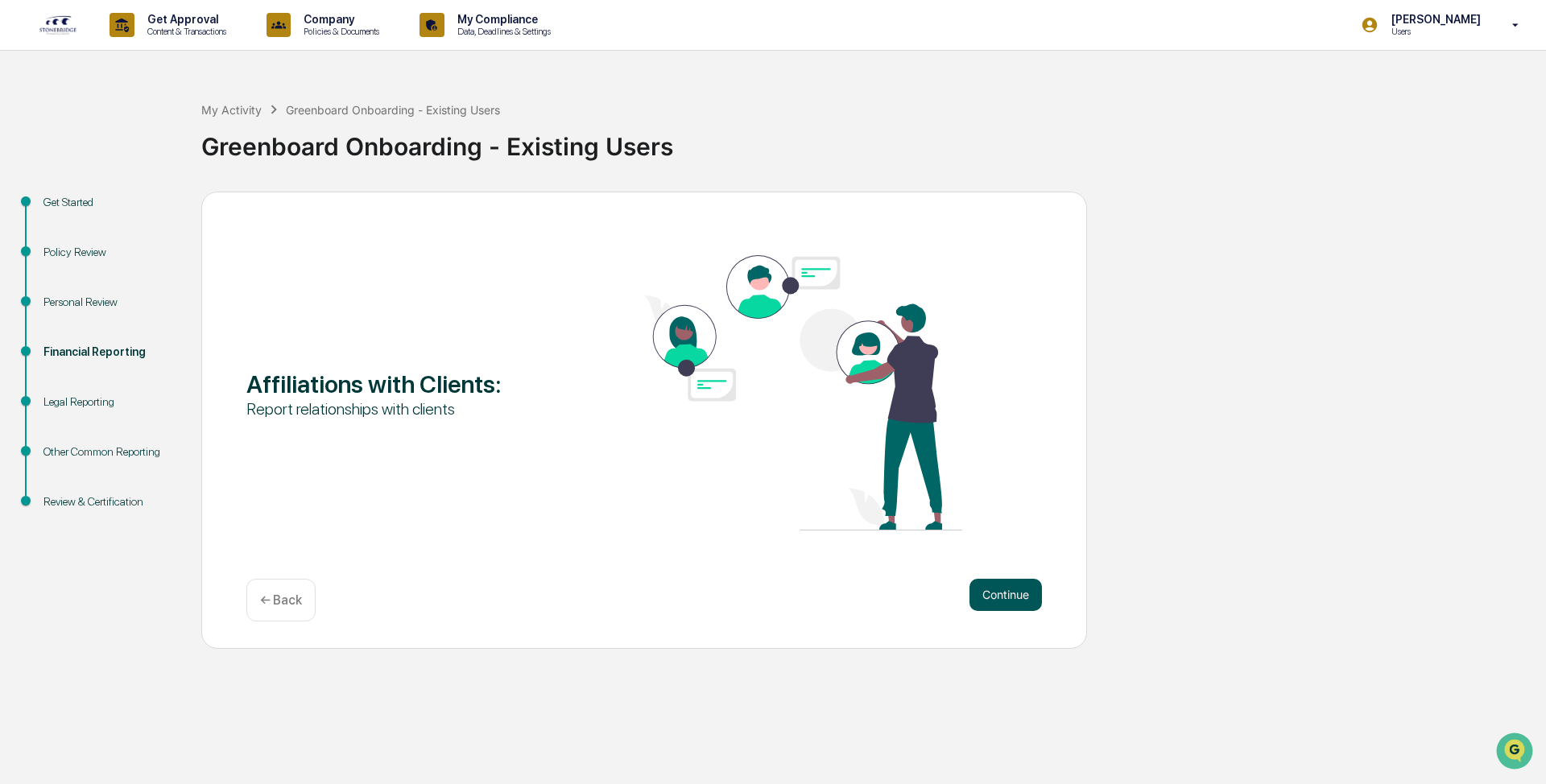
click at [615, 329] on button "Continue" at bounding box center [1006, 595] width 73 height 32
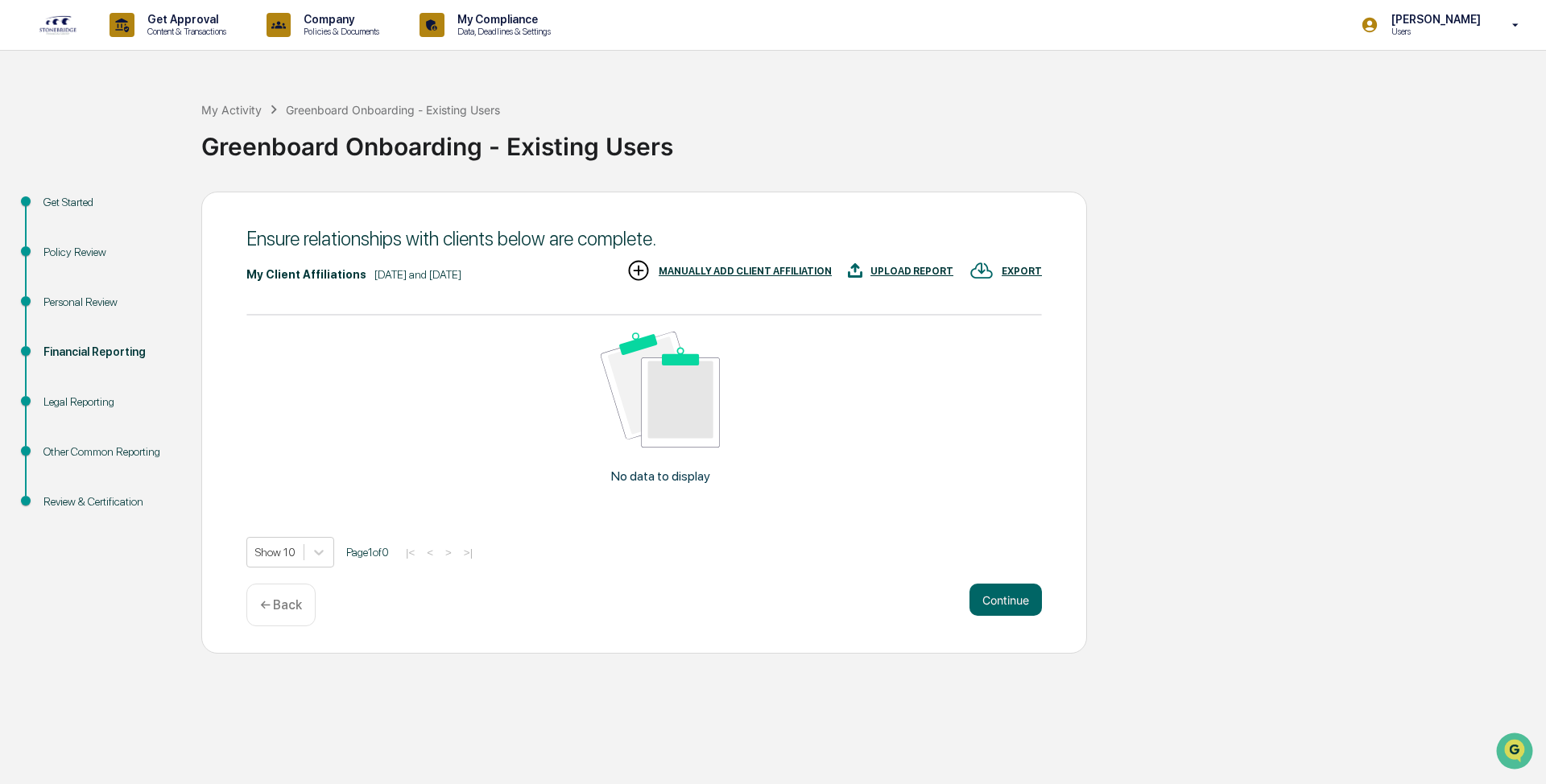
click at [615, 270] on img at bounding box center [639, 270] width 25 height 25
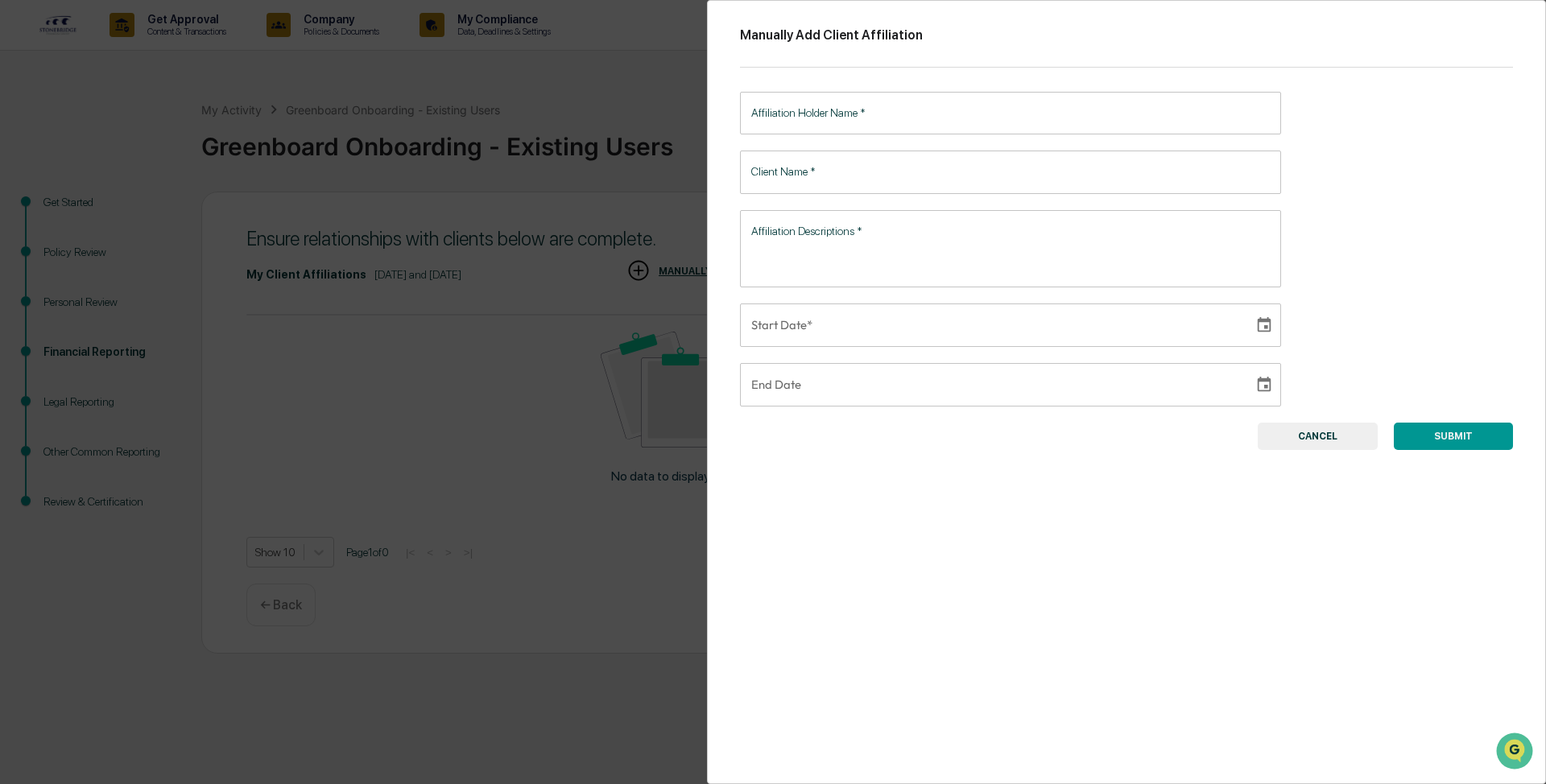
click at [615, 118] on input "Affiliation Holder Name   *" at bounding box center [1010, 113] width 541 height 43
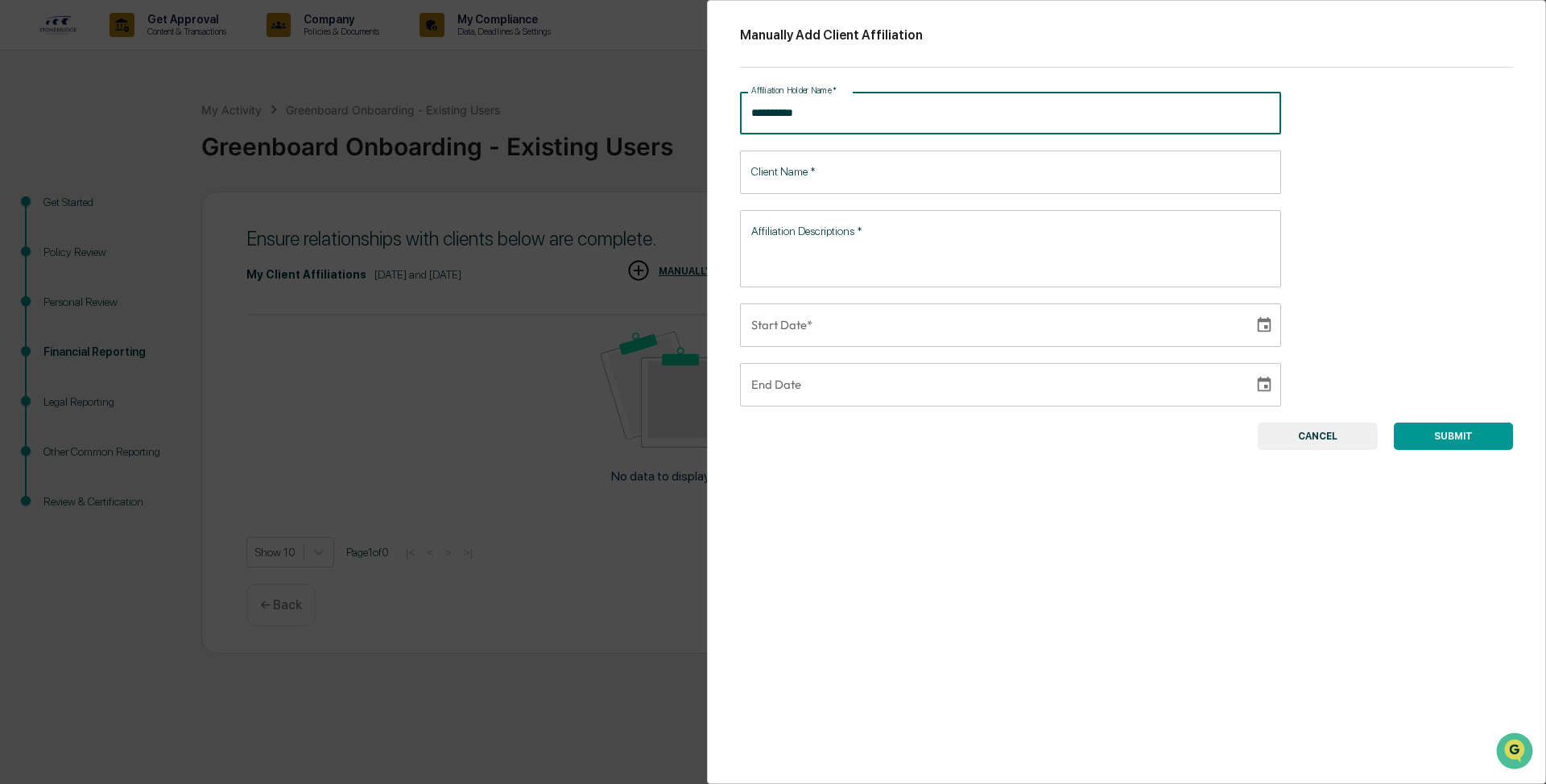
type input "**********"
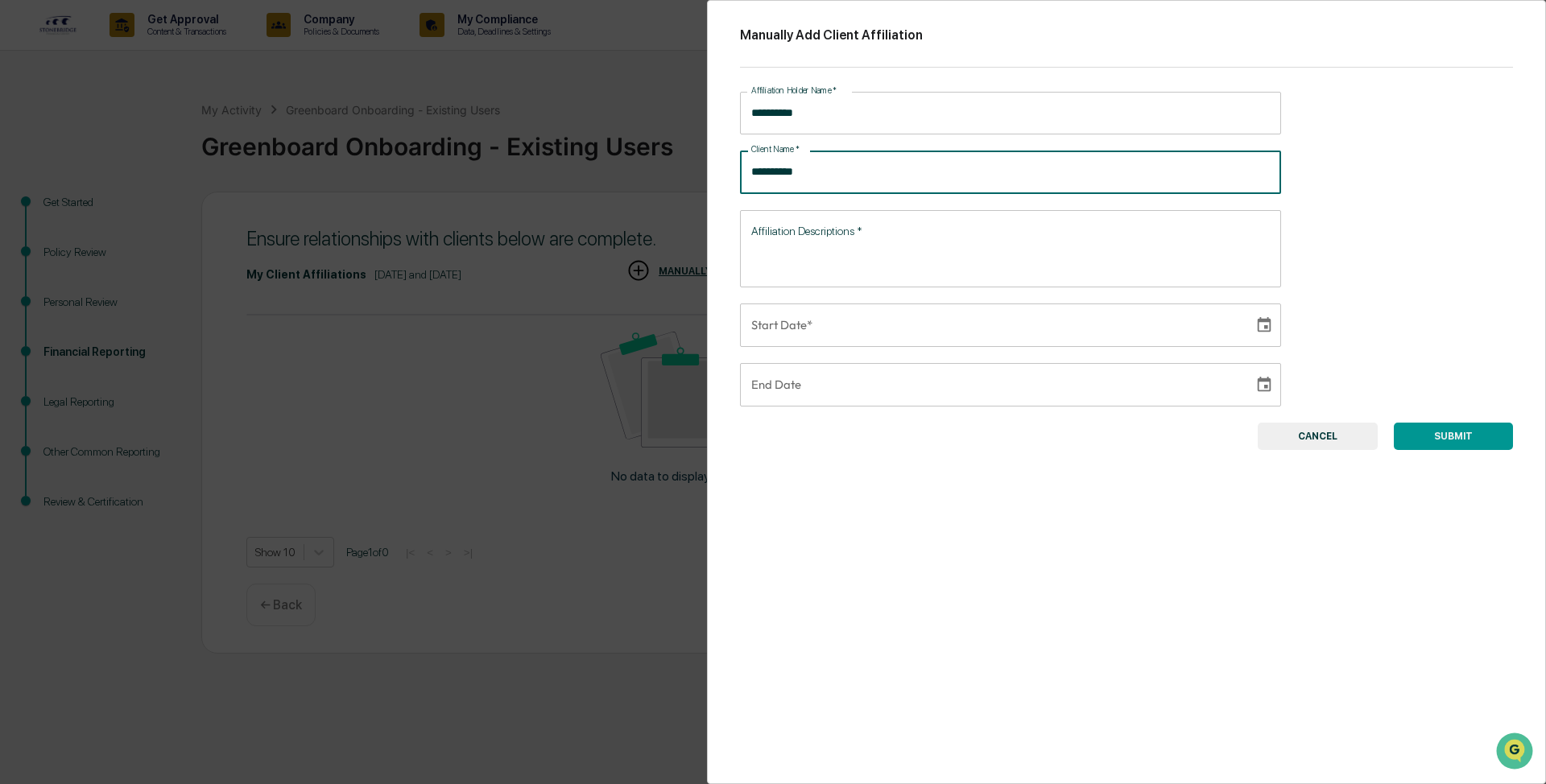
type input "**********"
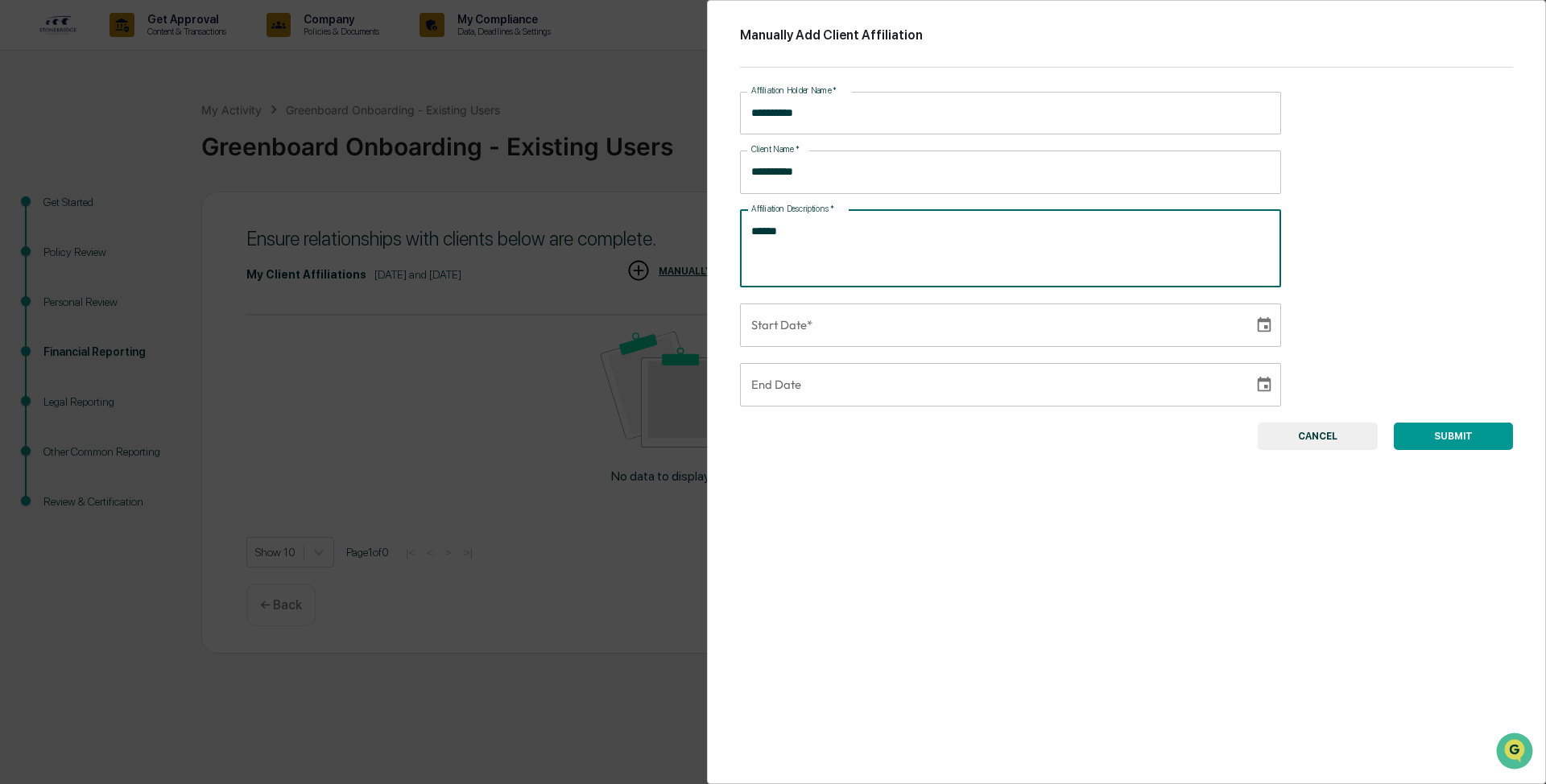
type textarea "******"
click at [615, 329] on input "**********" at bounding box center [991, 325] width 503 height 44
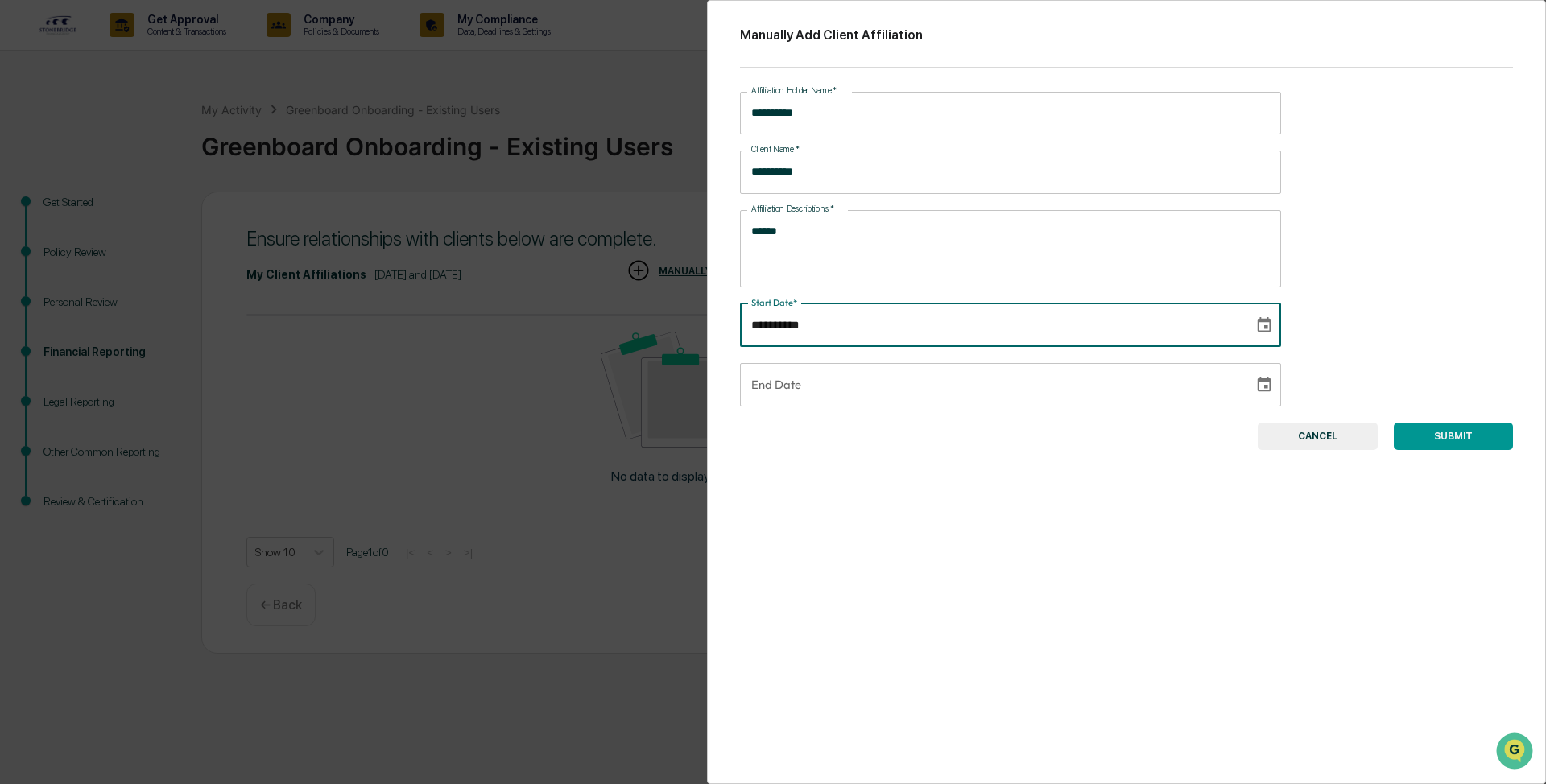
type input "**********"
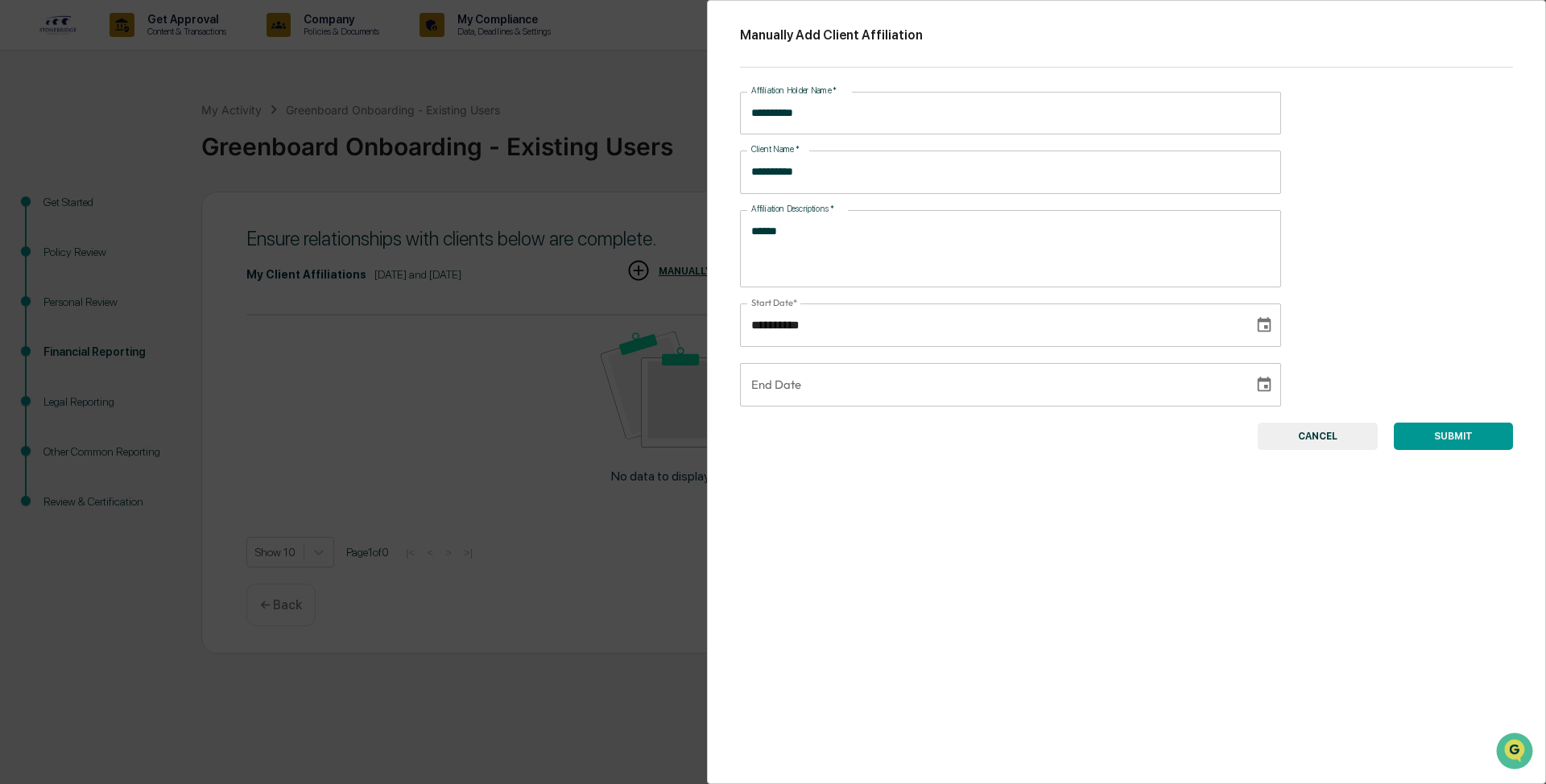
click at [615, 329] on button "SUBMIT" at bounding box center [1453, 436] width 119 height 27
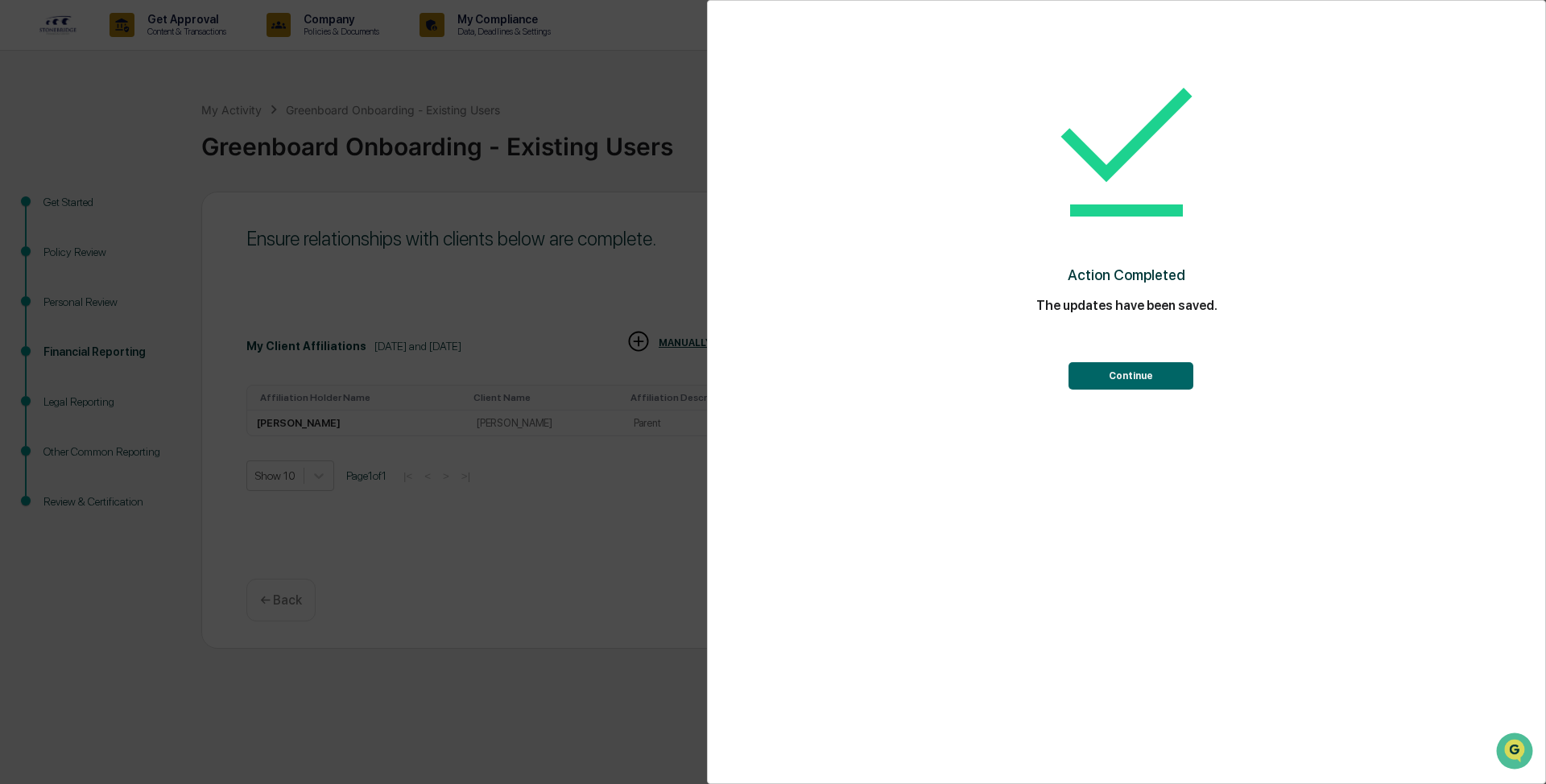
click at [615, 329] on div "Action Completed The updates have been saved. Continue" at bounding box center [1126, 223] width 773 height 412
click at [615, 329] on button "Continue" at bounding box center [1131, 376] width 125 height 27
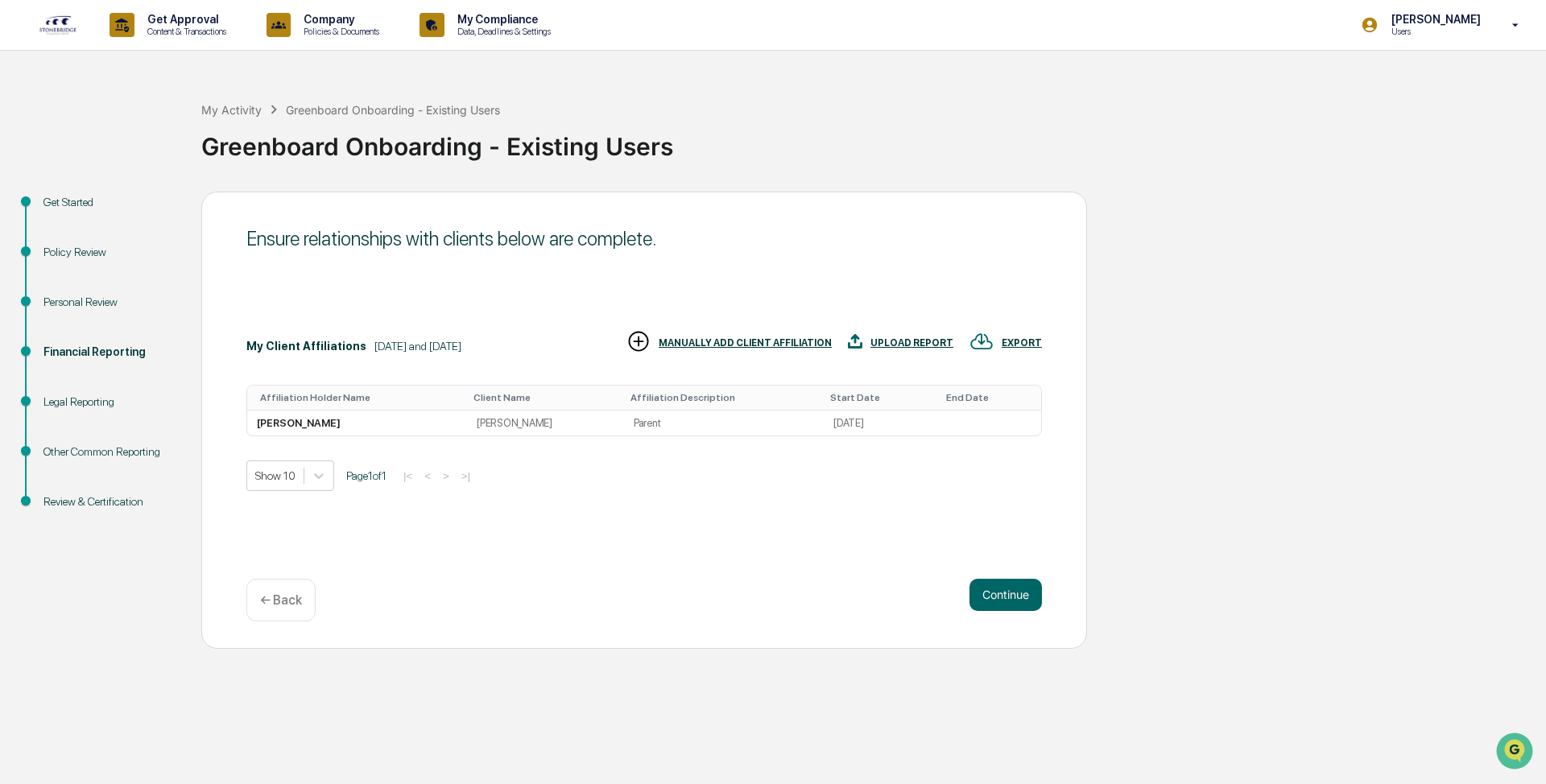
click at [615, 329] on div "MANUALLY ADD CLIENT AFFILIATION" at bounding box center [745, 342] width 173 height 11
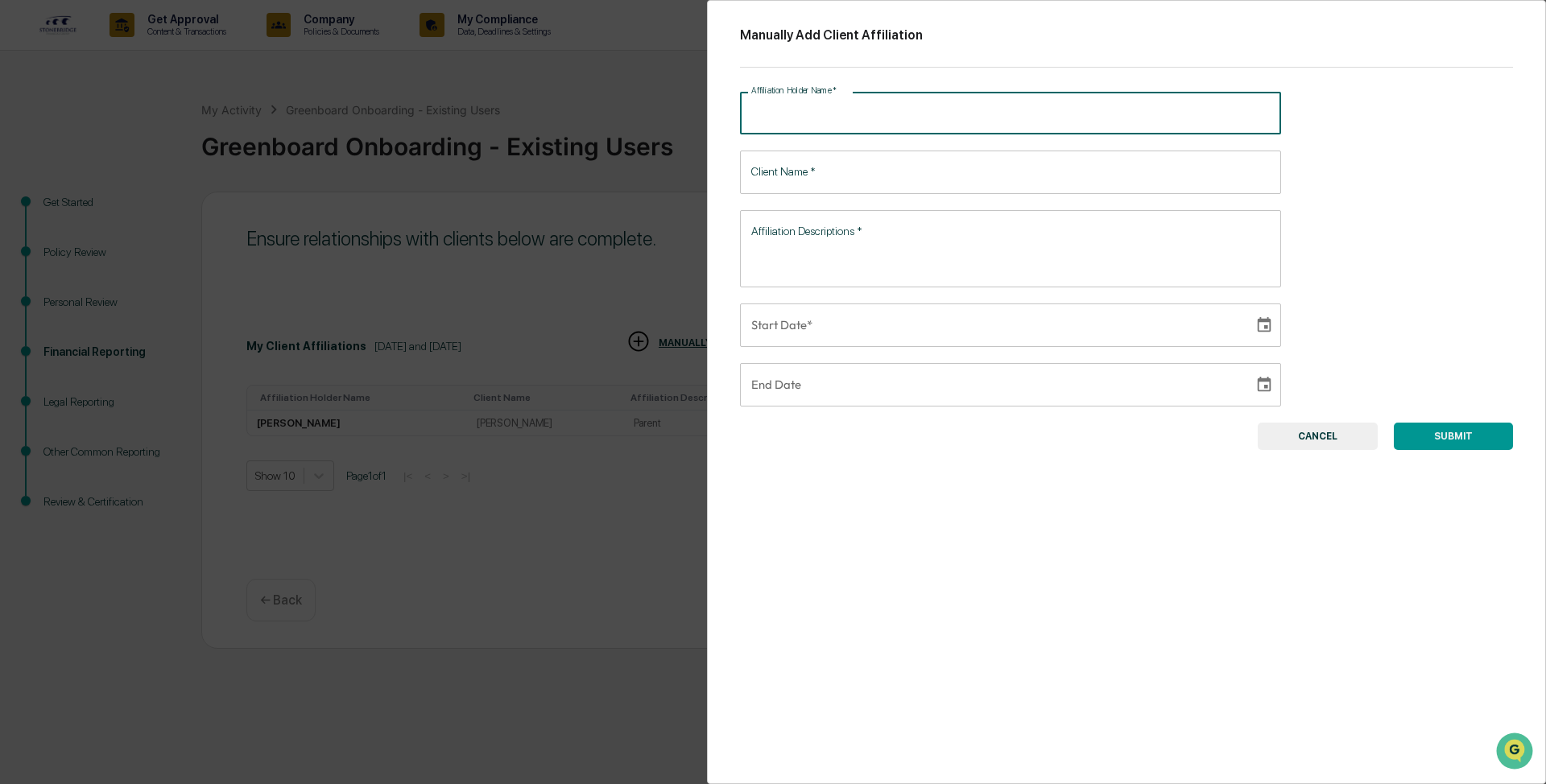
click at [615, 117] on input "Affiliation Holder Name   *" at bounding box center [1010, 113] width 541 height 43
type input "**********"
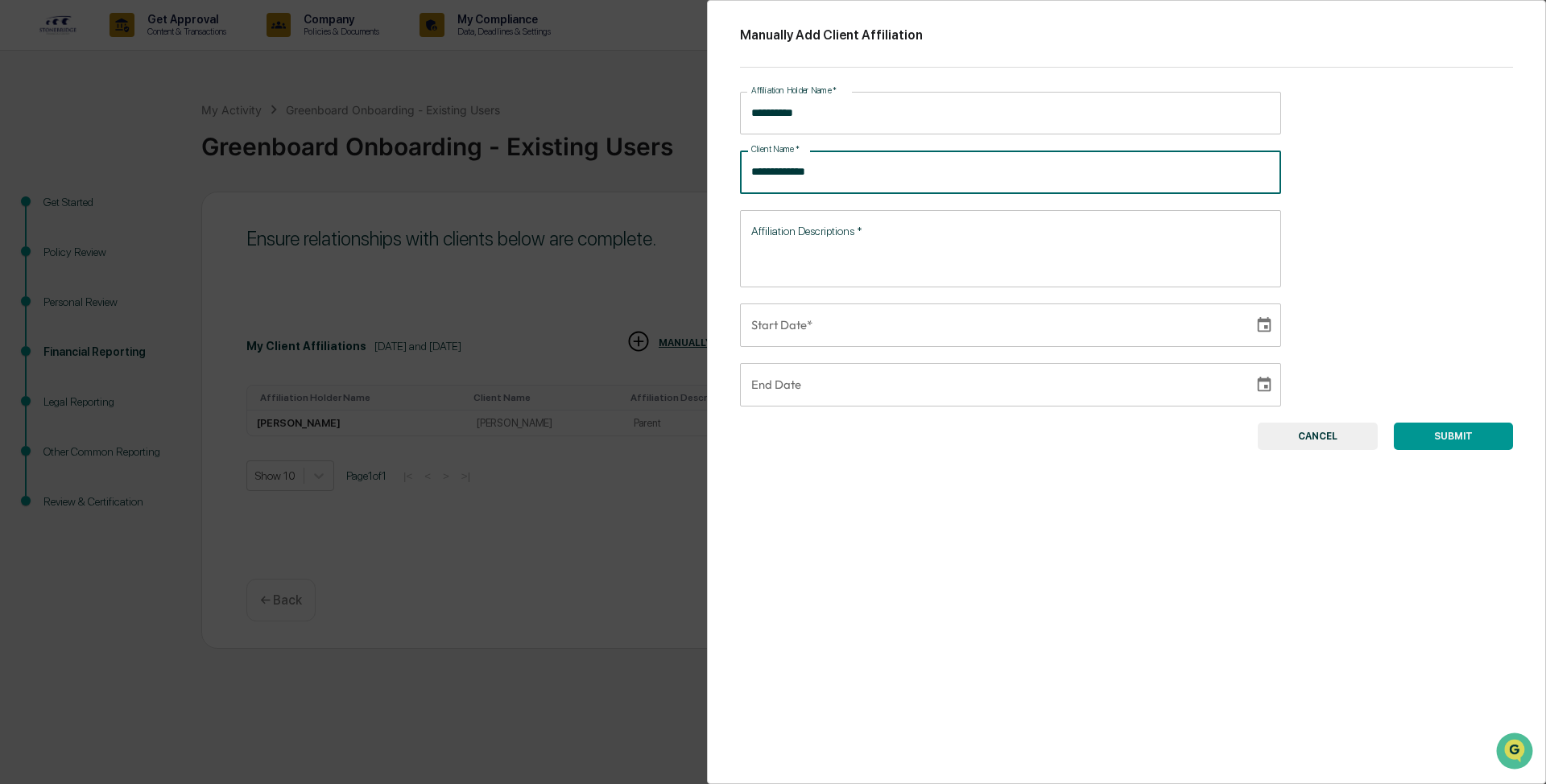
type input "**********"
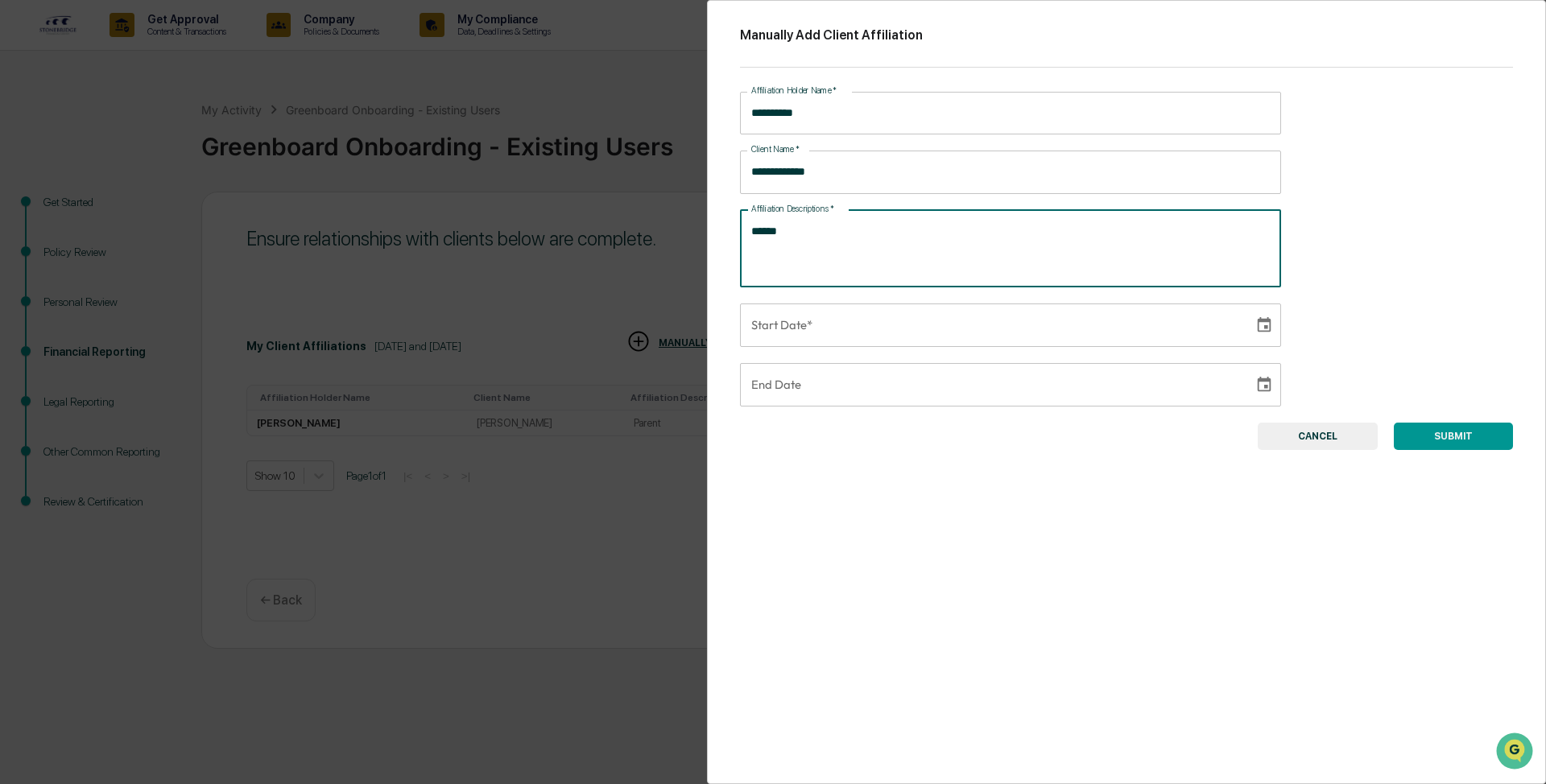
type textarea "******"
click at [615, 288] on div "**********" at bounding box center [1126, 392] width 839 height 784
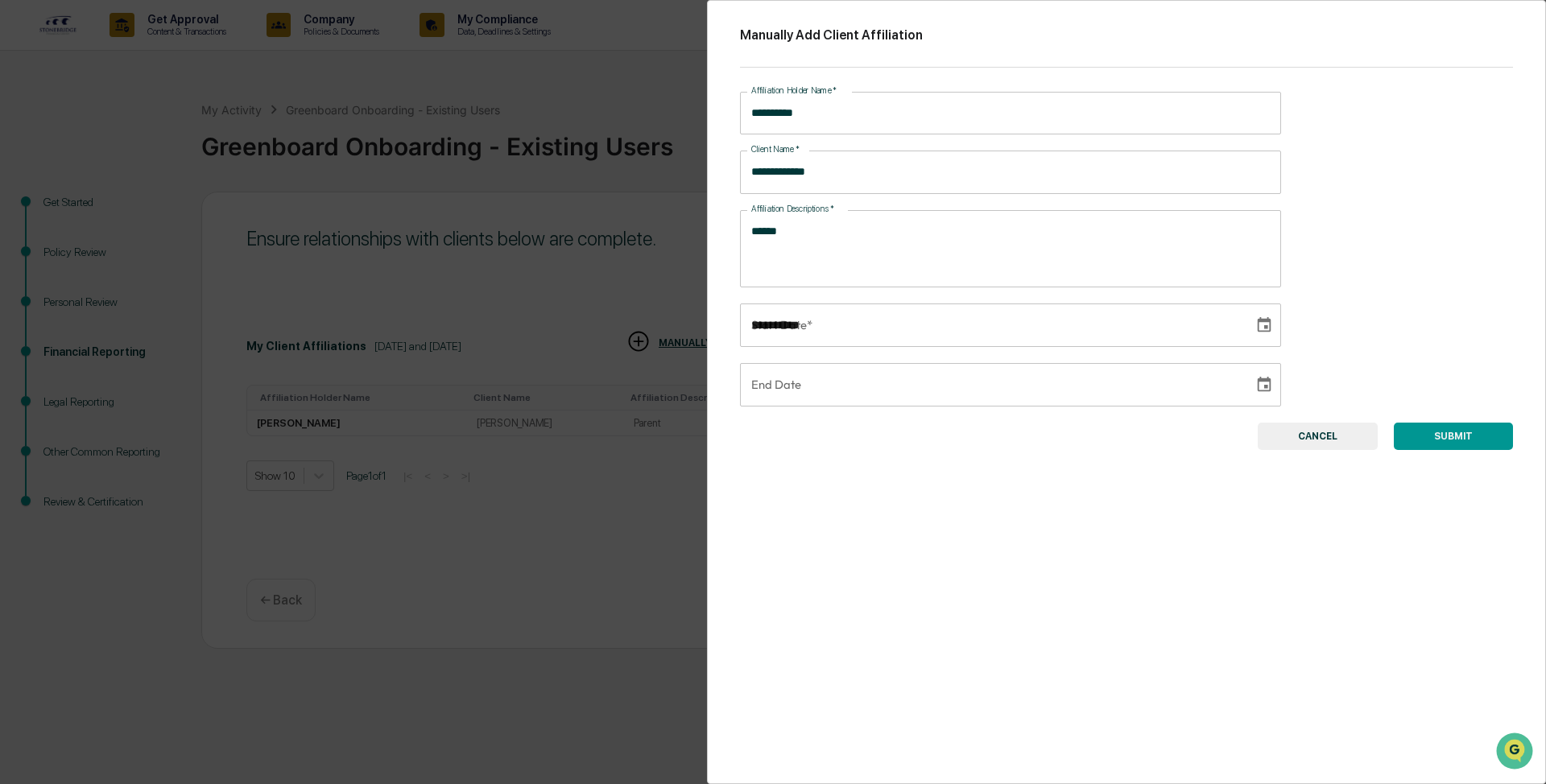
click at [615, 311] on input "**********" at bounding box center [991, 325] width 503 height 44
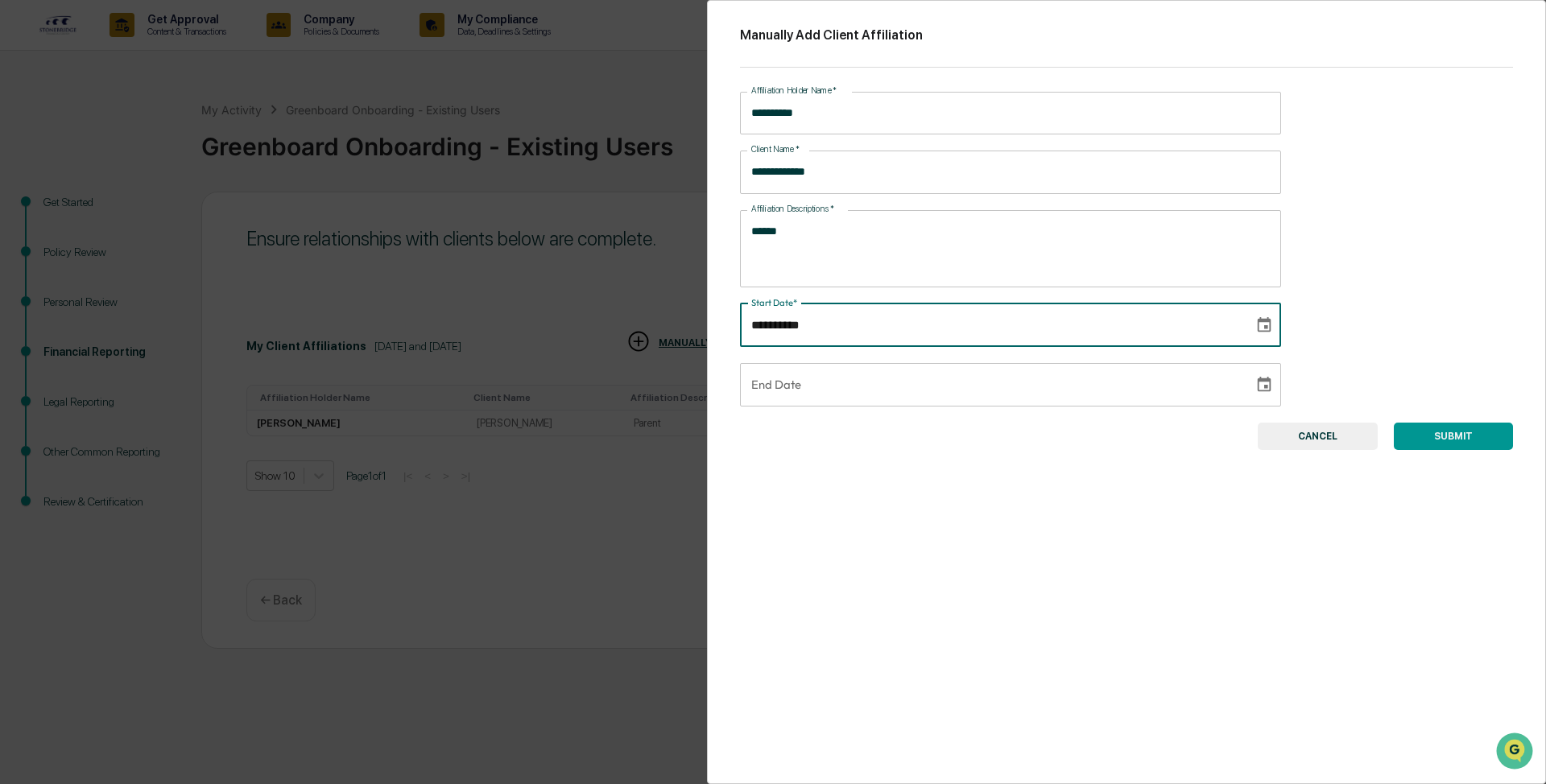
type input "**********"
click at [615, 329] on button "SUBMIT" at bounding box center [1453, 436] width 119 height 27
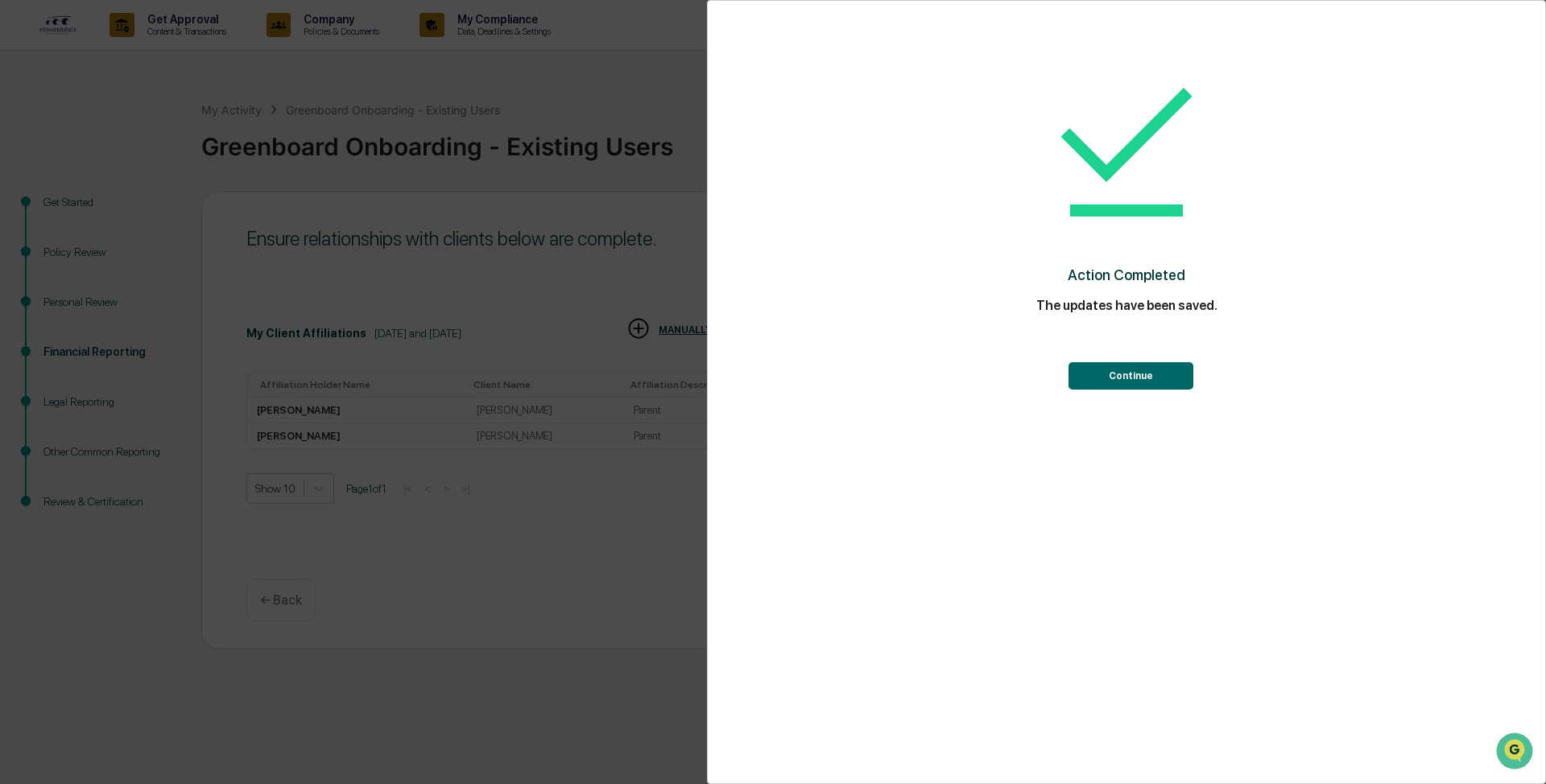
click at [615, 329] on button "Continue" at bounding box center [1131, 376] width 125 height 27
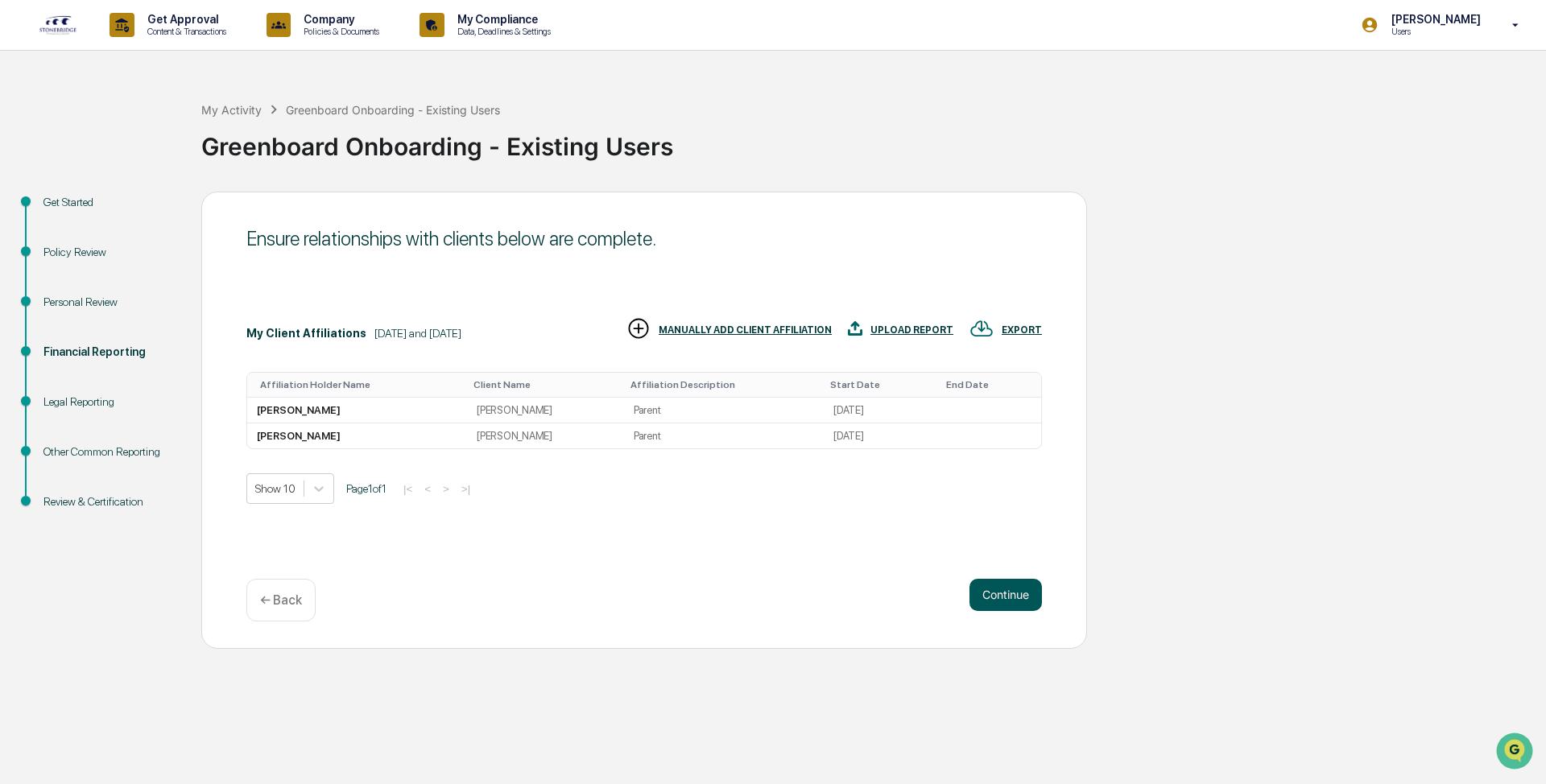
click at [615, 329] on button "Continue" at bounding box center [1006, 595] width 73 height 32
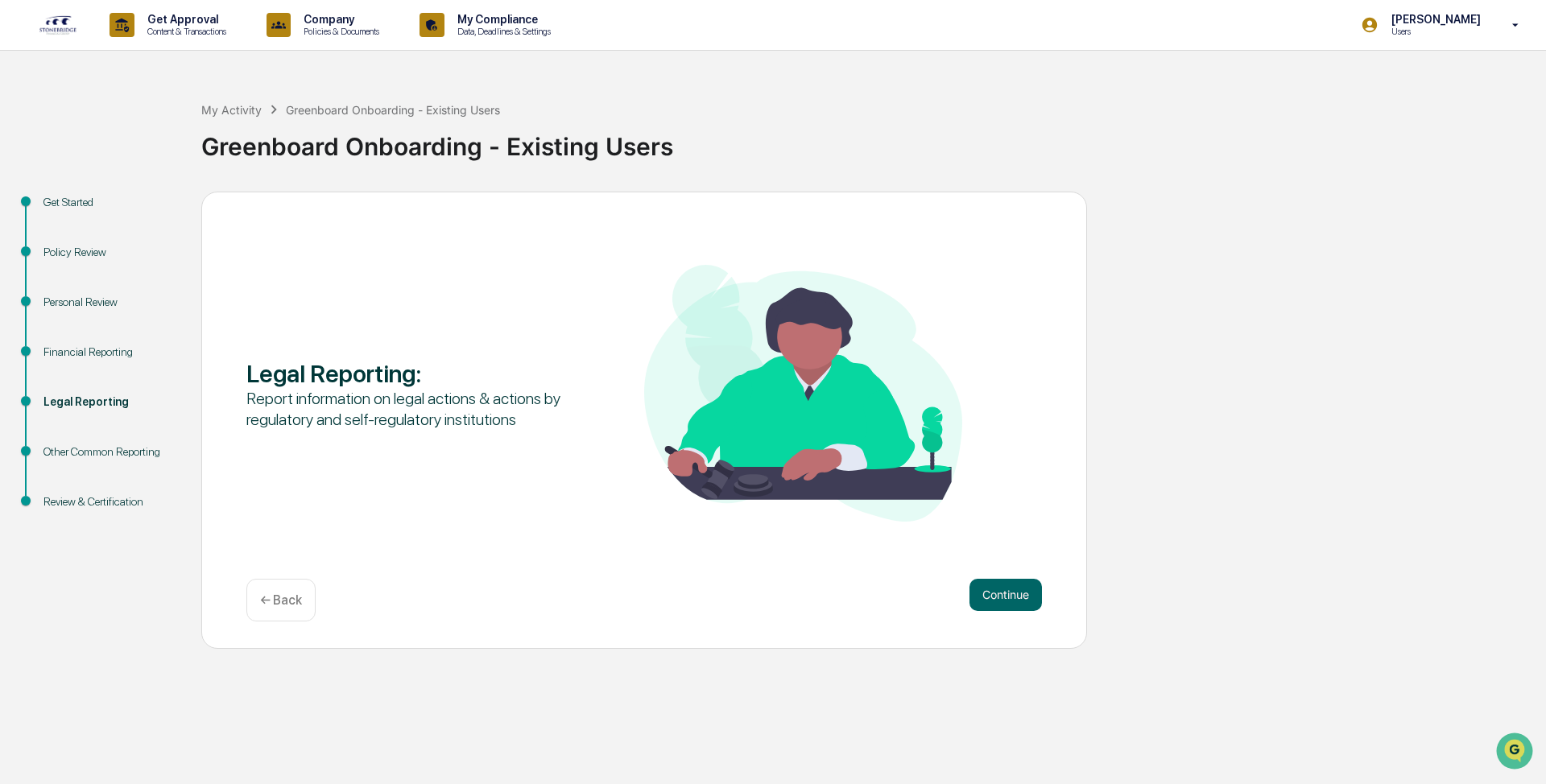
click at [615, 329] on button "Continue" at bounding box center [1006, 595] width 73 height 32
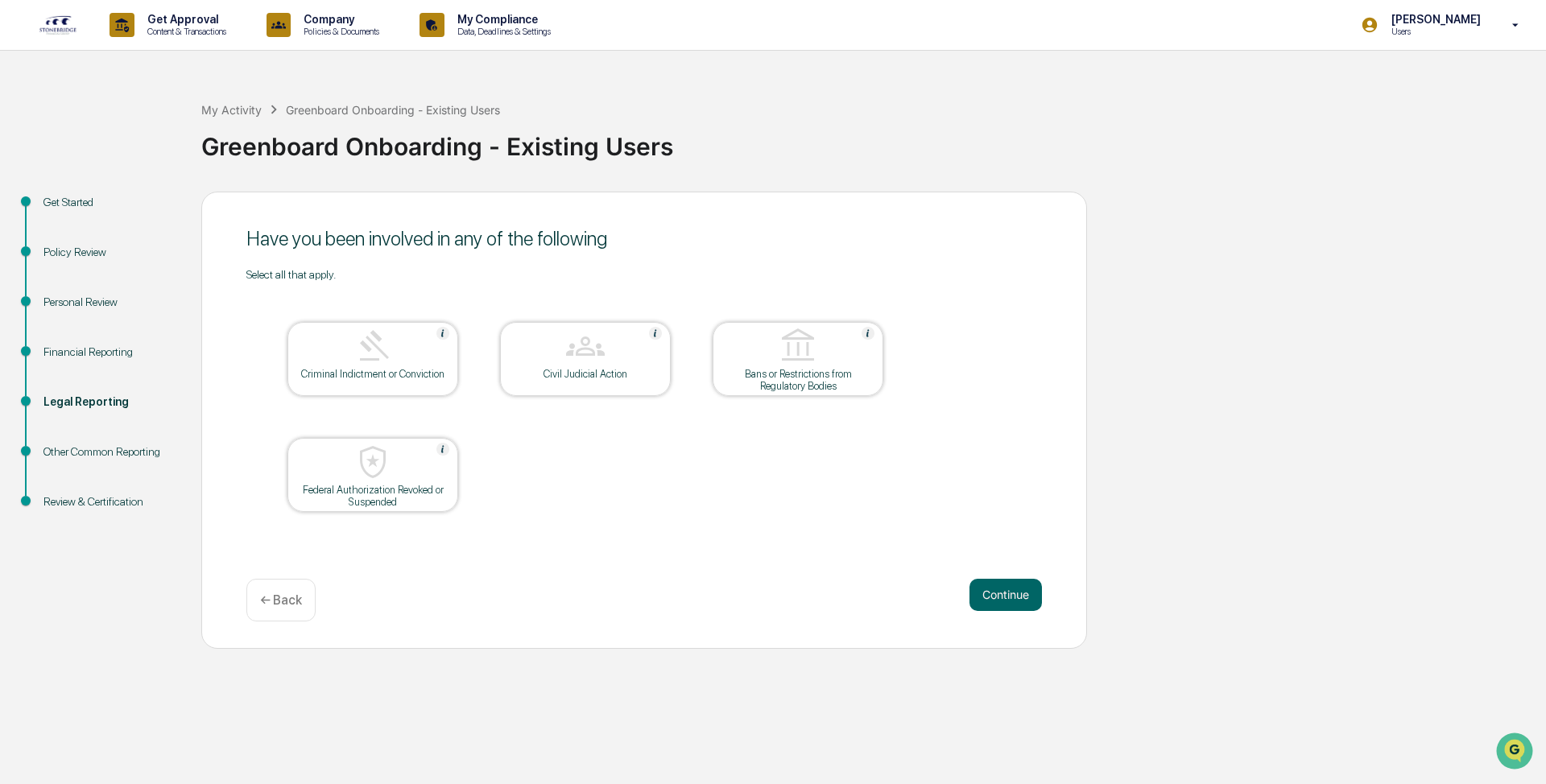
click at [615, 329] on button "Continue" at bounding box center [1006, 595] width 73 height 32
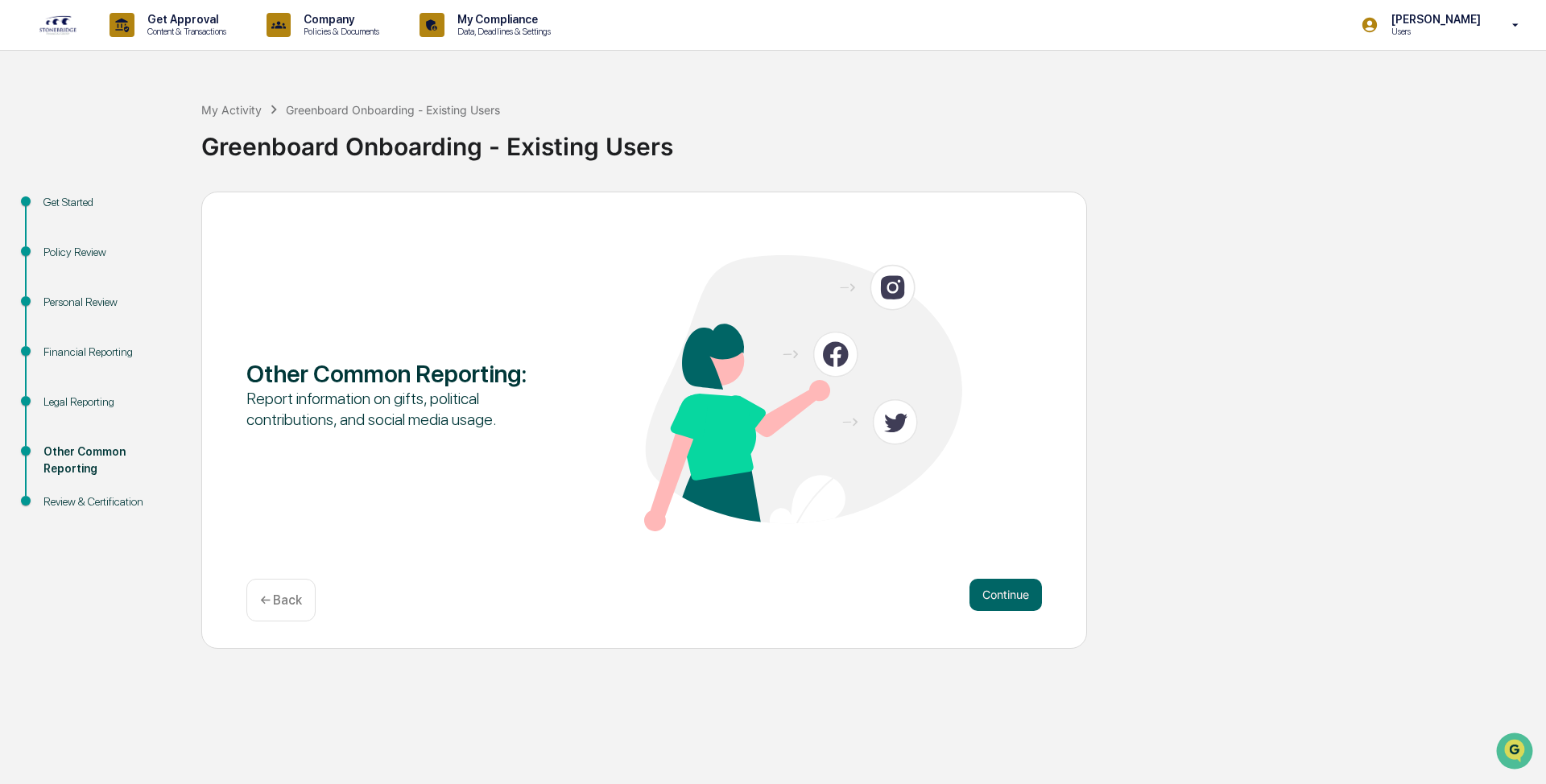
click at [615, 329] on button "Continue" at bounding box center [1006, 595] width 73 height 32
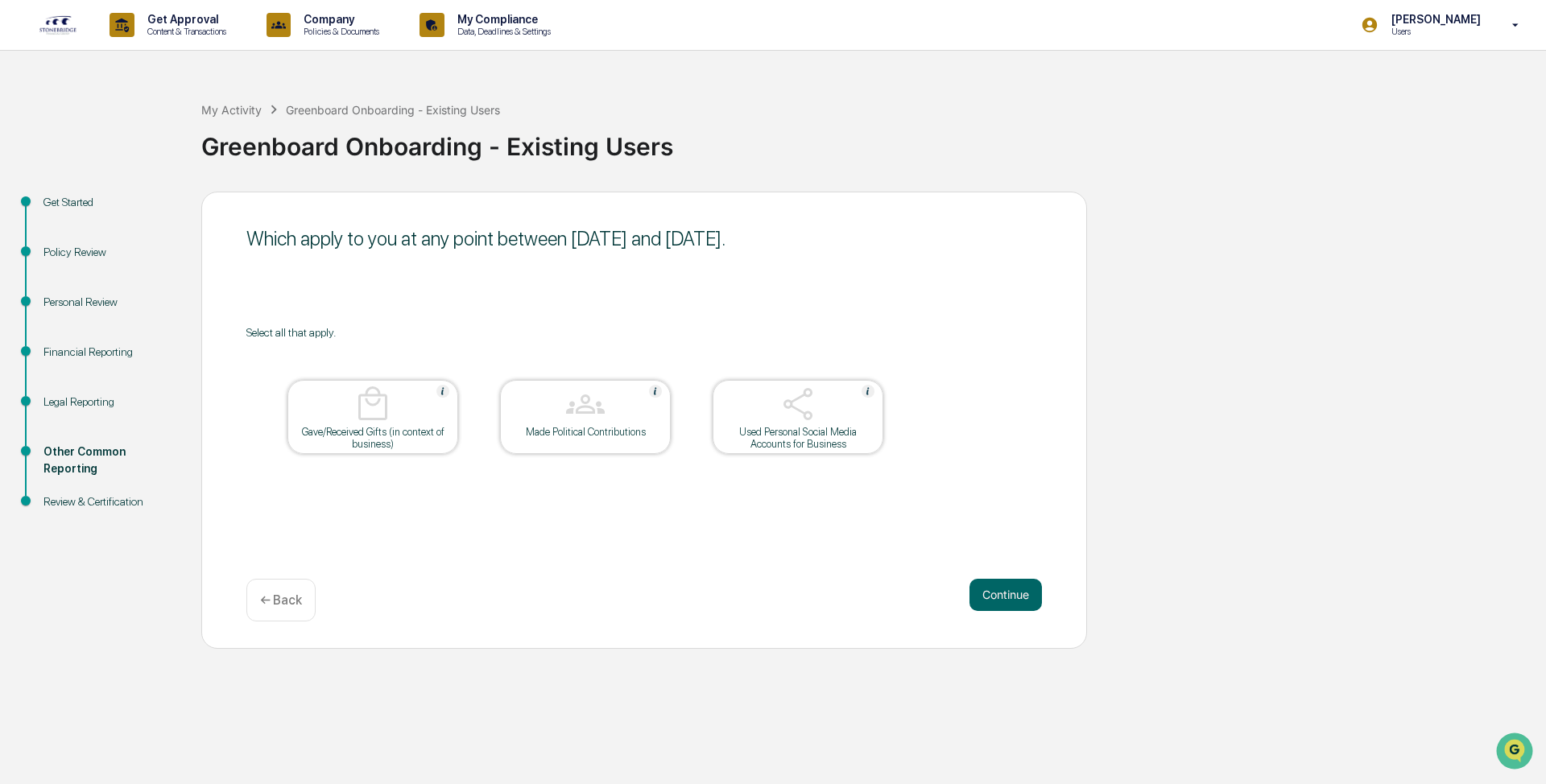
click at [615, 329] on img at bounding box center [798, 404] width 38 height 38
click at [615, 329] on button "Continue" at bounding box center [1006, 595] width 73 height 32
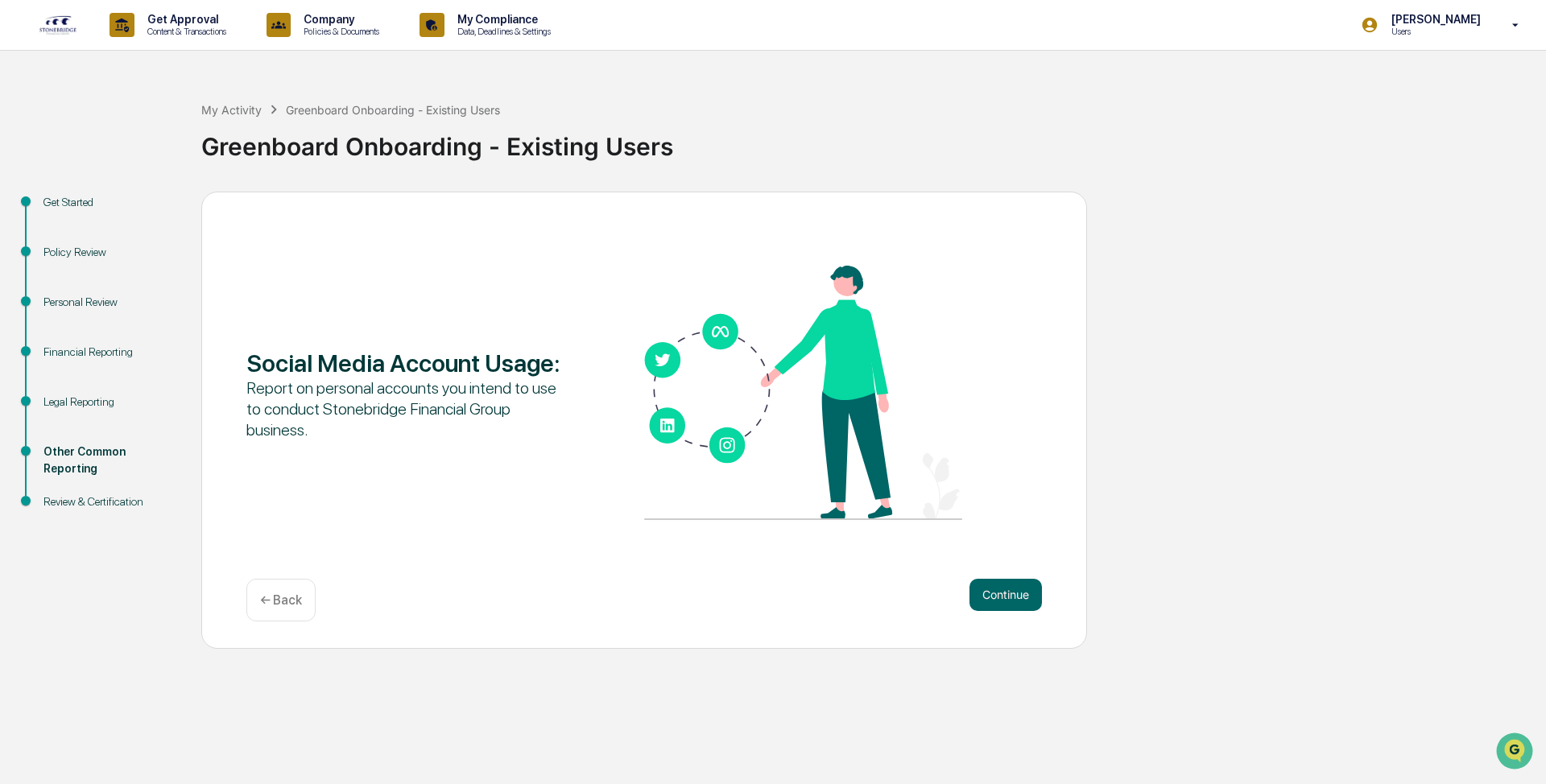
click at [615, 329] on div "Social Media Account Usage : Report on personal accounts you intend to use to c…" at bounding box center [644, 420] width 886 height 457
click at [615, 329] on button "Continue" at bounding box center [1006, 595] width 73 height 32
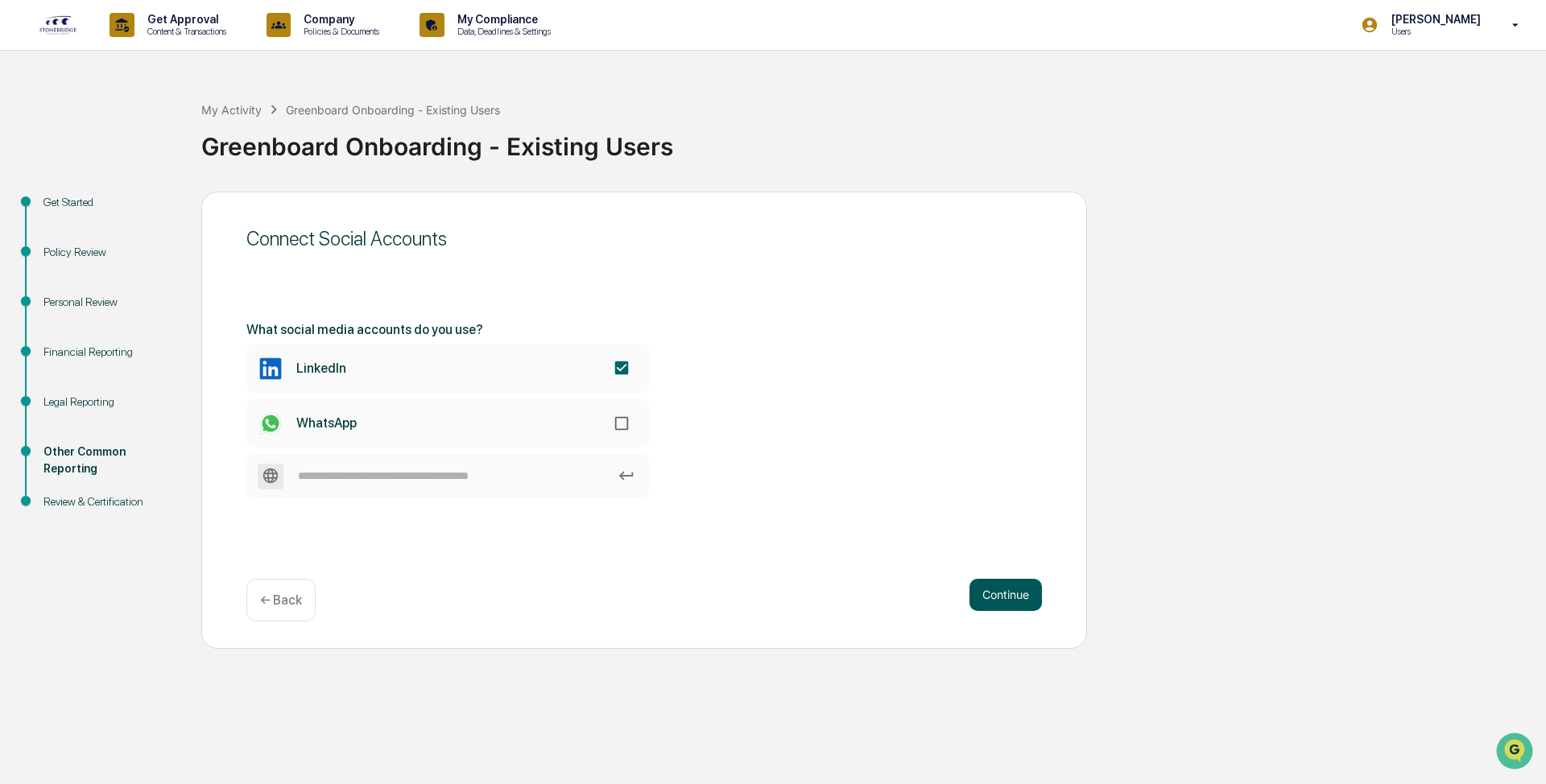
click at [615, 329] on button "Continue" at bounding box center [1006, 595] width 73 height 32
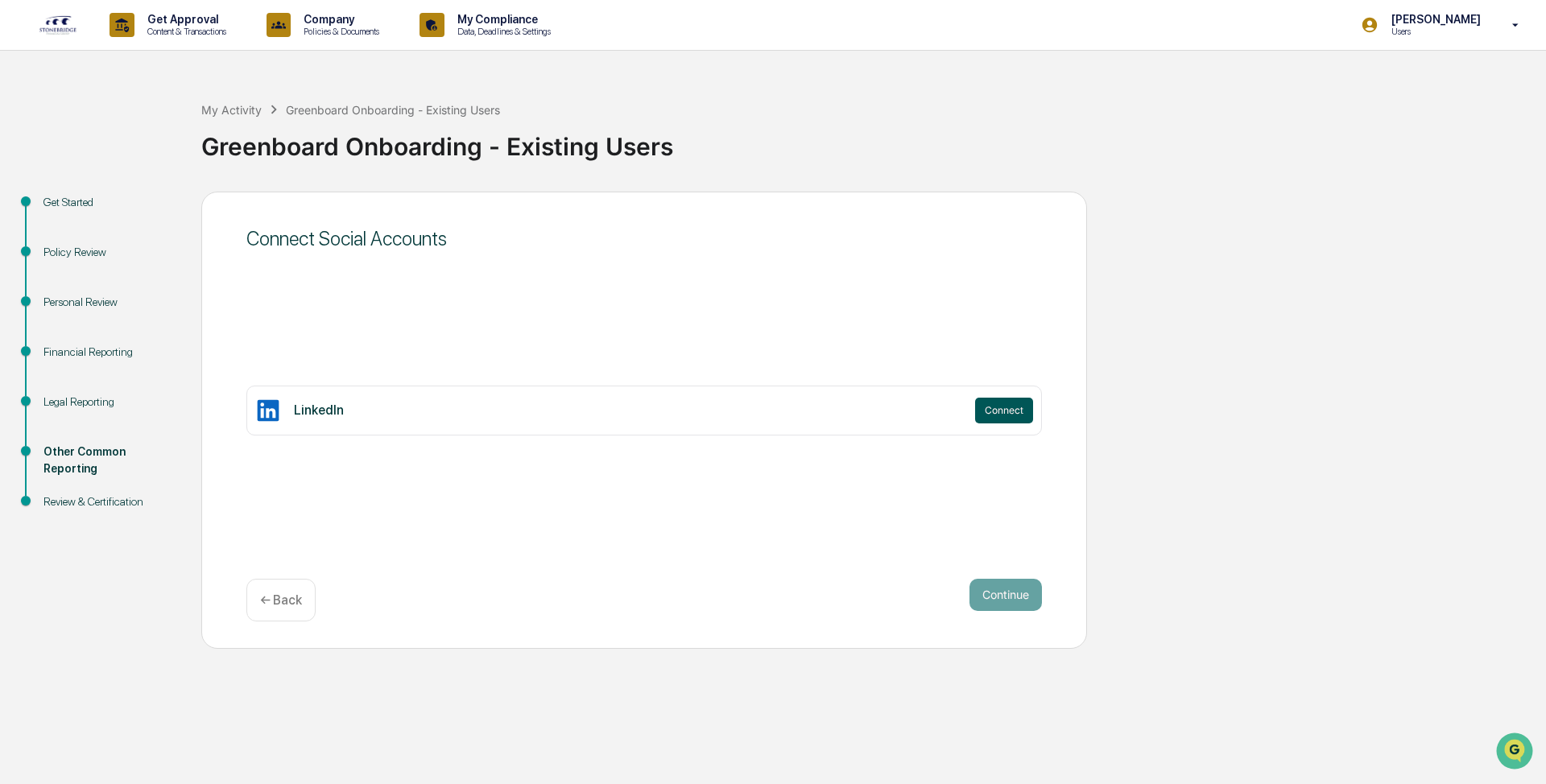
click at [615, 329] on button "Connect" at bounding box center [1004, 411] width 58 height 25
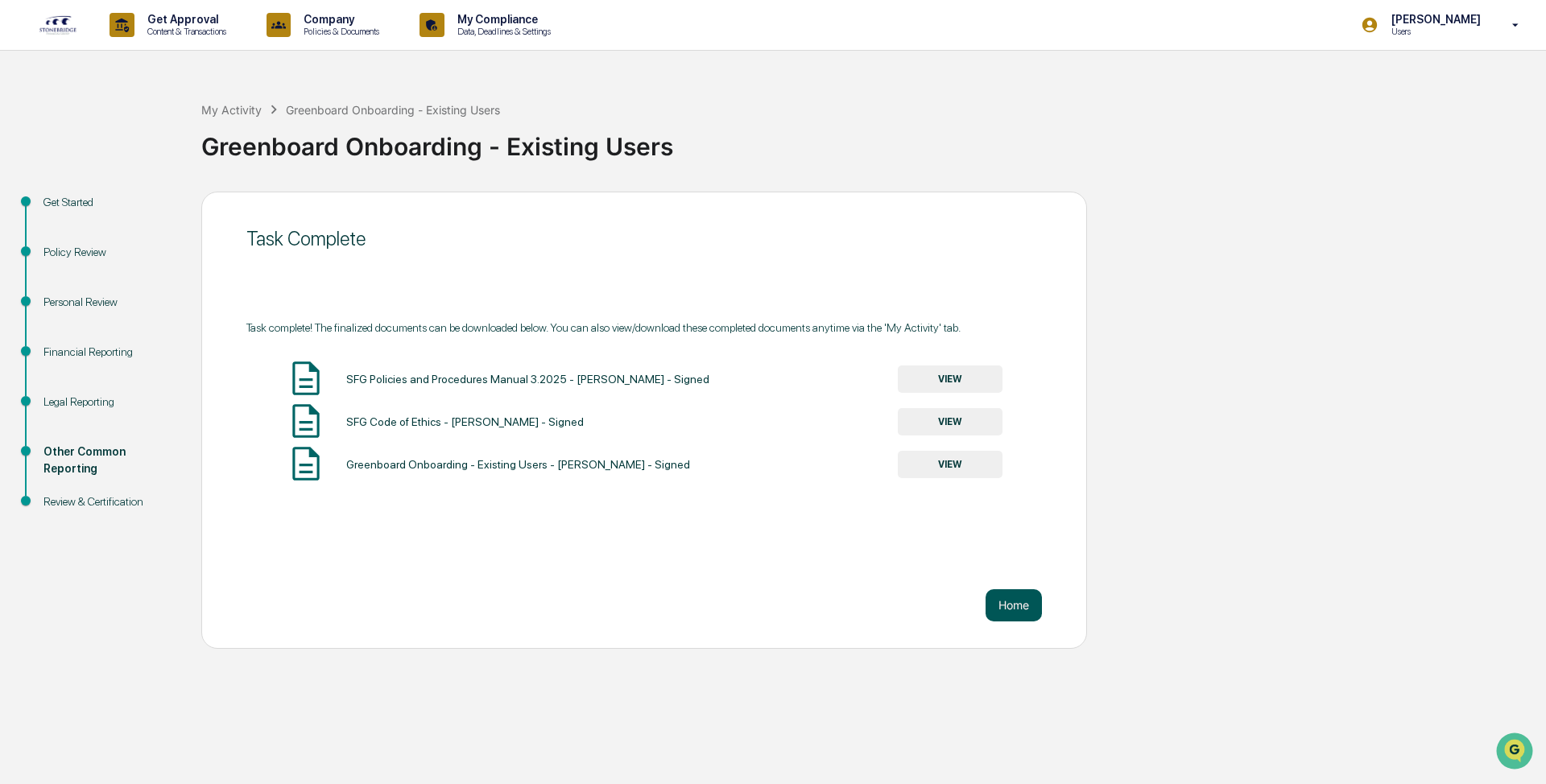
click at [615, 329] on button "Home" at bounding box center [1014, 605] width 56 height 32
